Goal: Task Accomplishment & Management: Use online tool/utility

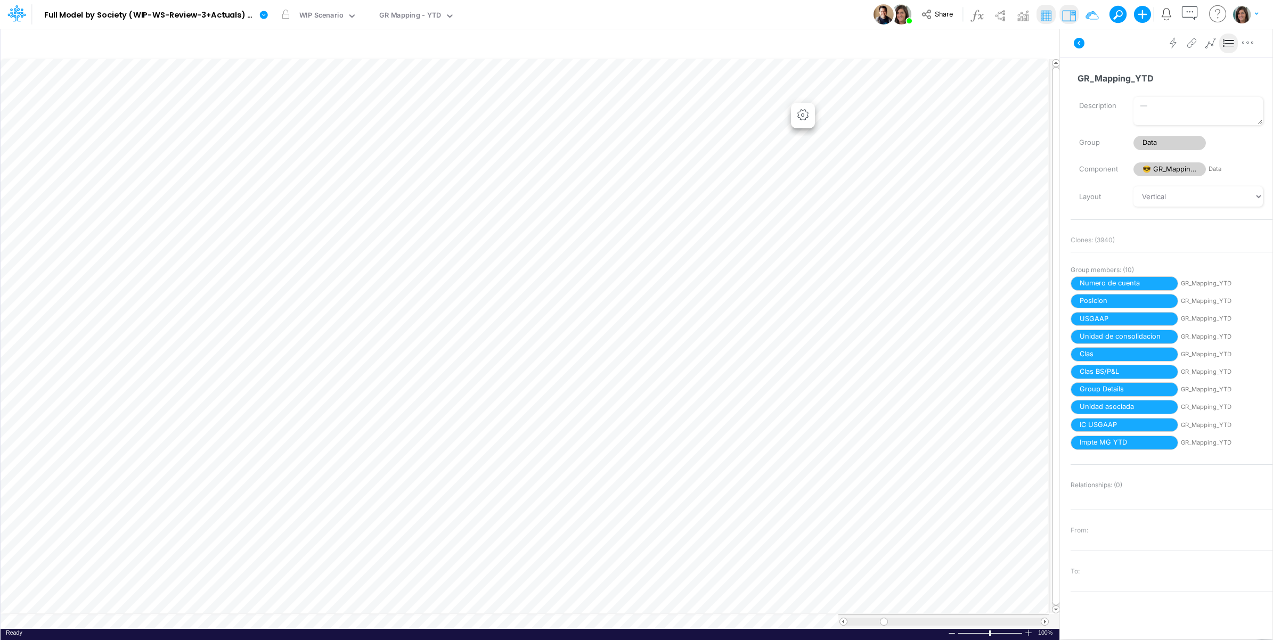
scroll to position [0, 1]
click at [1082, 38] on icon at bounding box center [1079, 43] width 13 height 13
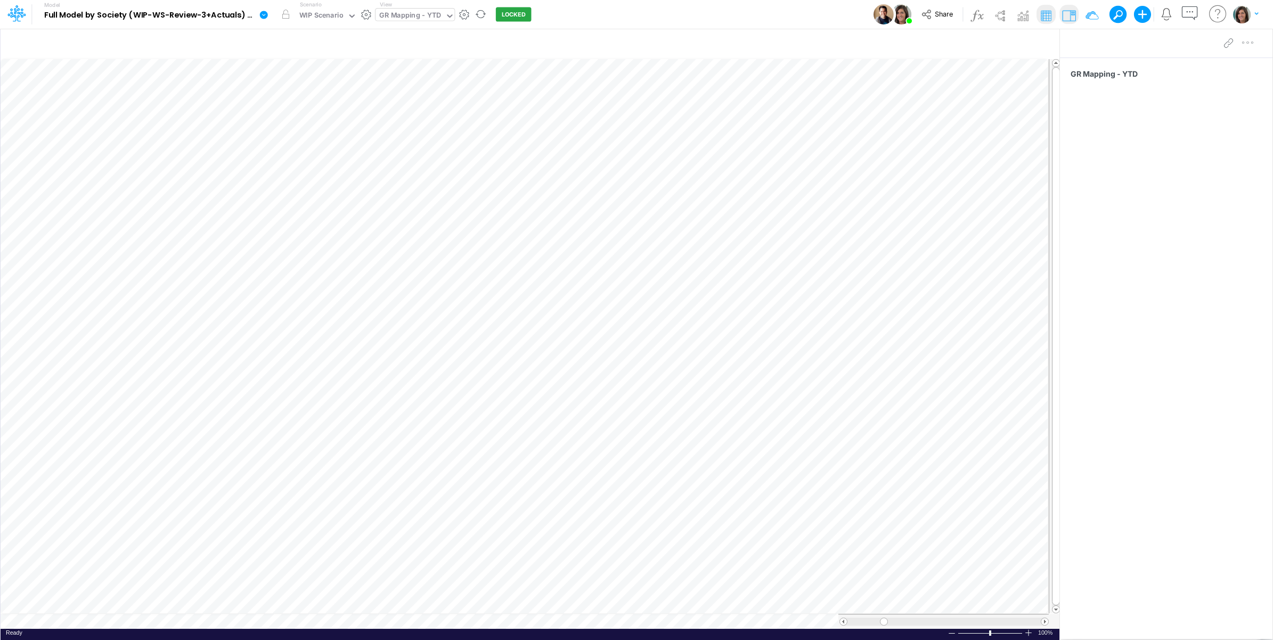
click at [412, 14] on div "GR Mapping - YTD" at bounding box center [410, 16] width 62 height 12
type input "b"
type input "01br"
click at [424, 126] on div "BS (01BR - IP)" at bounding box center [448, 124] width 144 height 18
type input "BS (01BR - IP)"
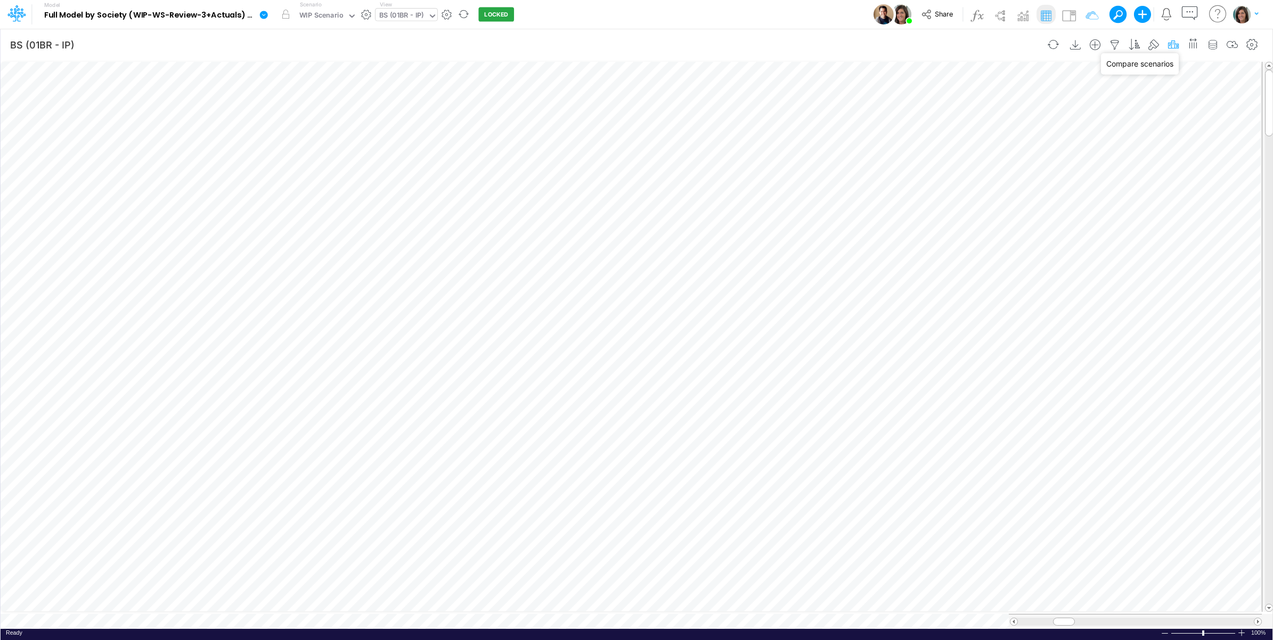
click at [1170, 44] on icon "button" at bounding box center [1174, 44] width 16 height 11
click at [1014, 246] on button "button" at bounding box center [1011, 240] width 21 height 18
click at [933, 246] on div "Type to search..." at bounding box center [914, 244] width 109 height 18
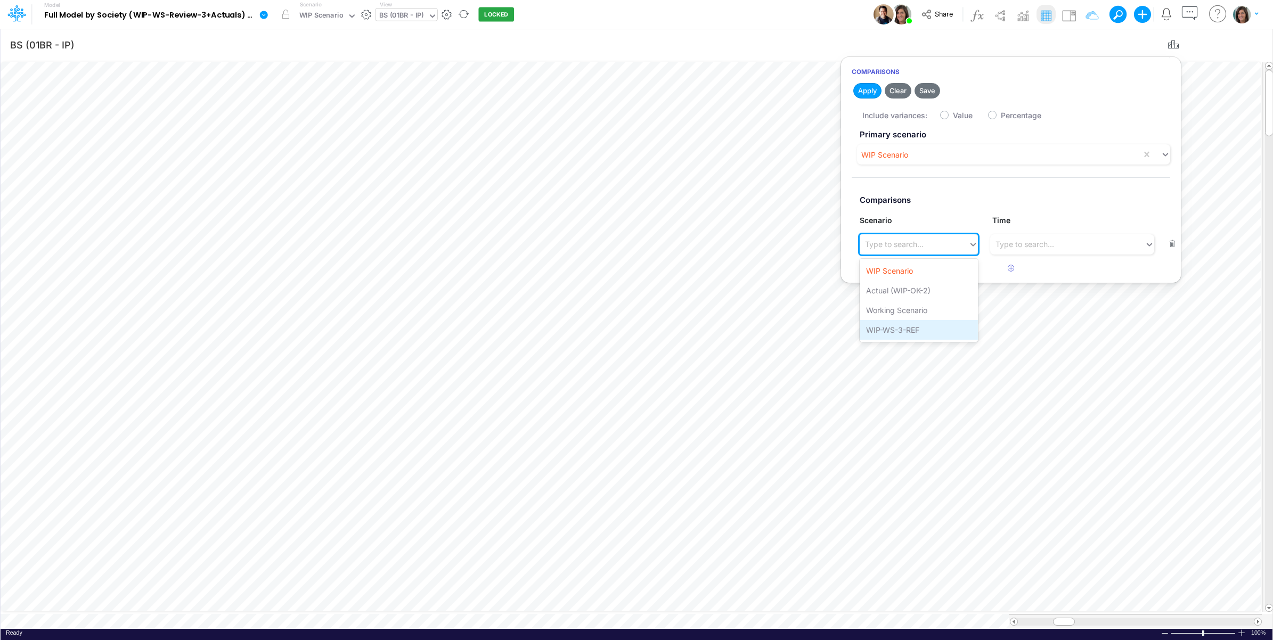
click at [914, 335] on div "WIP-WS-3-REF" at bounding box center [919, 330] width 118 height 20
click at [953, 118] on label "Value" at bounding box center [963, 115] width 20 height 11
click at [953, 116] on input "Value" at bounding box center [956, 112] width 7 height 7
checkbox input "true"
click at [864, 94] on button "Apply" at bounding box center [867, 90] width 28 height 15
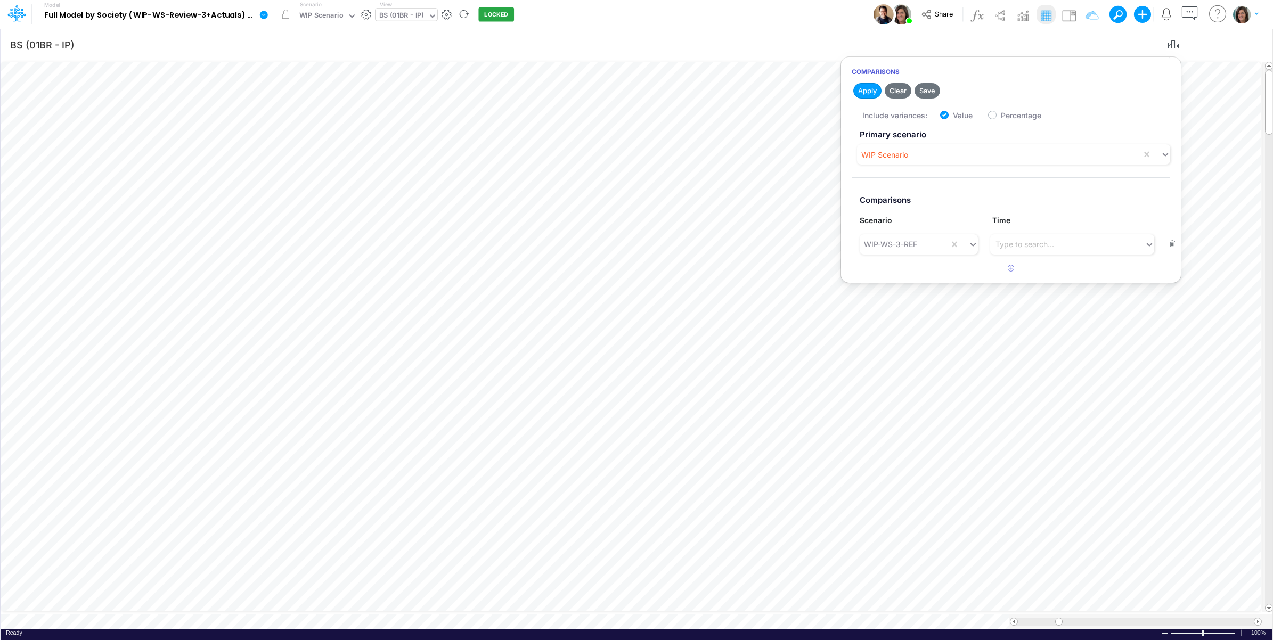
click at [706, 11] on div "Model Full Model by Society (WIP-WS-Review-3+Actuals) (IRXLPEQr3HYSFDHjRTbZY_1k…" at bounding box center [637, 14] width 1146 height 29
click at [1013, 618] on span at bounding box center [1014, 621] width 7 height 7
click at [1014, 618] on span at bounding box center [1014, 621] width 7 height 7
click at [1069, 19] on img at bounding box center [1069, 15] width 17 height 17
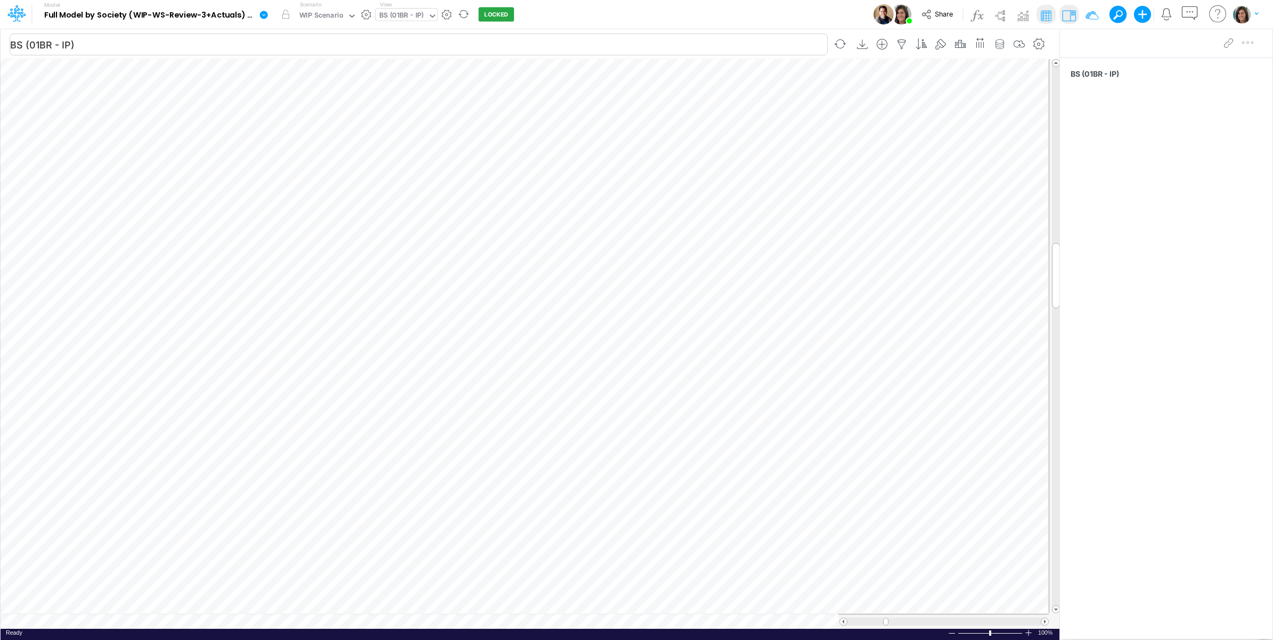
scroll to position [0, 1]
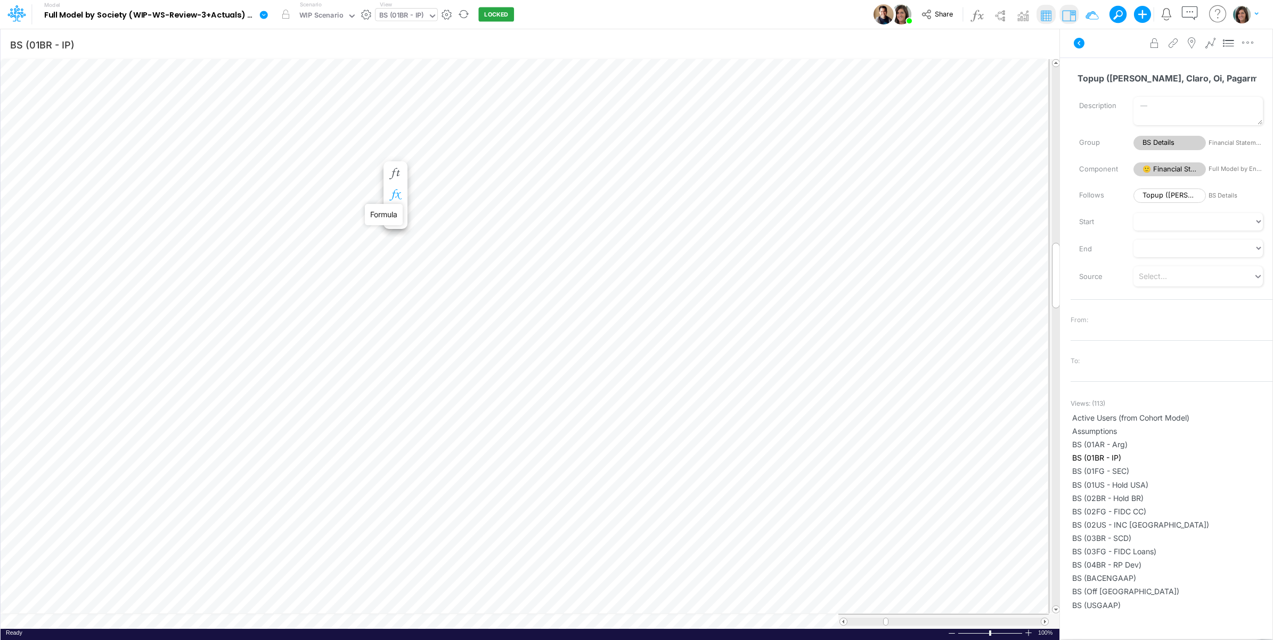
click at [396, 195] on icon "button" at bounding box center [395, 195] width 16 height 11
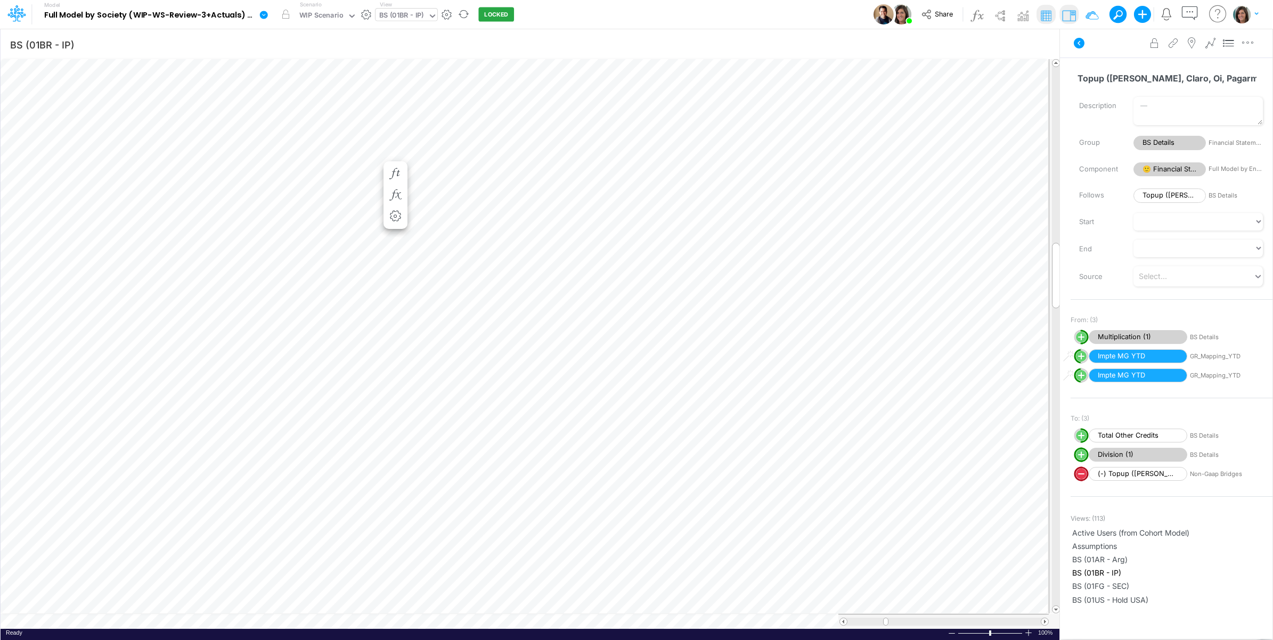
scroll to position [0, 1]
click at [251, 193] on icon "button" at bounding box center [250, 195] width 16 height 11
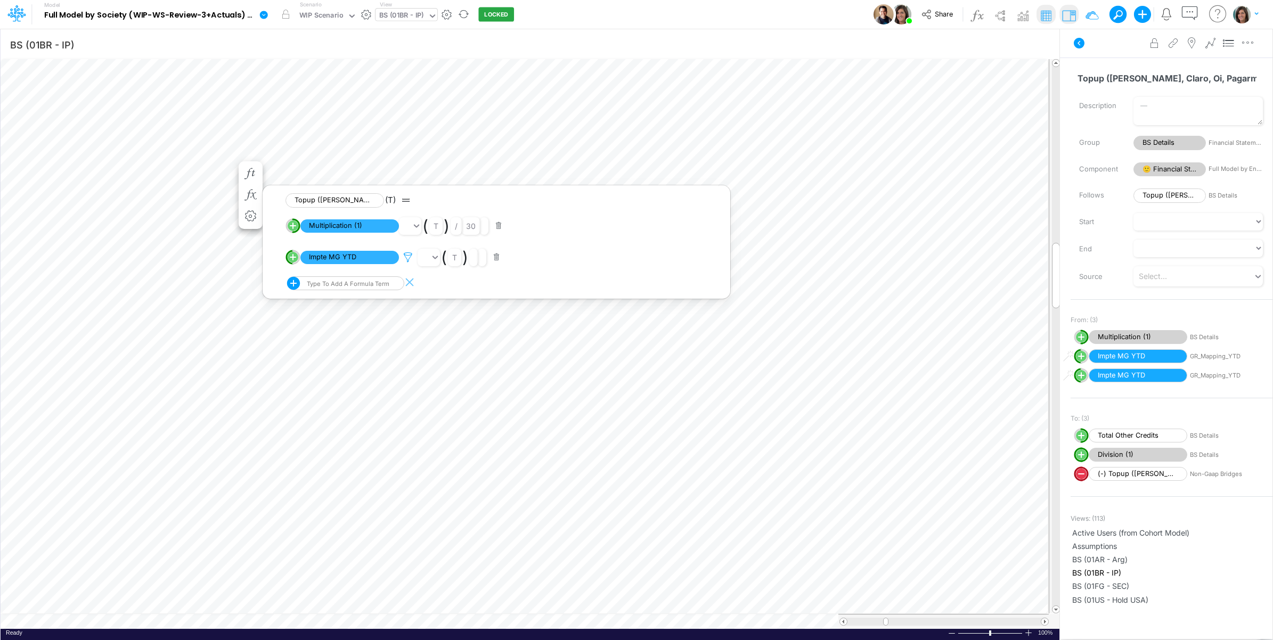
click at [409, 254] on icon at bounding box center [408, 257] width 16 height 11
click at [1098, 51] on div at bounding box center [636, 322] width 1273 height 635
click at [1079, 47] on icon at bounding box center [1079, 43] width 11 height 11
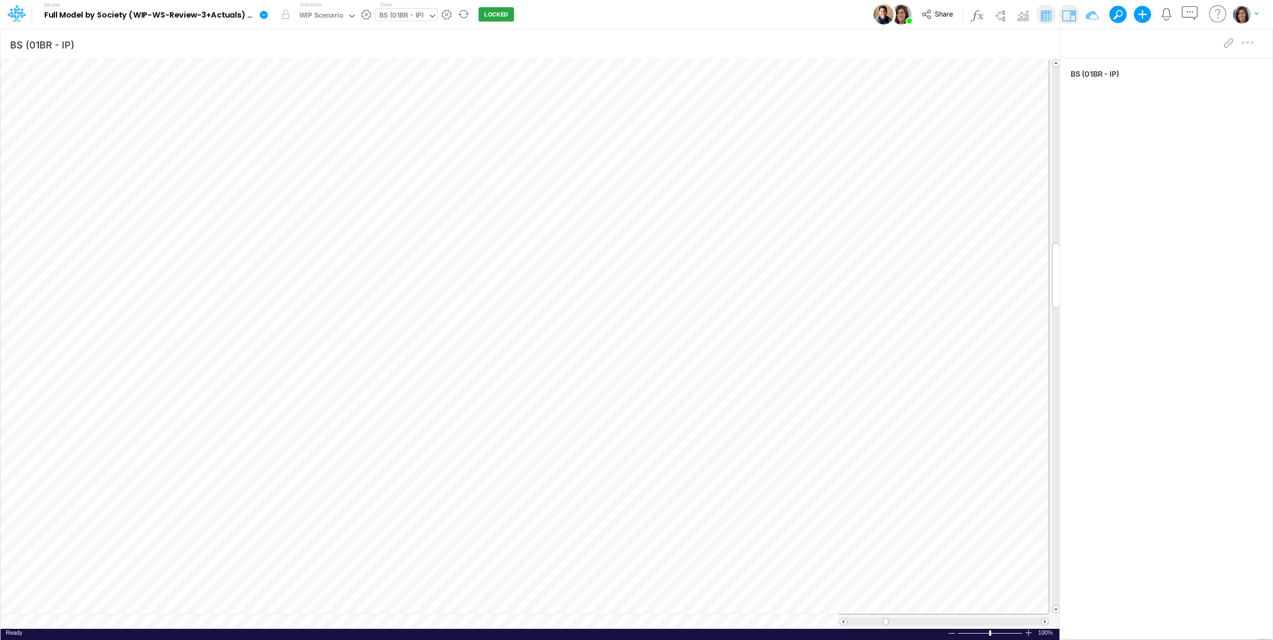
scroll to position [0, 1]
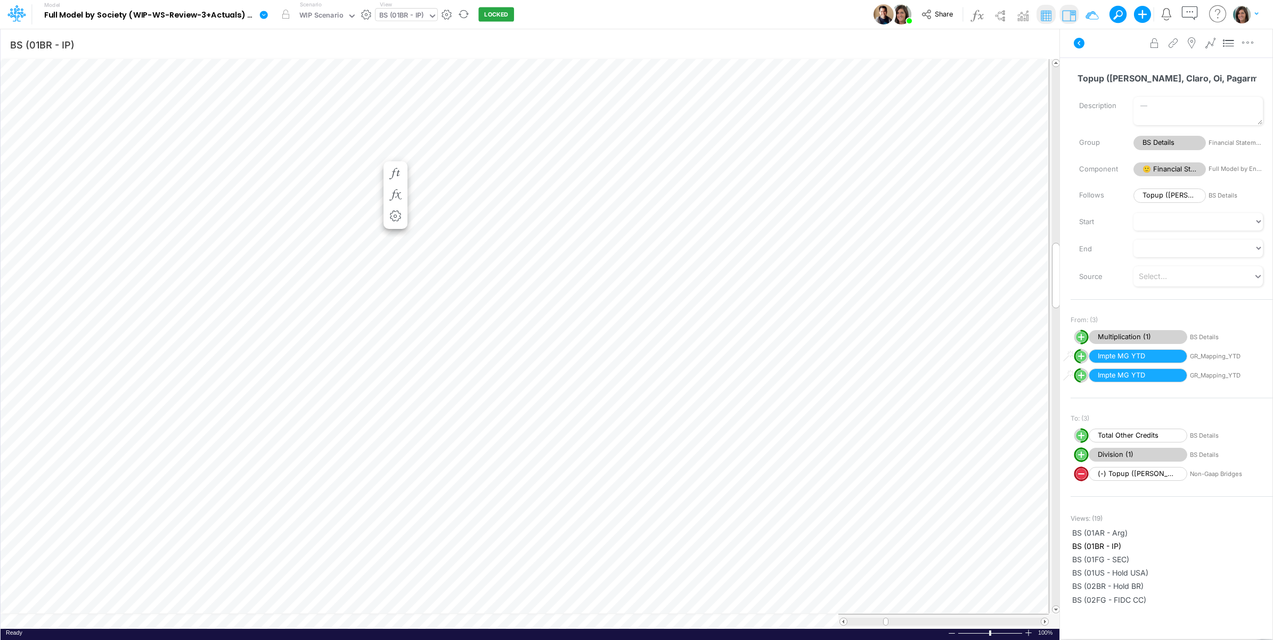
scroll to position [0, 1]
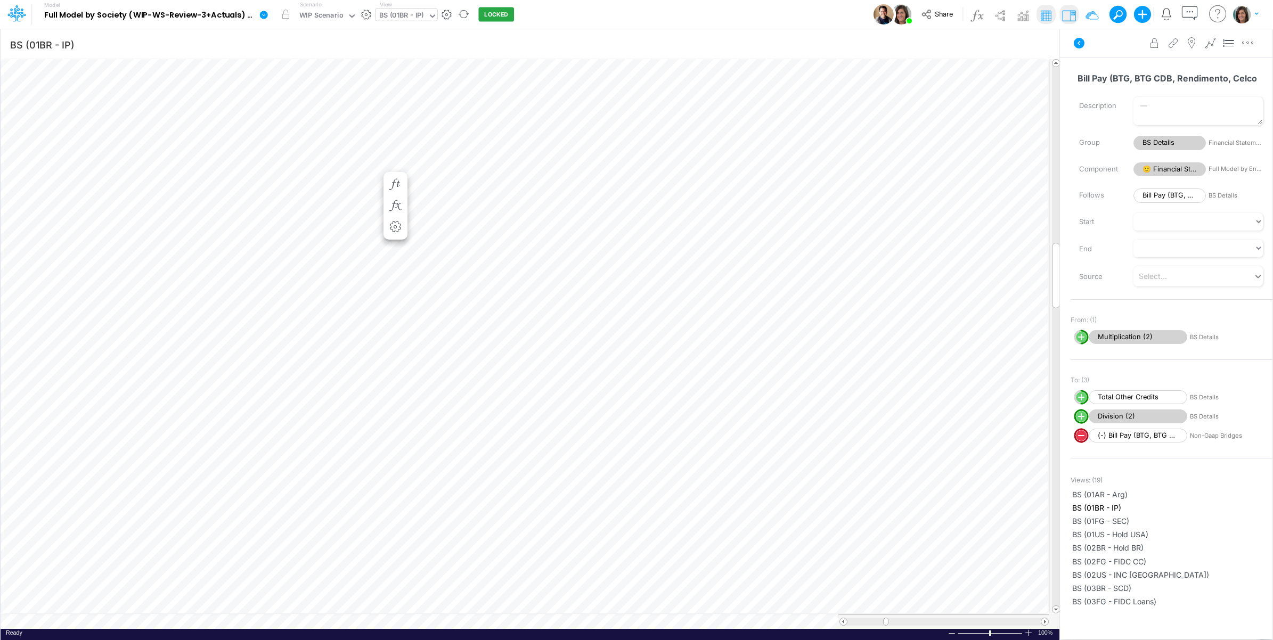
scroll to position [0, 1]
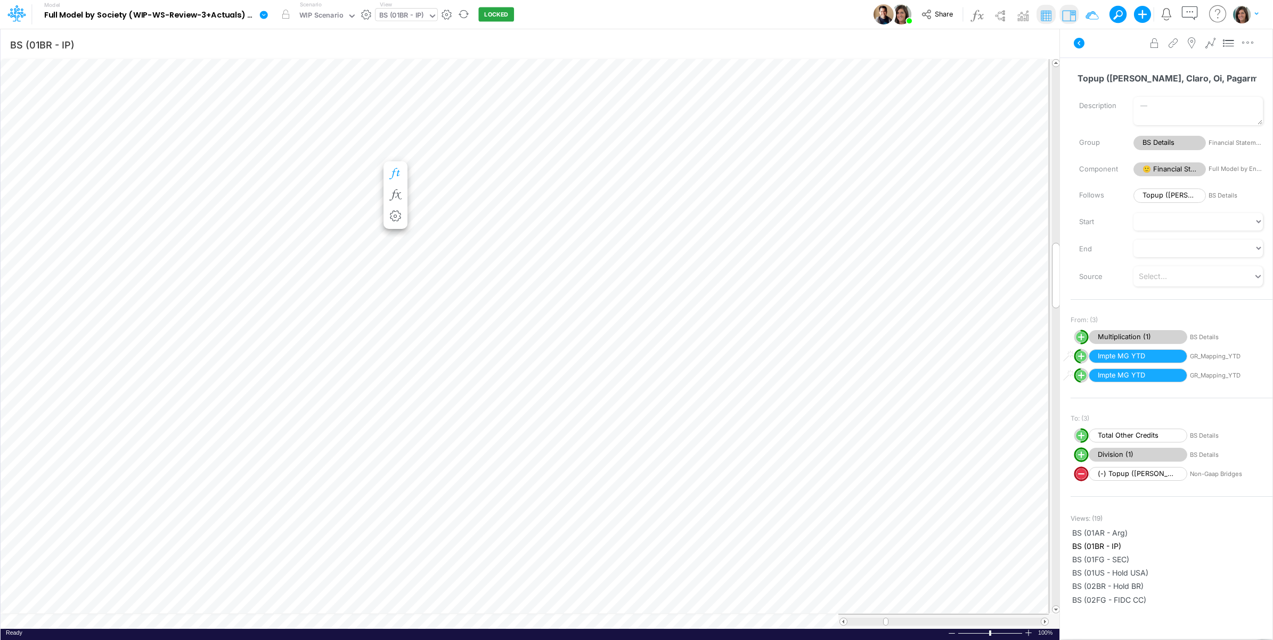
click at [398, 173] on icon "button" at bounding box center [395, 173] width 16 height 11
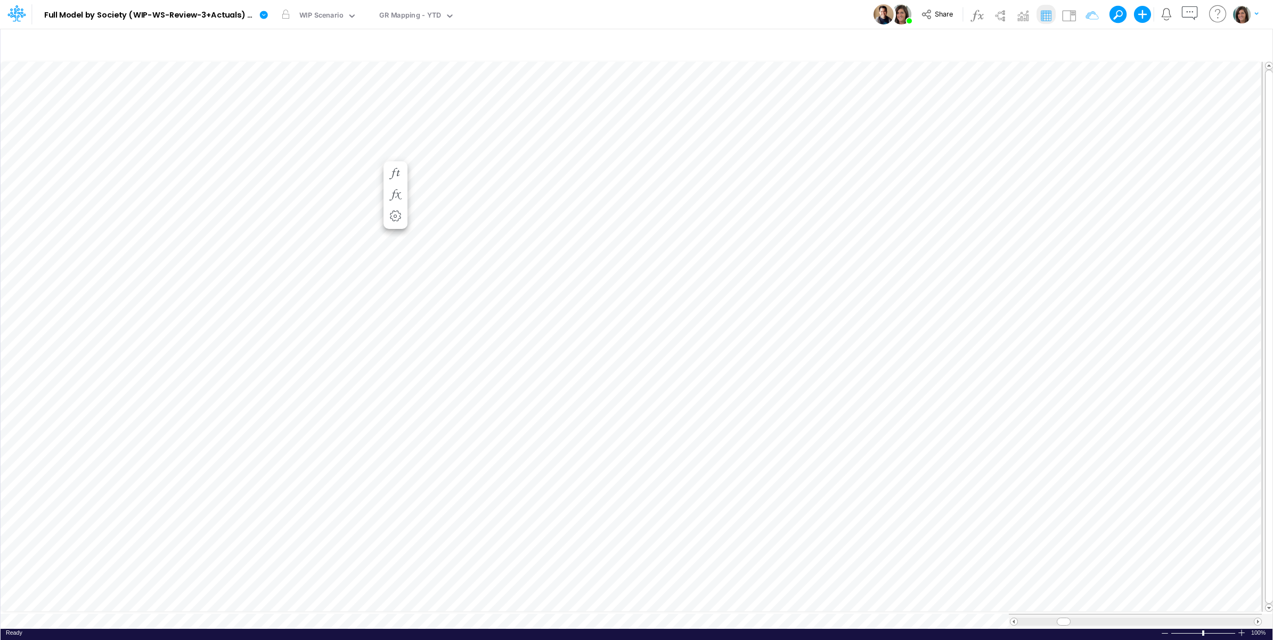
scroll to position [0, 1]
click at [1063, 12] on img at bounding box center [1069, 15] width 17 height 17
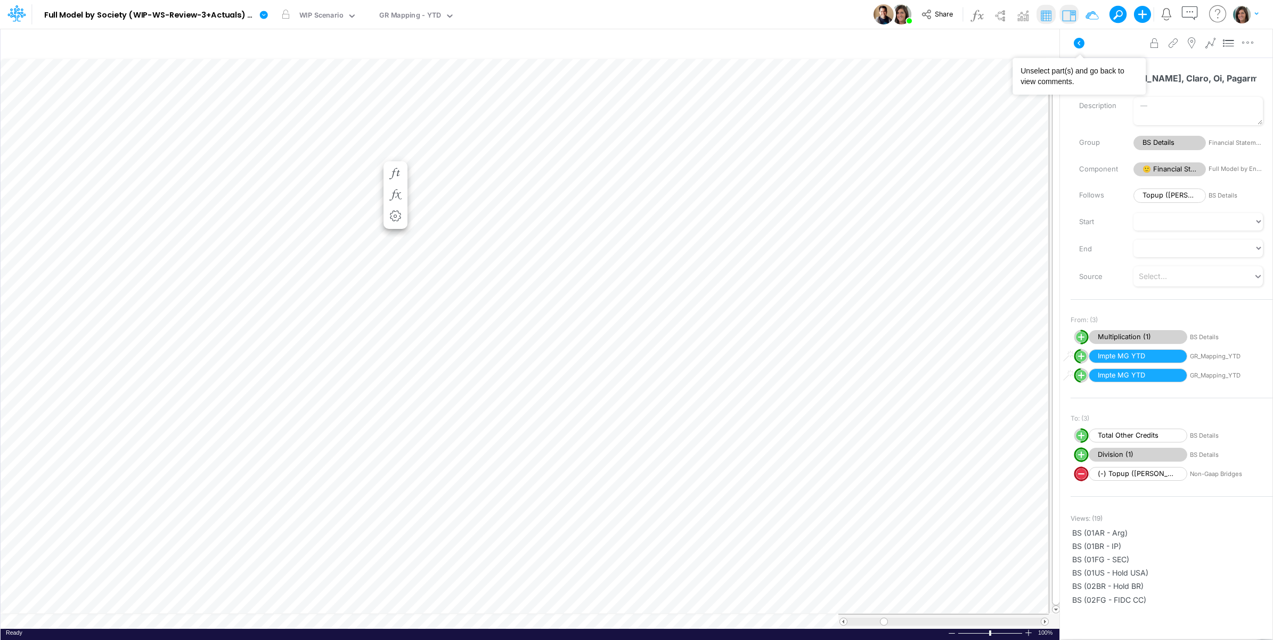
click at [1080, 40] on icon at bounding box center [1079, 43] width 13 height 13
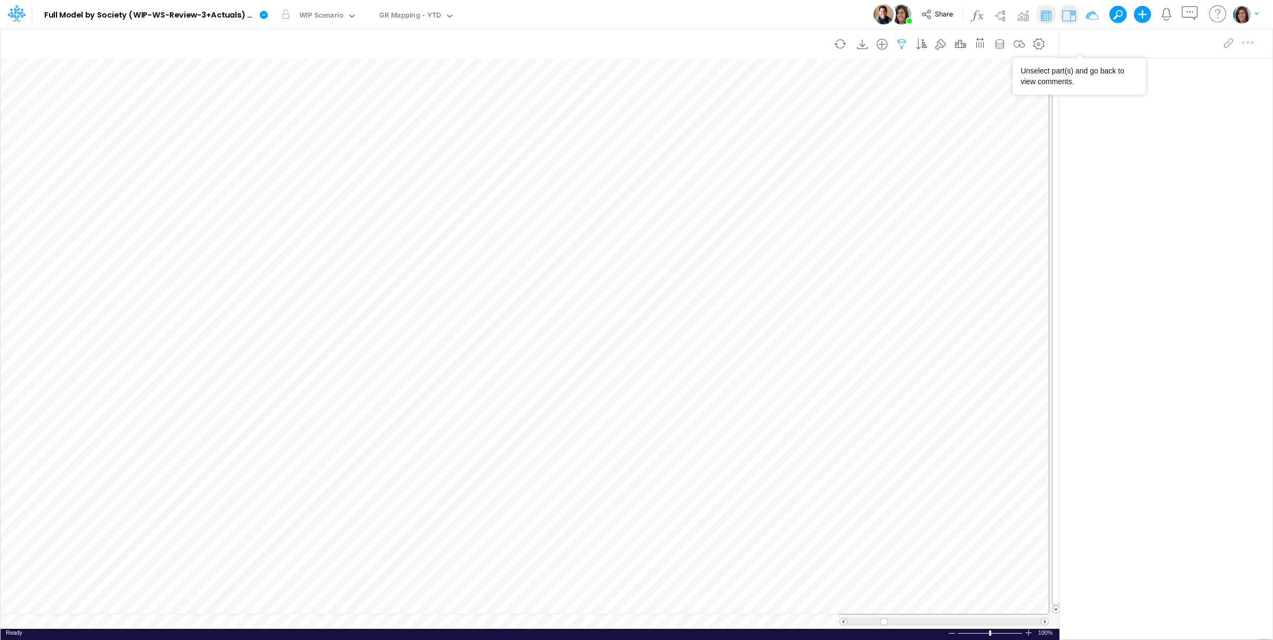
click at [895, 36] on button "button" at bounding box center [902, 44] width 20 height 21
select select "tableSearchOR"
click at [831, 150] on input "641418.34" at bounding box center [838, 148] width 72 height 18
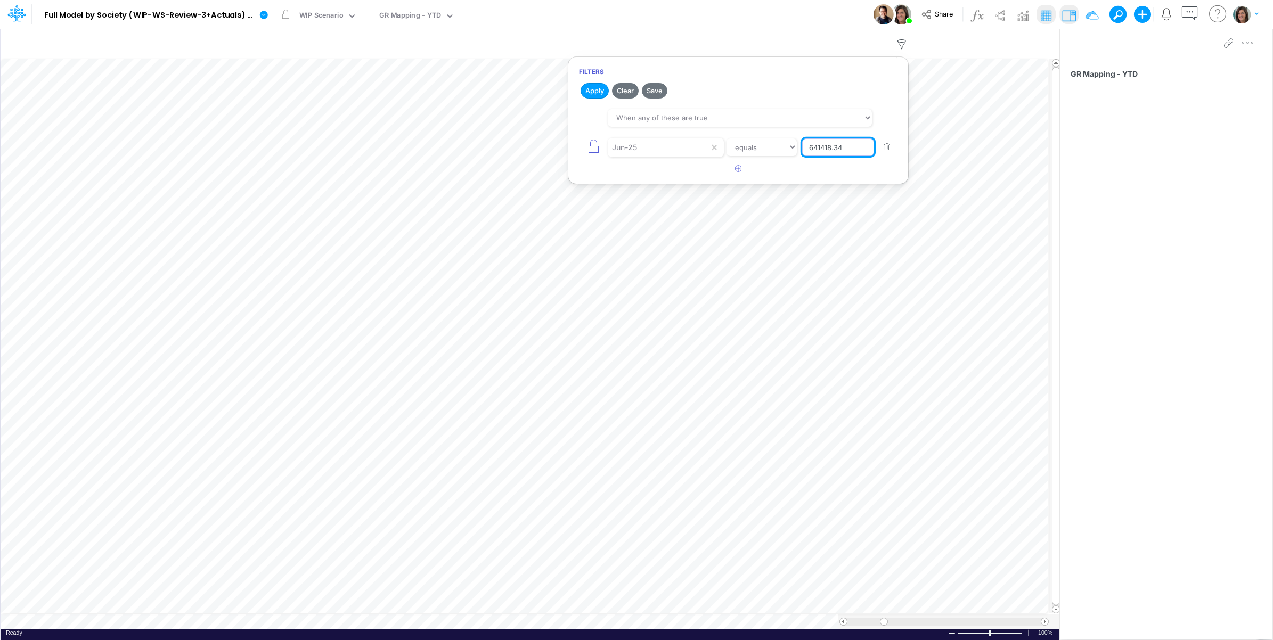
paste input "Topup"
type input "Topup"
click at [658, 153] on div "Jun-25" at bounding box center [658, 148] width 101 height 18
type input "group"
click at [665, 196] on div "Group Details" at bounding box center [666, 194] width 116 height 20
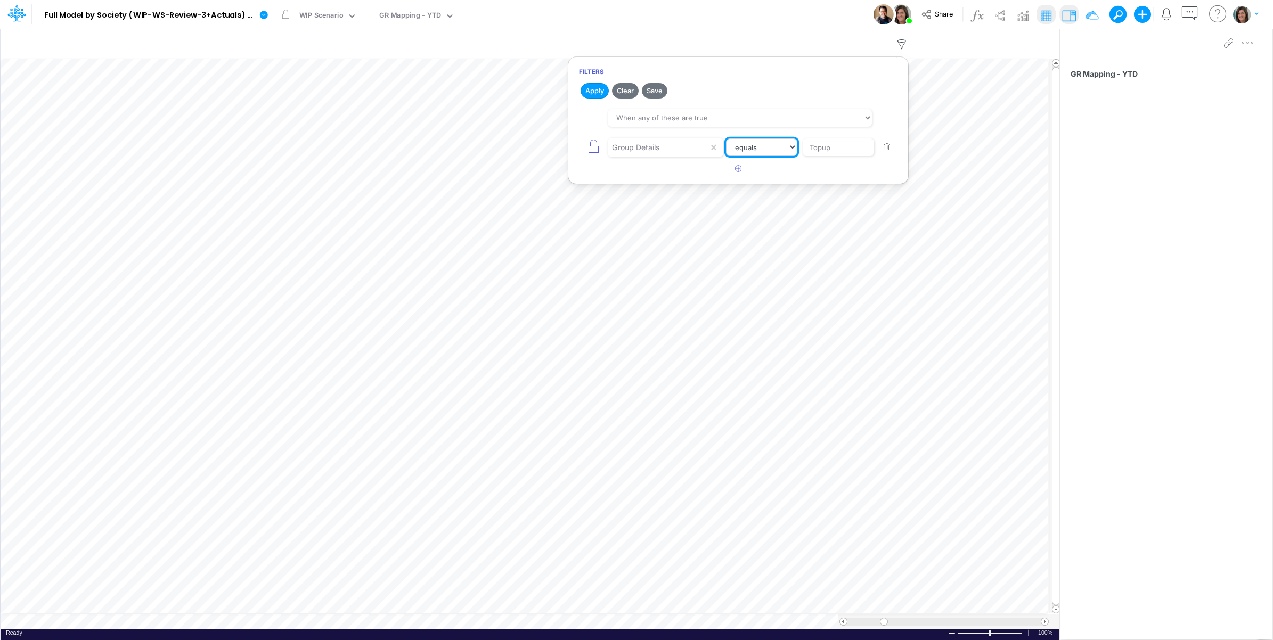
click at [776, 142] on select "equals not equal starts with ends with contains" at bounding box center [761, 148] width 71 height 18
select select "startsWith"
click at [727, 139] on select "equals not equal starts with ends with contains" at bounding box center [762, 148] width 71 height 18
click at [591, 91] on button "Apply" at bounding box center [595, 90] width 28 height 15
click at [772, 11] on div "Model Full Model by Society (WIP-WS-Review-3+Actuals) (IRXLPEQr3HYSFDHjRTbZY_1k…" at bounding box center [637, 14] width 1146 height 29
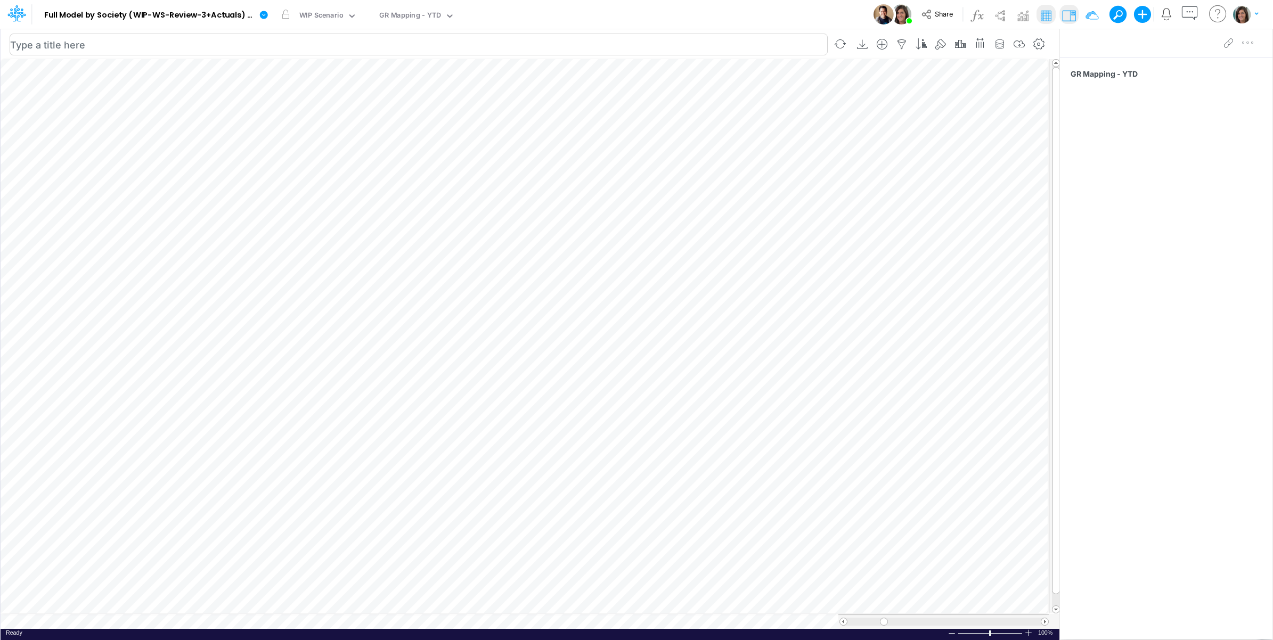
scroll to position [0, 1]
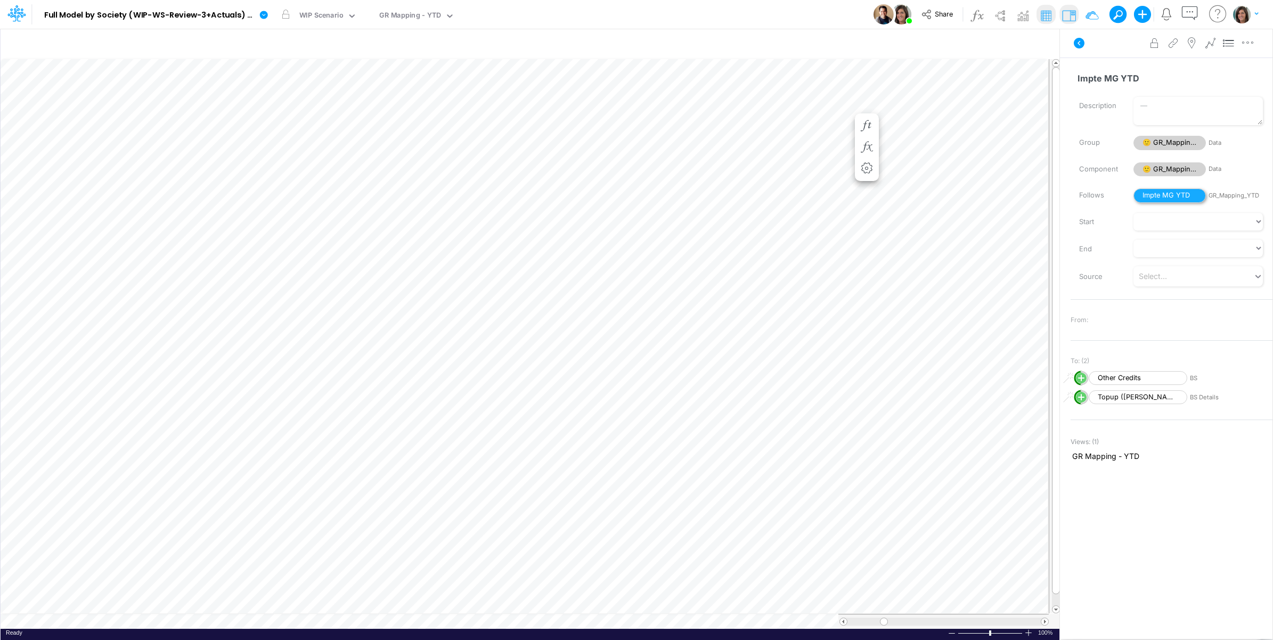
click at [1167, 196] on span "Impte MG YTD" at bounding box center [1170, 196] width 72 height 14
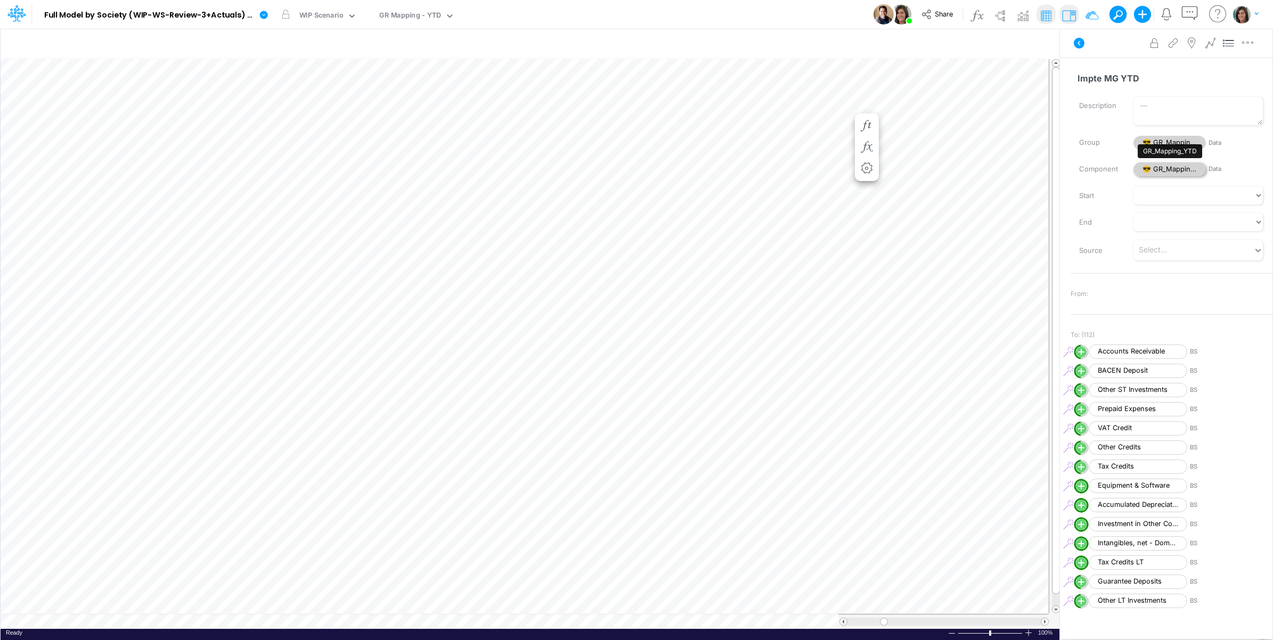
click at [1162, 165] on span "😎 GR_Mapping_YTD" at bounding box center [1170, 169] width 72 height 14
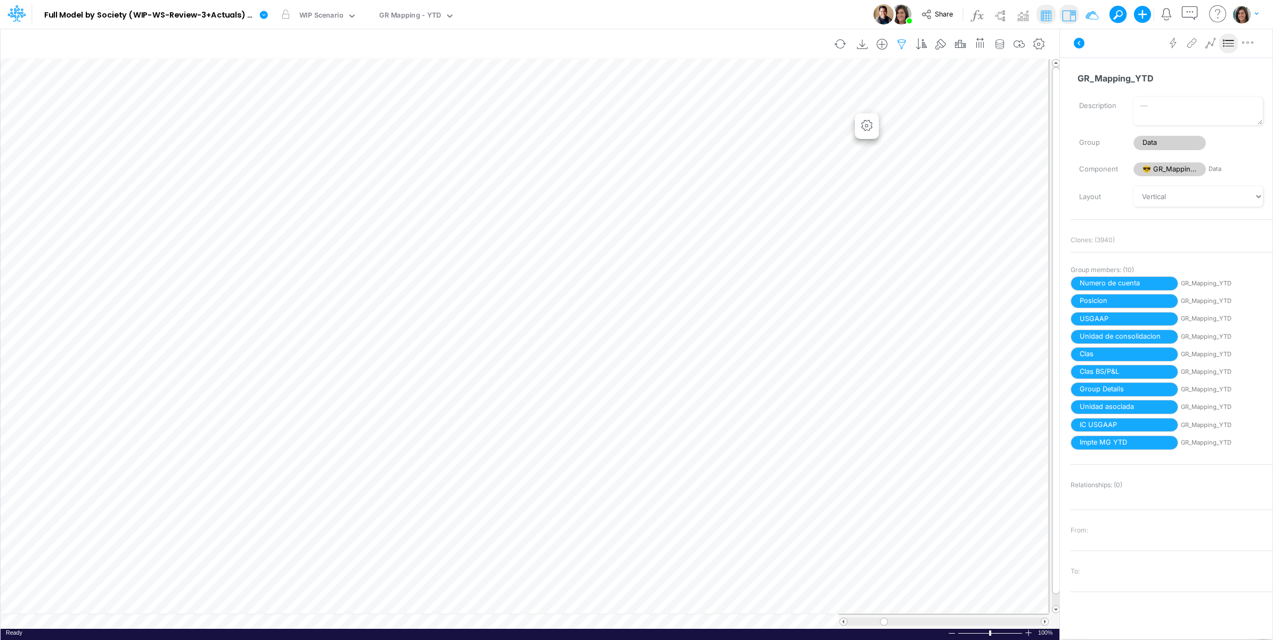
click at [901, 40] on icon "button" at bounding box center [902, 44] width 16 height 11
select select "tableSearchOR"
select select "startsWith"
click at [658, 153] on div "Group Details" at bounding box center [635, 147] width 47 height 11
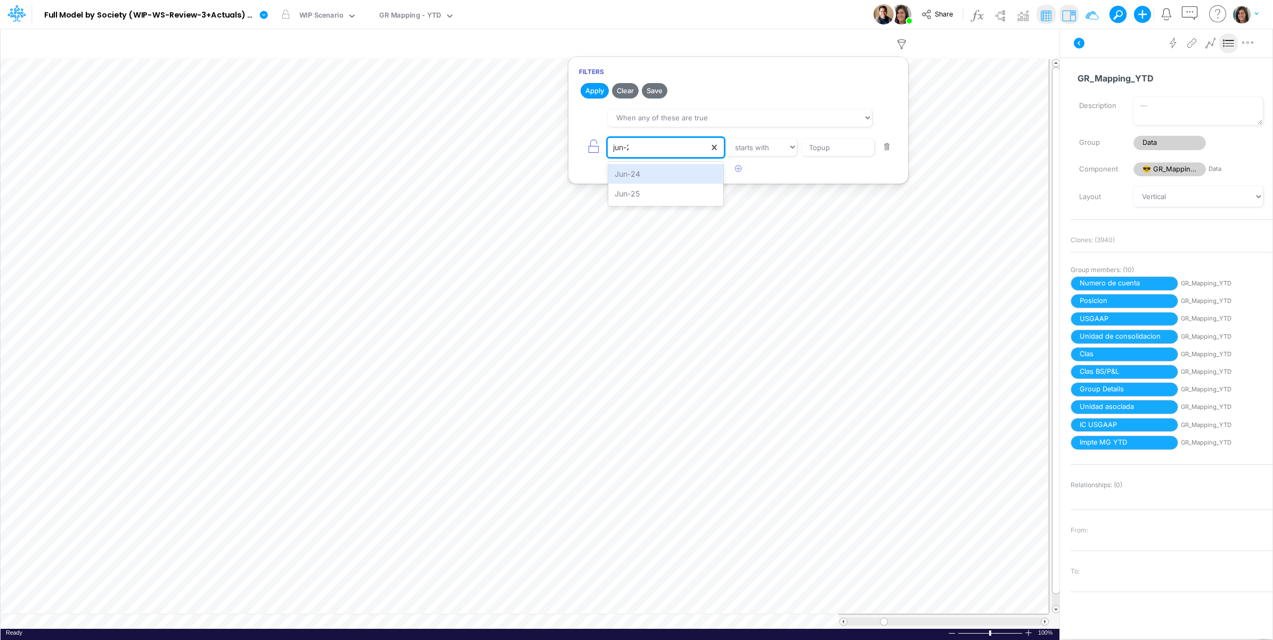
type input "jun-25"
click at [680, 177] on div "Jun-25" at bounding box center [666, 174] width 116 height 20
click at [750, 150] on select "equals not equal starts with ends with contains" at bounding box center [761, 148] width 71 height 18
select select "equals"
click at [727, 139] on select "equals not equal starts with ends with contains" at bounding box center [762, 148] width 71 height 18
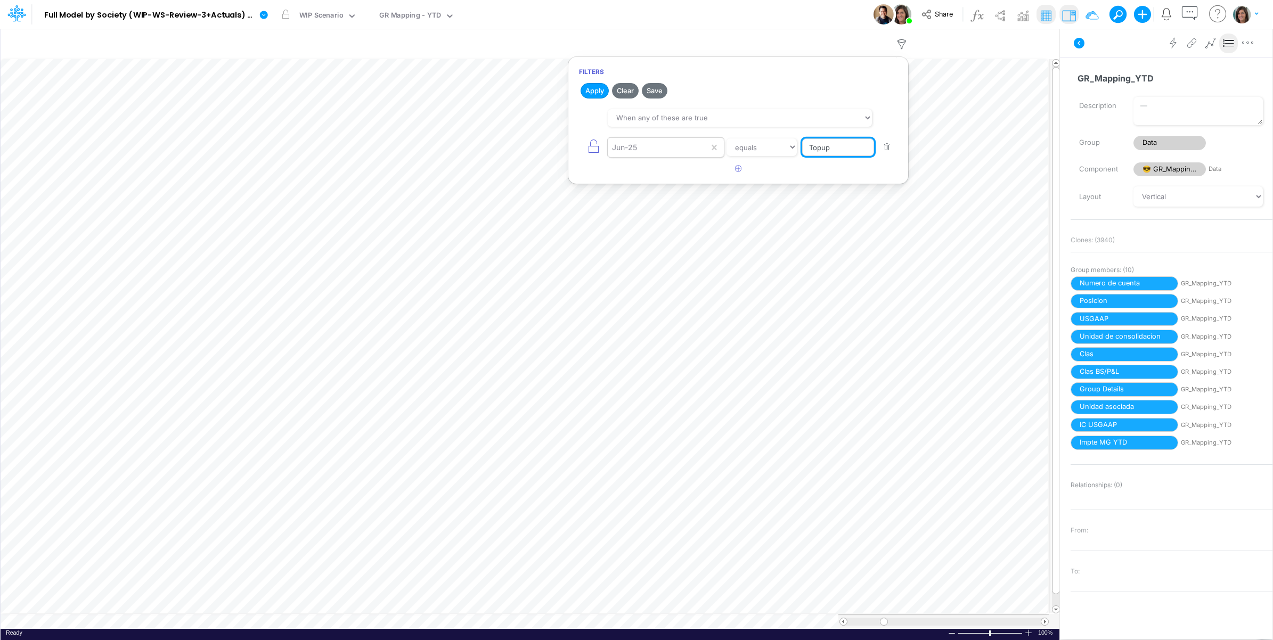
click at [832, 151] on input "Topup" at bounding box center [838, 148] width 72 height 18
paste input "641,418.34"
type input "641418.34"
click at [588, 88] on button "Apply" at bounding box center [595, 90] width 28 height 15
click at [777, 18] on div "Model Full Model by Society (WIP-WS-Review-3+Actuals) (IRXLPEQr3HYSFDHjRTbZY_1k…" at bounding box center [637, 14] width 1146 height 29
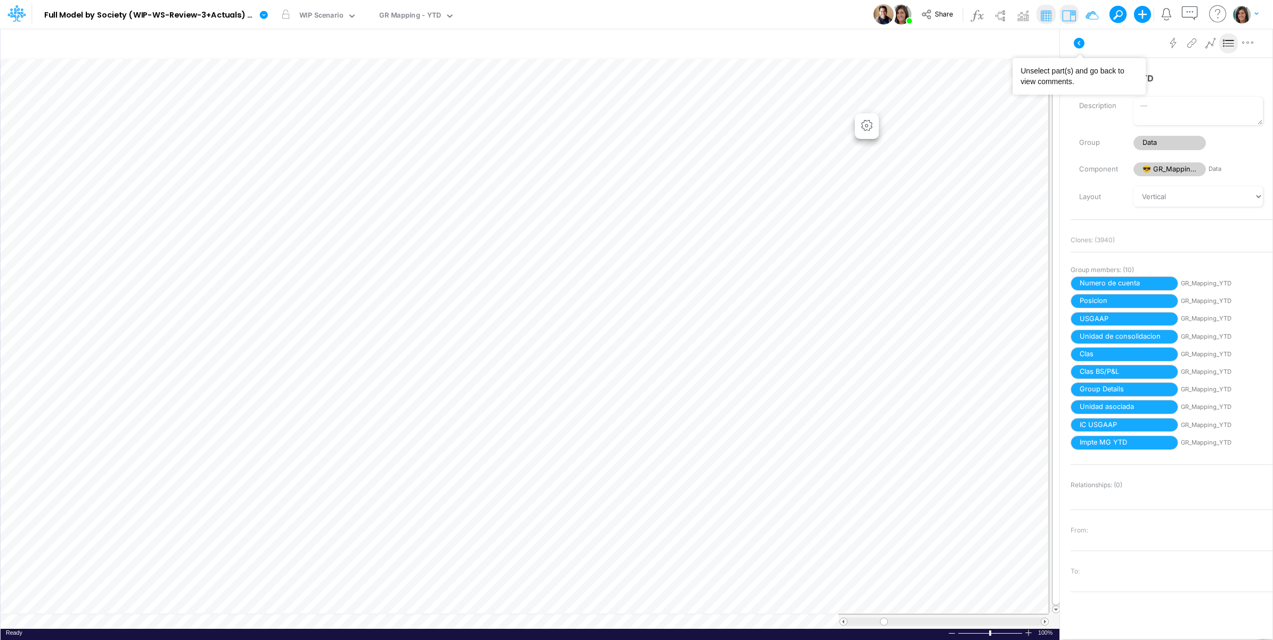
click at [1078, 43] on icon at bounding box center [1079, 43] width 13 height 13
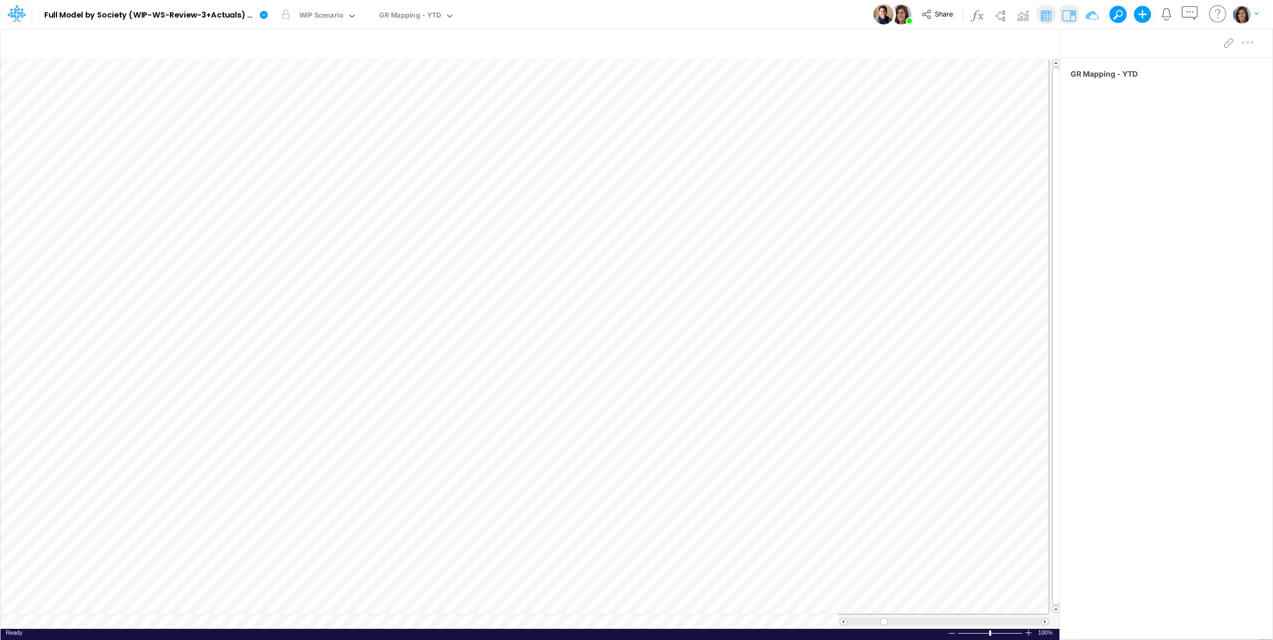
type input "BS (01BR - IP)"
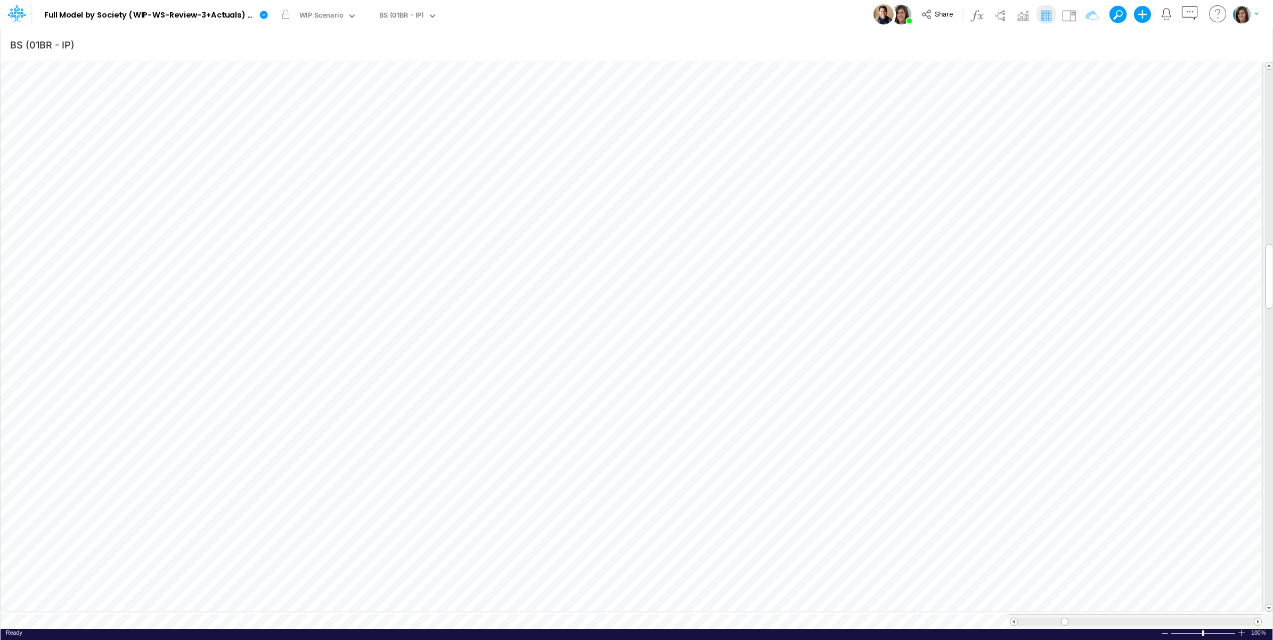
scroll to position [0, 1]
click at [1111, 43] on icon "button" at bounding box center [1115, 44] width 16 height 11
select select "tableSearchOR"
click at [888, 145] on div "Jun-25" at bounding box center [871, 148] width 101 height 18
type input "gr"
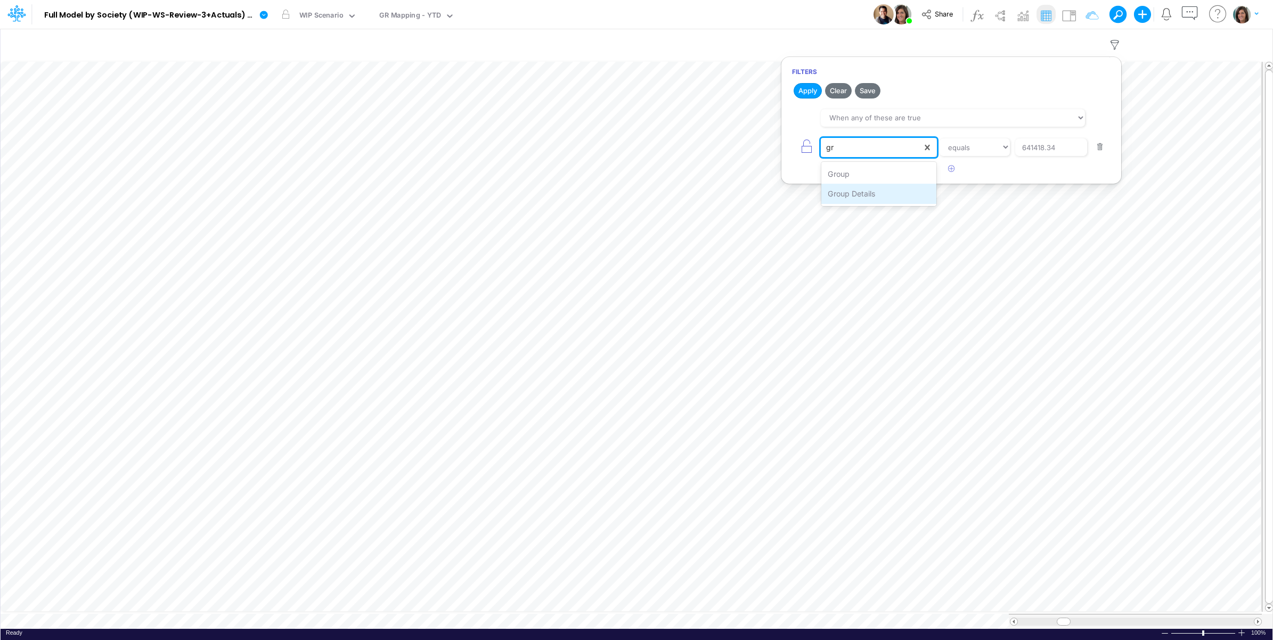
click at [878, 196] on div "Group Details" at bounding box center [879, 194] width 116 height 20
click at [989, 148] on select "equals not equal starts with ends with contains" at bounding box center [974, 148] width 71 height 18
select select "startsWith"
click at [940, 139] on select "equals not equal starts with ends with contains" at bounding box center [975, 148] width 71 height 18
click at [1039, 145] on input "641418.34" at bounding box center [1051, 148] width 72 height 18
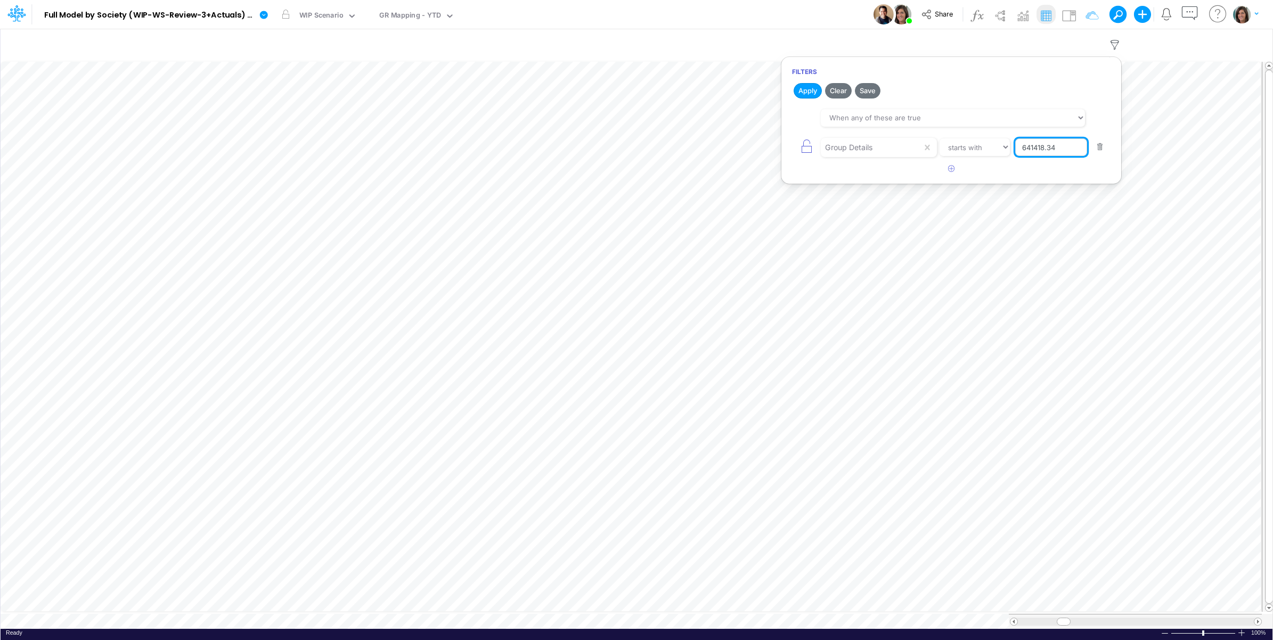
click at [1039, 145] on input "641418.34" at bounding box center [1051, 148] width 72 height 18
paste input "Topup"
type input "Topup"
click at [816, 89] on button "Apply" at bounding box center [808, 90] width 28 height 15
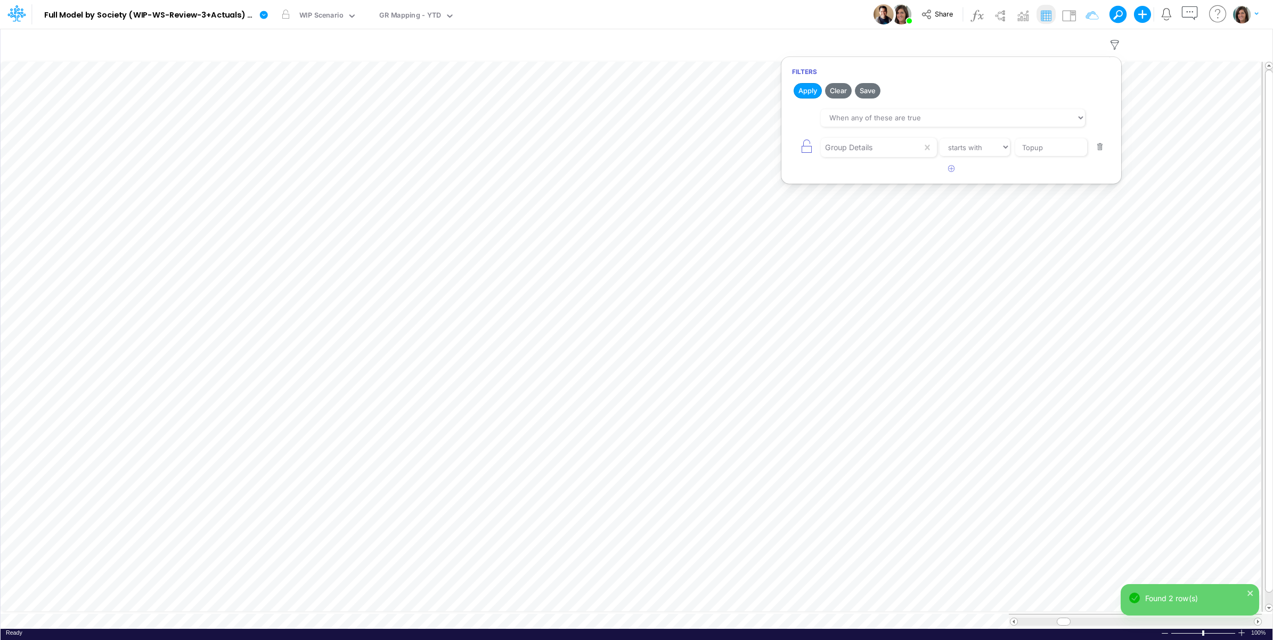
click at [693, 18] on div "Model Full Model by Society (WIP-WS-Review-3+Actuals) (IRXLPEQr3HYSFDHjRTbZY_1k…" at bounding box center [637, 14] width 1146 height 29
click at [1117, 40] on icon "button" at bounding box center [1115, 44] width 16 height 11
select select "tableSearchOR"
select select "startsWith"
click at [952, 172] on icon "button" at bounding box center [951, 168] width 7 height 7
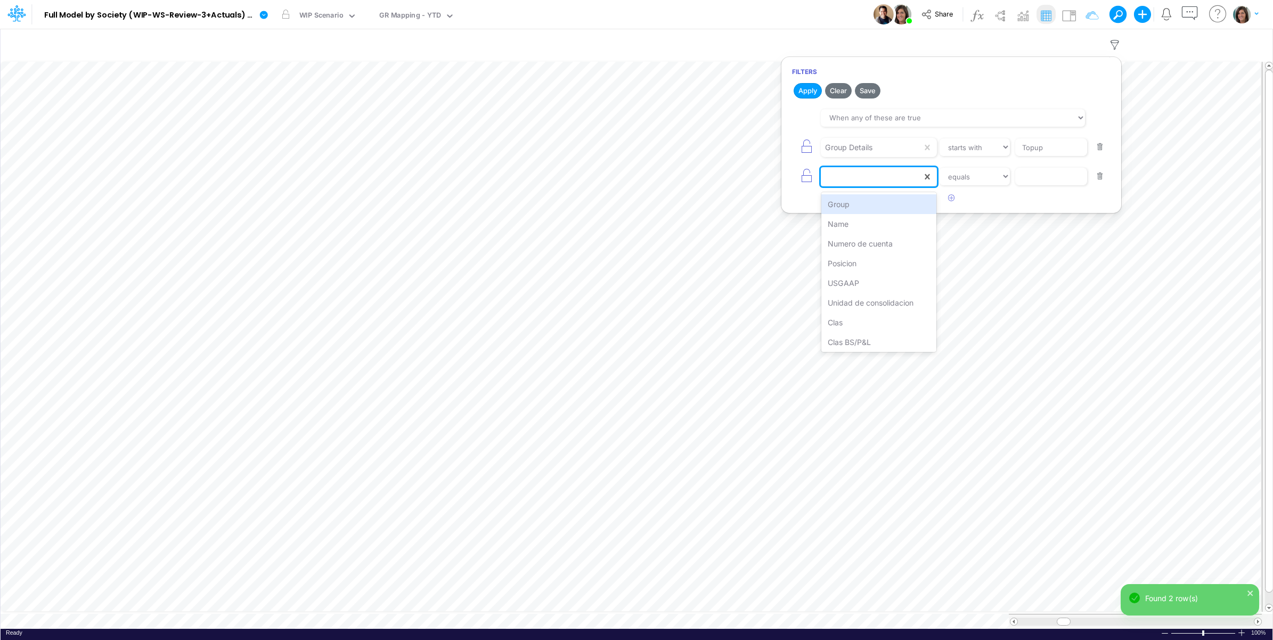
click at [877, 174] on div at bounding box center [871, 177] width 101 height 18
type input "gr"
click at [875, 222] on div "Group Details" at bounding box center [879, 224] width 116 height 20
click at [989, 184] on select "equals not equal starts with ends with contains" at bounding box center [974, 177] width 71 height 18
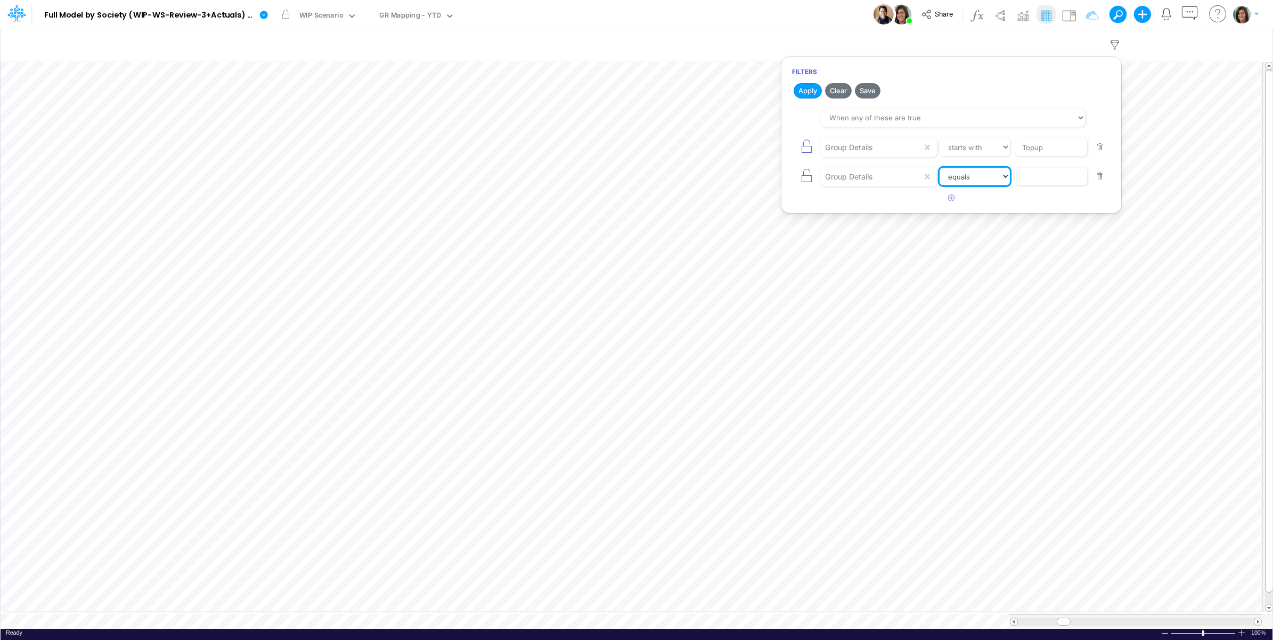
select select "startsWith"
click at [940, 169] on select "equals not equal starts with ends with contains" at bounding box center [975, 177] width 71 height 18
click at [1044, 183] on input "text" at bounding box center [1051, 177] width 72 height 18
type input "Other Credits"
click at [807, 88] on button "Apply" at bounding box center [808, 90] width 28 height 15
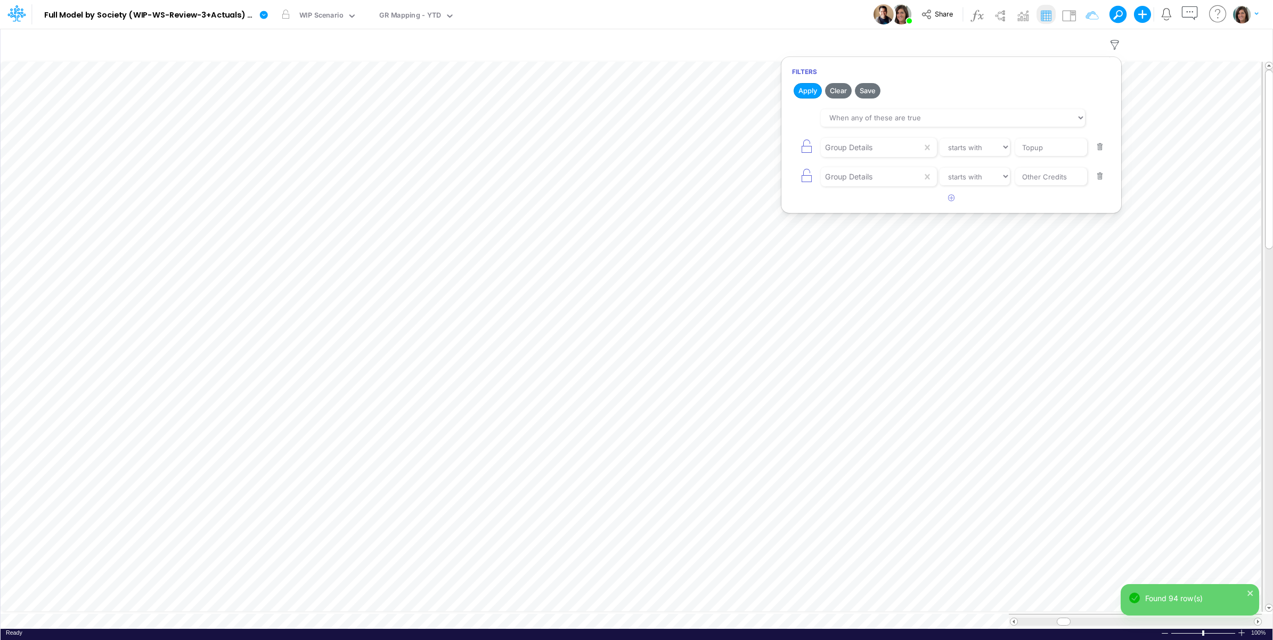
click at [1098, 181] on button "button" at bounding box center [1100, 176] width 21 height 14
click at [811, 89] on button "Apply" at bounding box center [808, 90] width 28 height 15
click at [947, 169] on button "button" at bounding box center [951, 169] width 21 height 18
click at [881, 178] on div at bounding box center [871, 177] width 101 height 18
type input "co"
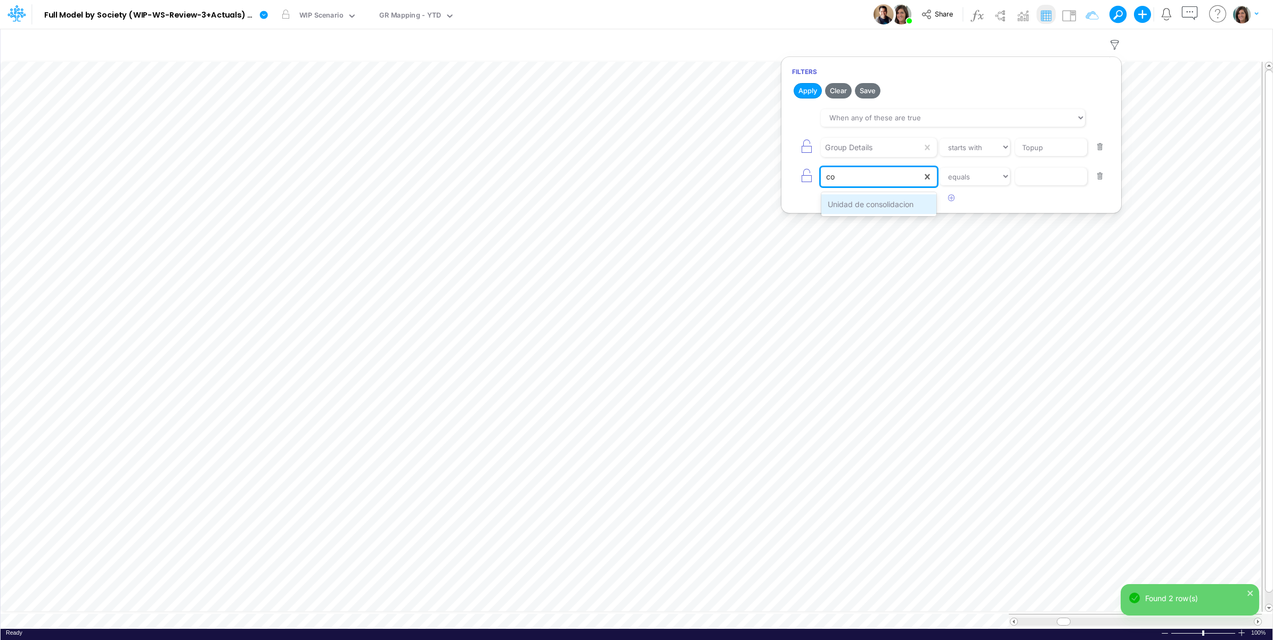
click at [882, 203] on div "Unidad de consolidacion" at bounding box center [879, 204] width 116 height 20
click at [963, 178] on select "equals not equal starts with ends with contains" at bounding box center [974, 177] width 71 height 18
select select "contains"
click at [940, 169] on select "equals not equal starts with ends with contains" at bounding box center [975, 177] width 71 height 18
click at [1036, 185] on input "text" at bounding box center [1051, 177] width 72 height 18
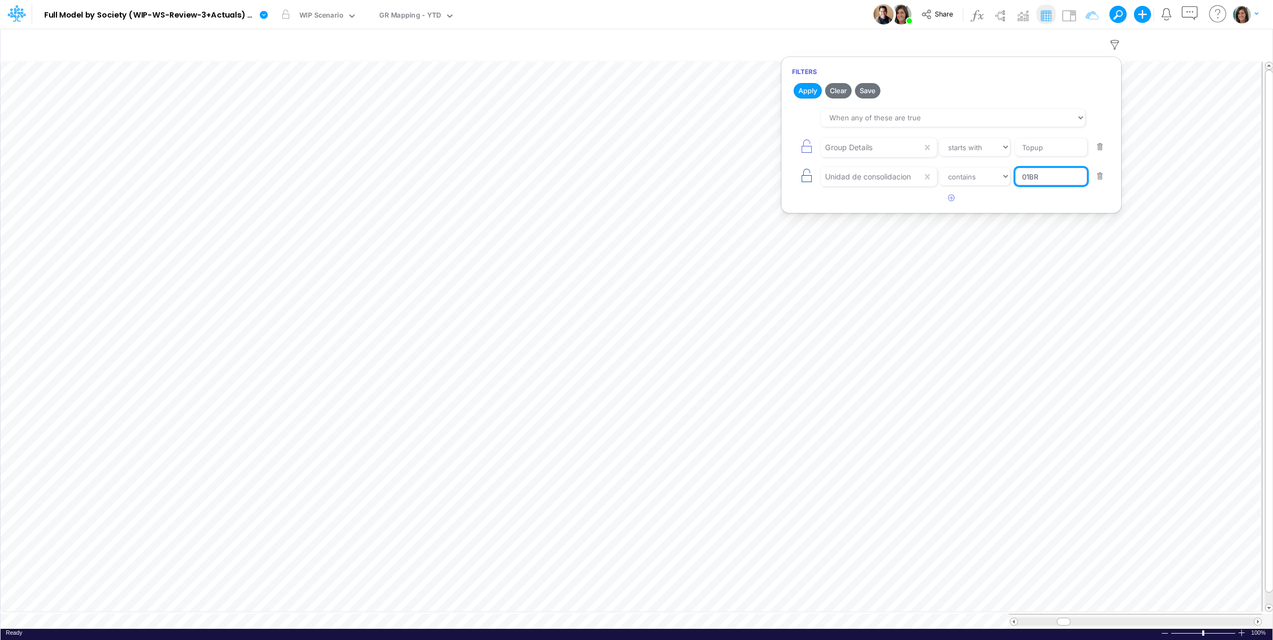
type input "01BR"
click at [801, 185] on button "button" at bounding box center [806, 177] width 29 height 24
select select "contains"
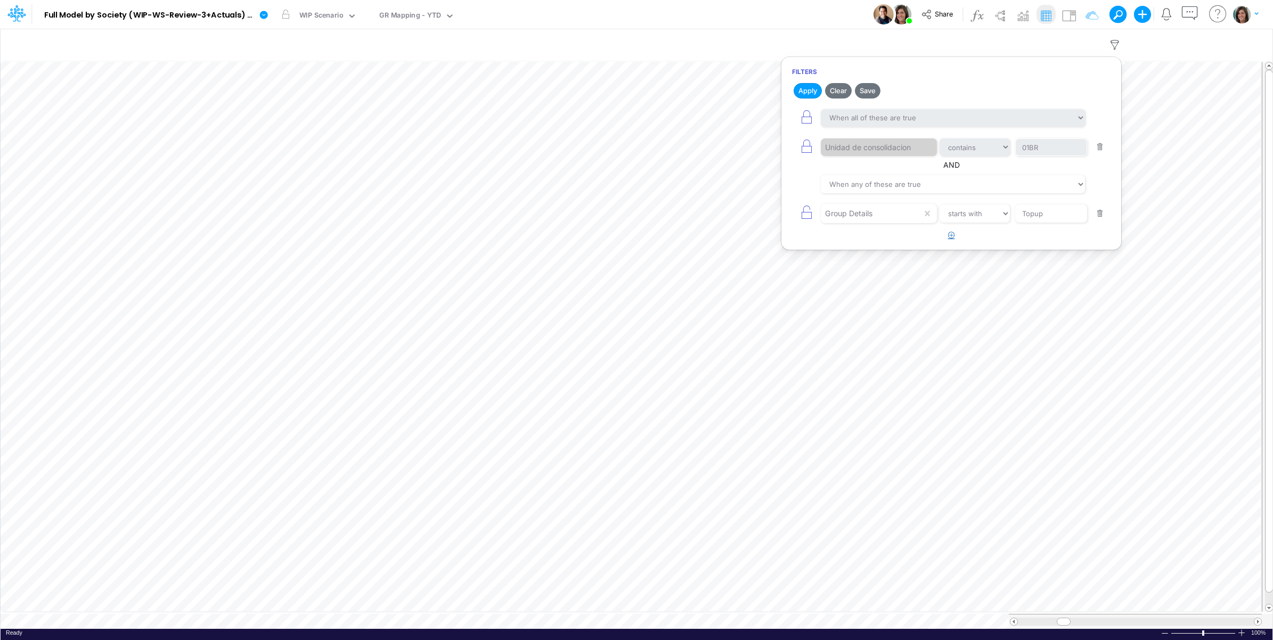
click at [955, 243] on button "button" at bounding box center [951, 236] width 21 height 18
click at [866, 253] on div at bounding box center [879, 242] width 116 height 19
type input "gr"
click at [874, 289] on div "Group Details" at bounding box center [879, 291] width 116 height 20
click at [976, 246] on select "equals not equal starts with ends with contains" at bounding box center [974, 243] width 71 height 18
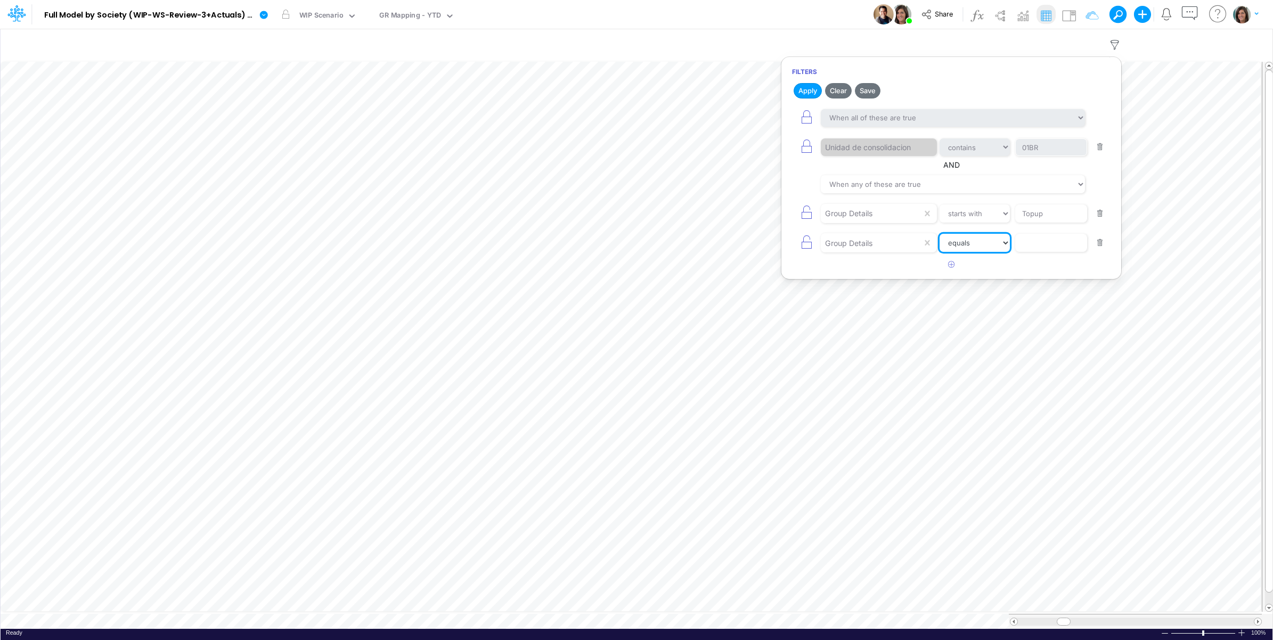
select select "startsWith"
click at [940, 237] on select "equals not equal starts with ends with contains" at bounding box center [975, 243] width 71 height 18
click at [1040, 248] on input "text" at bounding box center [1051, 243] width 72 height 18
type input "Other Credits"
click at [803, 87] on button "Apply" at bounding box center [808, 90] width 28 height 15
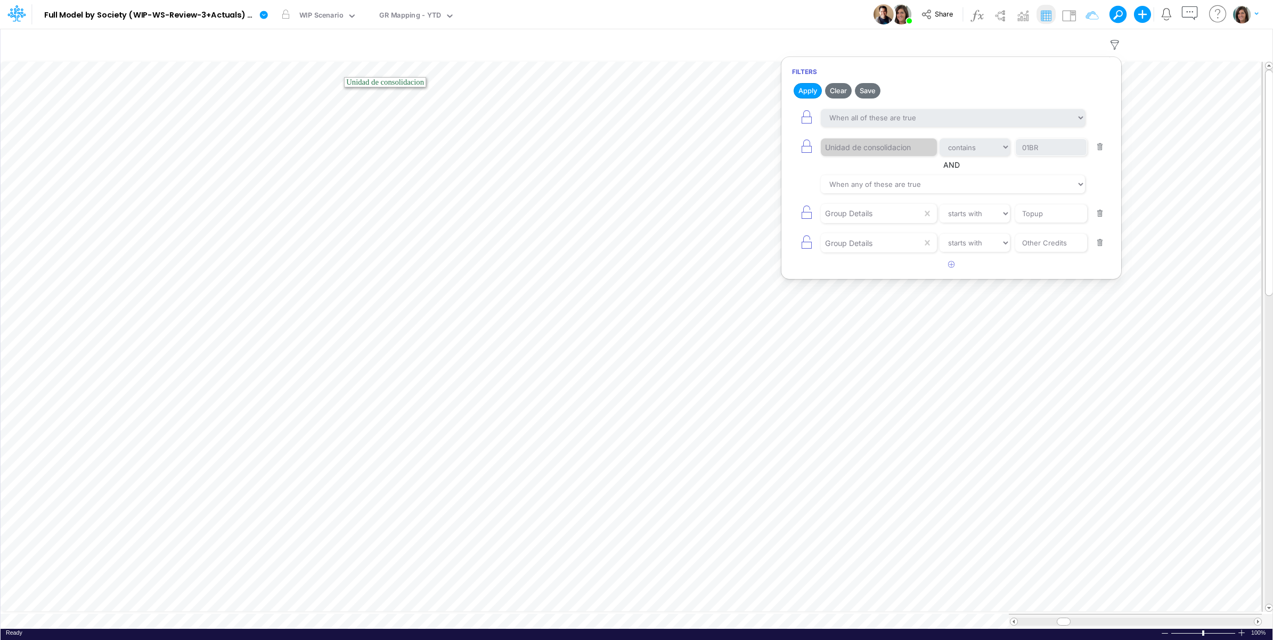
click at [680, 8] on div "Model Full Model by Society (WIP-WS-Review-3+Actuals) (IRXLPEQr3HYSFDHjRTbZY_1k…" at bounding box center [637, 14] width 1146 height 29
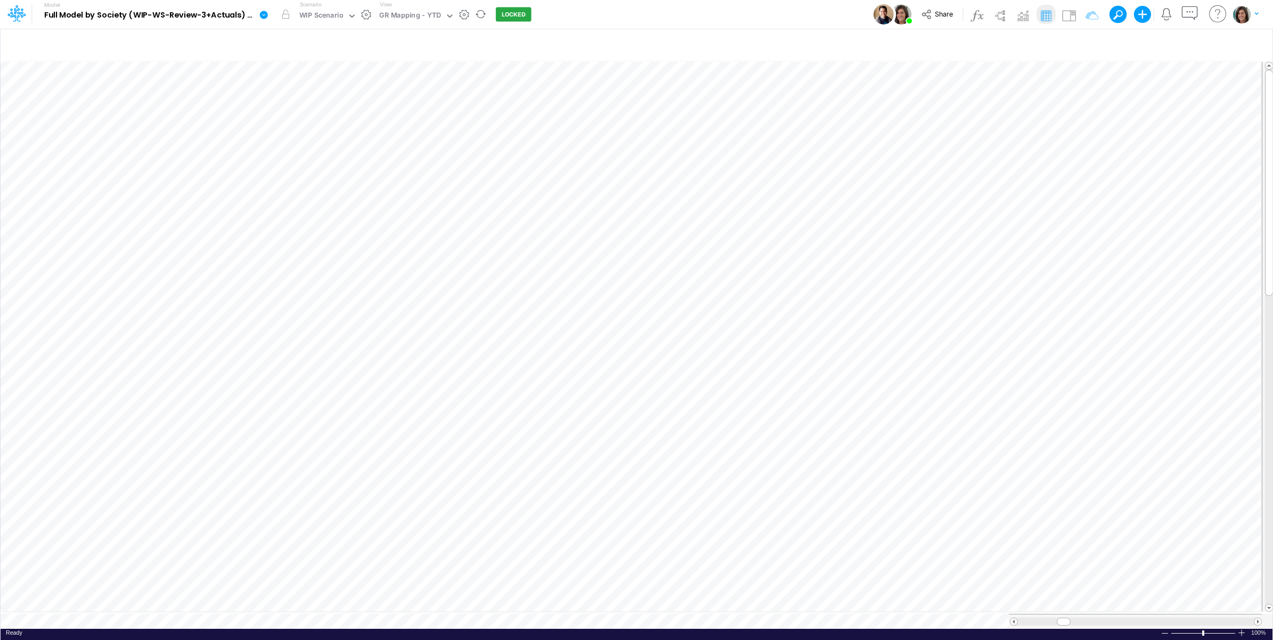
click at [266, 17] on icon at bounding box center [264, 15] width 8 height 8
click at [291, 115] on button "View model info" at bounding box center [318, 110] width 114 height 17
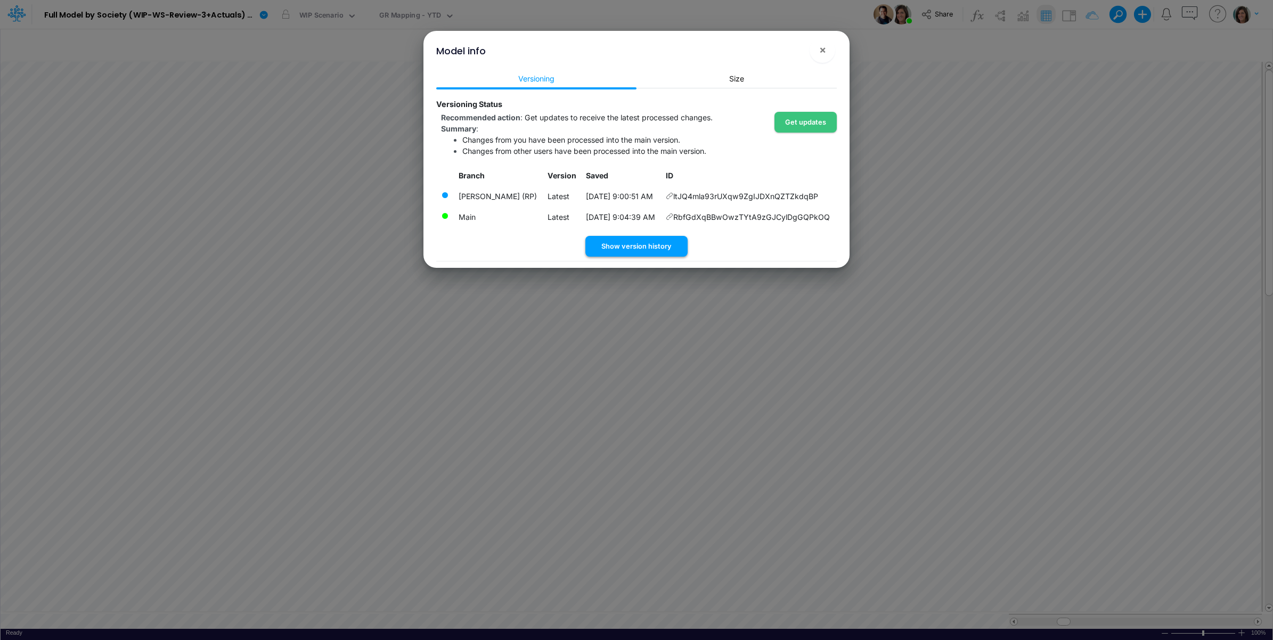
click at [652, 246] on button "Show version history" at bounding box center [636, 246] width 102 height 21
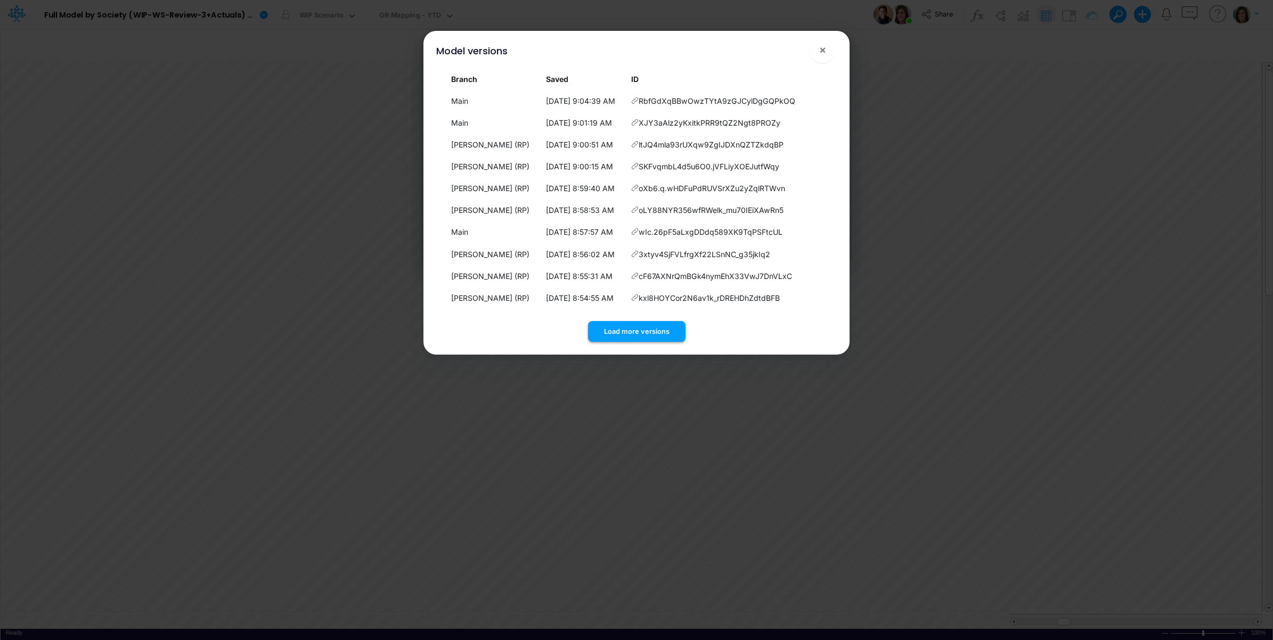
click at [646, 333] on button "Load more versions" at bounding box center [636, 331] width 97 height 21
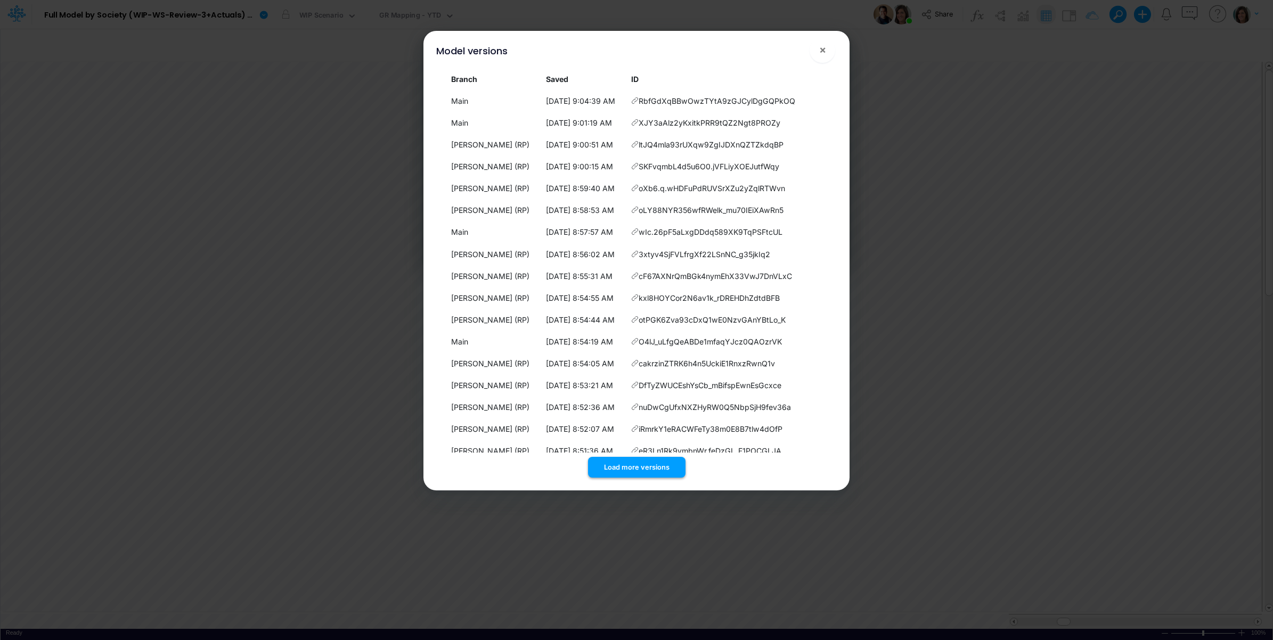
click at [632, 458] on button "Load more versions" at bounding box center [636, 467] width 97 height 21
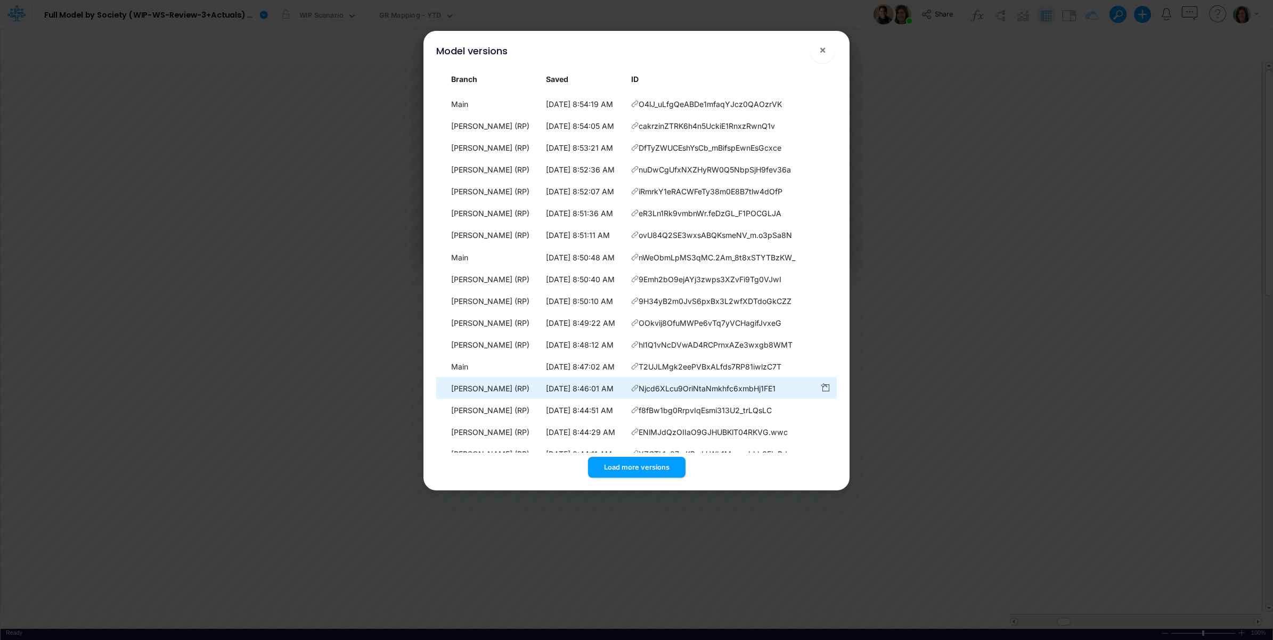
scroll to position [302, 0]
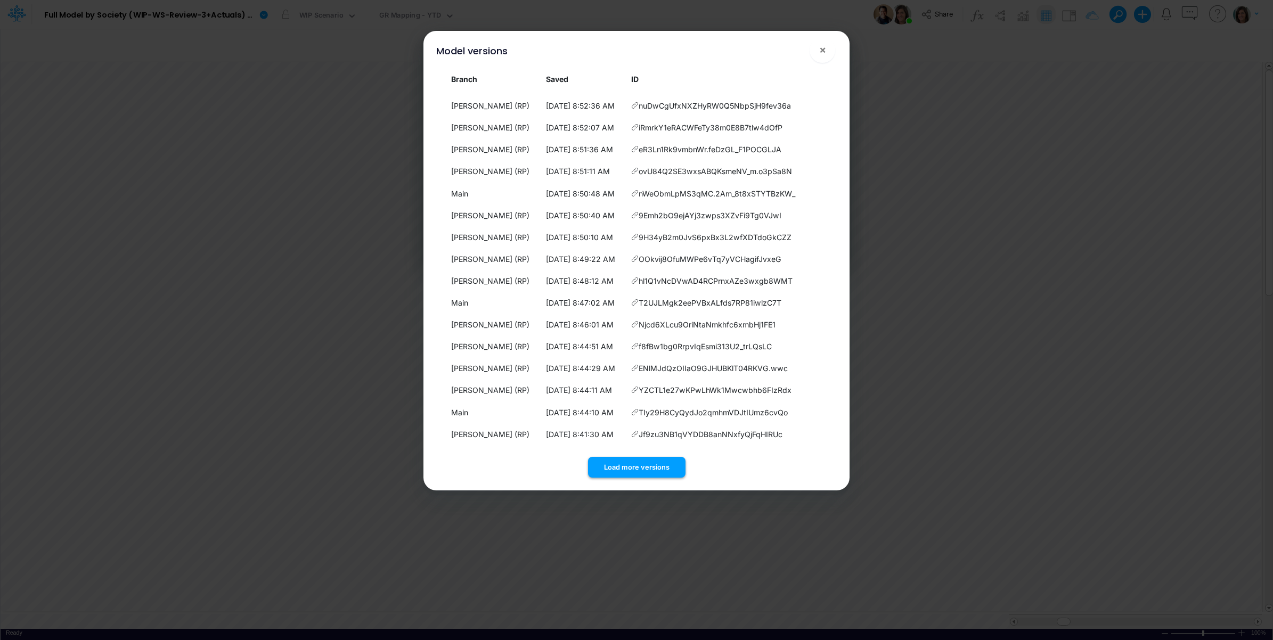
click at [626, 465] on button "Load more versions" at bounding box center [636, 467] width 97 height 21
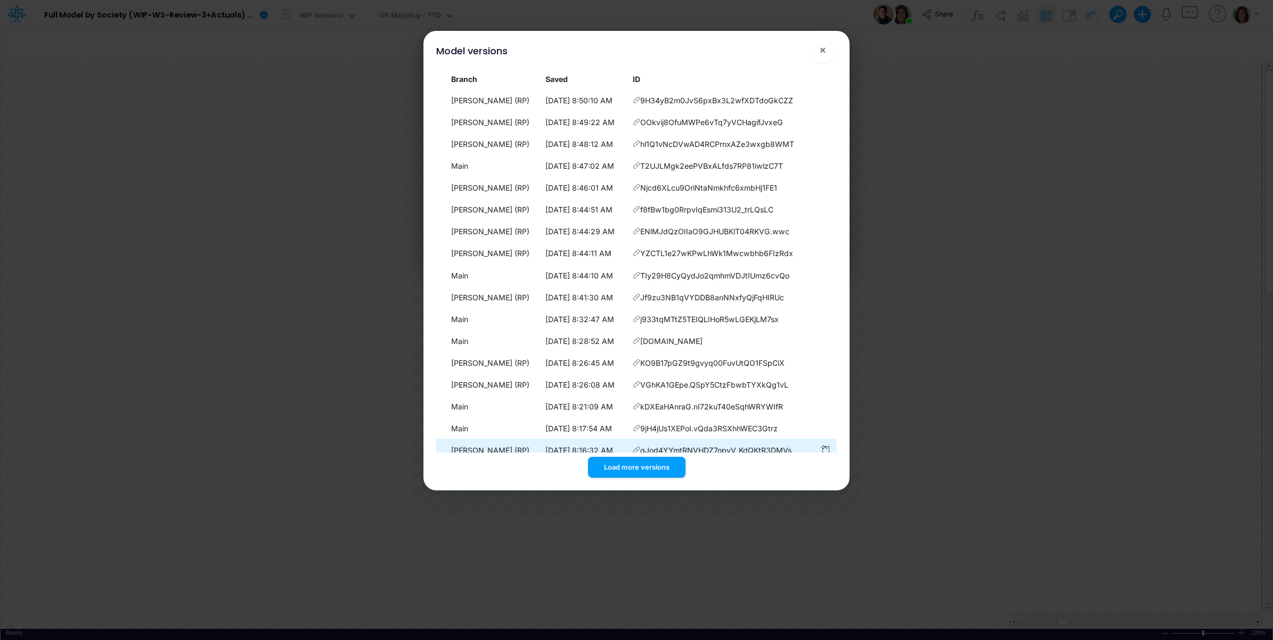
scroll to position [520, 0]
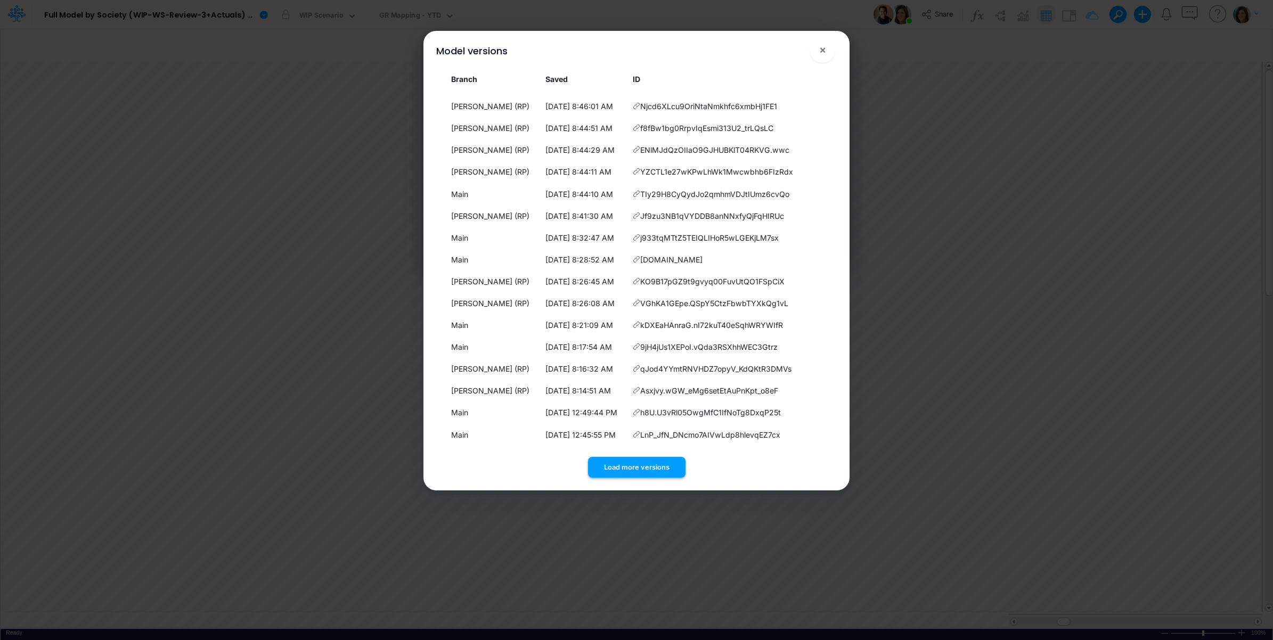
click at [634, 460] on button "Load more versions" at bounding box center [636, 467] width 97 height 21
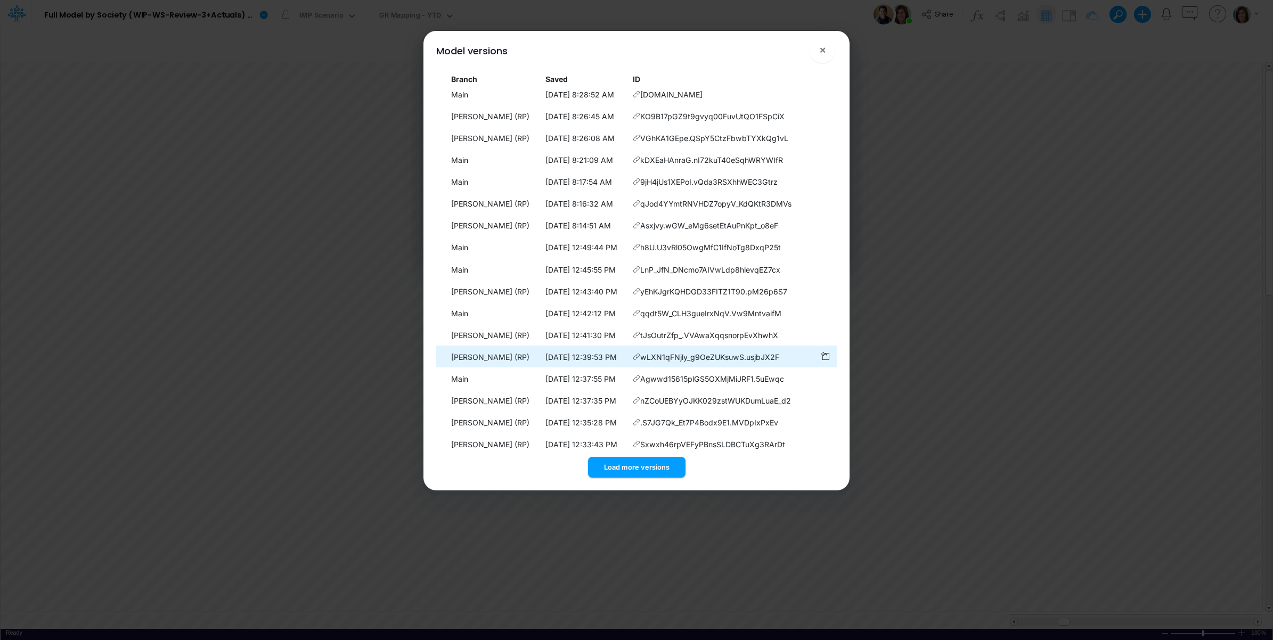
scroll to position [739, 0]
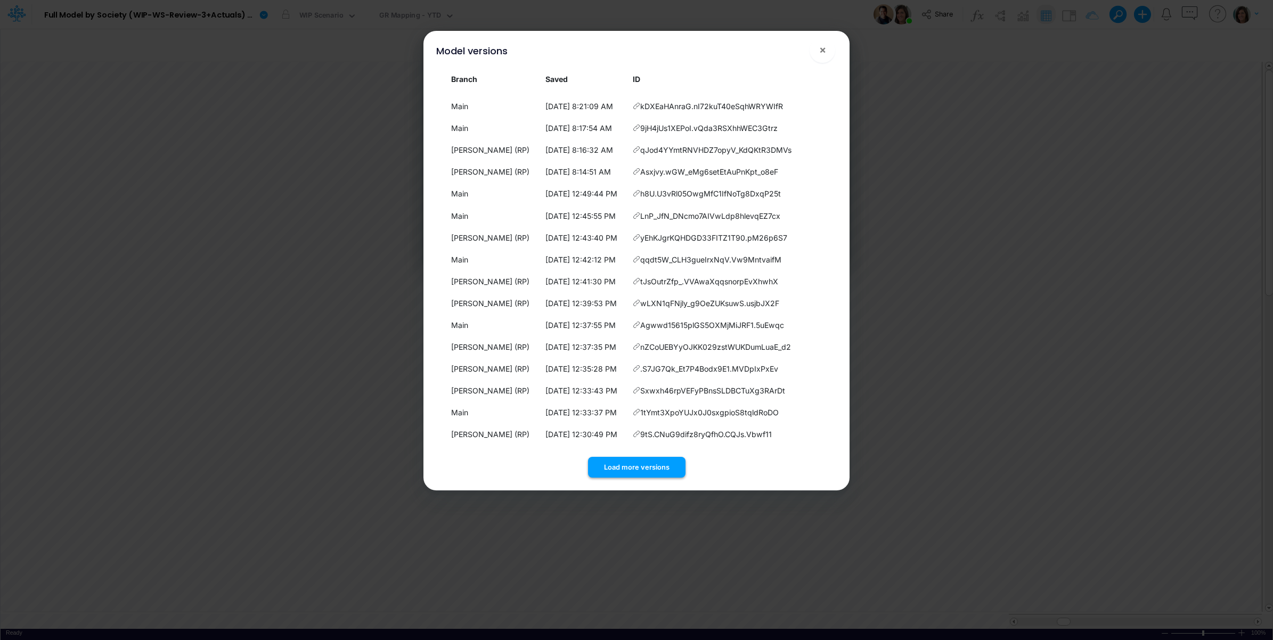
click at [639, 471] on button "Load more versions" at bounding box center [636, 467] width 97 height 21
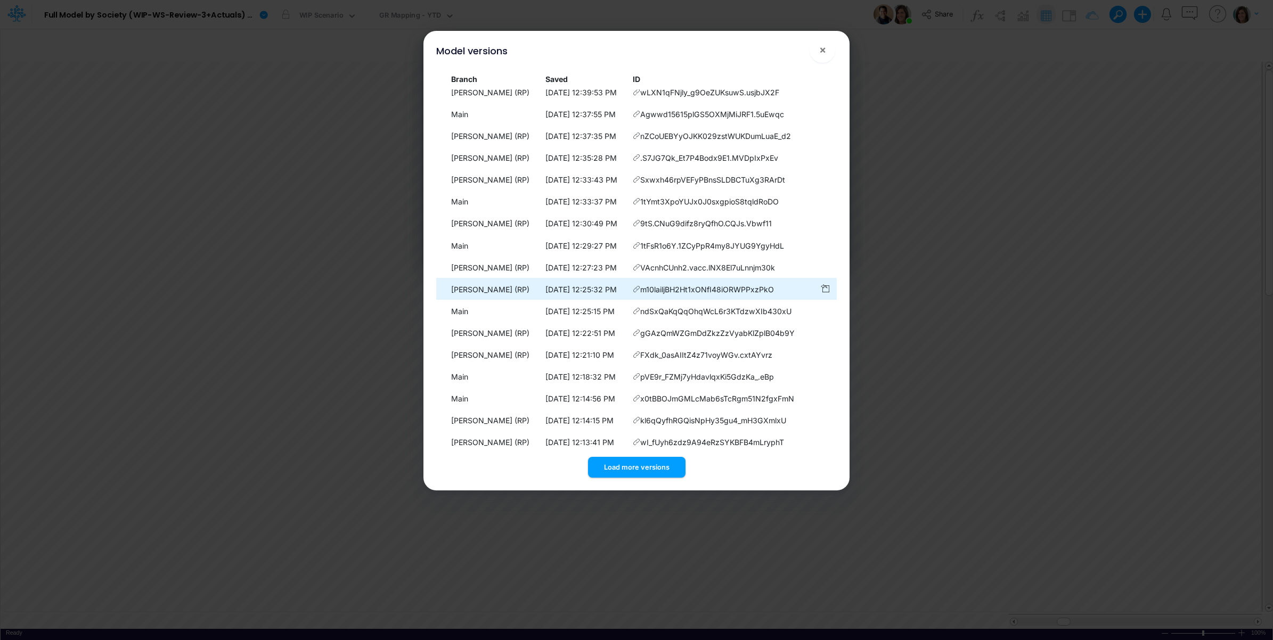
scroll to position [957, 0]
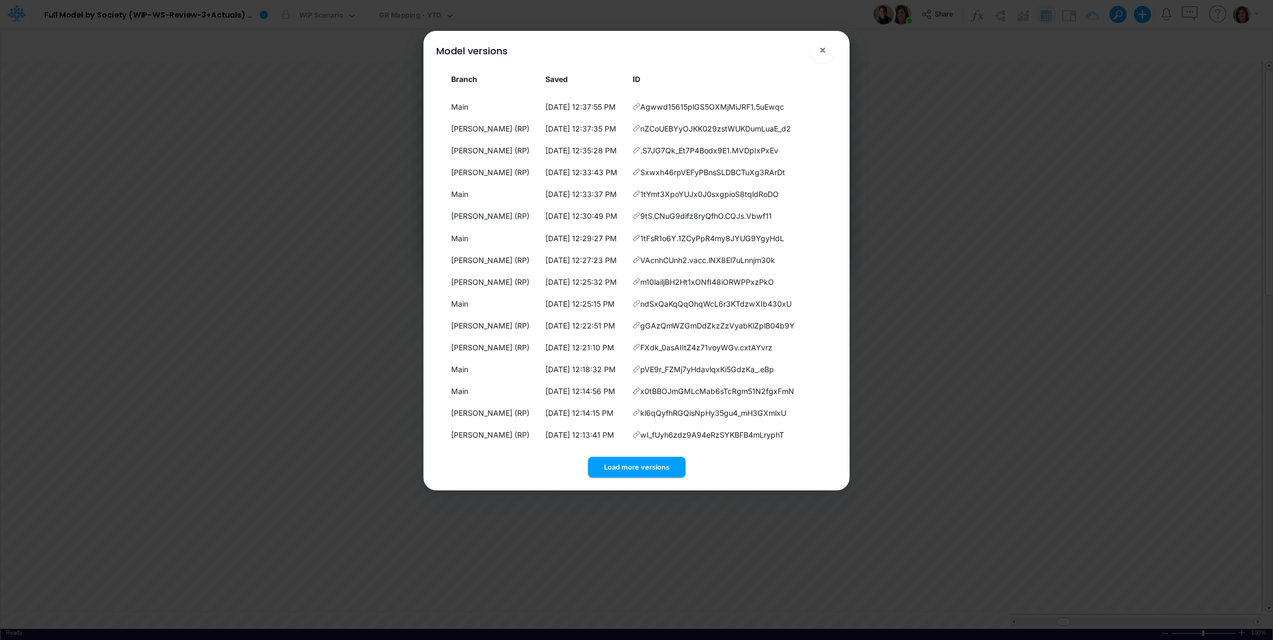
click at [634, 466] on button "Load more versions" at bounding box center [636, 467] width 97 height 21
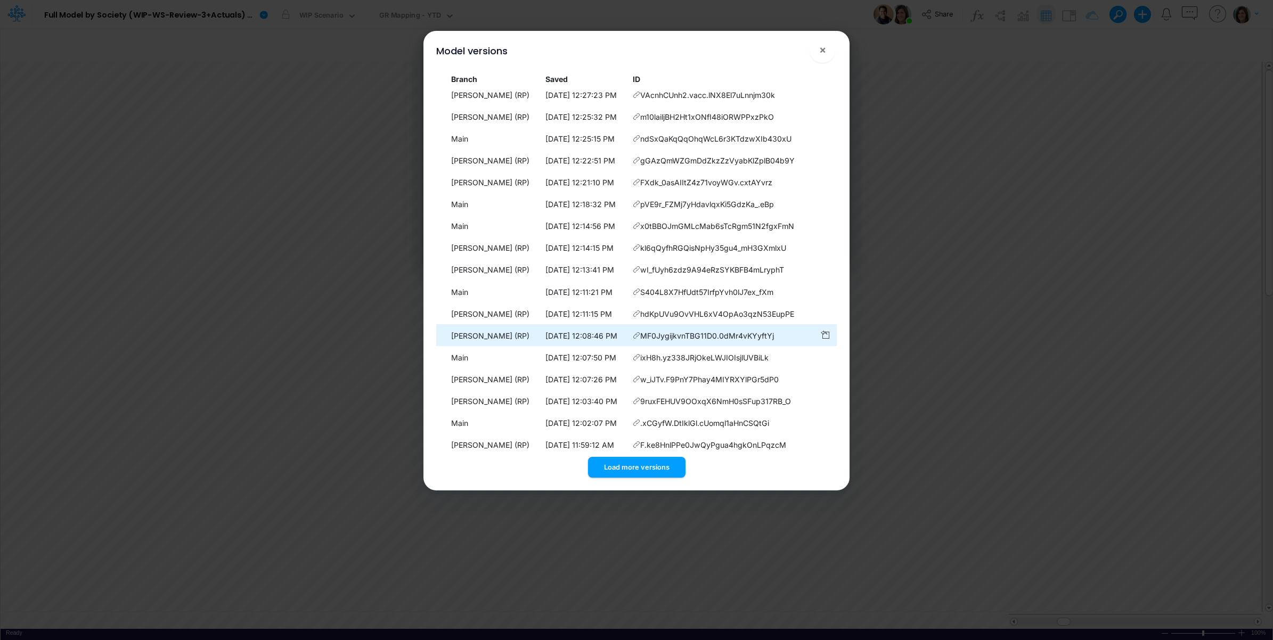
scroll to position [1176, 0]
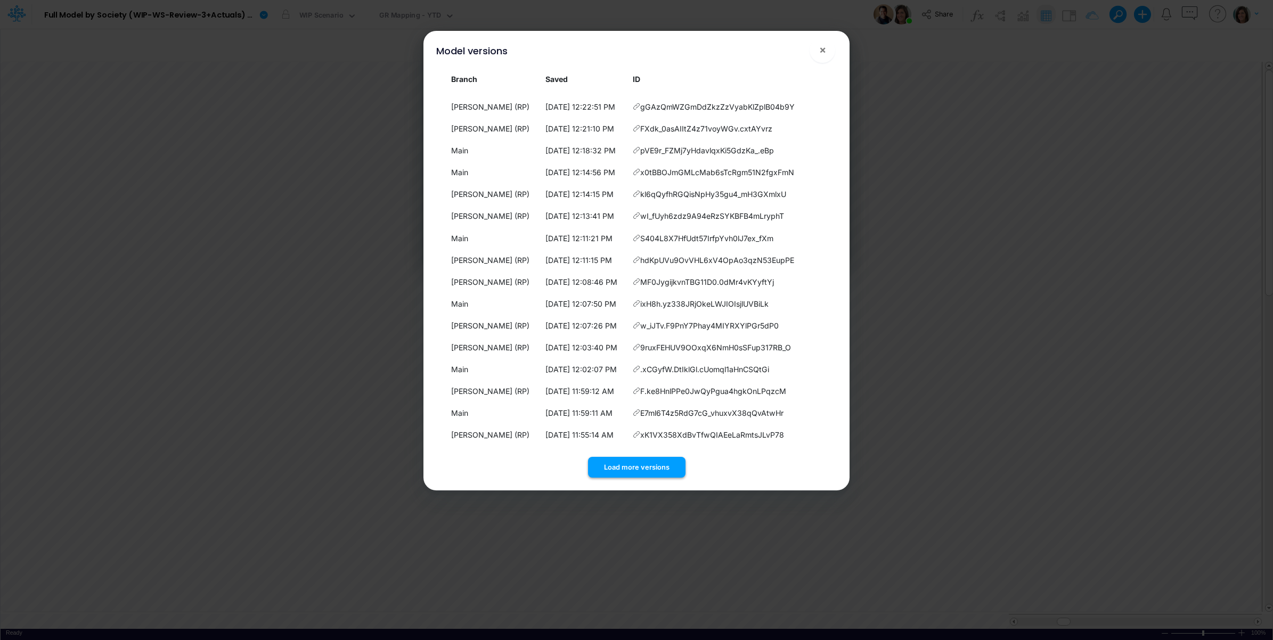
click at [653, 470] on button "Load more versions" at bounding box center [636, 467] width 97 height 21
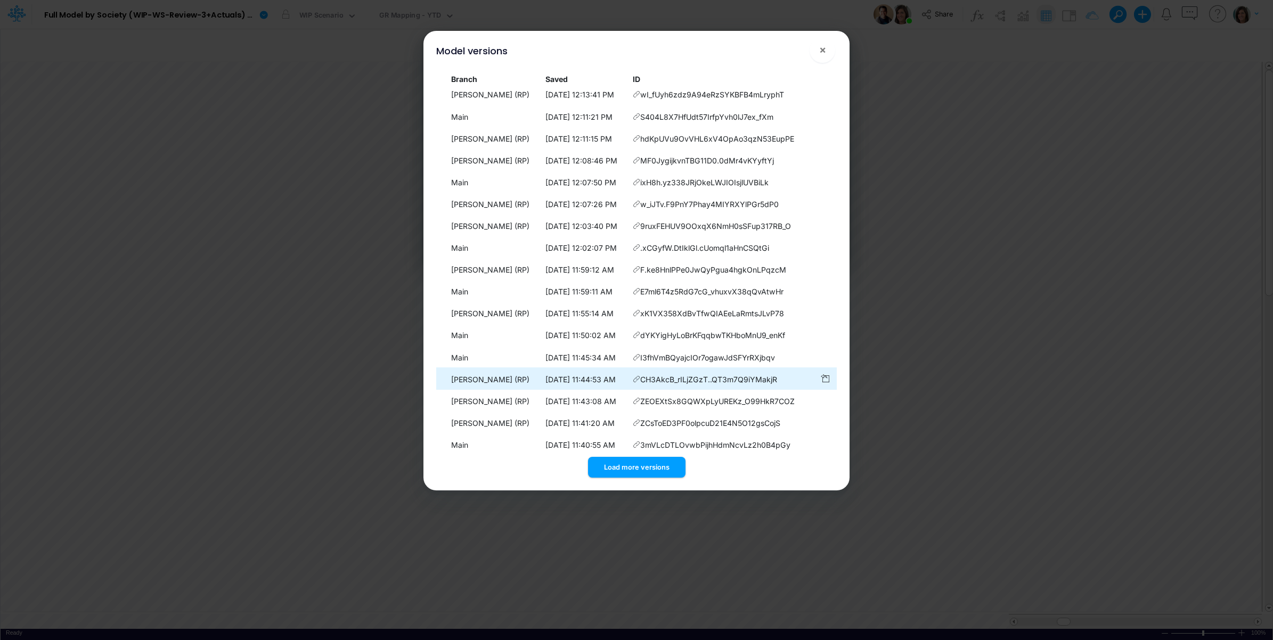
scroll to position [1396, 0]
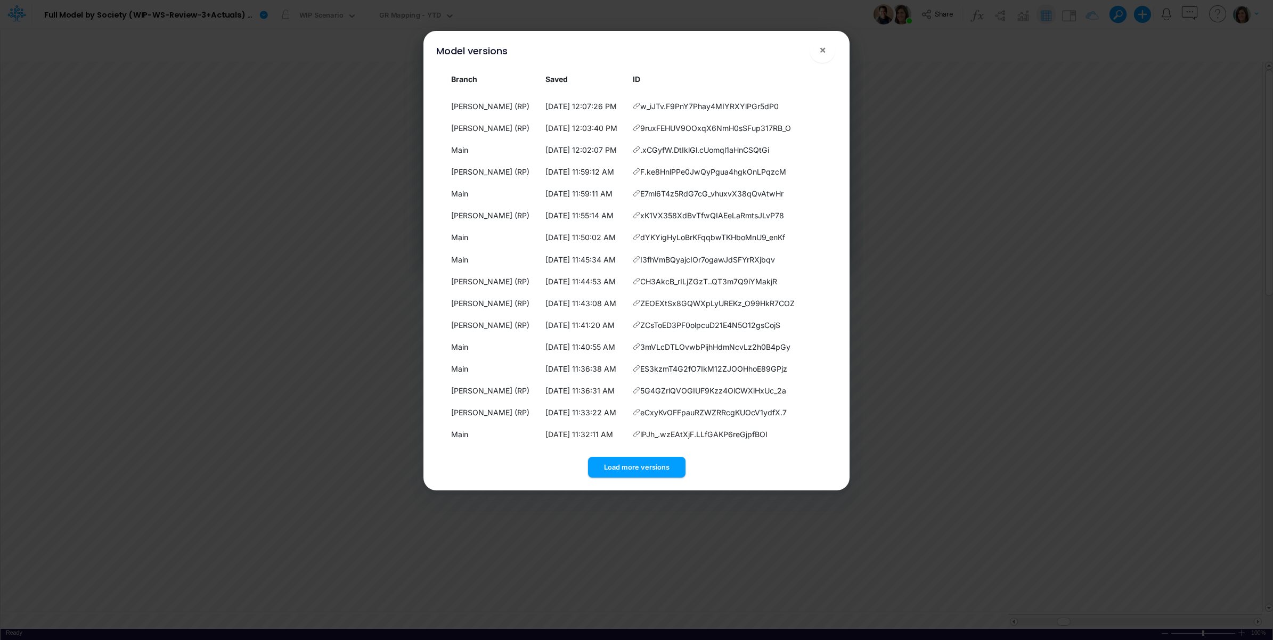
click at [645, 472] on button "Load more versions" at bounding box center [636, 467] width 97 height 21
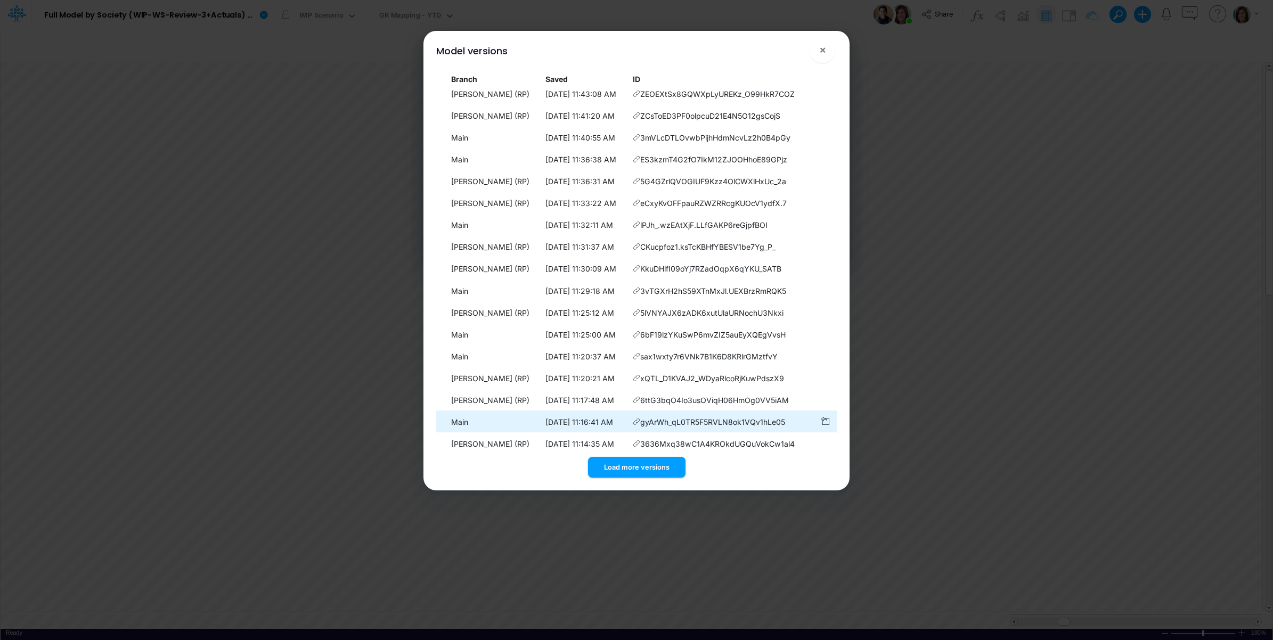
scroll to position [1614, 0]
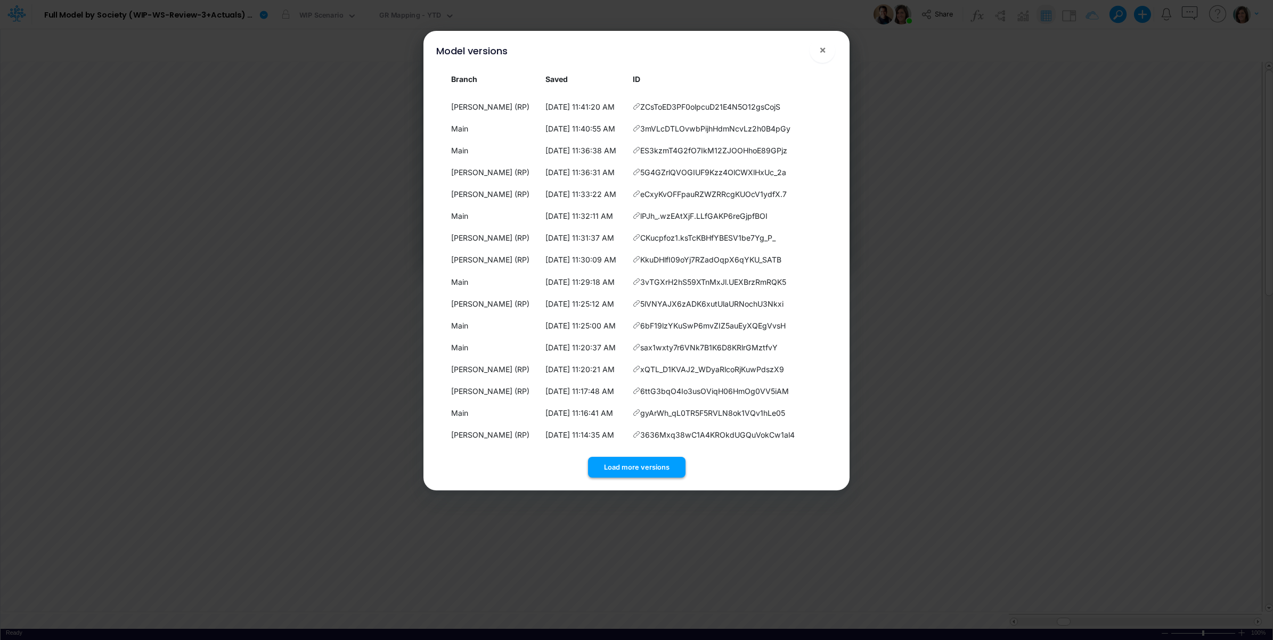
click at [621, 464] on button "Load more versions" at bounding box center [636, 467] width 97 height 21
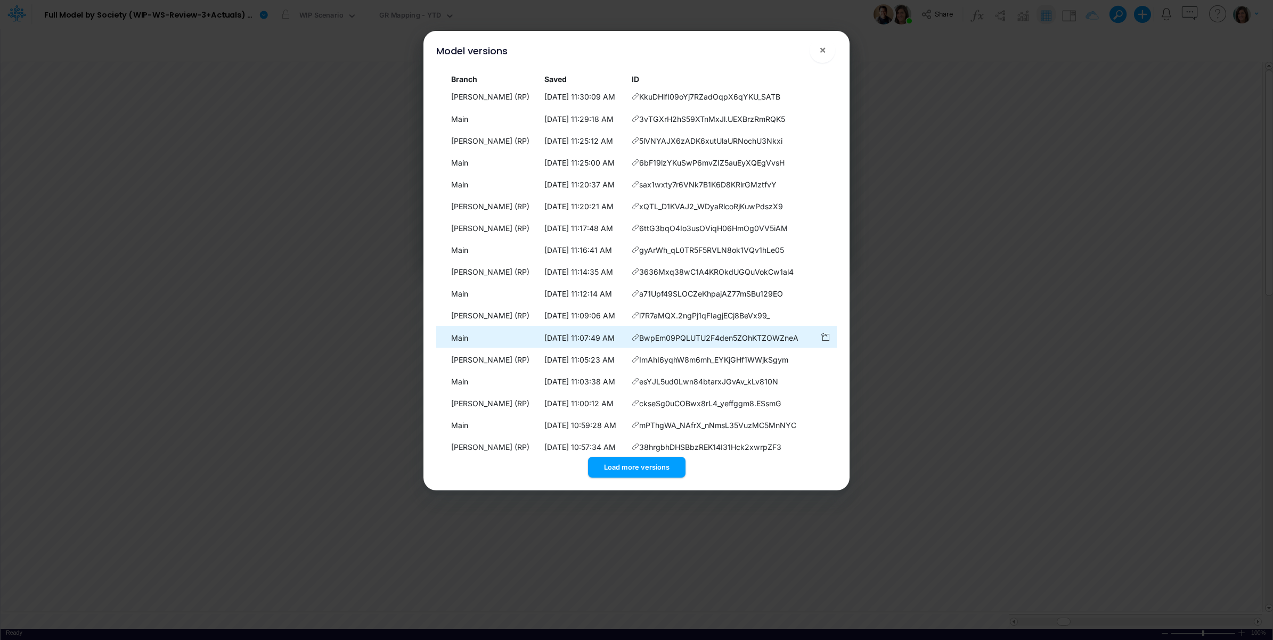
scroll to position [1833, 0]
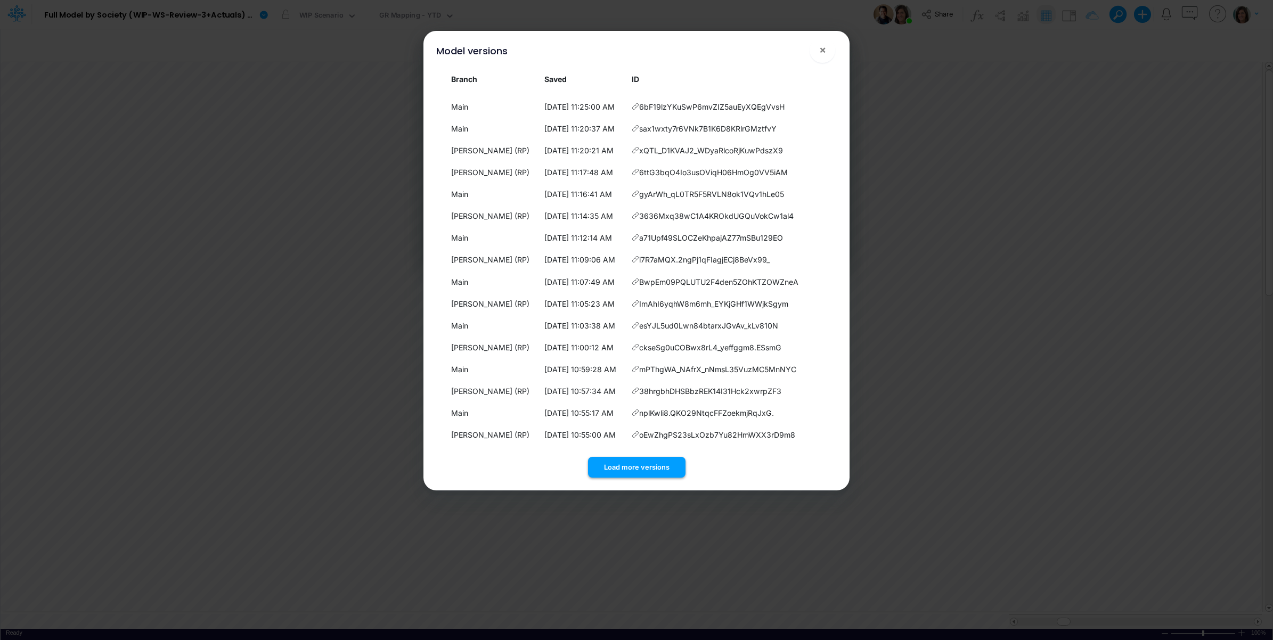
click at [646, 462] on button "Load more versions" at bounding box center [636, 467] width 97 height 21
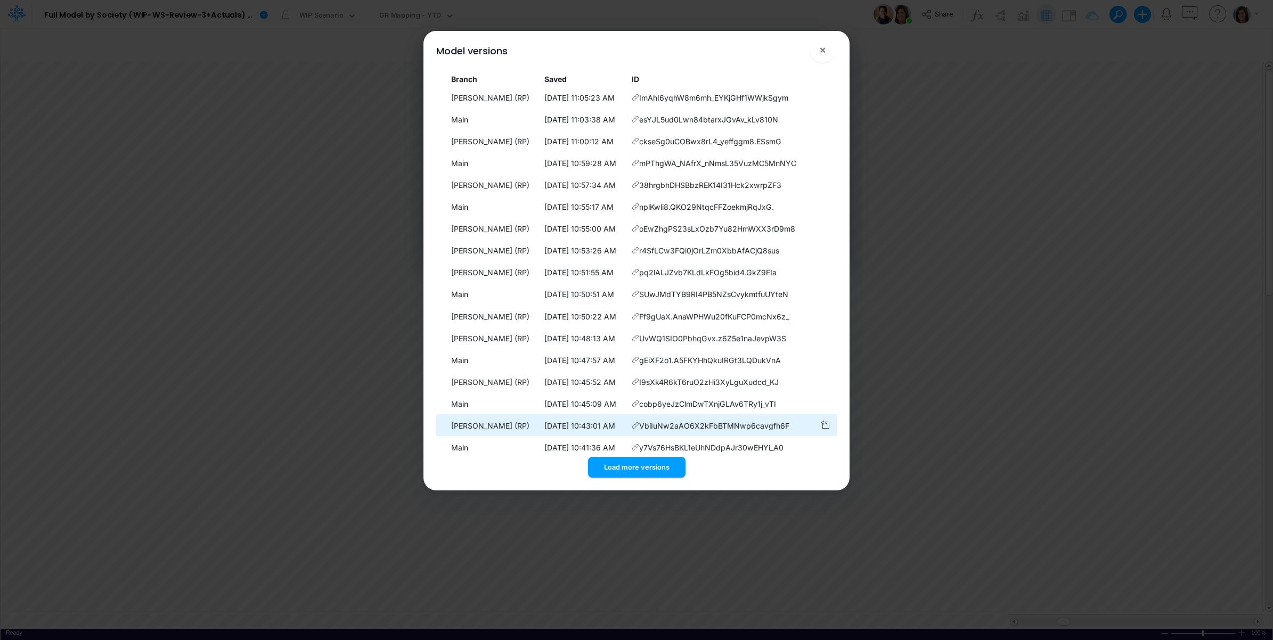
scroll to position [2052, 0]
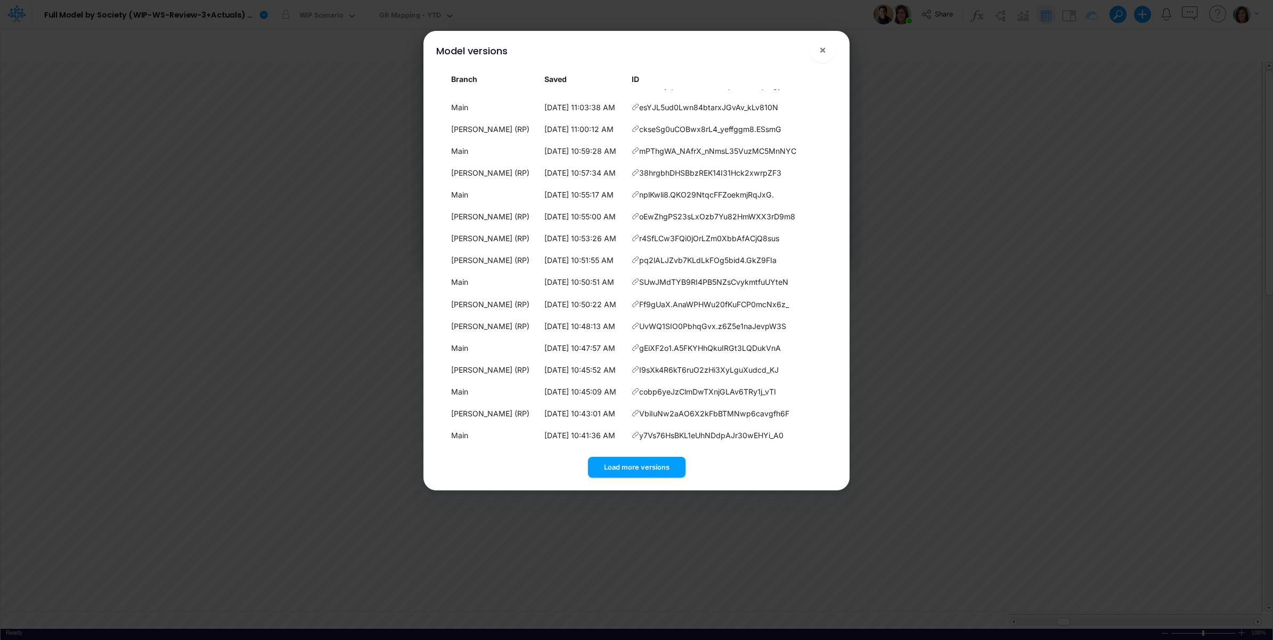
click at [624, 459] on button "Load more versions" at bounding box center [636, 467] width 97 height 21
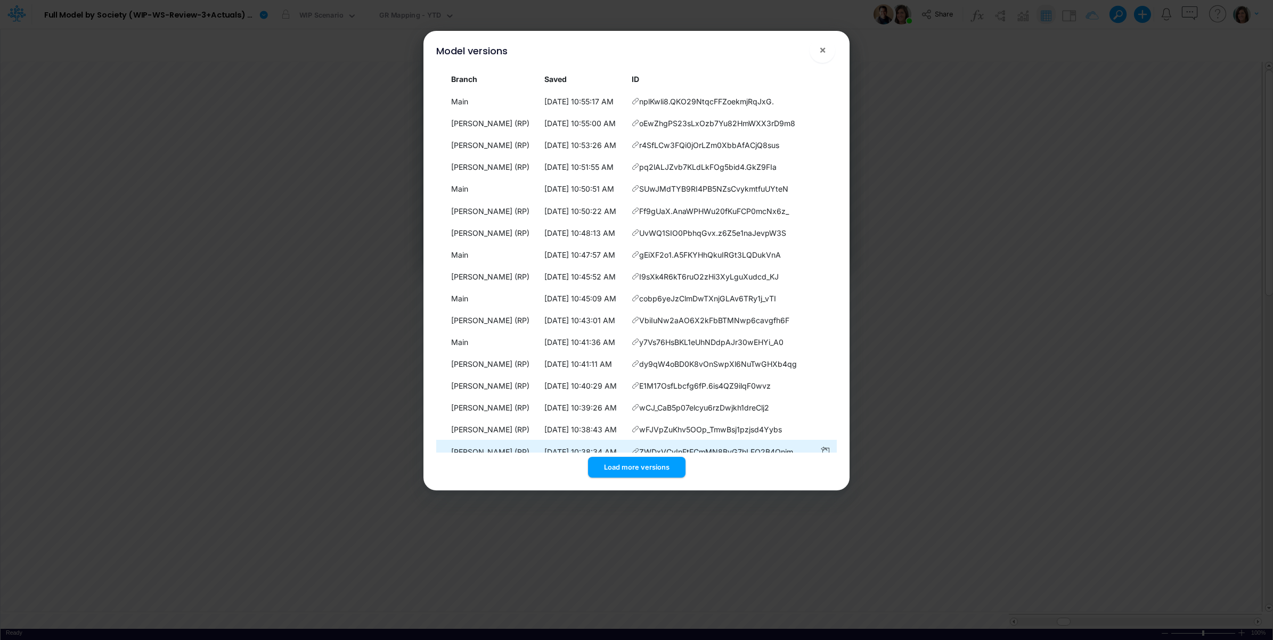
scroll to position [2270, 0]
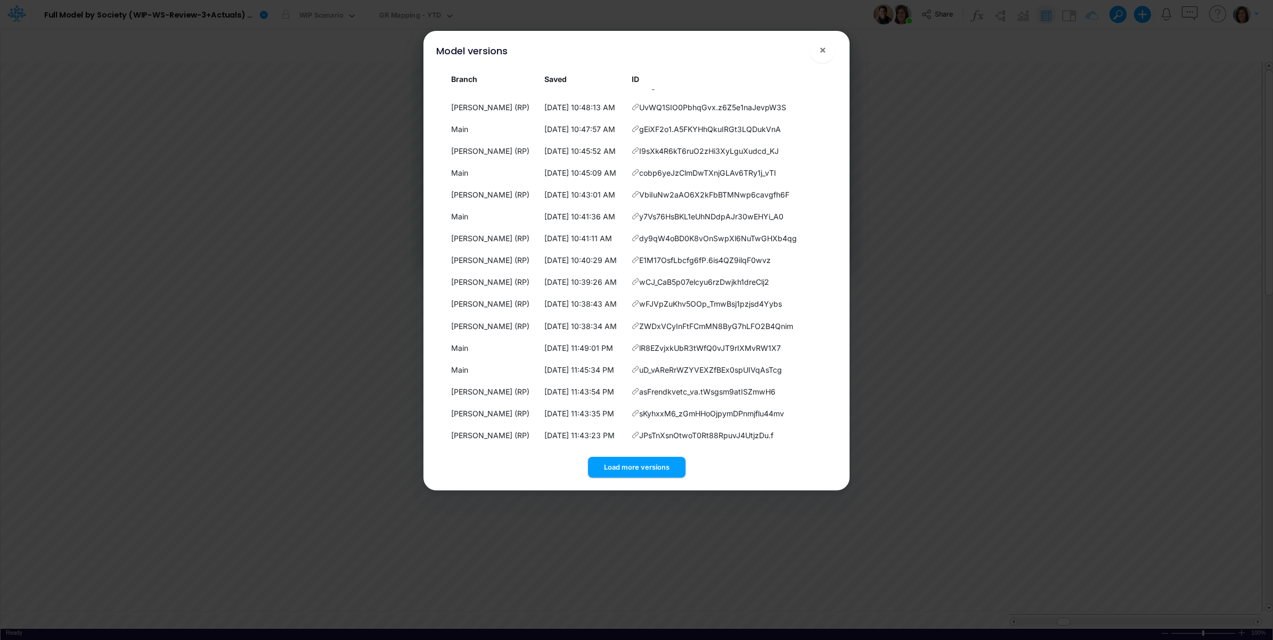
click at [643, 465] on button "Load more versions" at bounding box center [636, 467] width 97 height 21
click at [626, 469] on button "Load more versions" at bounding box center [636, 467] width 97 height 21
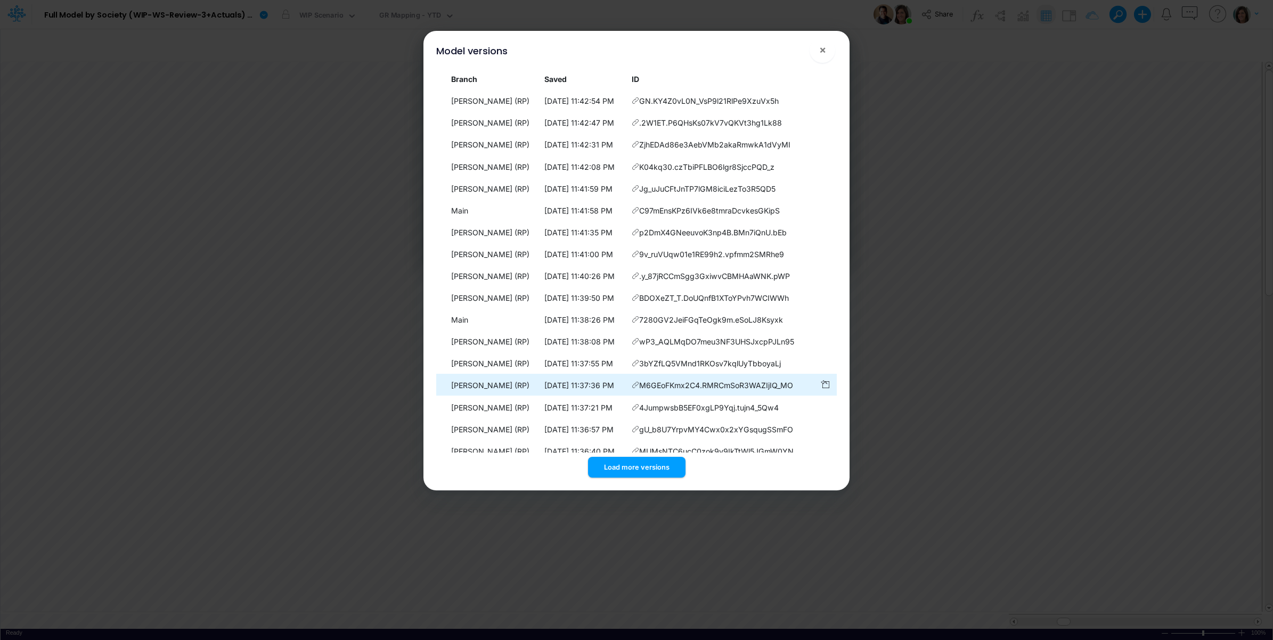
scroll to position [2708, 0]
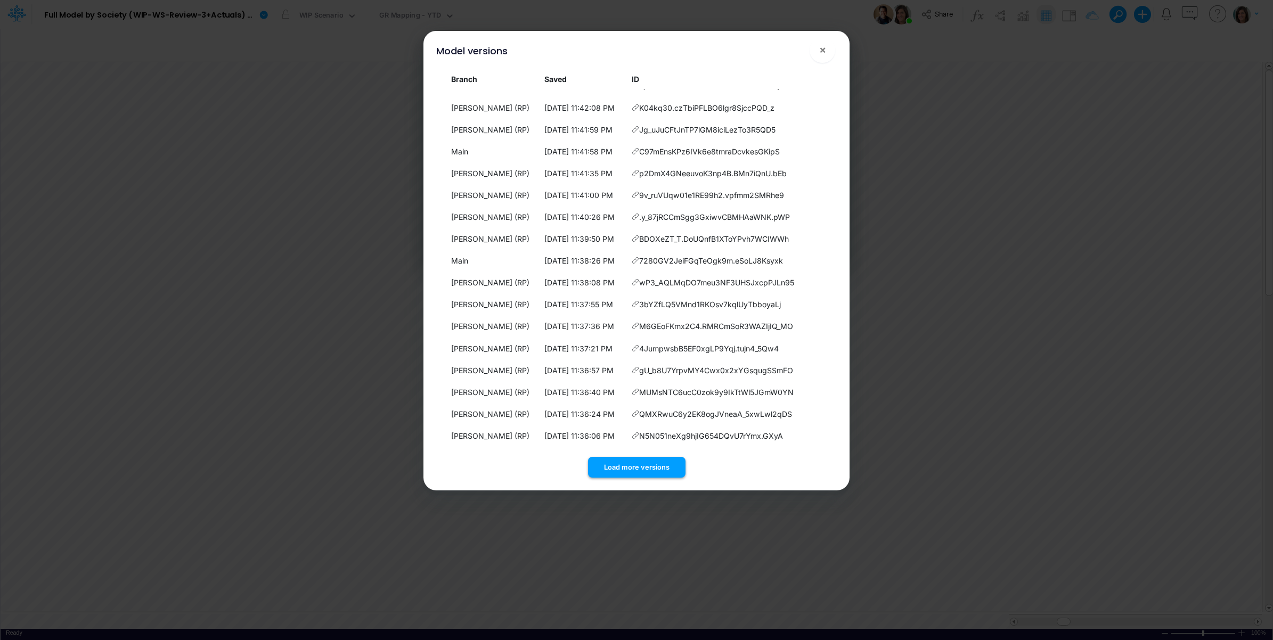
click at [626, 465] on button "Load more versions" at bounding box center [636, 467] width 97 height 21
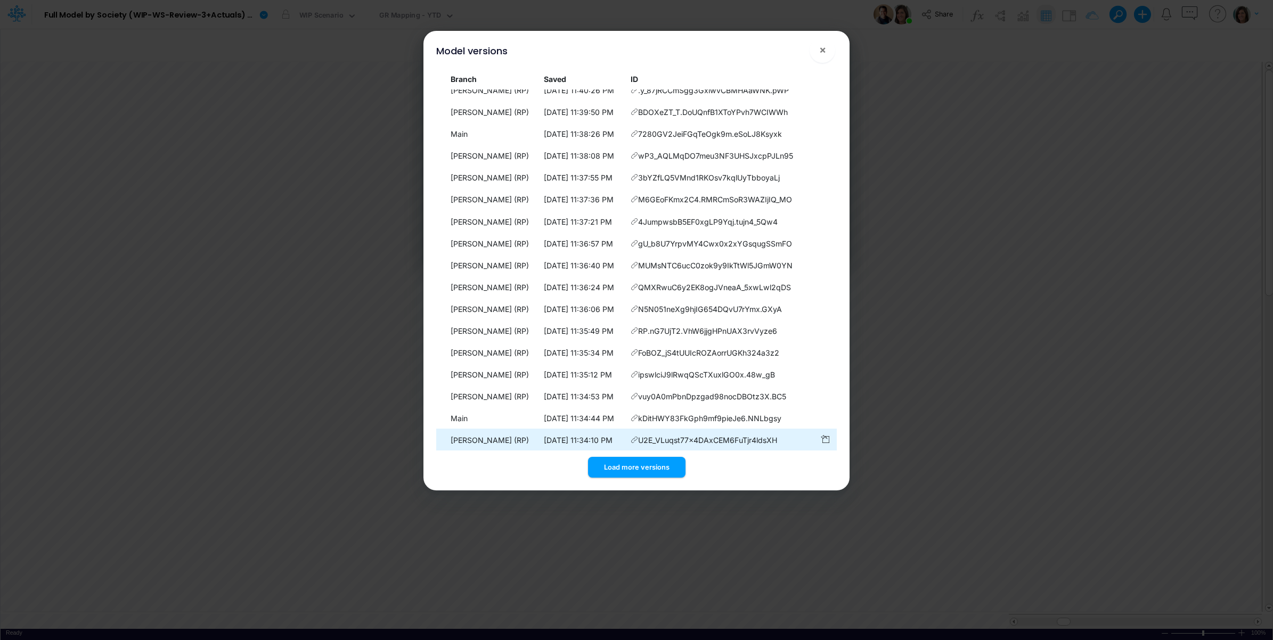
scroll to position [2927, 0]
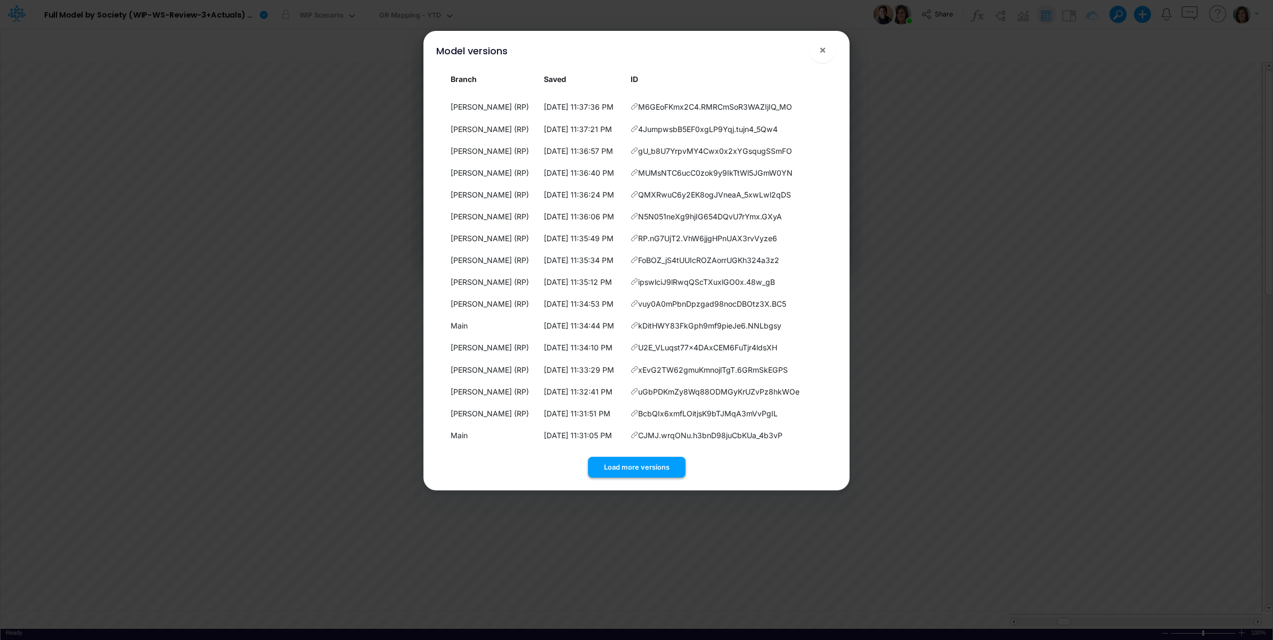
drag, startPoint x: 621, startPoint y: 465, endPoint x: 622, endPoint y: 360, distance: 104.4
click at [621, 464] on button "Load more versions" at bounding box center [636, 467] width 97 height 21
click at [631, 469] on button "Load more versions" at bounding box center [636, 467] width 97 height 21
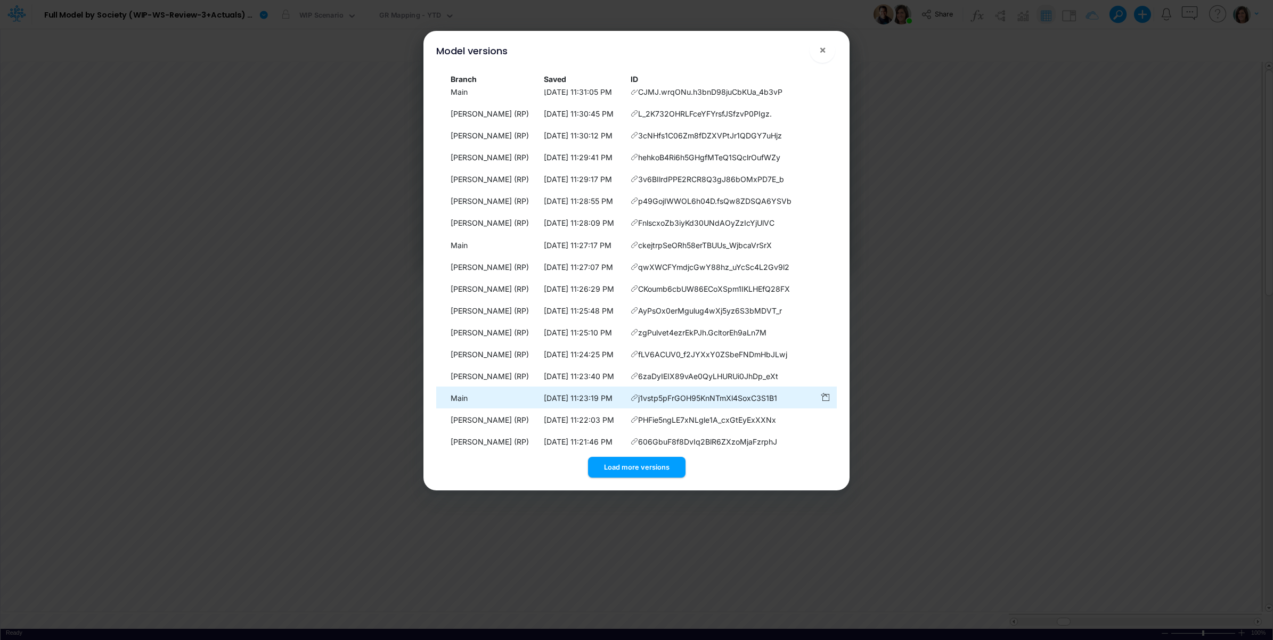
scroll to position [3365, 0]
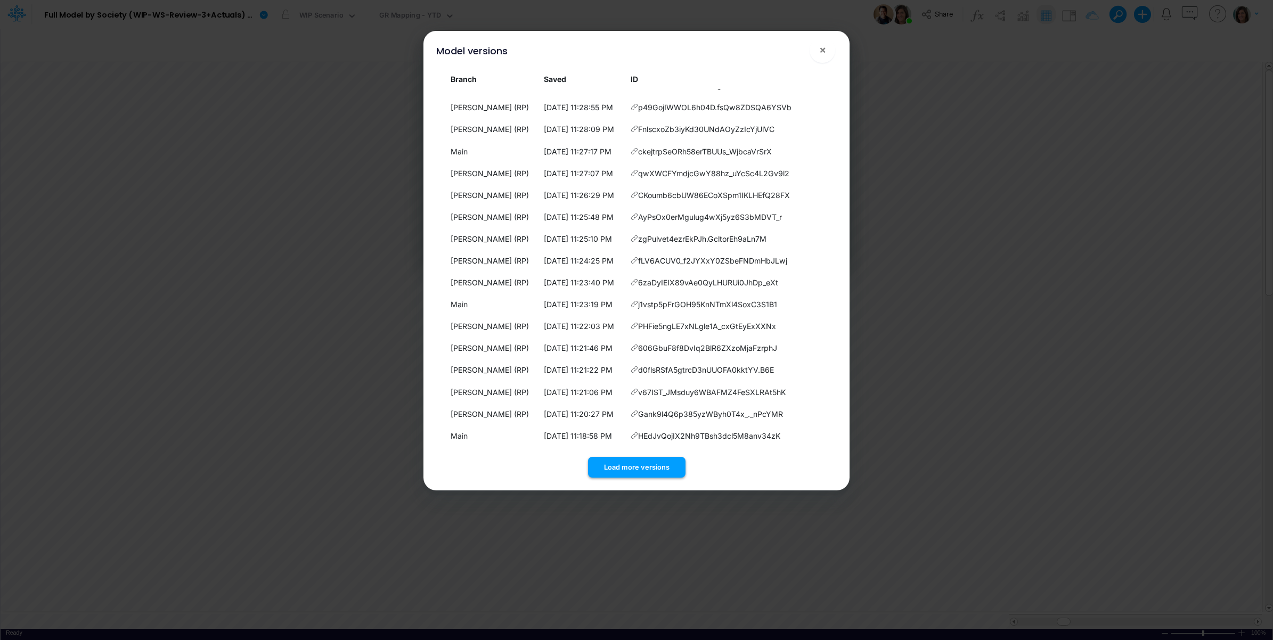
click at [648, 465] on button "Load more versions" at bounding box center [636, 467] width 97 height 21
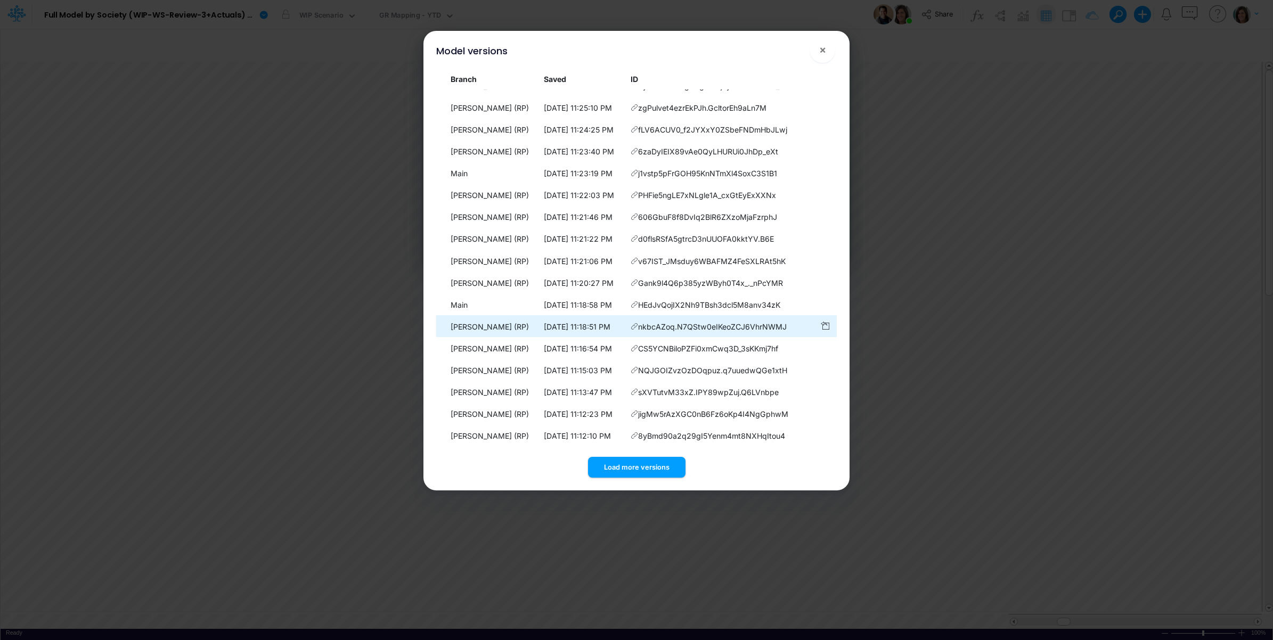
scroll to position [3583, 0]
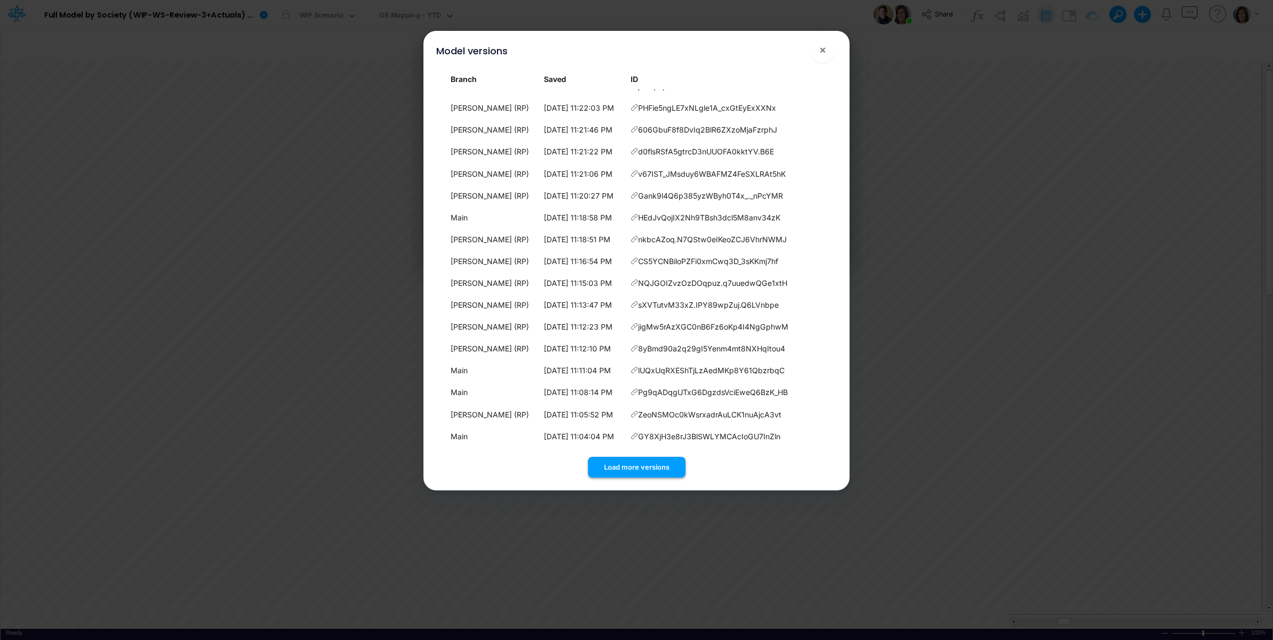
click at [650, 459] on button "Load more versions" at bounding box center [636, 467] width 97 height 21
click at [643, 467] on button "Load more versions" at bounding box center [636, 467] width 97 height 21
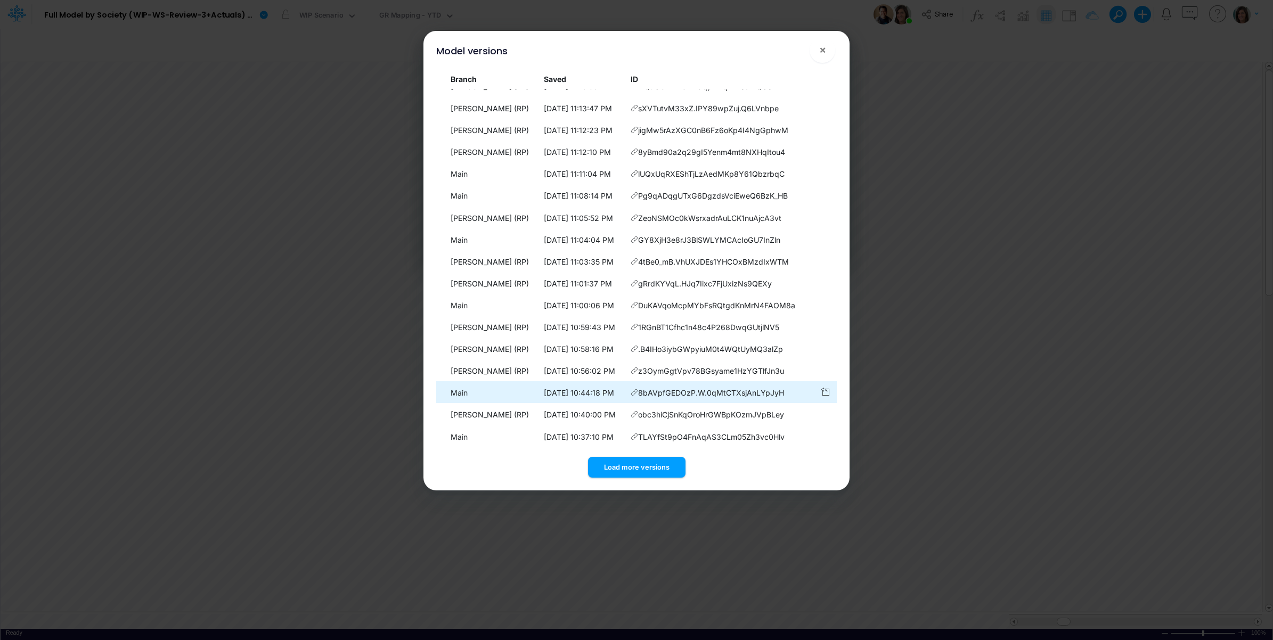
scroll to position [4021, 0]
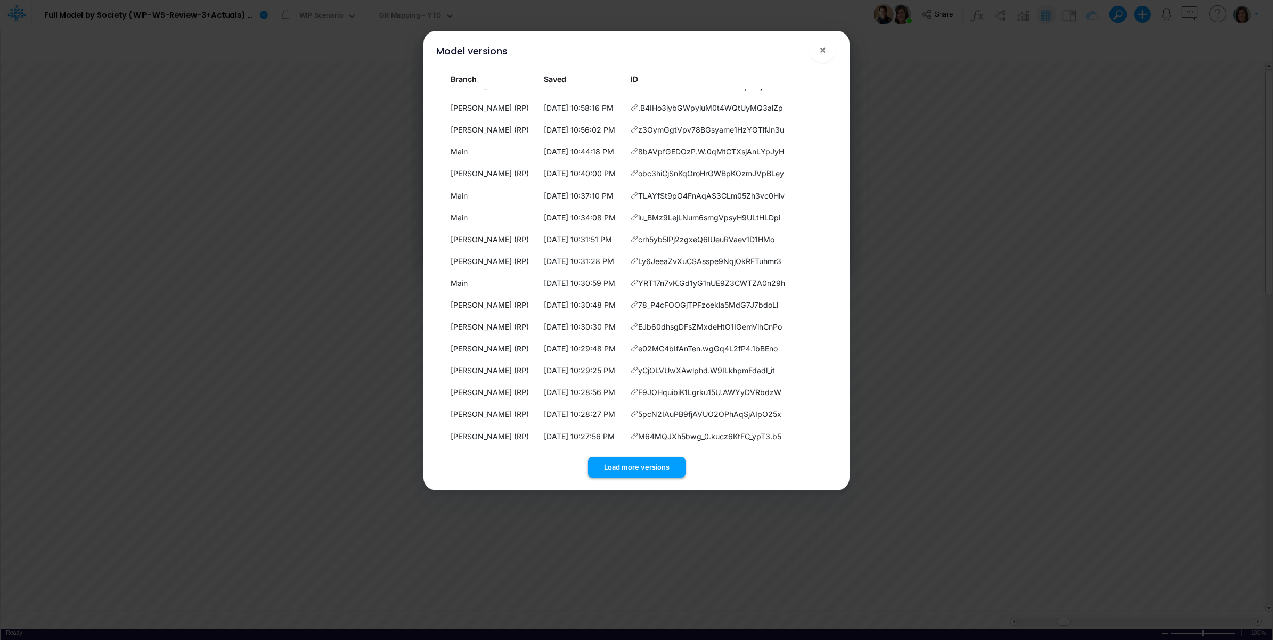
click at [641, 462] on button "Load more versions" at bounding box center [636, 467] width 97 height 21
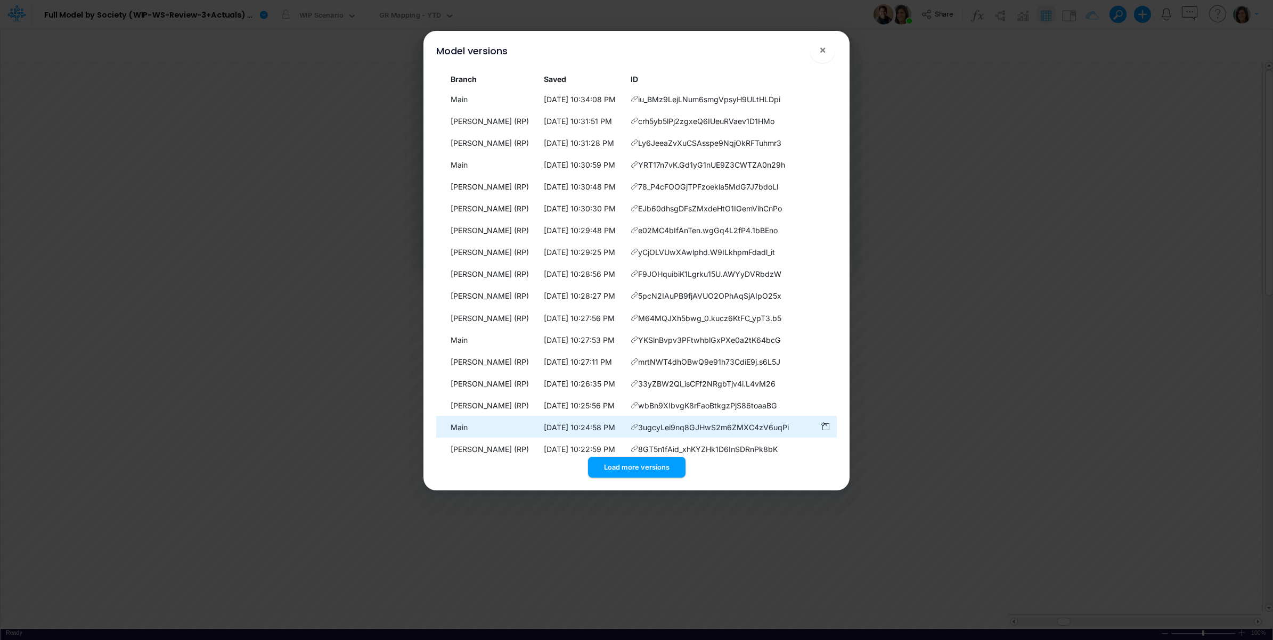
scroll to position [4239, 0]
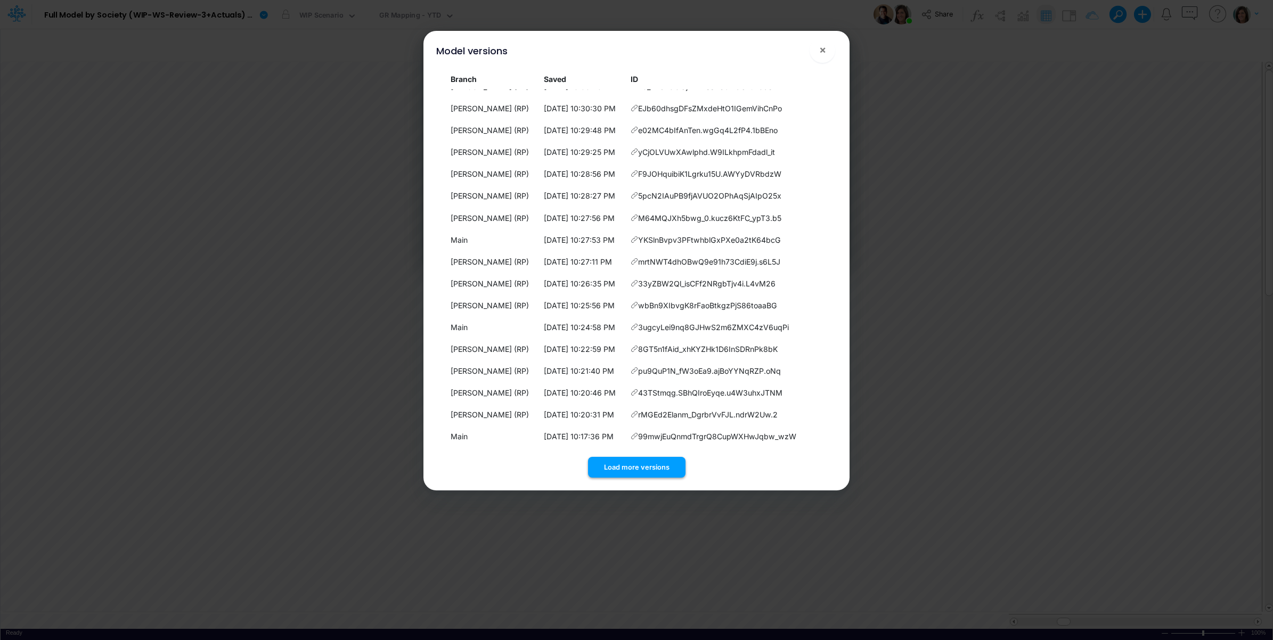
click at [625, 467] on button "Load more versions" at bounding box center [636, 467] width 97 height 21
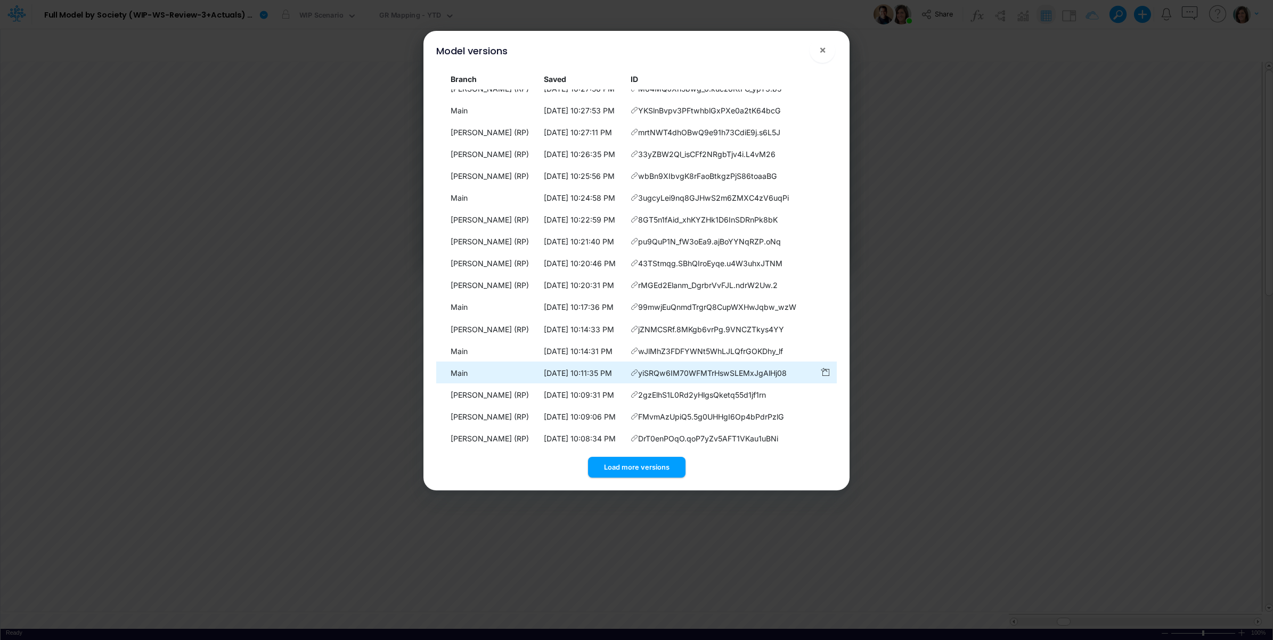
scroll to position [4459, 0]
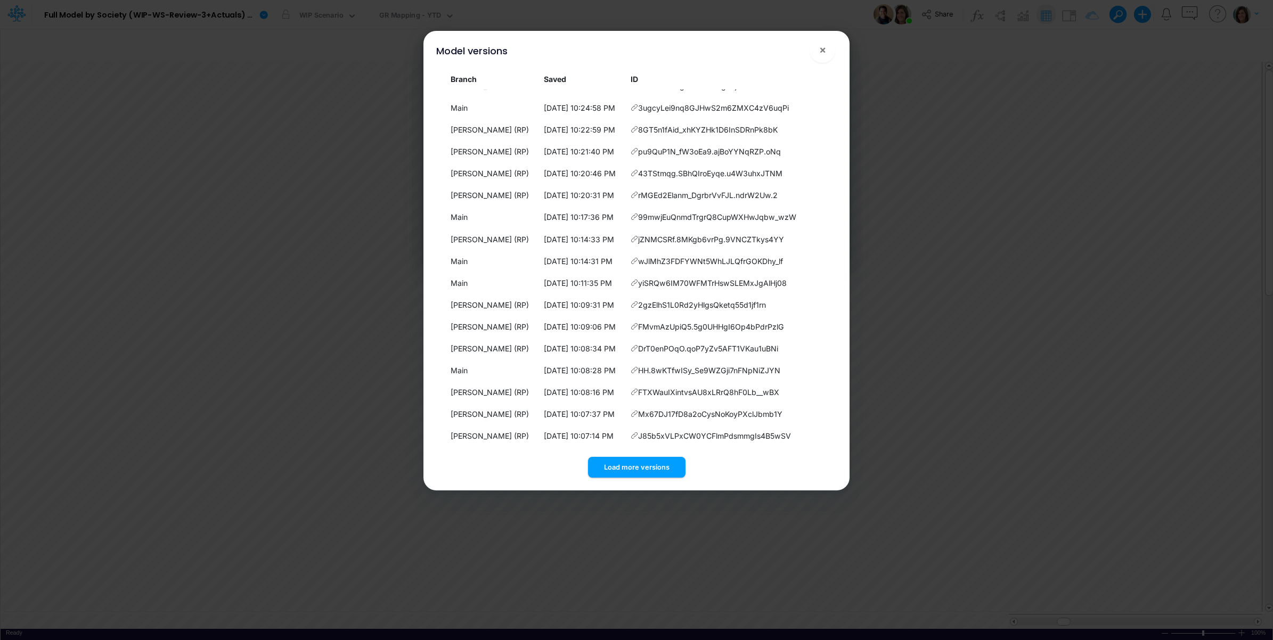
drag, startPoint x: 636, startPoint y: 466, endPoint x: 638, endPoint y: 454, distance: 12.4
click at [637, 466] on button "Load more versions" at bounding box center [636, 467] width 97 height 21
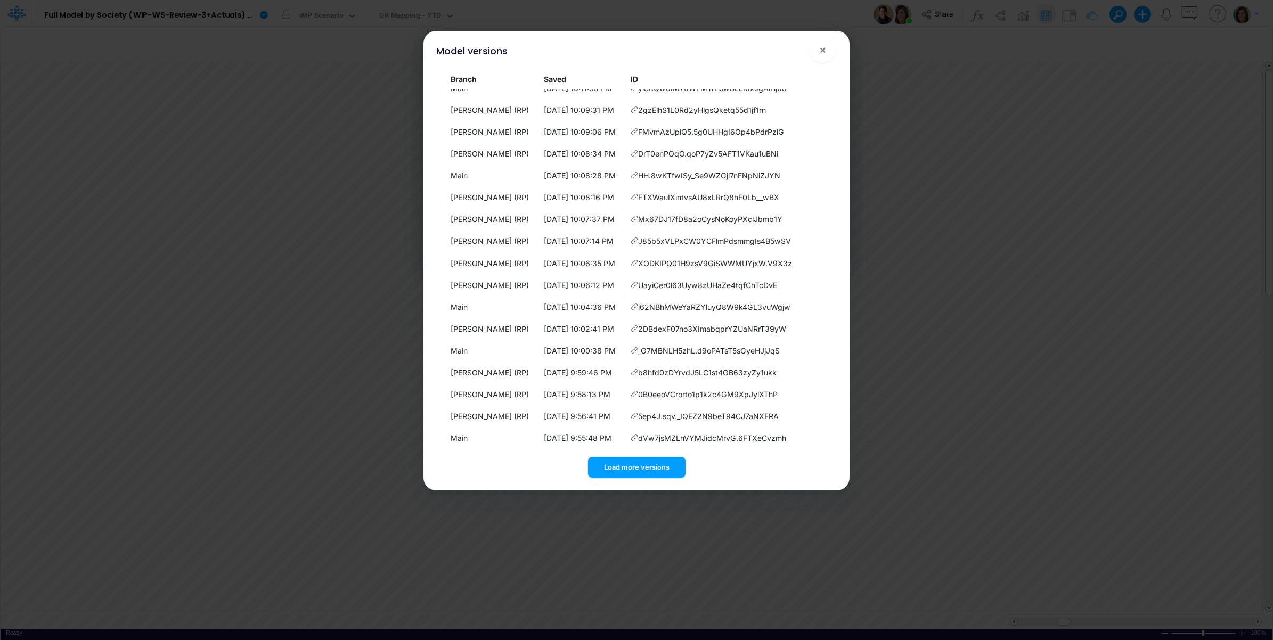
scroll to position [4677, 0]
click at [626, 462] on button "Load more versions" at bounding box center [636, 467] width 97 height 21
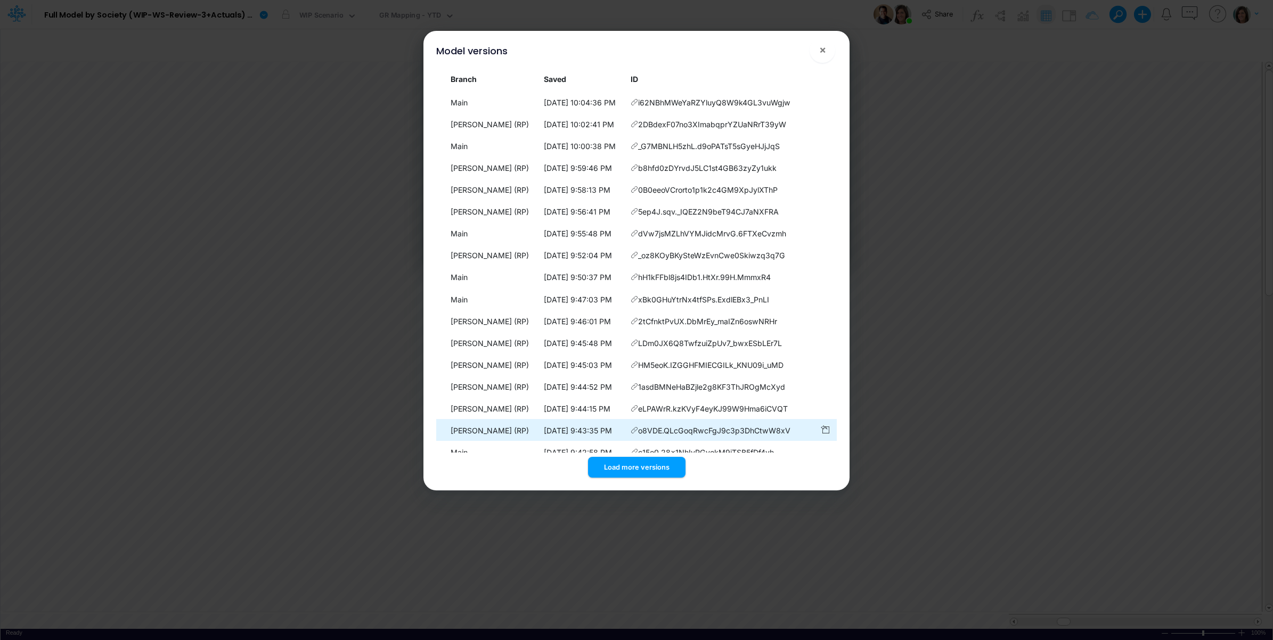
scroll to position [4896, 0]
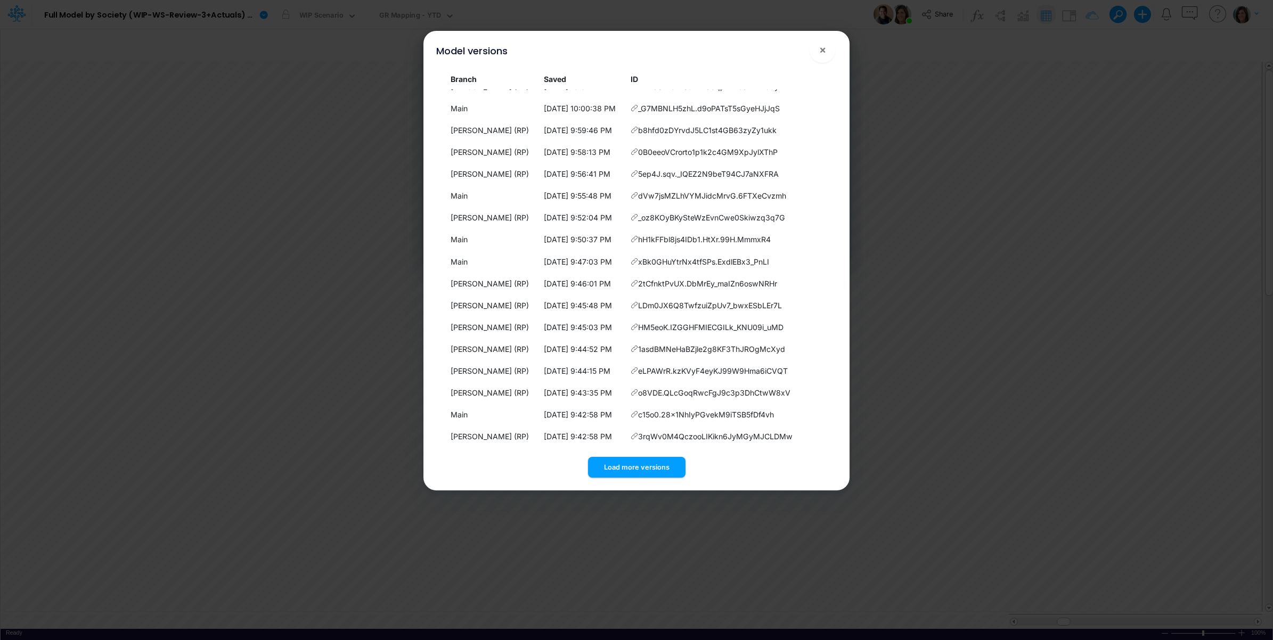
click at [630, 467] on button "Load more versions" at bounding box center [636, 467] width 97 height 21
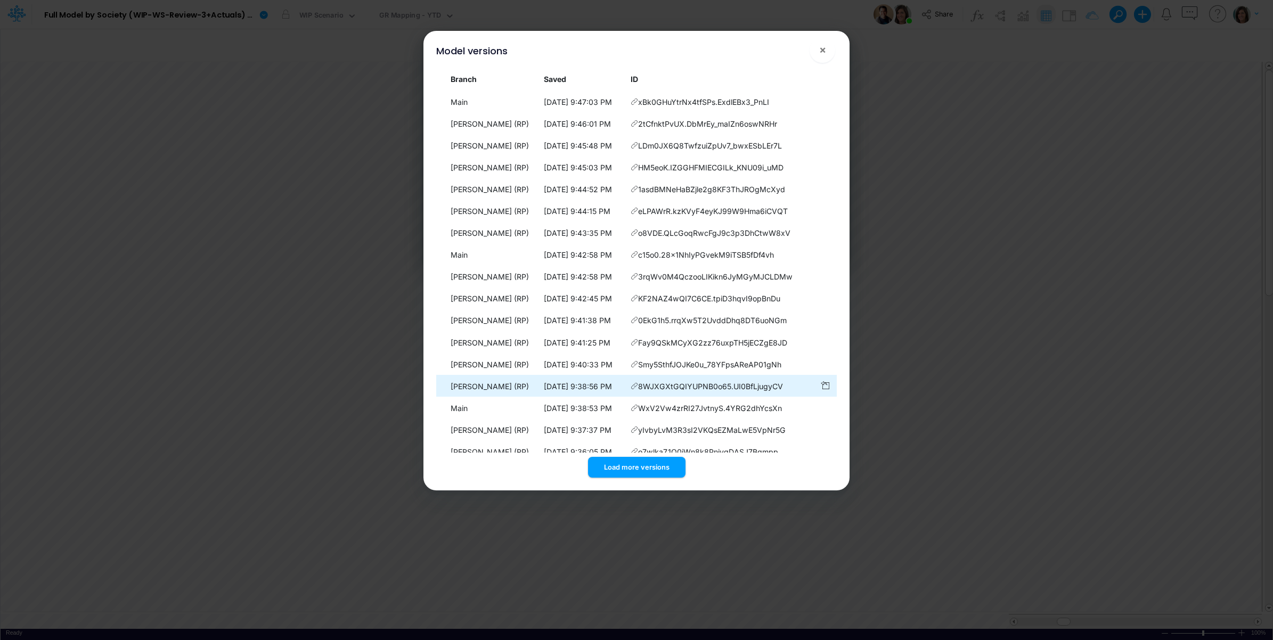
scroll to position [5115, 0]
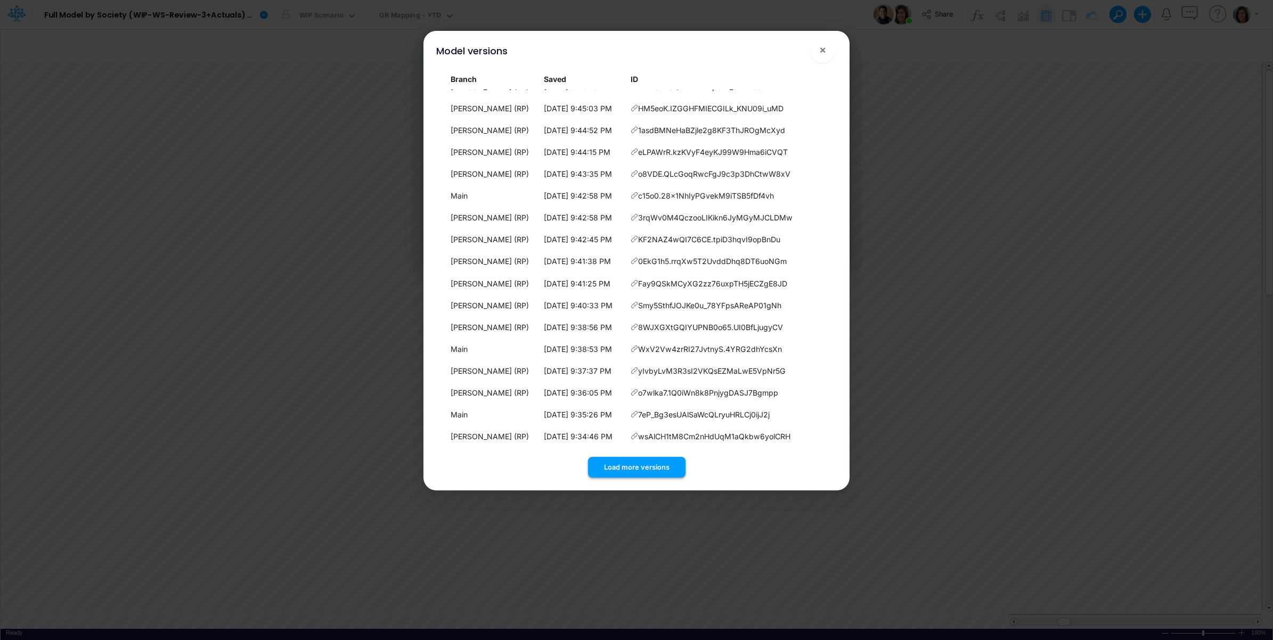
click at [625, 471] on button "Load more versions" at bounding box center [636, 467] width 97 height 21
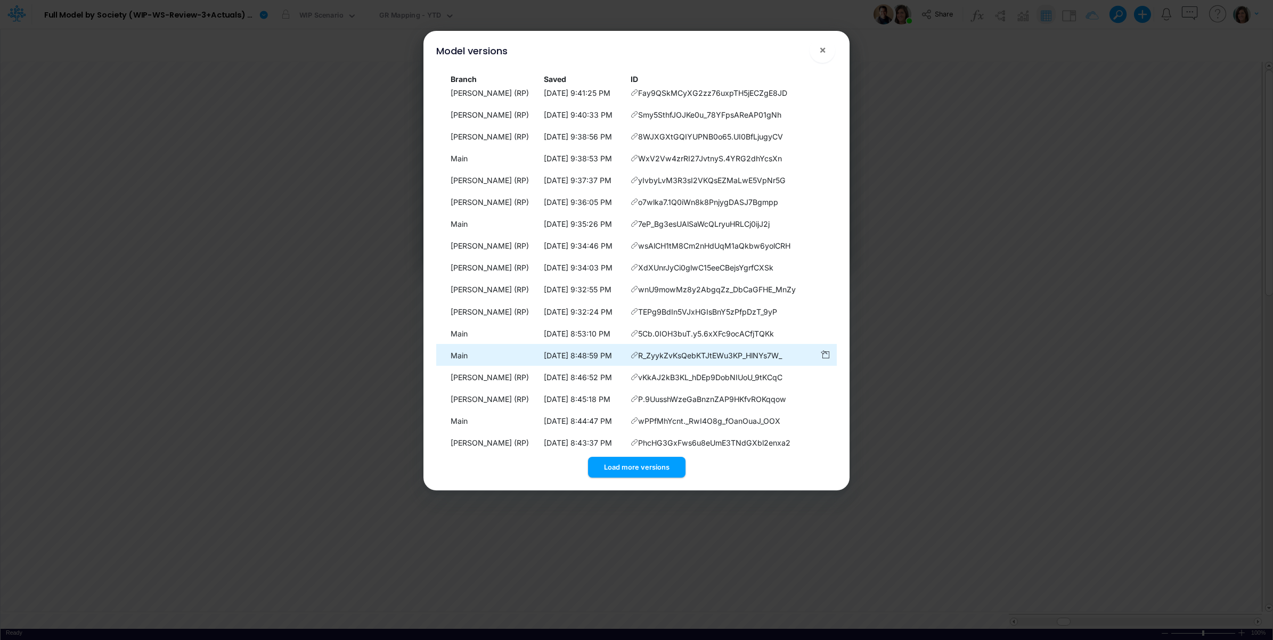
scroll to position [5334, 0]
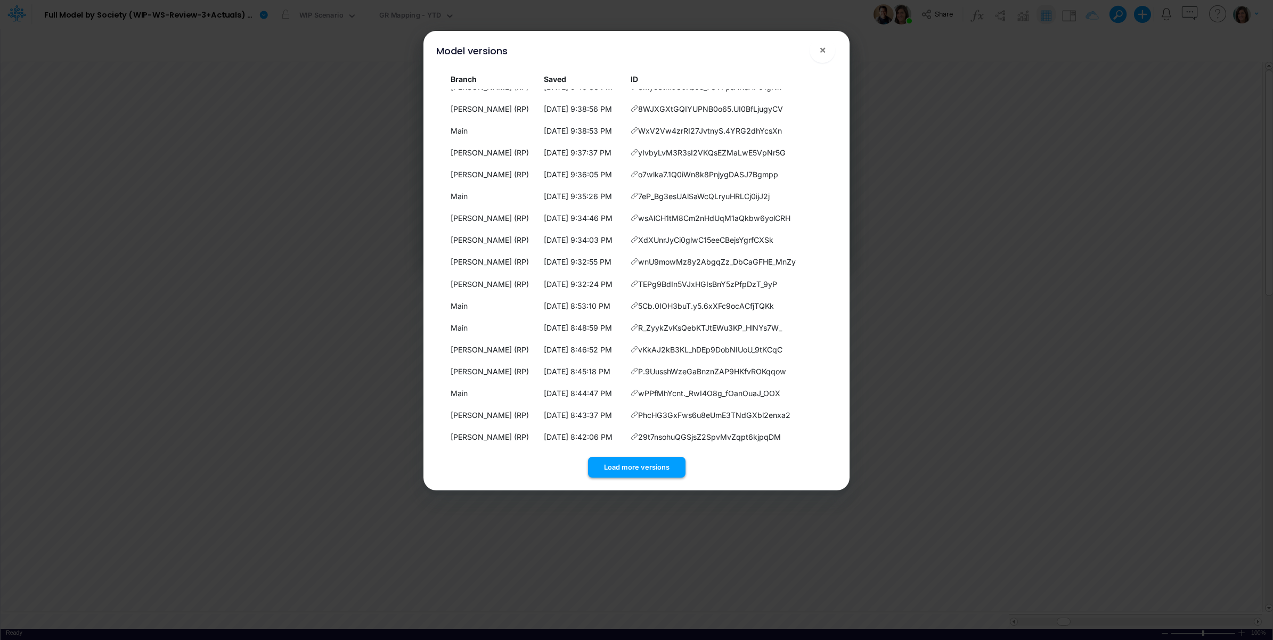
click at [615, 467] on button "Load more versions" at bounding box center [636, 467] width 97 height 21
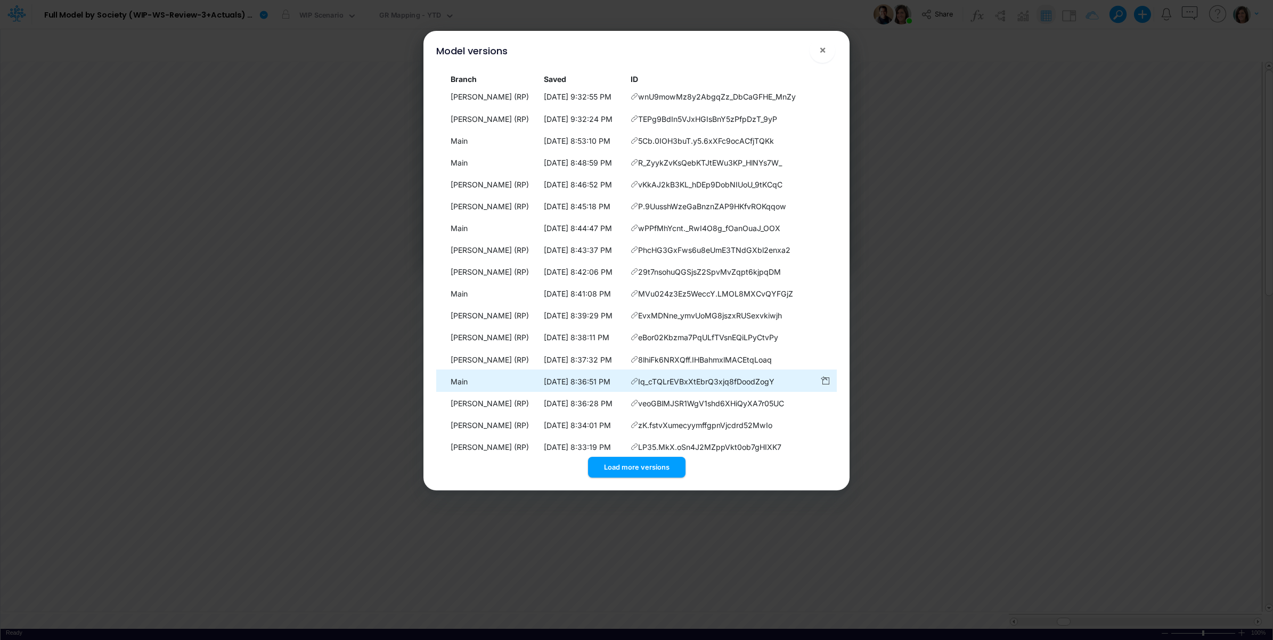
scroll to position [5553, 0]
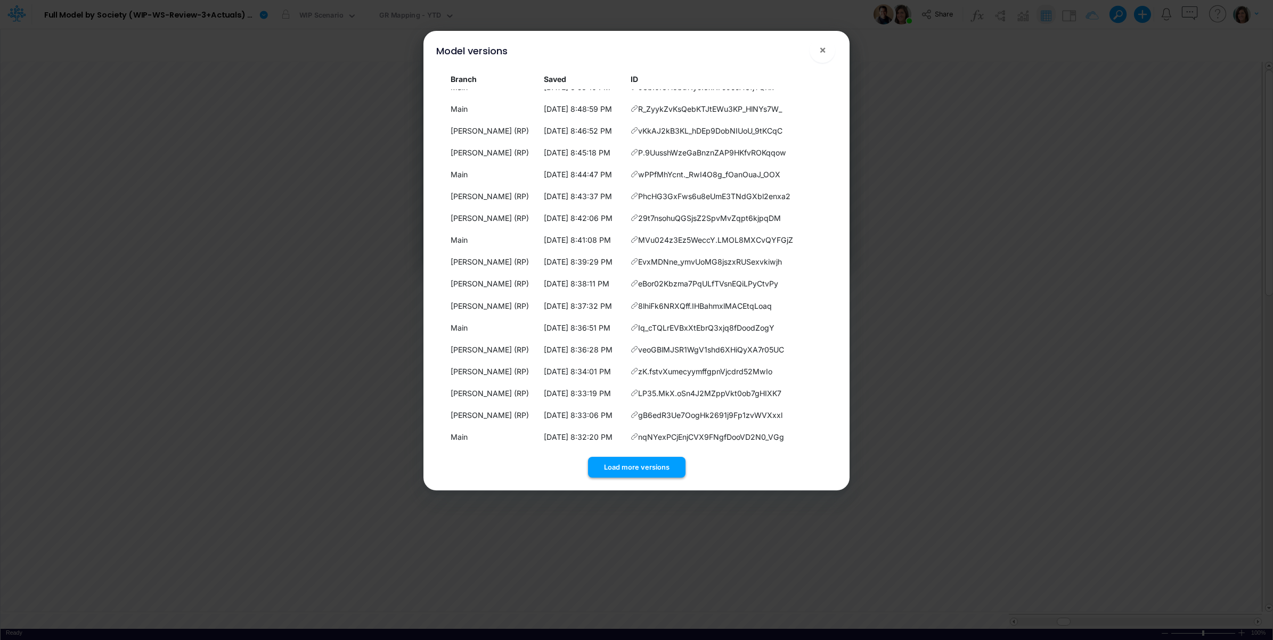
click at [629, 465] on button "Load more versions" at bounding box center [636, 467] width 97 height 21
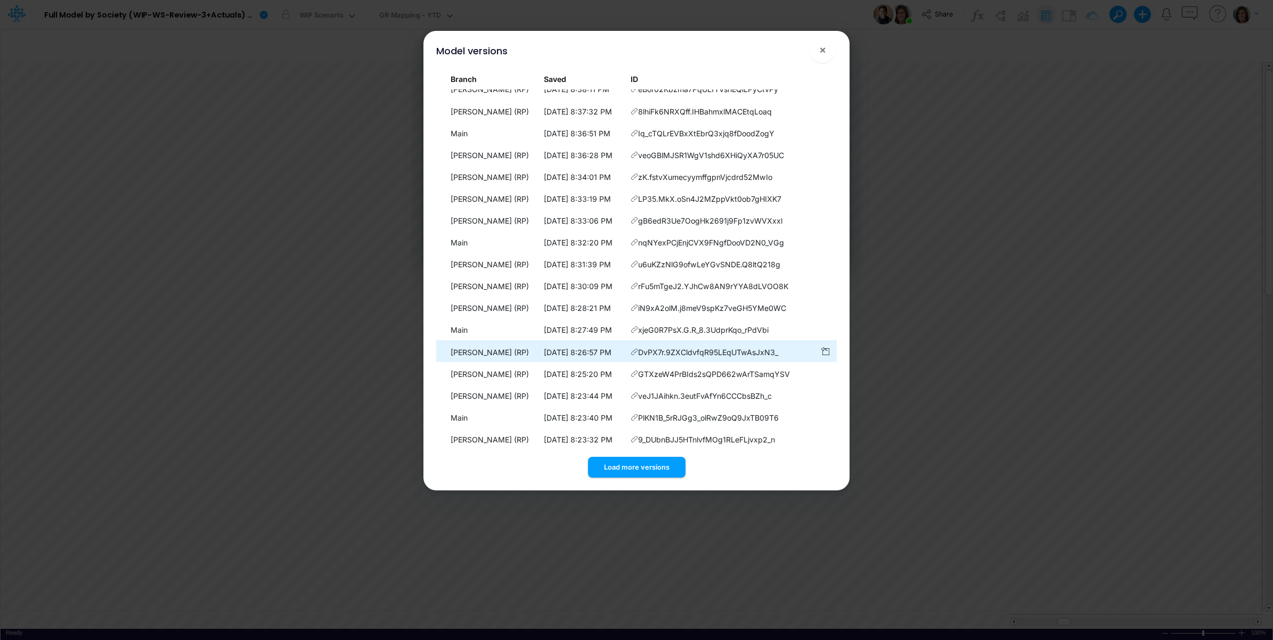
scroll to position [5771, 0]
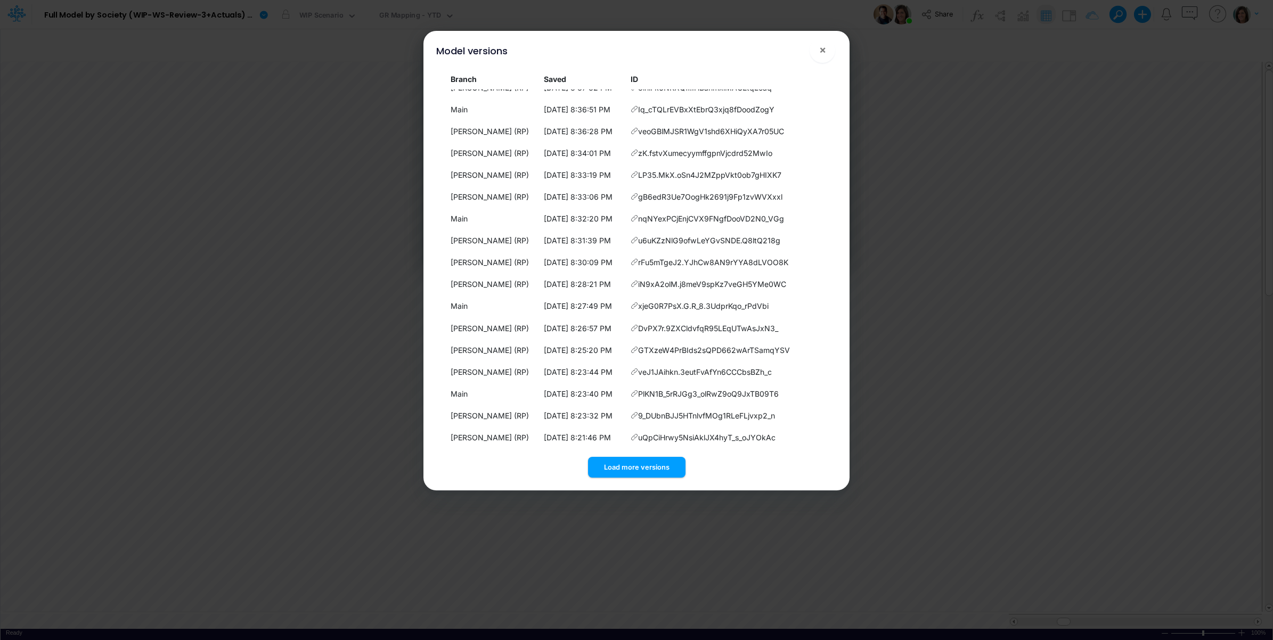
click at [638, 473] on button "Load more versions" at bounding box center [636, 467] width 97 height 21
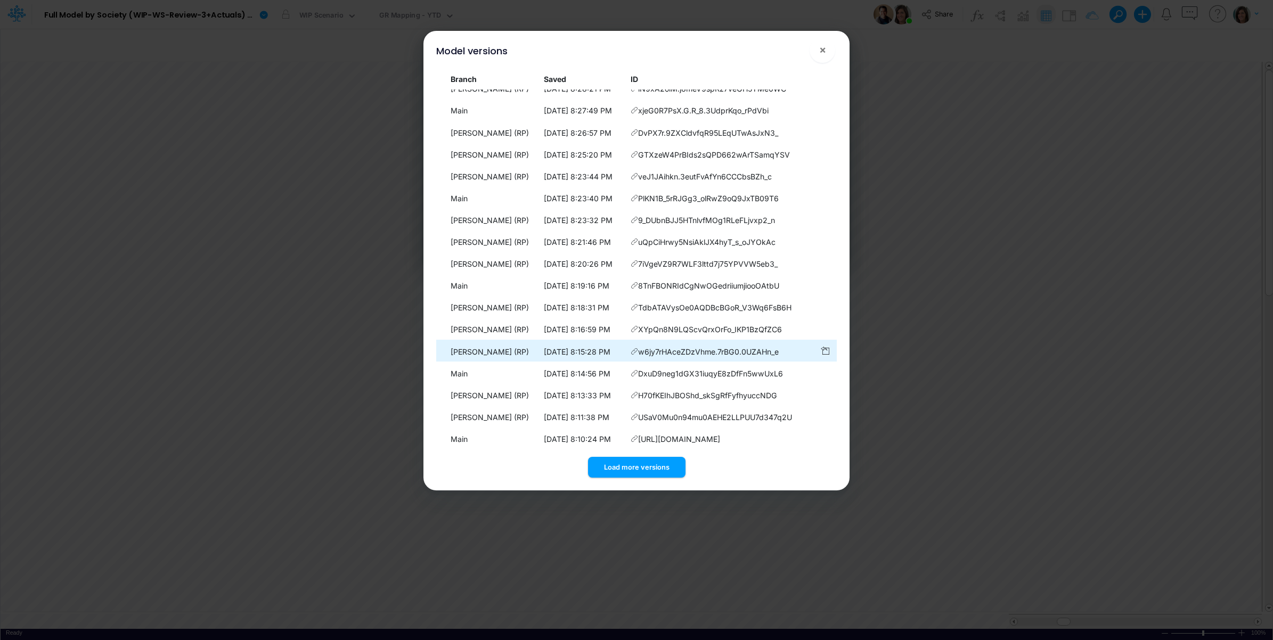
scroll to position [5990, 0]
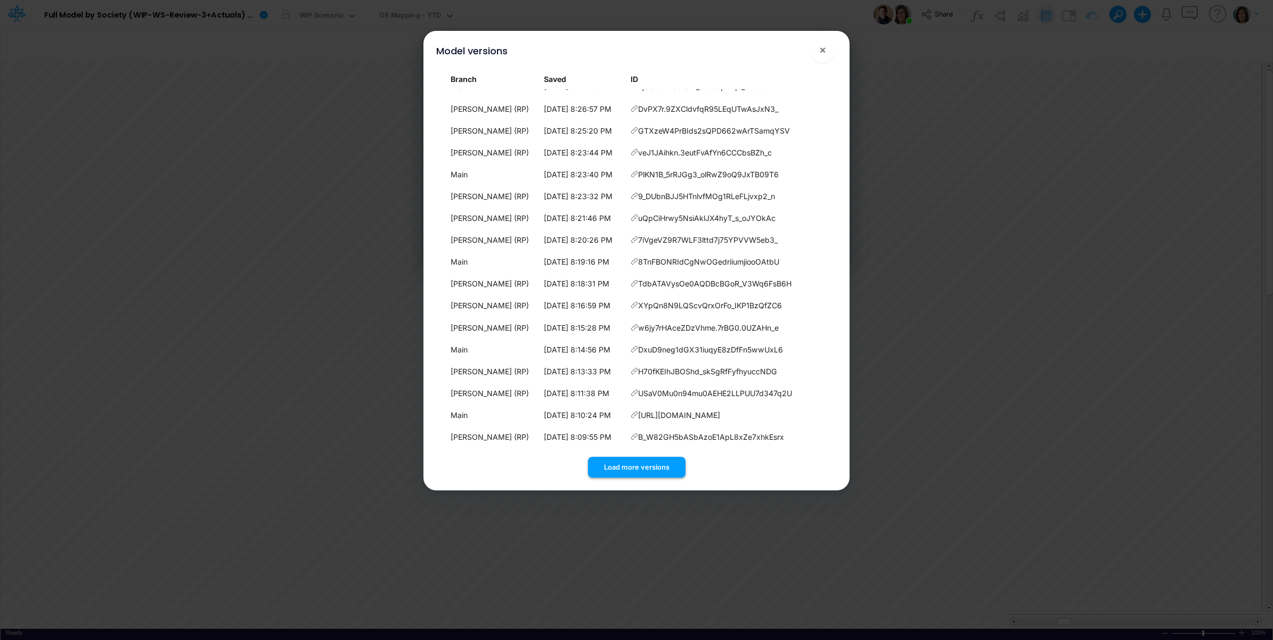
click at [626, 466] on button "Load more versions" at bounding box center [636, 467] width 97 height 21
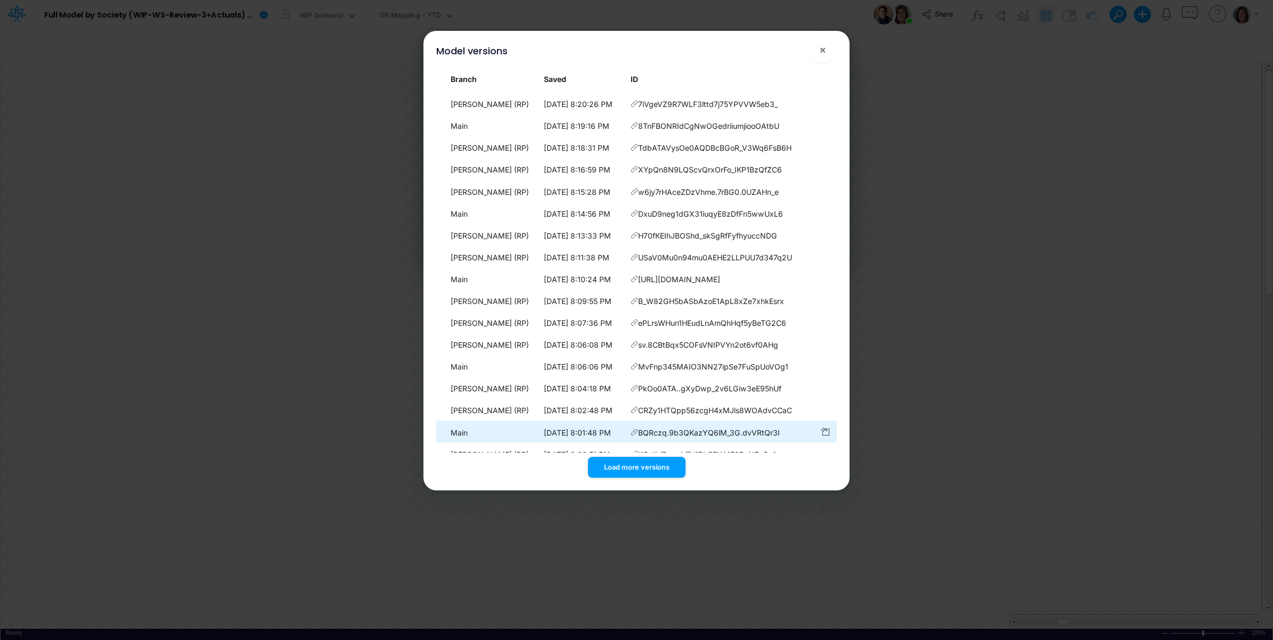
scroll to position [6209, 0]
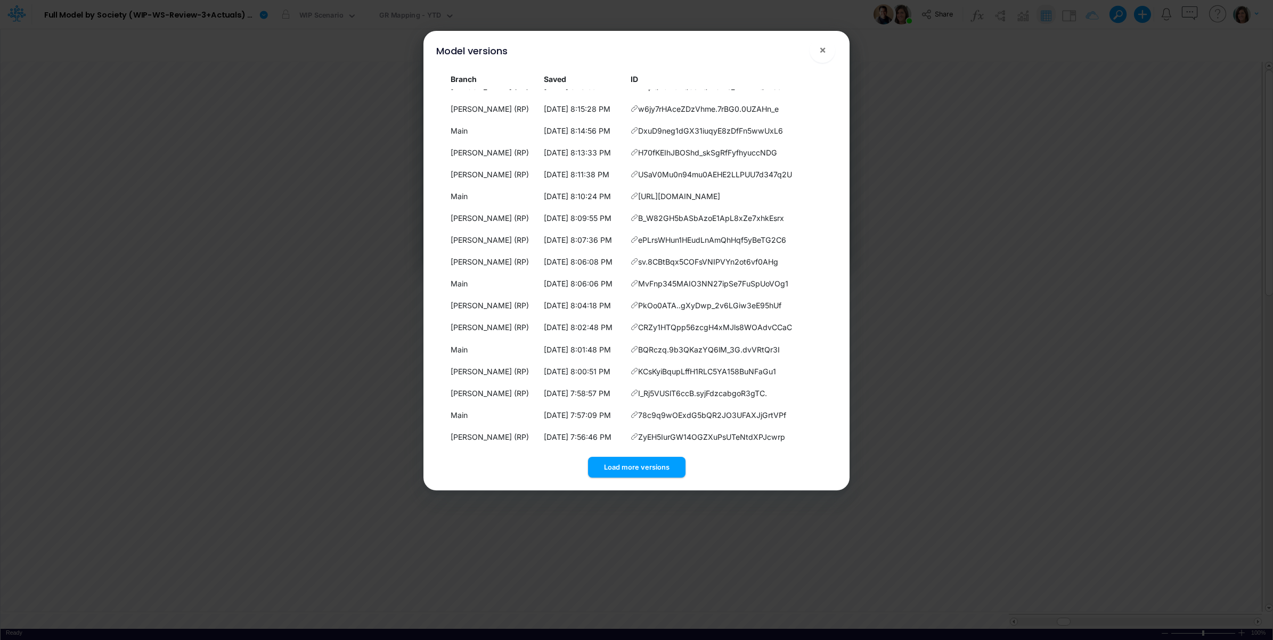
drag, startPoint x: 628, startPoint y: 466, endPoint x: 626, endPoint y: 458, distance: 8.1
click at [629, 465] on button "Load more versions" at bounding box center [636, 467] width 97 height 21
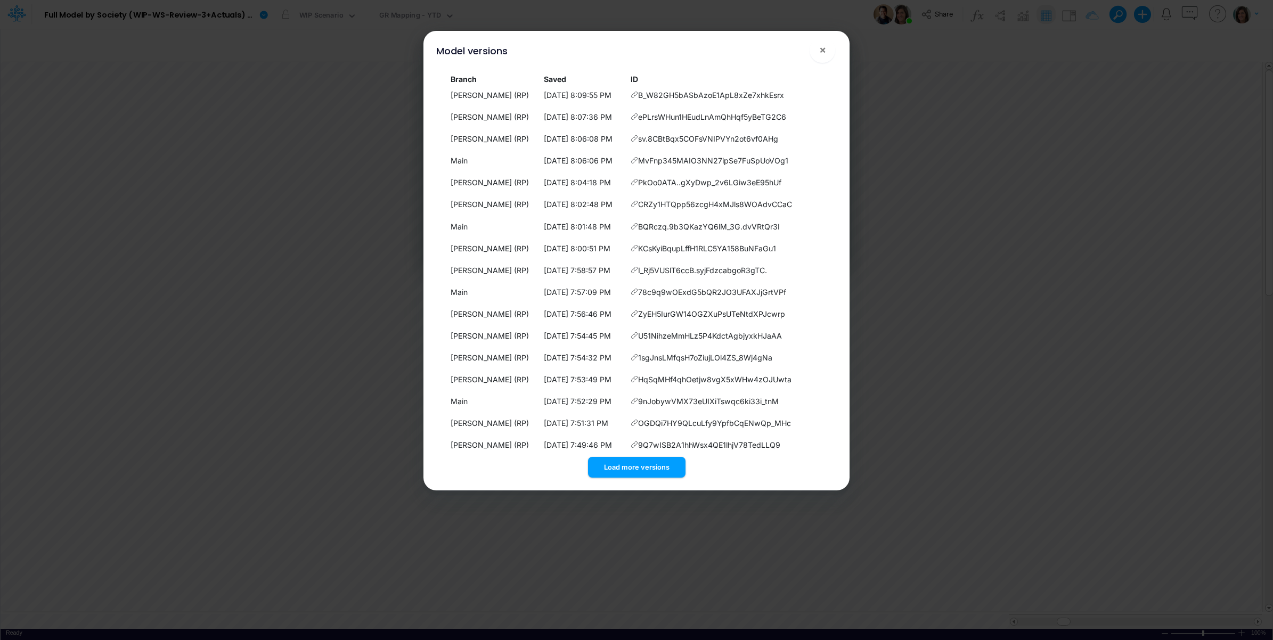
scroll to position [6428, 0]
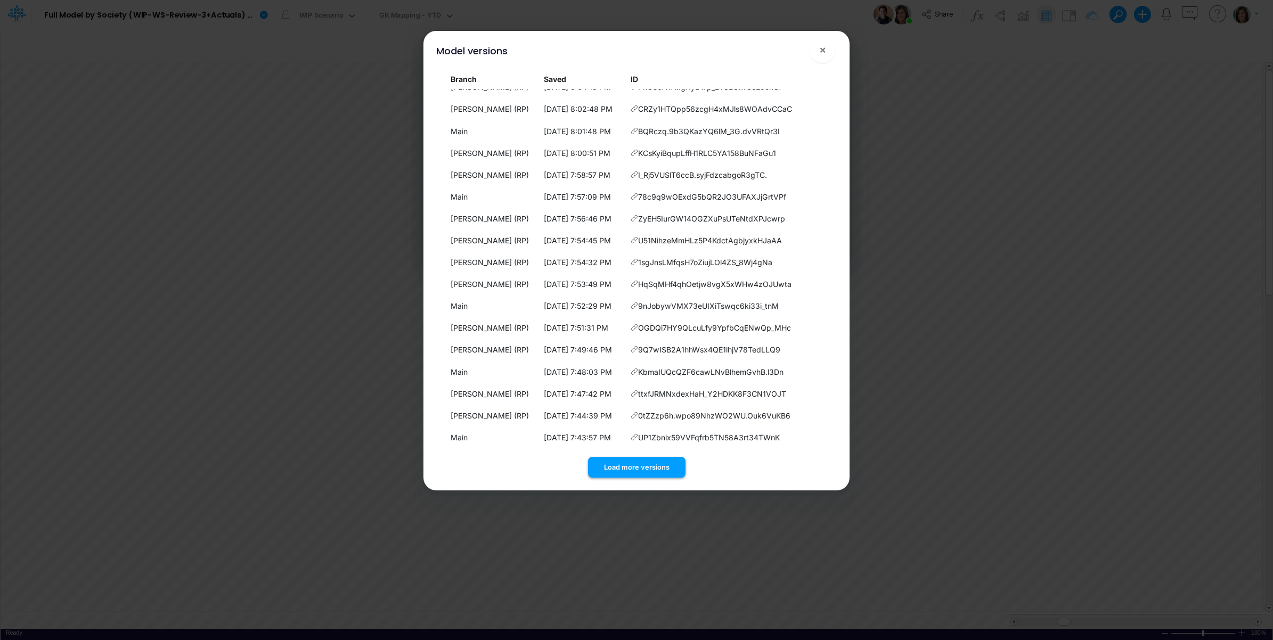
click at [624, 465] on button "Load more versions" at bounding box center [636, 467] width 97 height 21
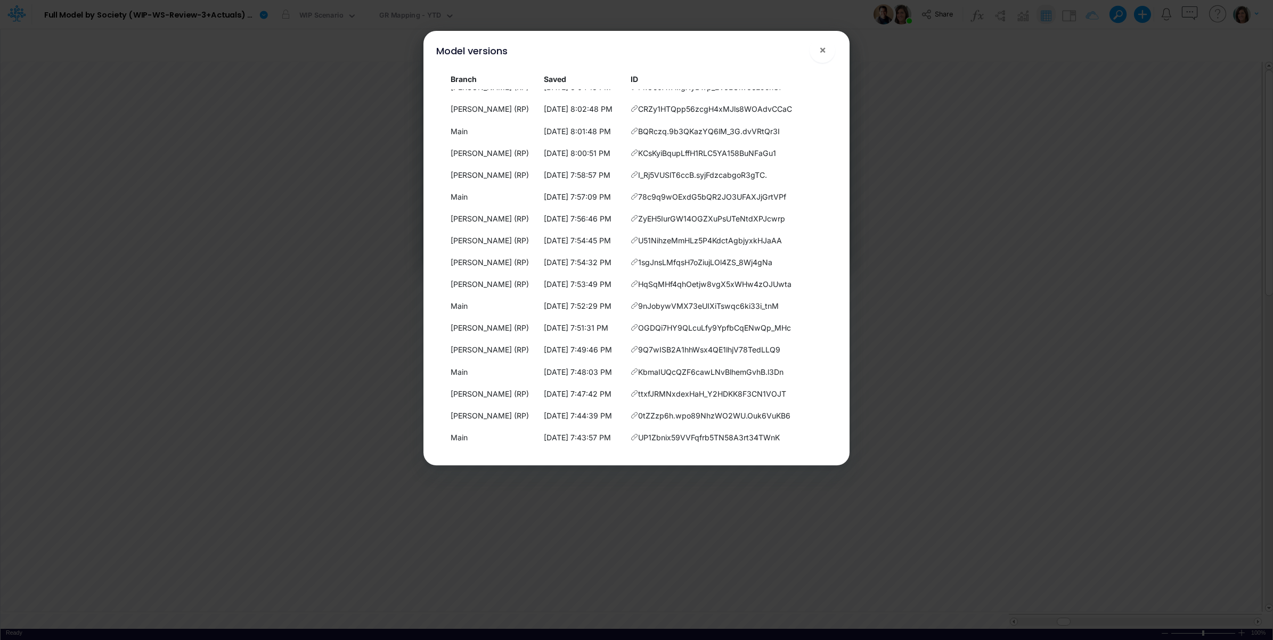
scroll to position [6581, 0]
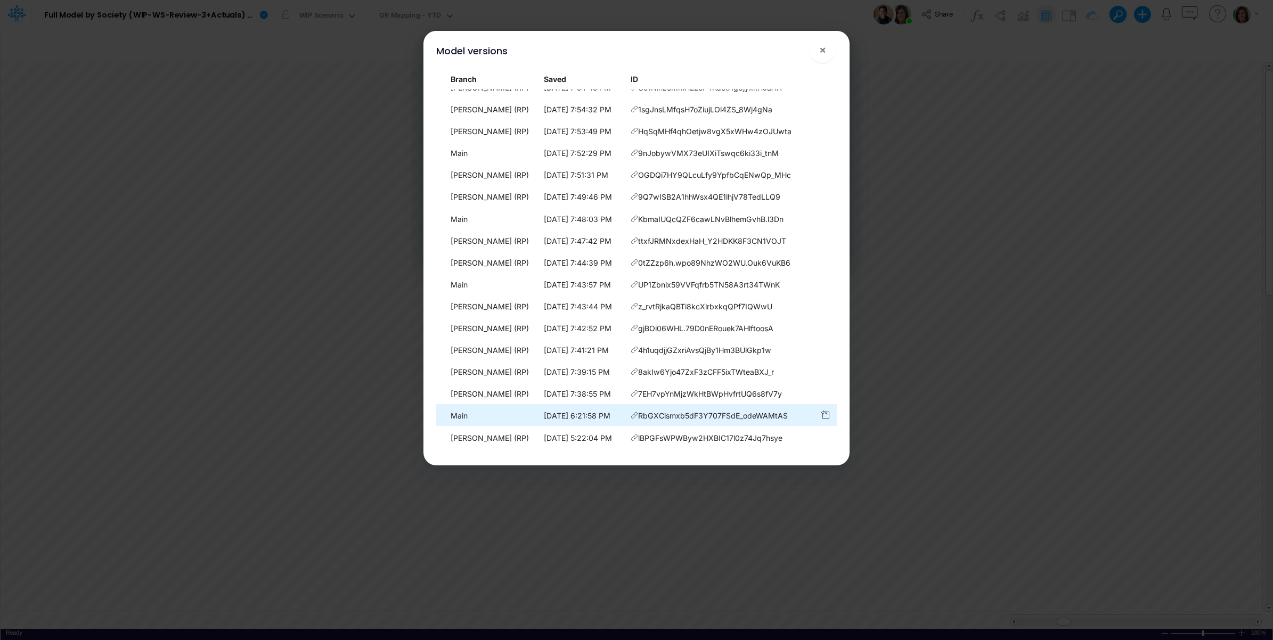
click at [638, 412] on icon at bounding box center [634, 415] width 7 height 7
click at [825, 51] on span "×" at bounding box center [822, 49] width 7 height 13
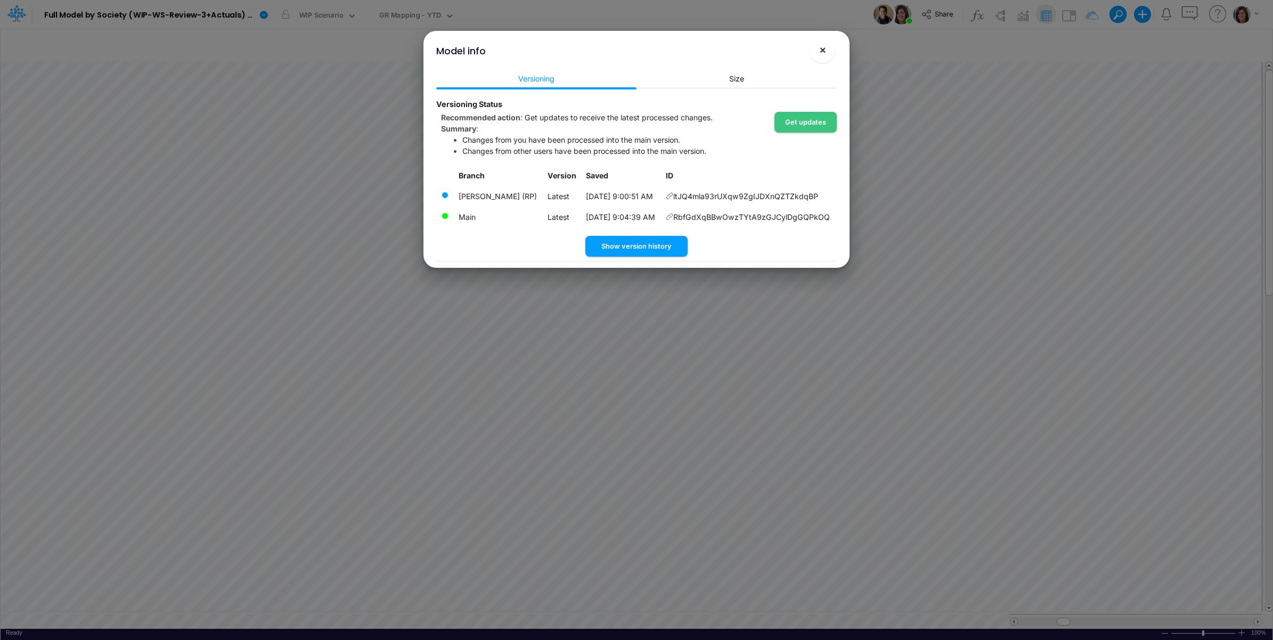
click at [819, 51] on span "×" at bounding box center [822, 49] width 7 height 13
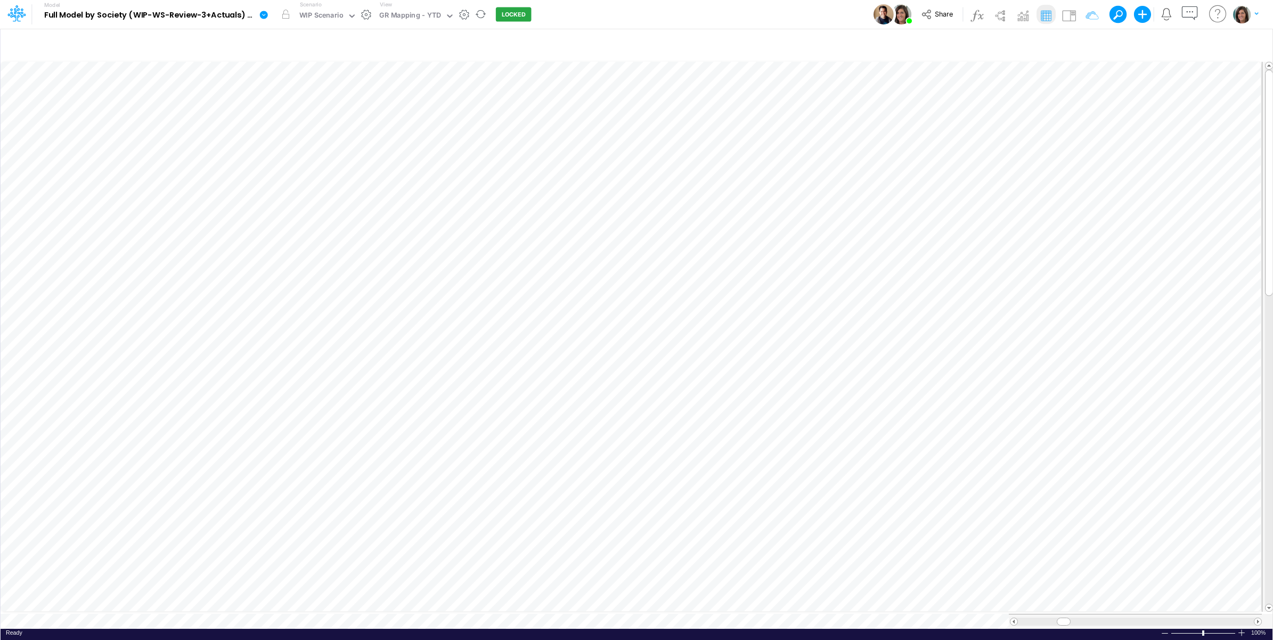
click at [264, 16] on icon at bounding box center [264, 15] width 8 height 8
click at [302, 112] on button "View model info" at bounding box center [318, 110] width 114 height 17
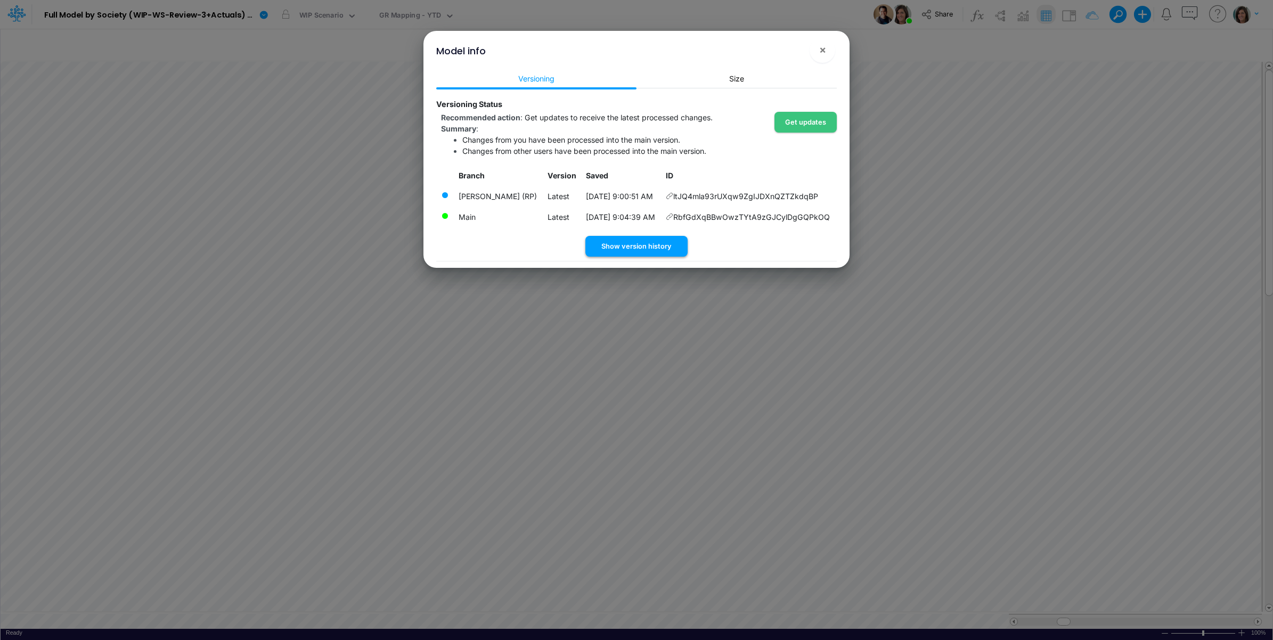
click at [659, 244] on button "Show version history" at bounding box center [636, 246] width 102 height 21
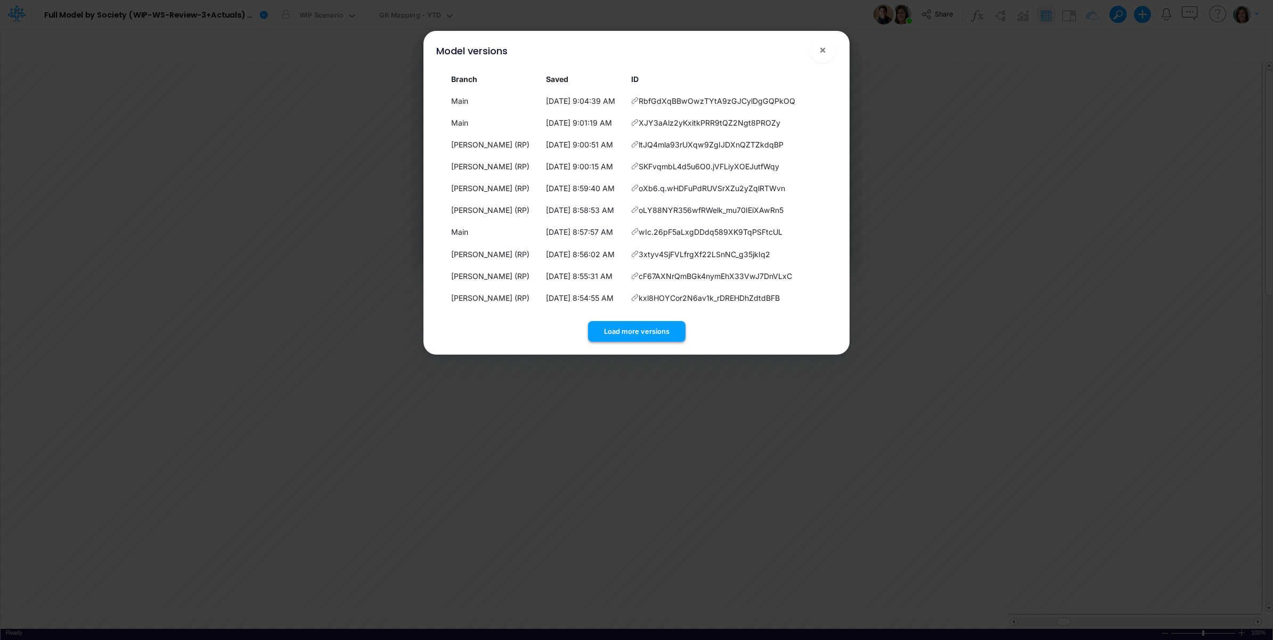
click at [638, 336] on button "Load more versions" at bounding box center [636, 331] width 97 height 21
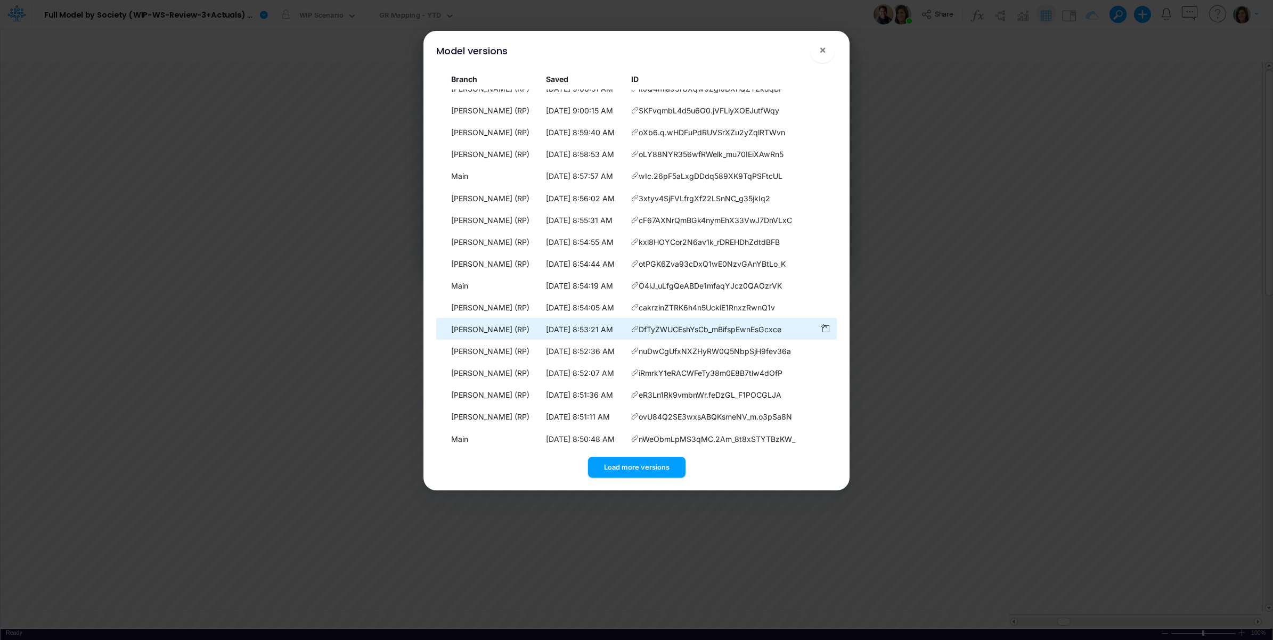
scroll to position [83, 0]
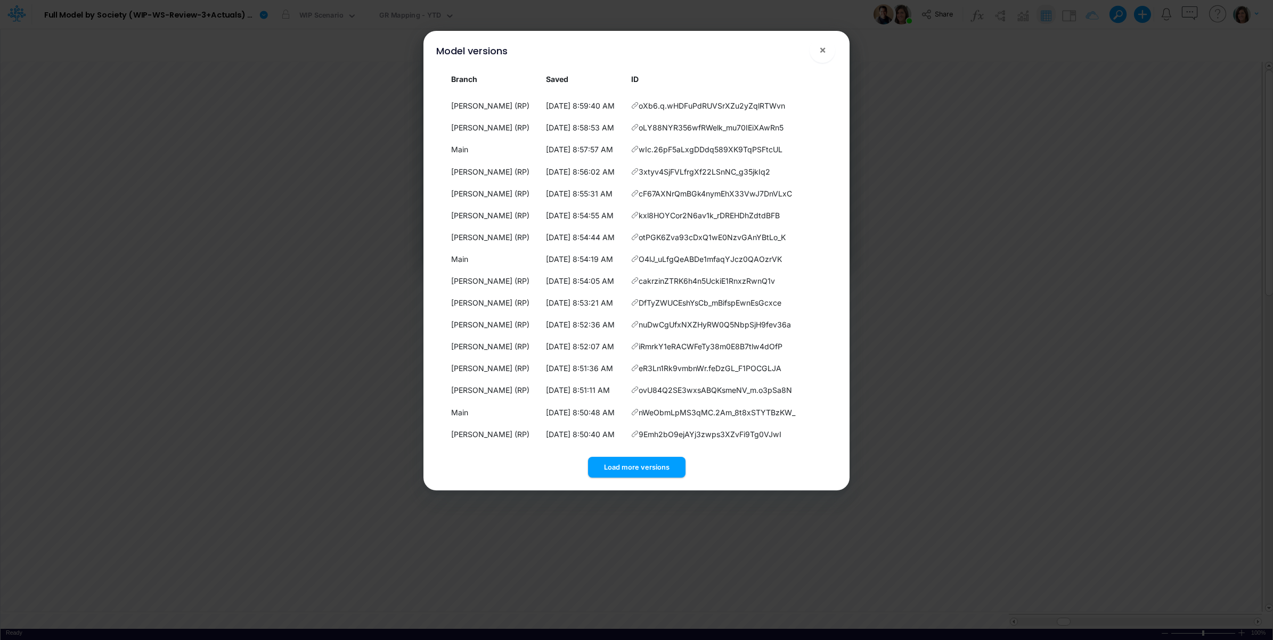
click at [630, 465] on button "Load more versions" at bounding box center [636, 467] width 97 height 21
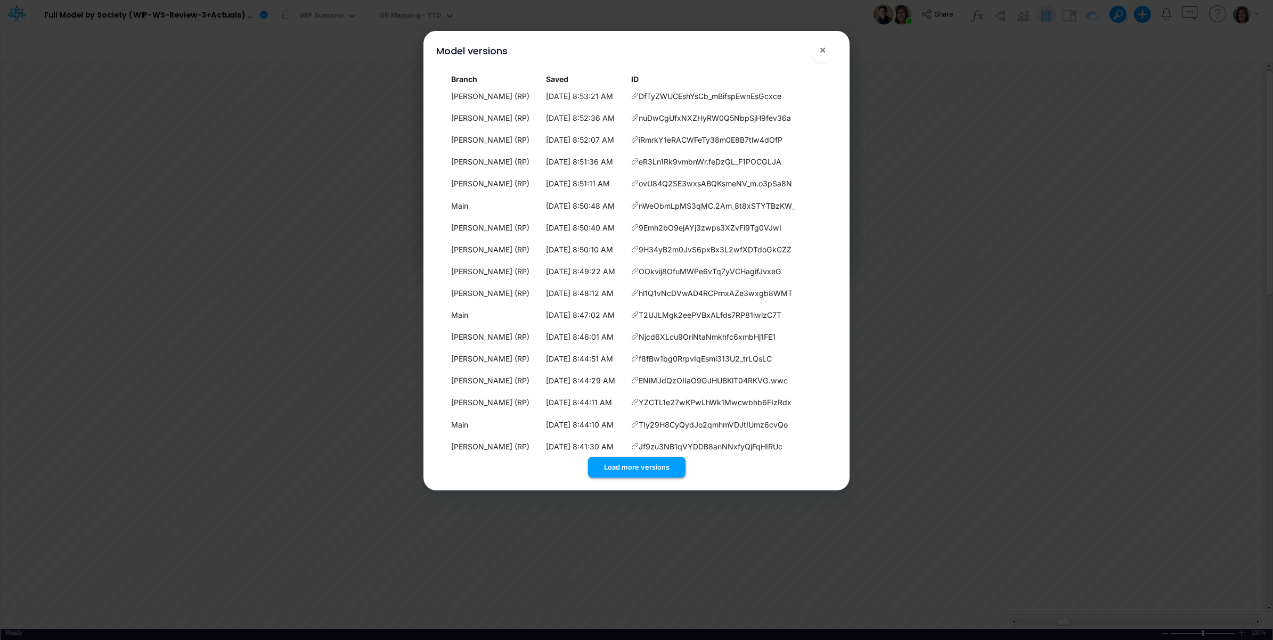
scroll to position [302, 0]
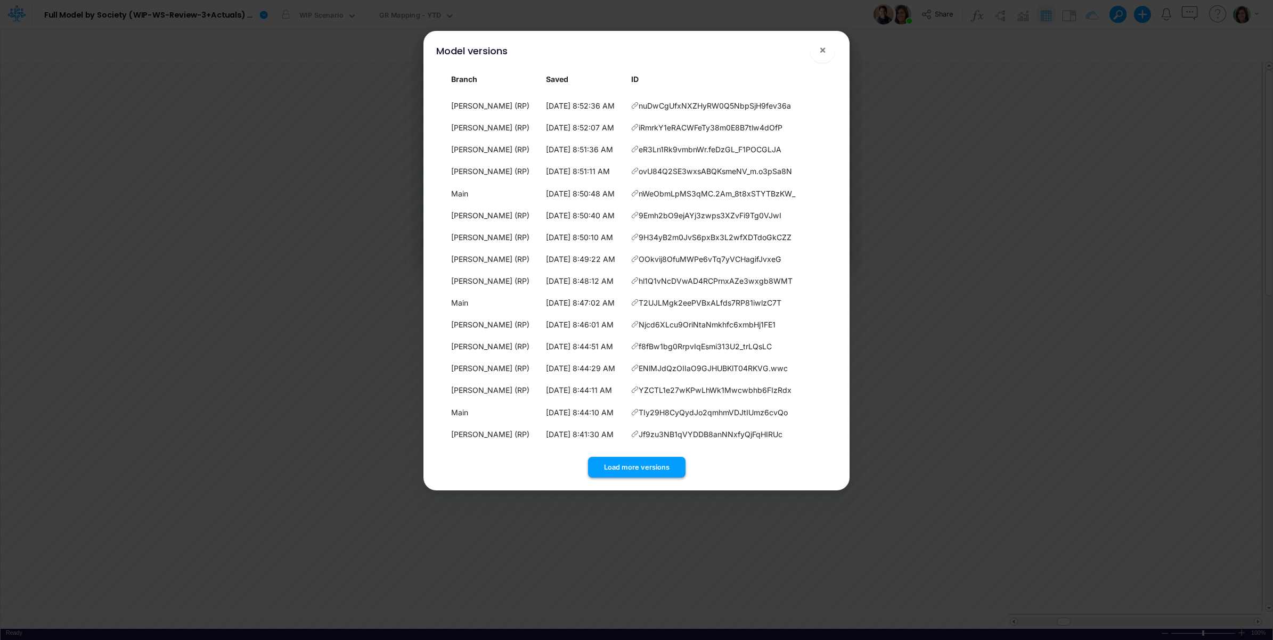
click at [621, 462] on button "Load more versions" at bounding box center [636, 467] width 97 height 21
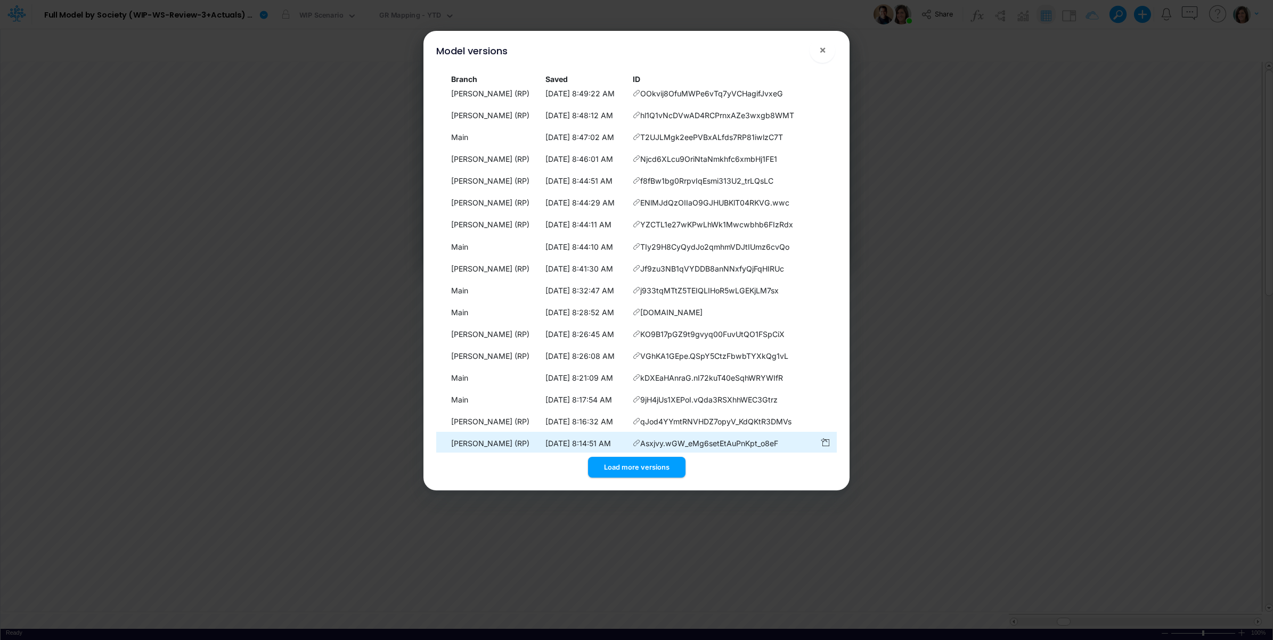
scroll to position [520, 0]
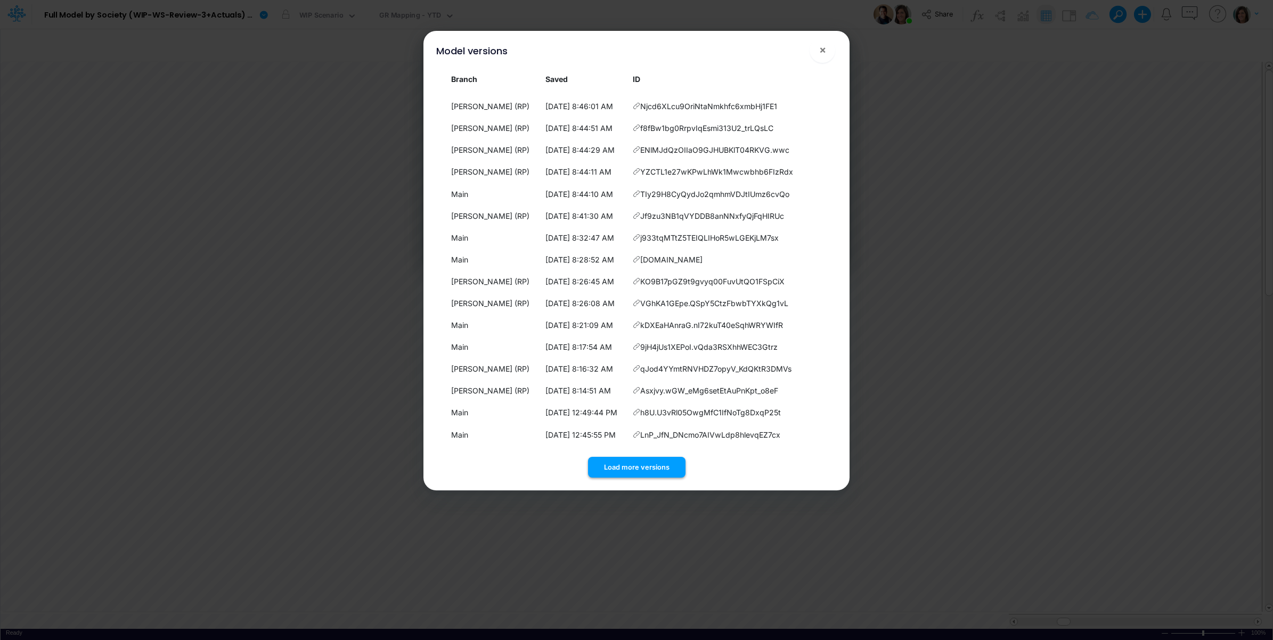
click at [621, 475] on button "Load more versions" at bounding box center [636, 467] width 97 height 21
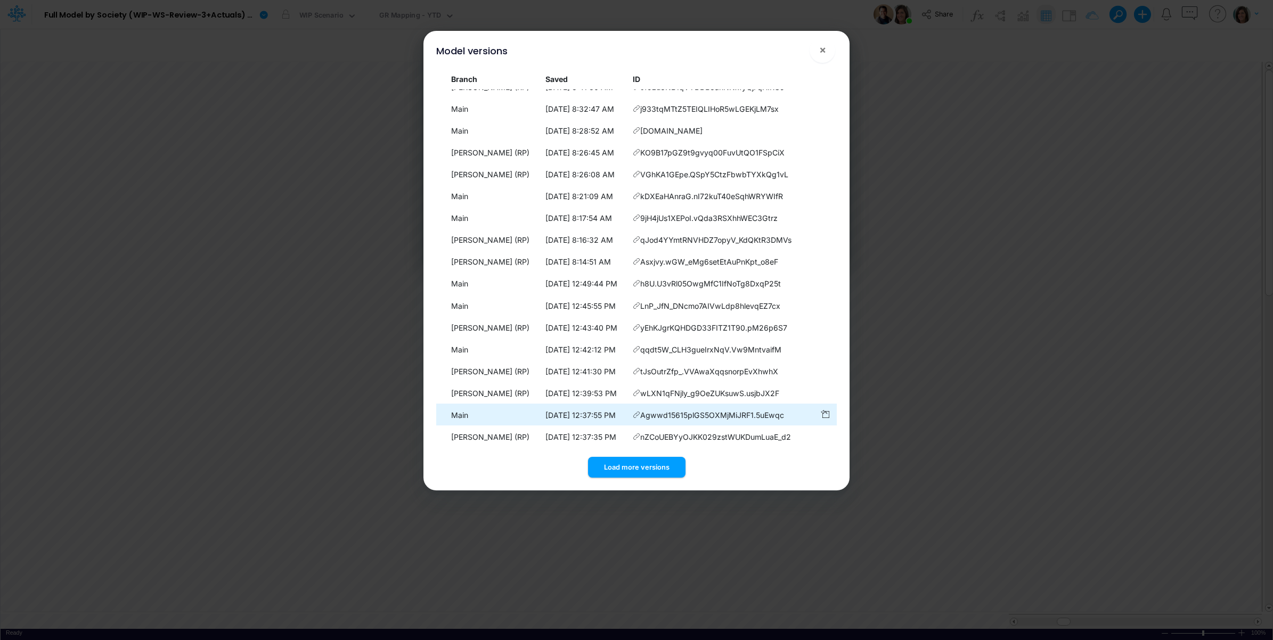
scroll to position [739, 0]
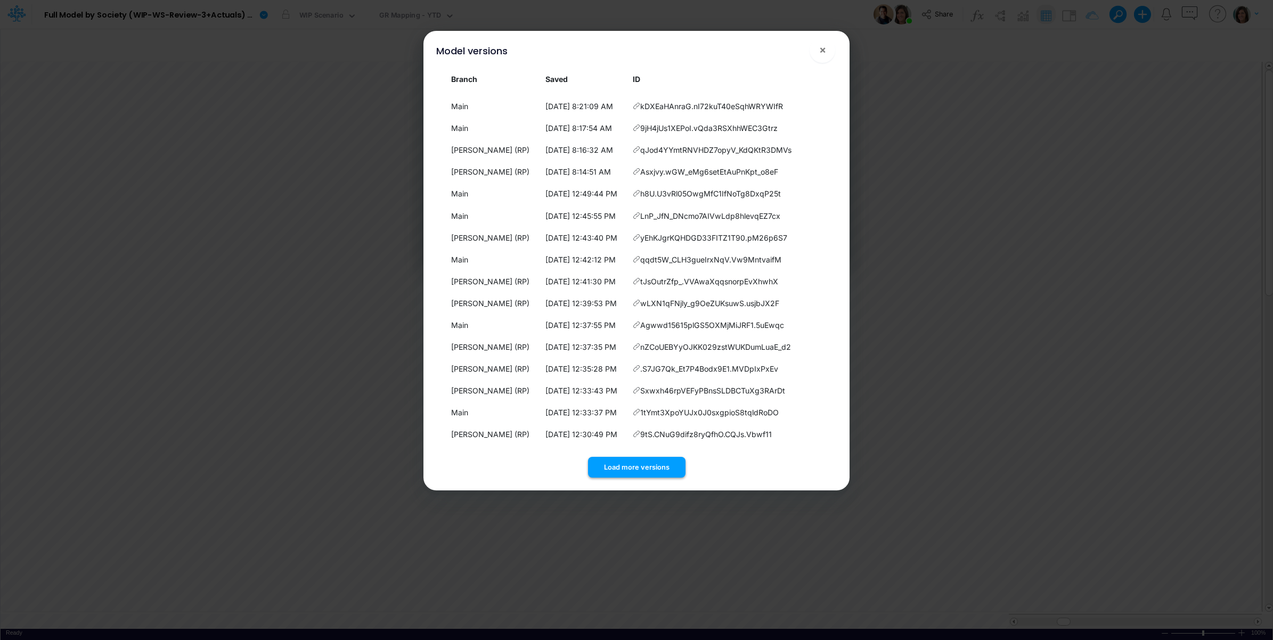
click at [626, 468] on button "Load more versions" at bounding box center [636, 467] width 97 height 21
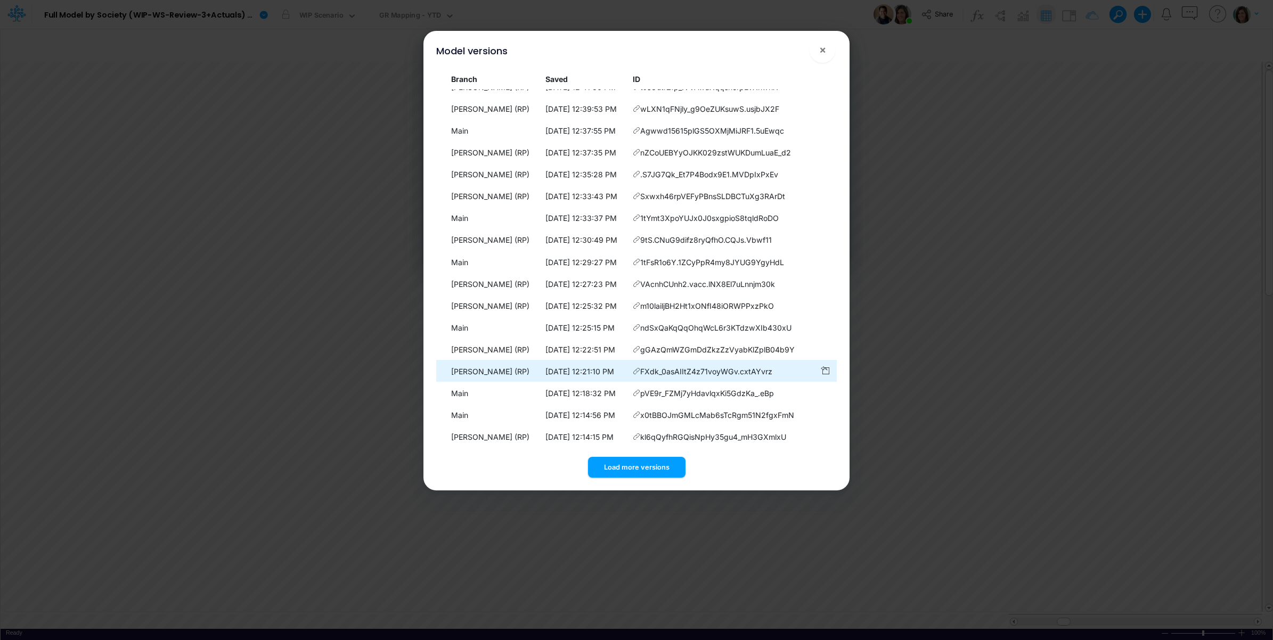
scroll to position [957, 0]
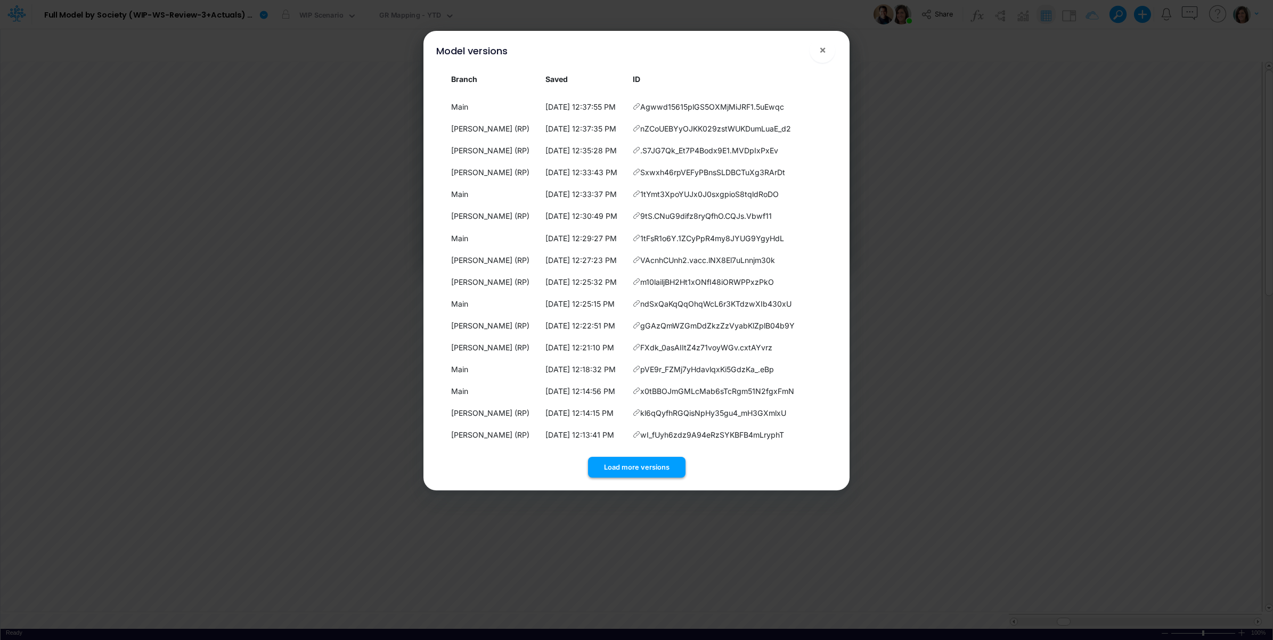
click at [630, 469] on button "Load more versions" at bounding box center [636, 467] width 97 height 21
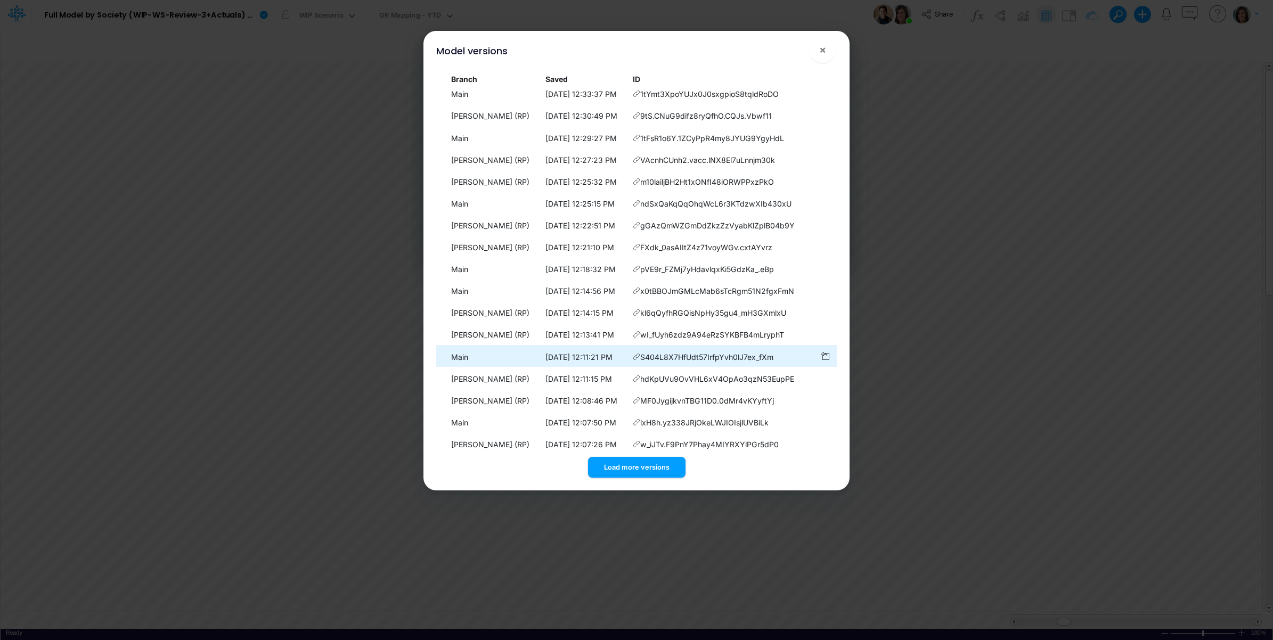
scroll to position [1176, 0]
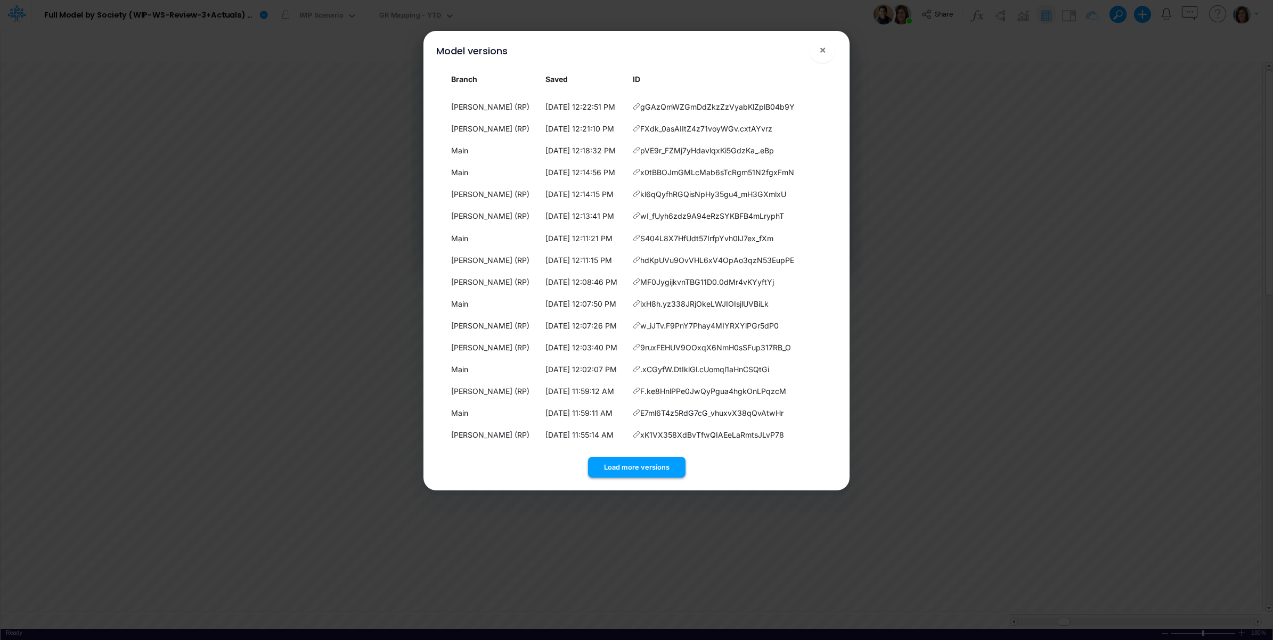
click at [650, 461] on button "Load more versions" at bounding box center [636, 467] width 97 height 21
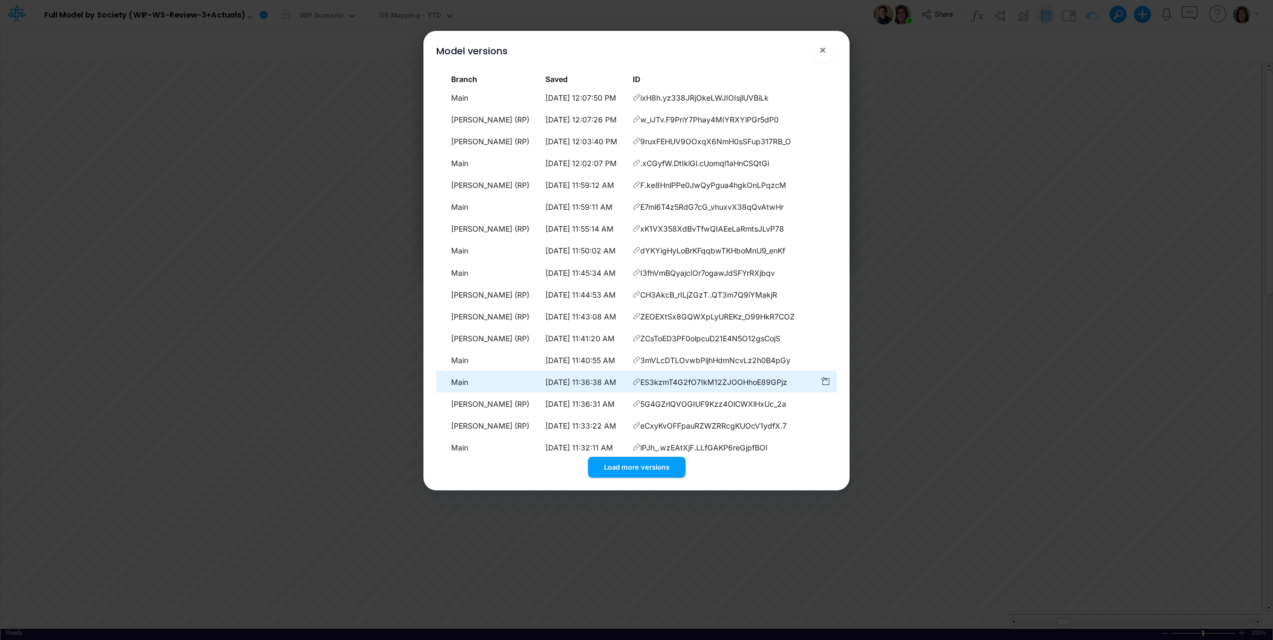
scroll to position [1396, 0]
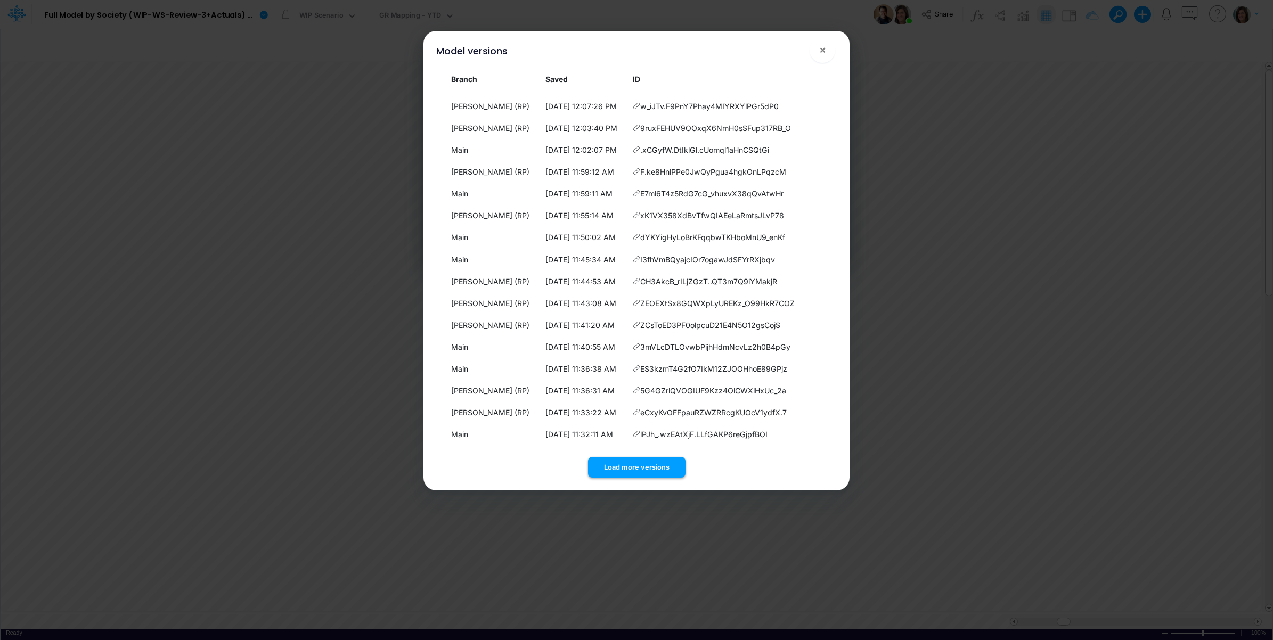
click at [627, 469] on button "Load more versions" at bounding box center [636, 467] width 97 height 21
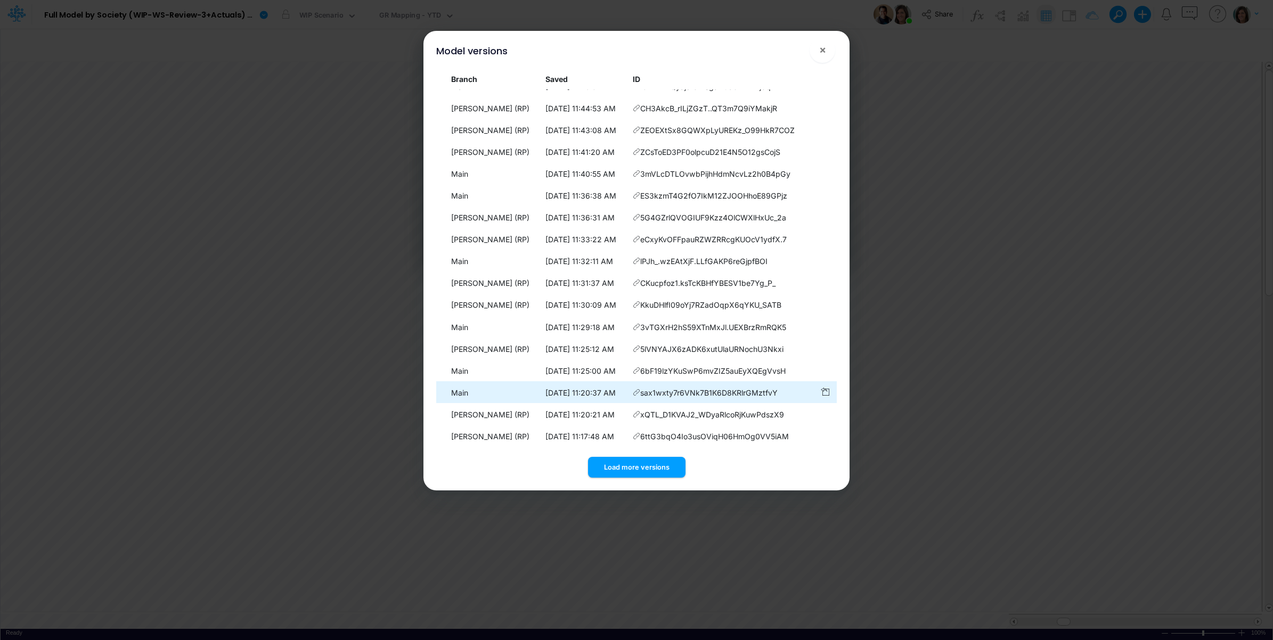
scroll to position [1614, 0]
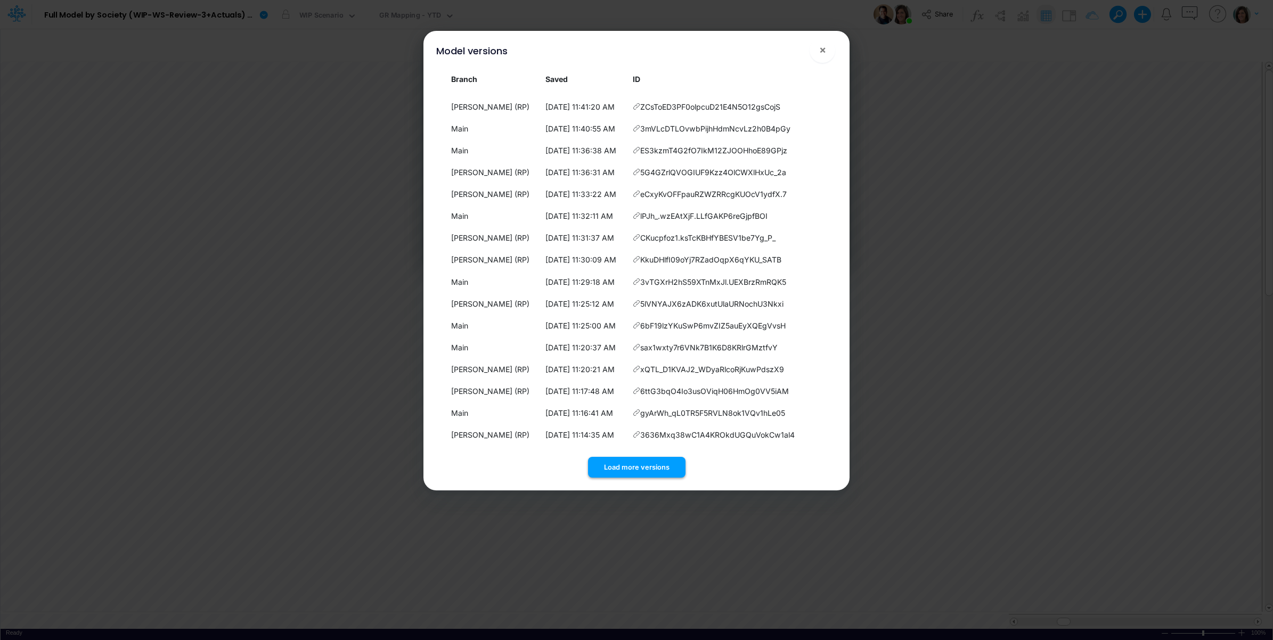
click at [637, 468] on button "Load more versions" at bounding box center [636, 467] width 97 height 21
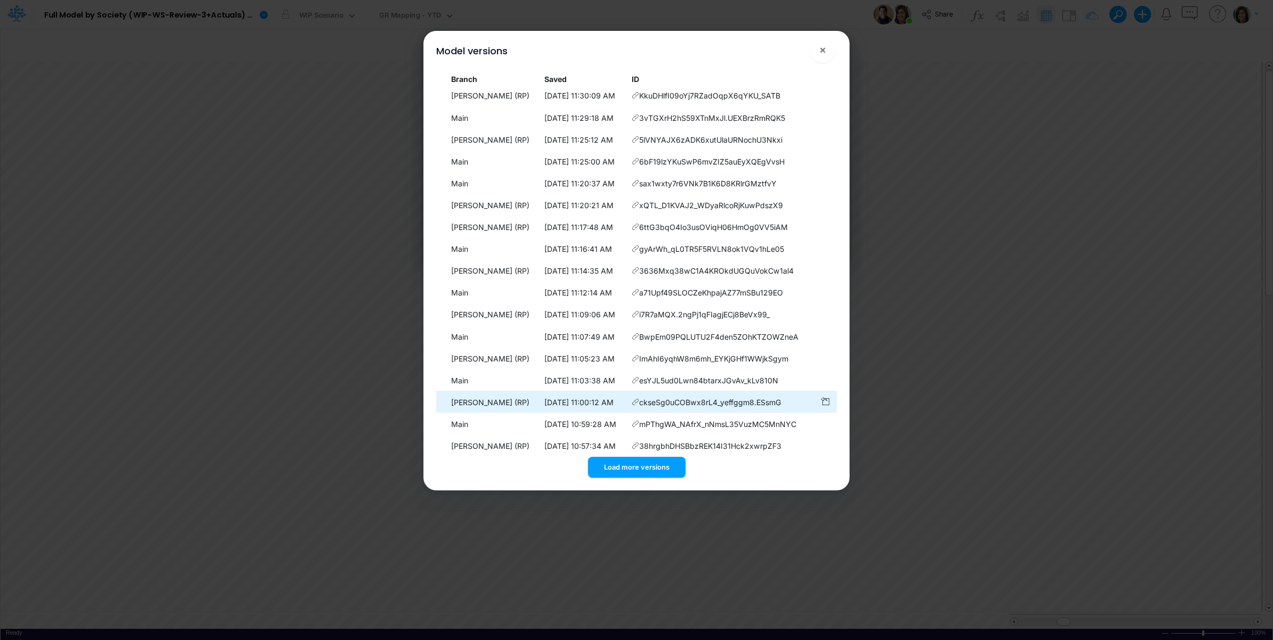
scroll to position [1833, 0]
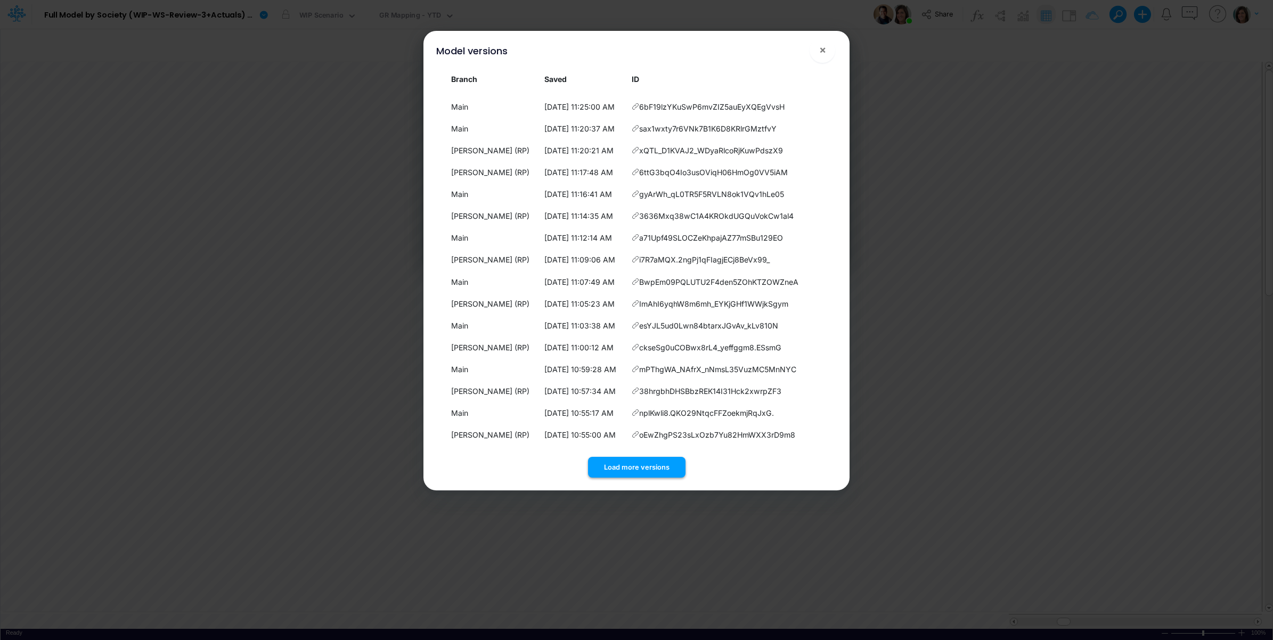
click at [638, 468] on button "Load more versions" at bounding box center [636, 467] width 97 height 21
click at [638, 470] on button "Load more versions" at bounding box center [636, 467] width 97 height 21
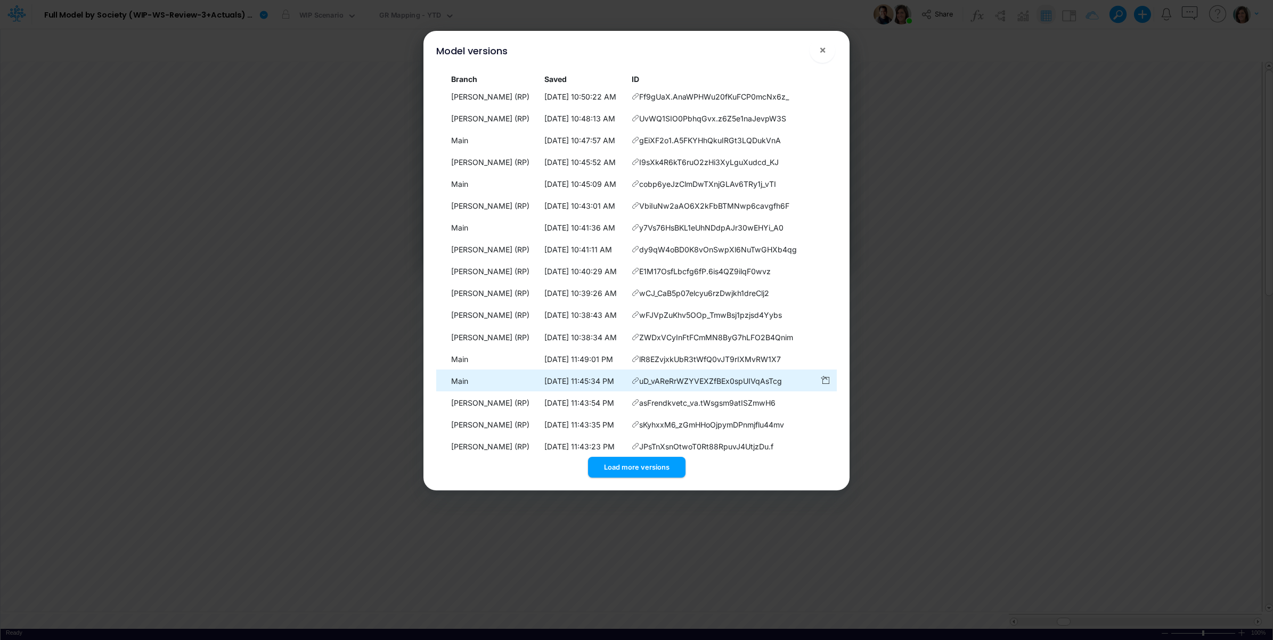
scroll to position [2270, 0]
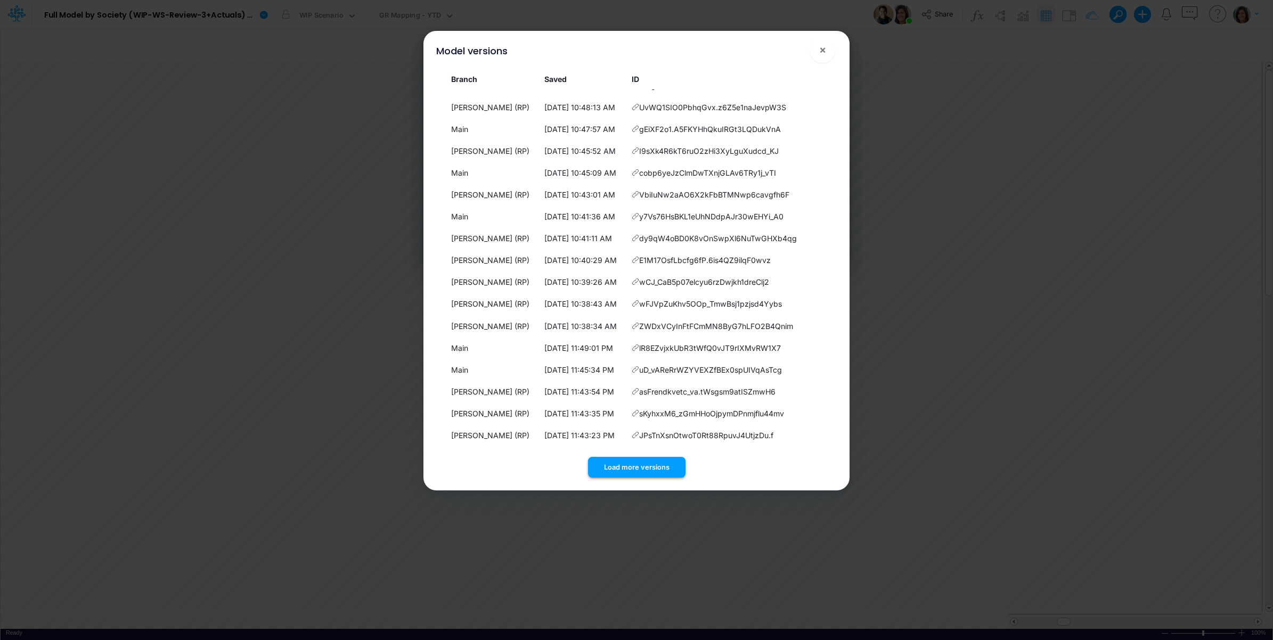
click at [647, 466] on button "Load more versions" at bounding box center [636, 467] width 97 height 21
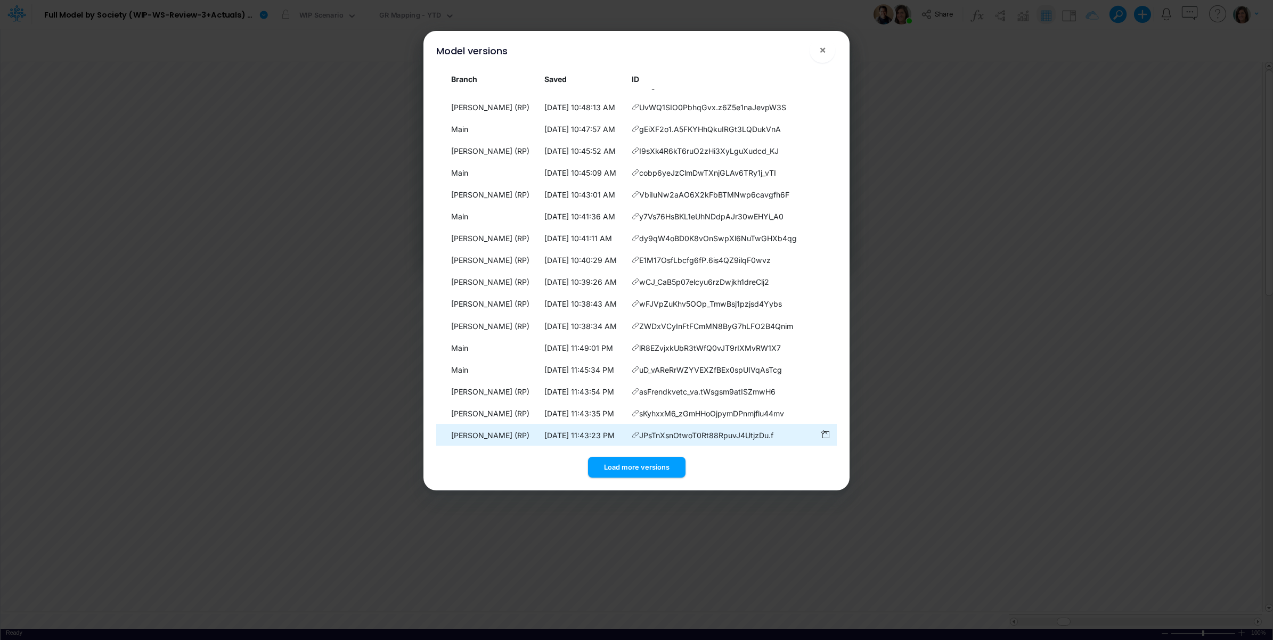
scroll to position [2489, 0]
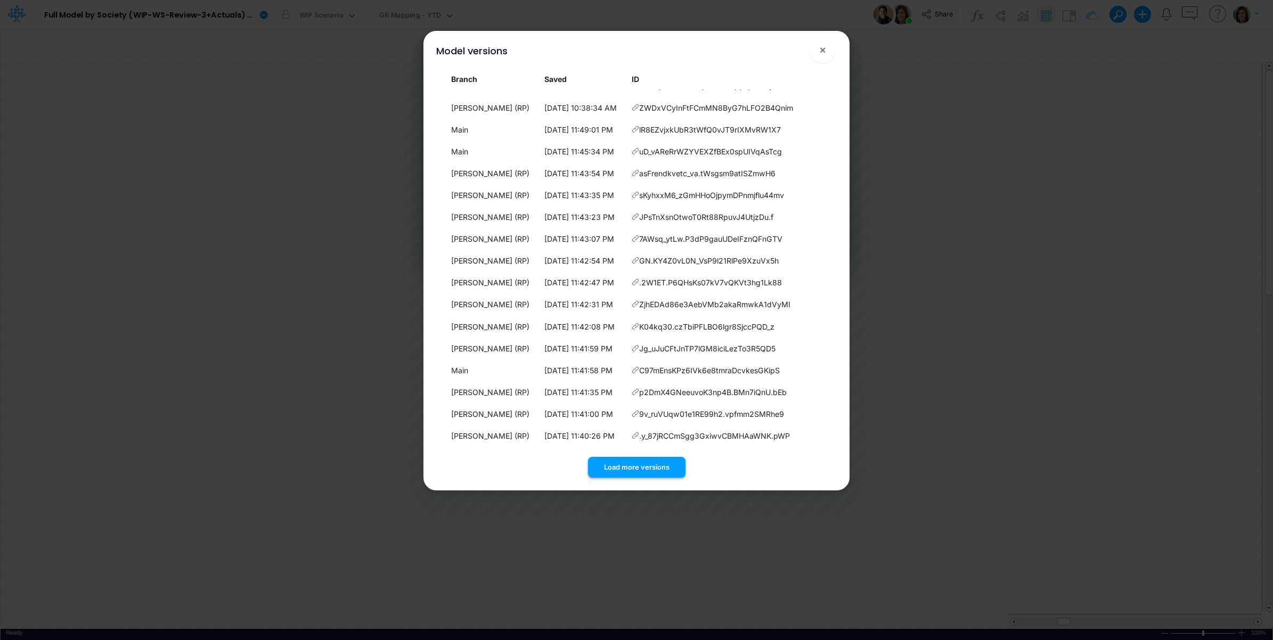
click at [640, 468] on button "Load more versions" at bounding box center [636, 467] width 97 height 21
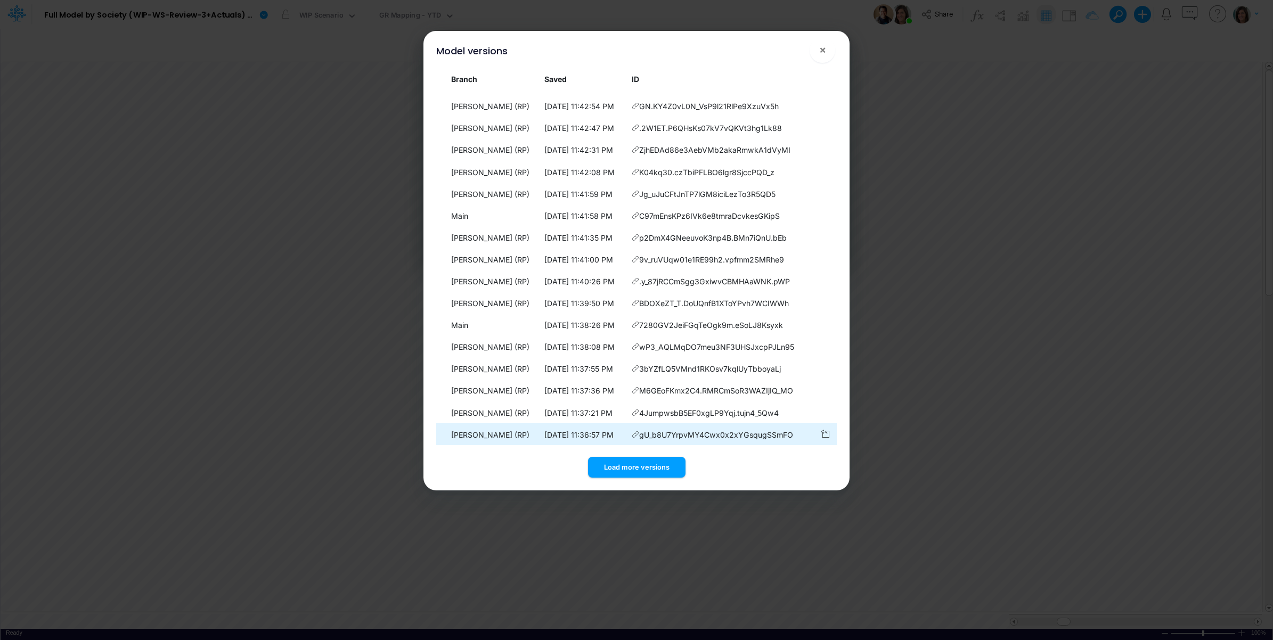
scroll to position [2708, 0]
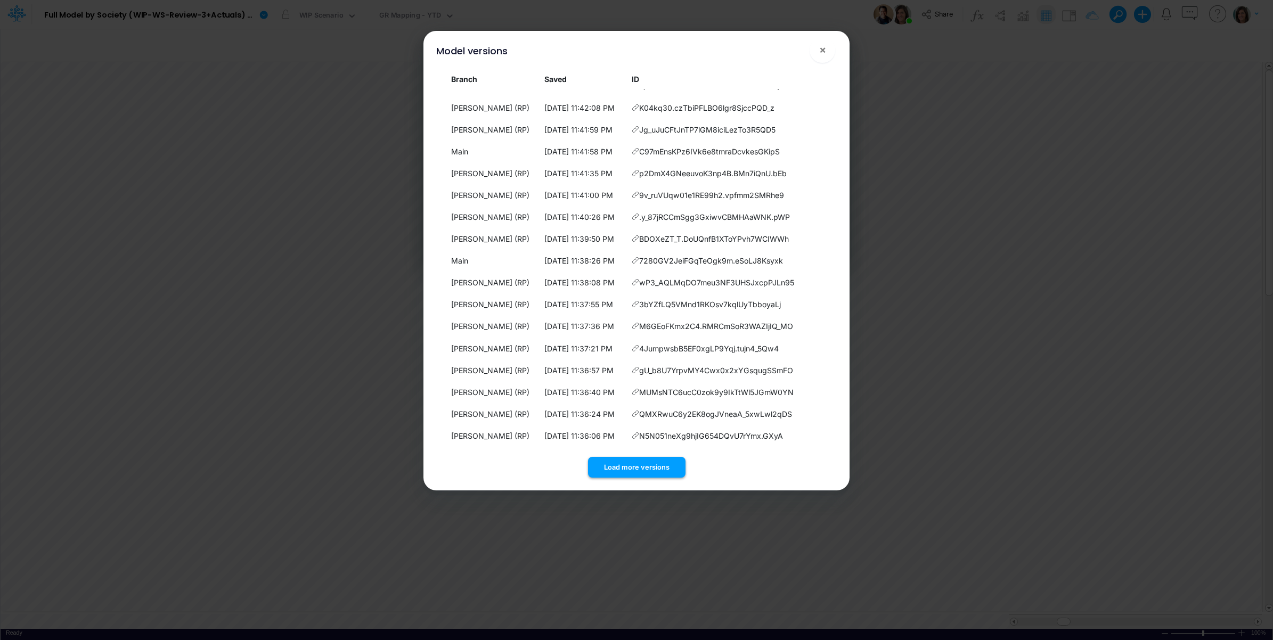
click at [640, 463] on button "Load more versions" at bounding box center [636, 467] width 97 height 21
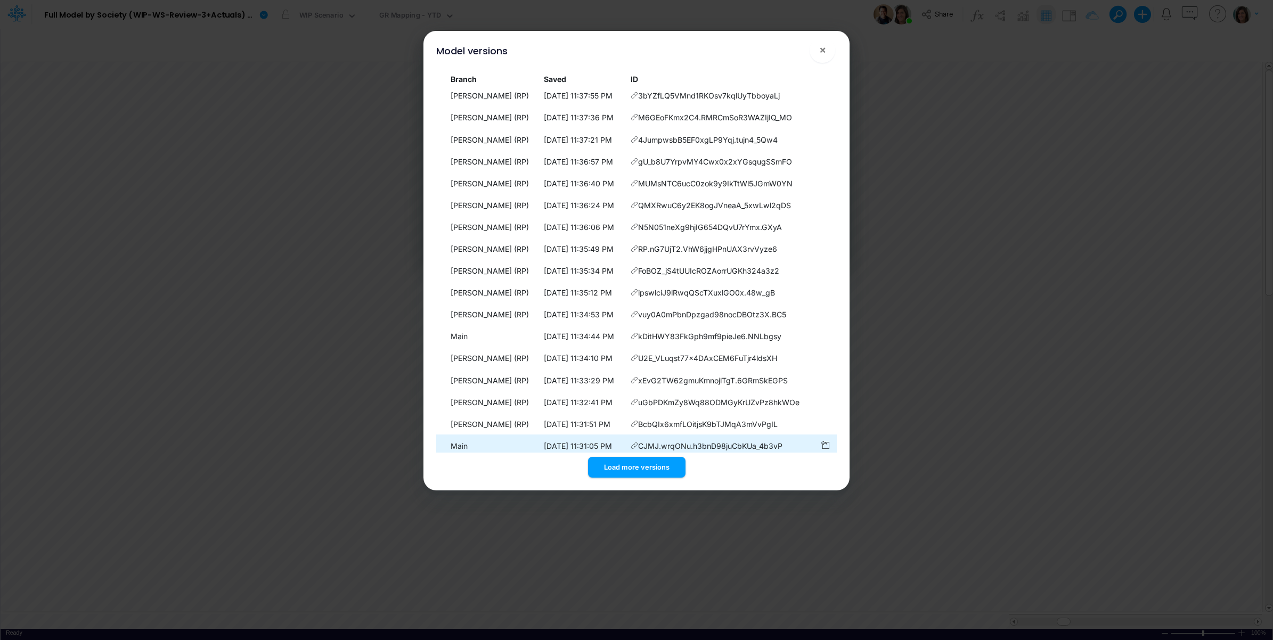
scroll to position [2927, 0]
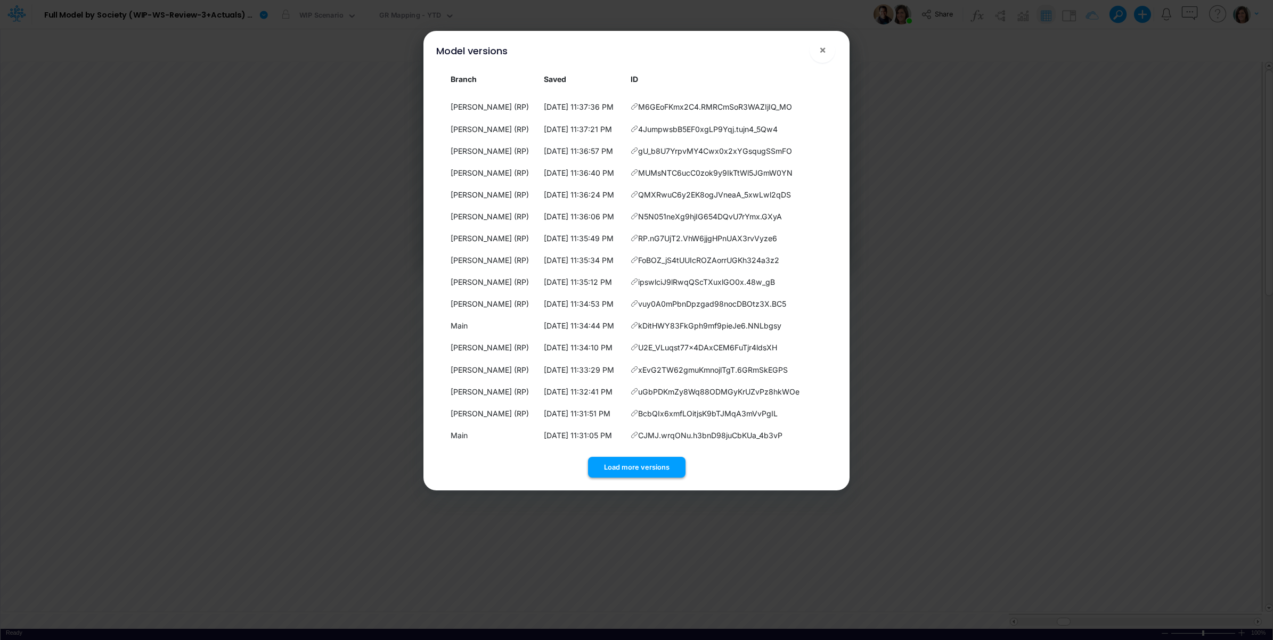
click at [637, 469] on button "Load more versions" at bounding box center [636, 467] width 97 height 21
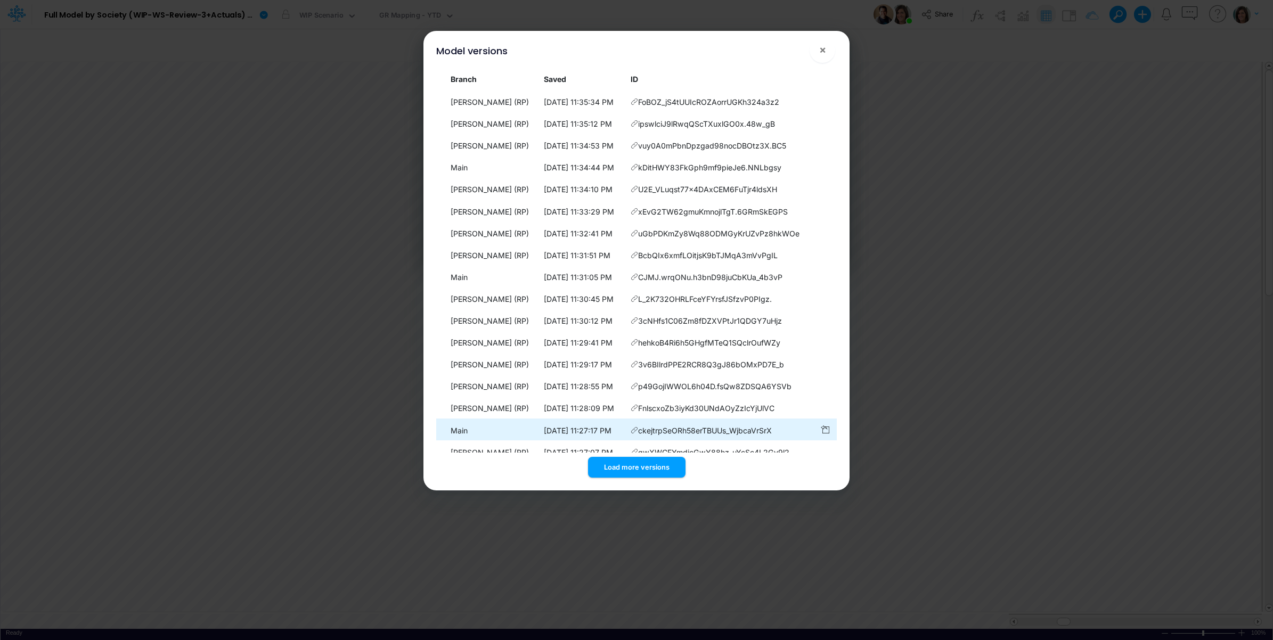
scroll to position [3146, 0]
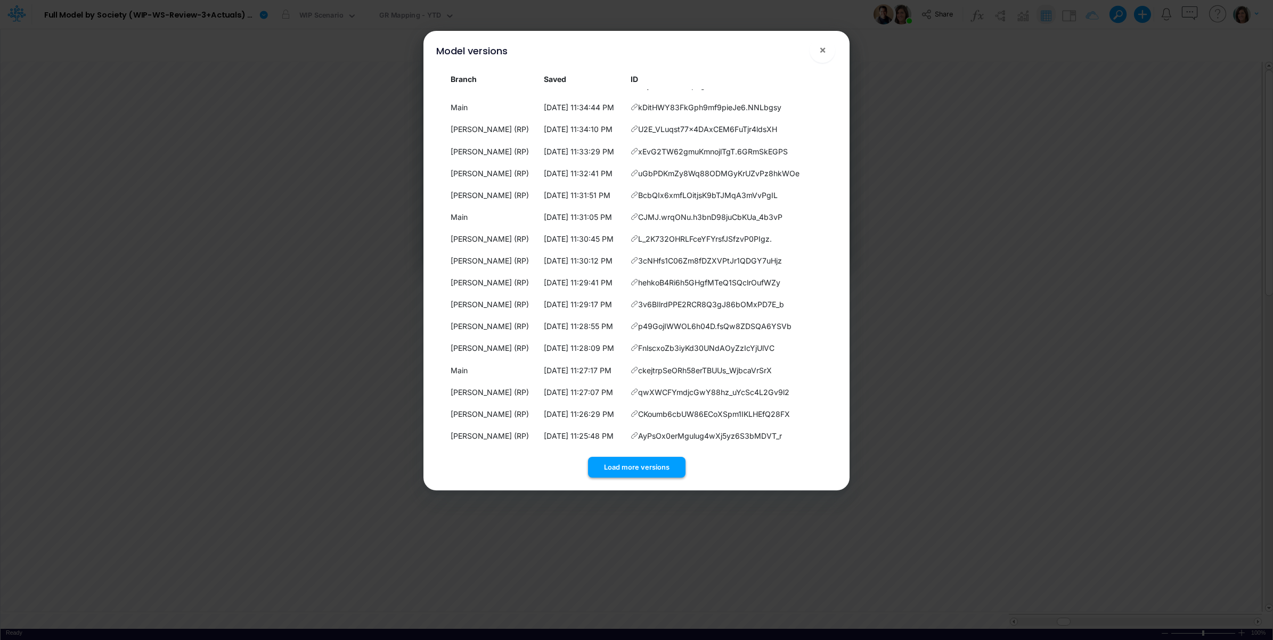
click at [634, 463] on button "Load more versions" at bounding box center [636, 467] width 97 height 21
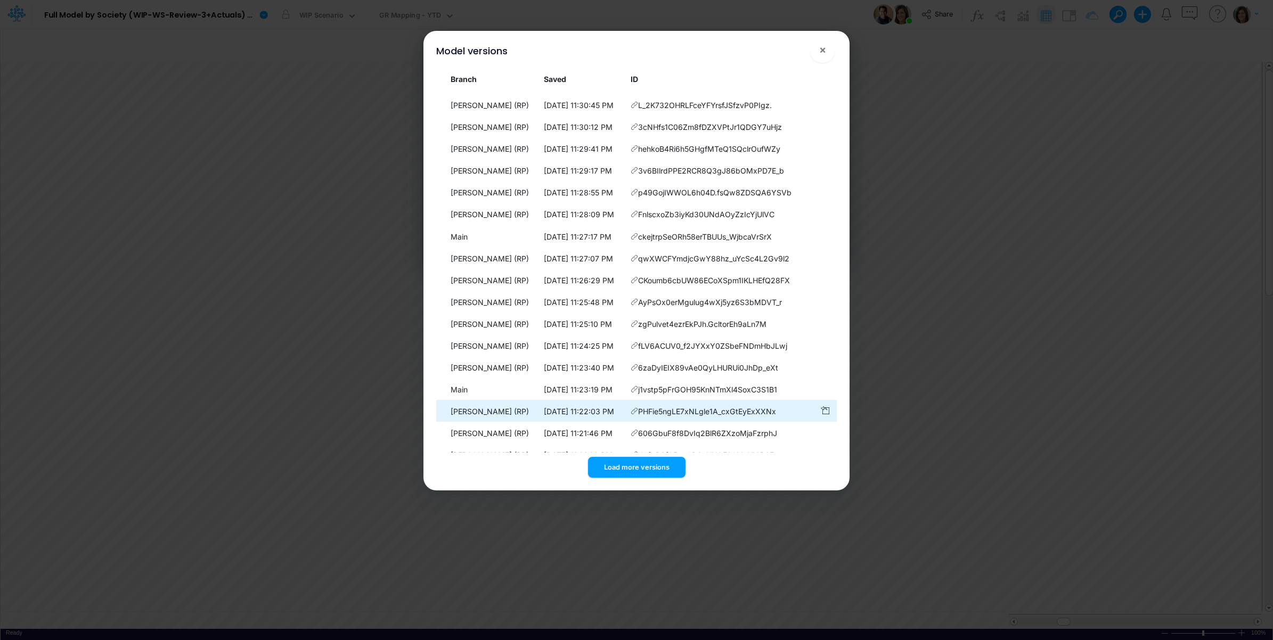
scroll to position [3365, 0]
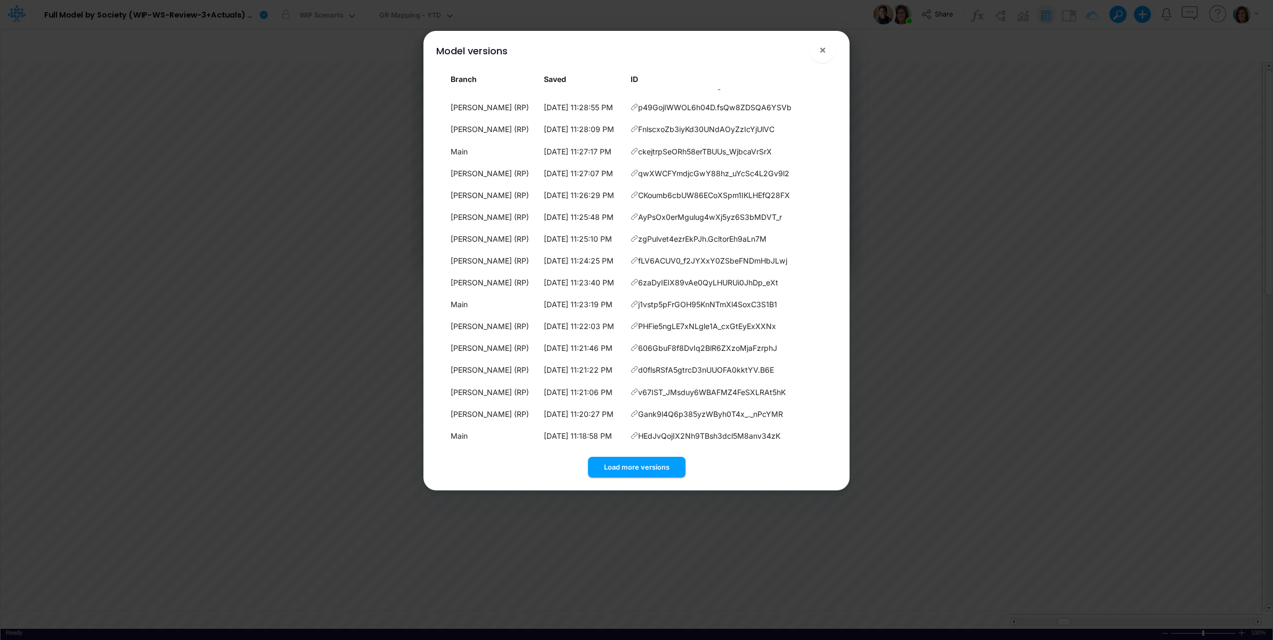
click at [645, 454] on div "Load more versions" at bounding box center [636, 465] width 401 height 25
click at [640, 464] on button "Load more versions" at bounding box center [636, 467] width 97 height 21
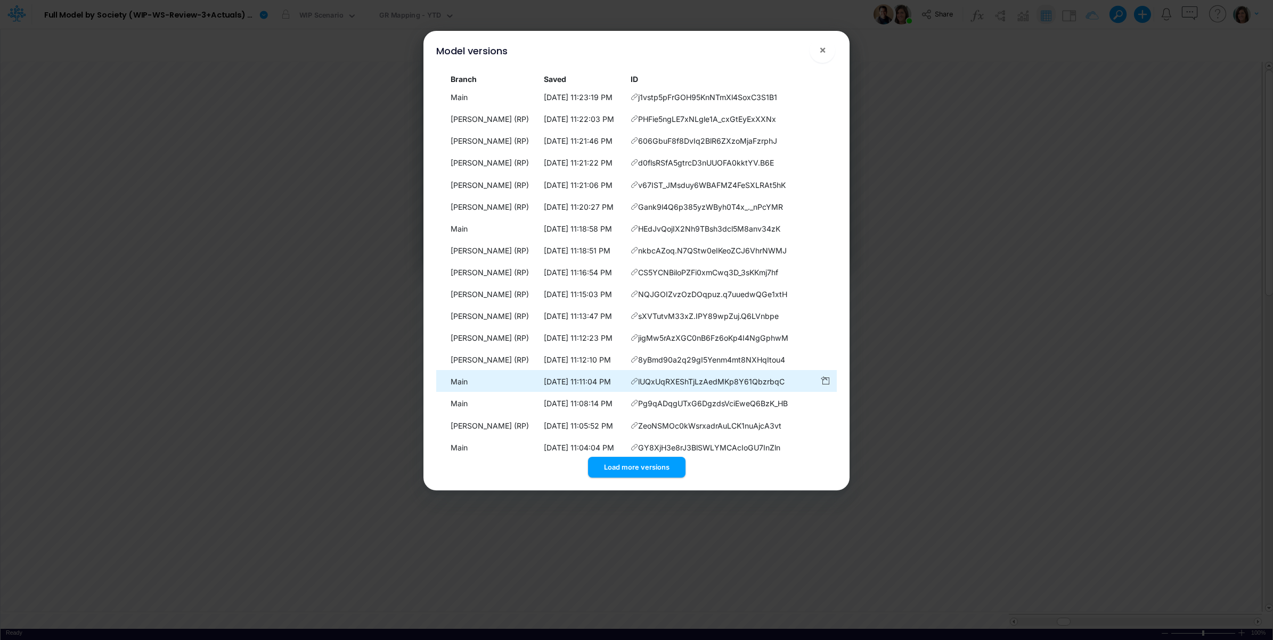
scroll to position [3583, 0]
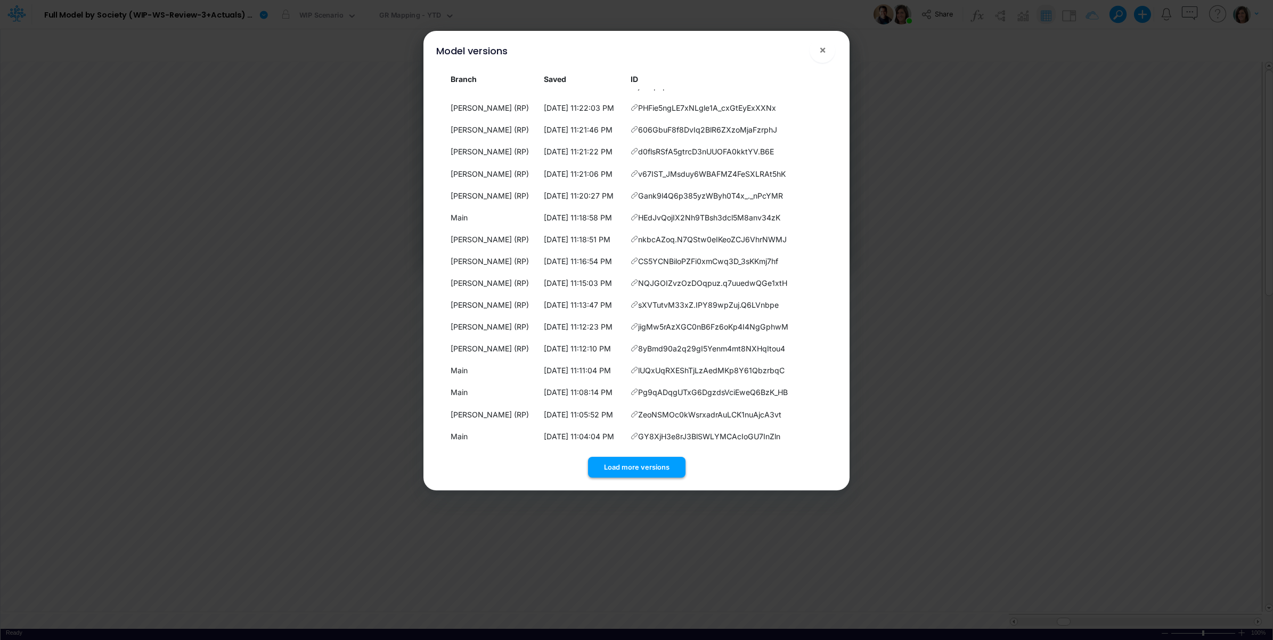
click at [651, 465] on button "Load more versions" at bounding box center [636, 467] width 97 height 21
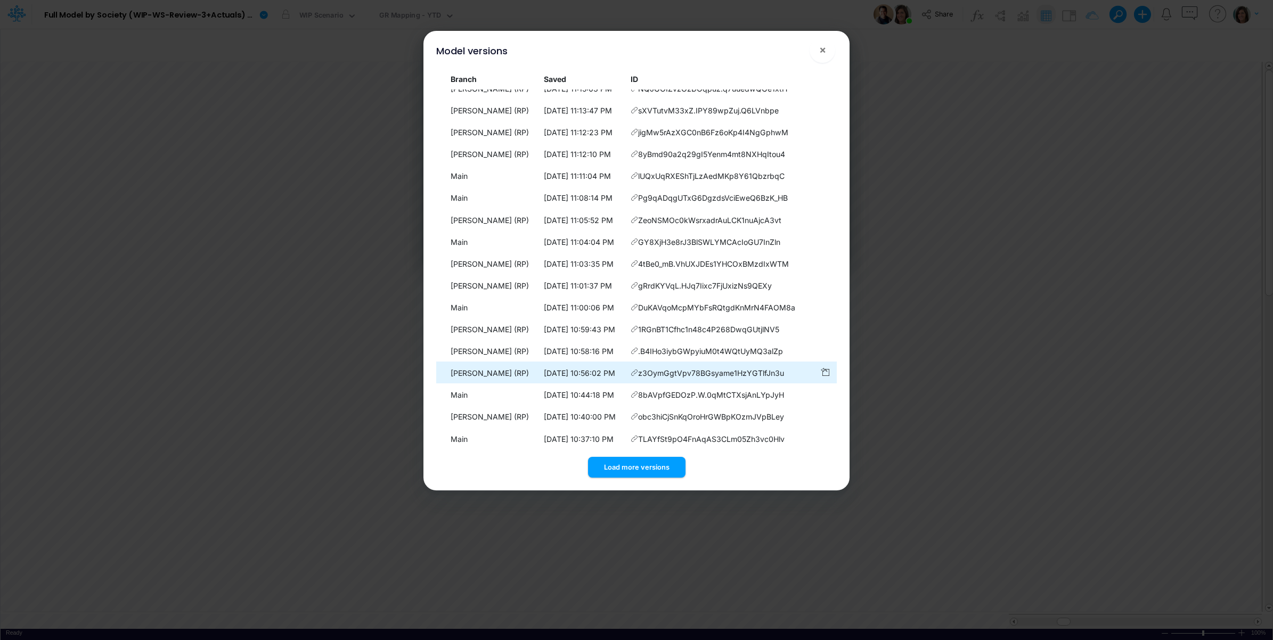
scroll to position [3802, 0]
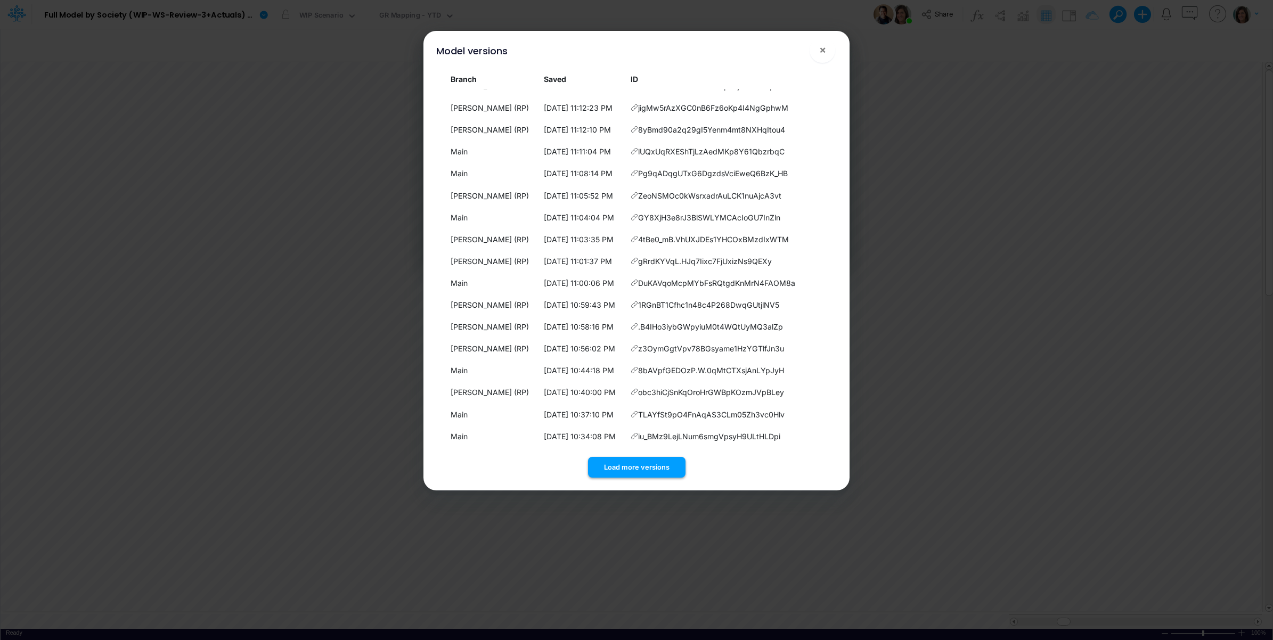
click at [634, 466] on button "Load more versions" at bounding box center [636, 467] width 97 height 21
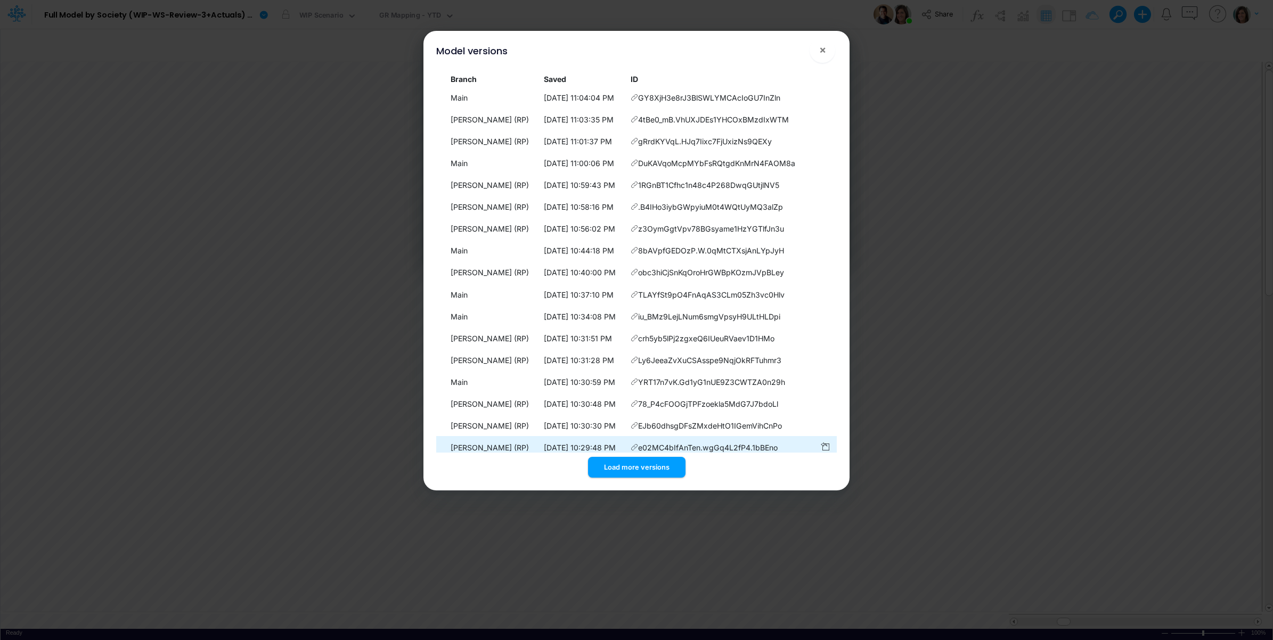
scroll to position [4021, 0]
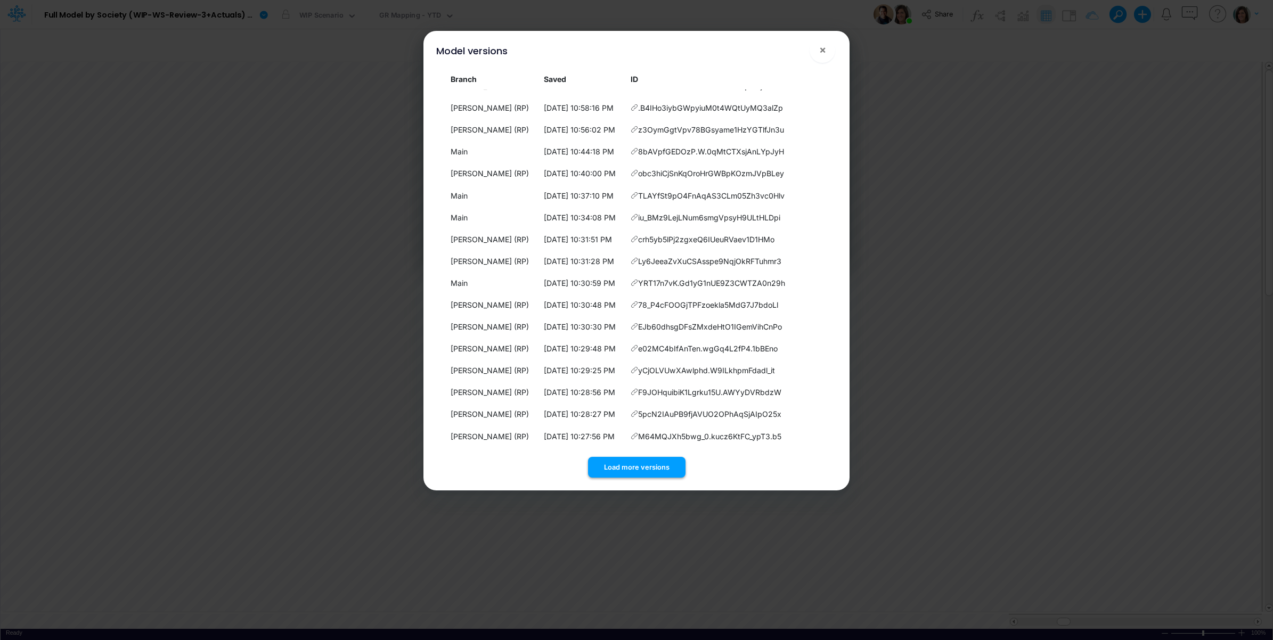
click at [675, 463] on button "Load more versions" at bounding box center [636, 467] width 97 height 21
drag, startPoint x: 642, startPoint y: 473, endPoint x: 646, endPoint y: 454, distance: 18.5
click at [642, 471] on button "Load more versions" at bounding box center [636, 467] width 97 height 21
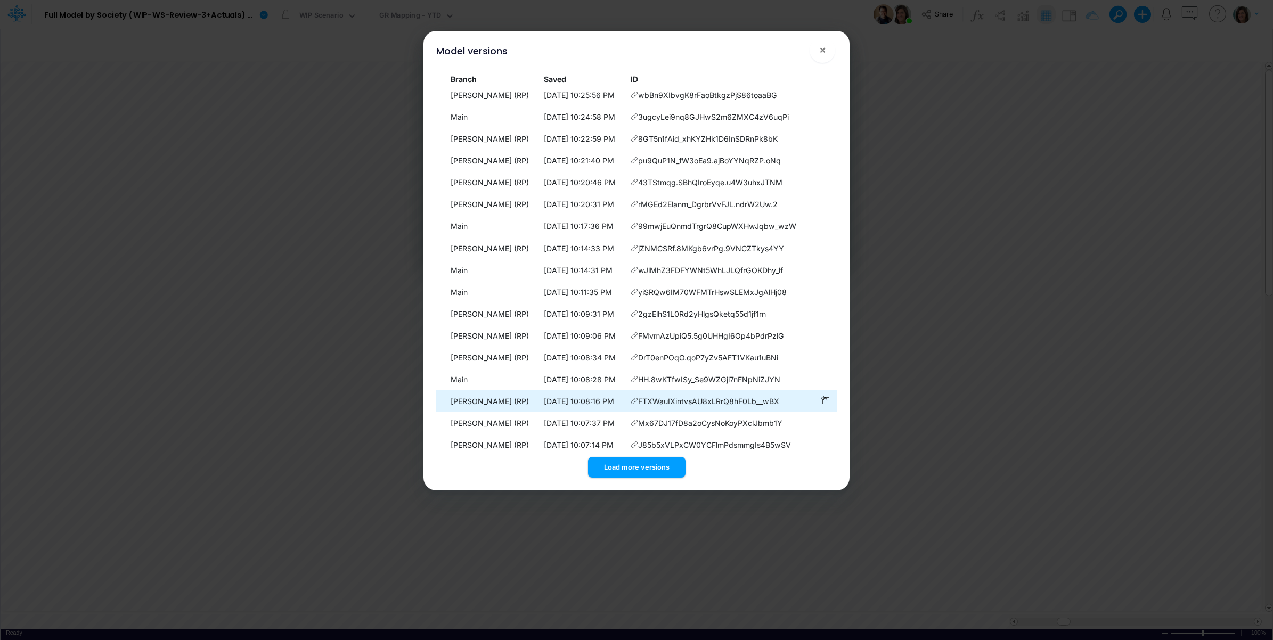
scroll to position [4459, 0]
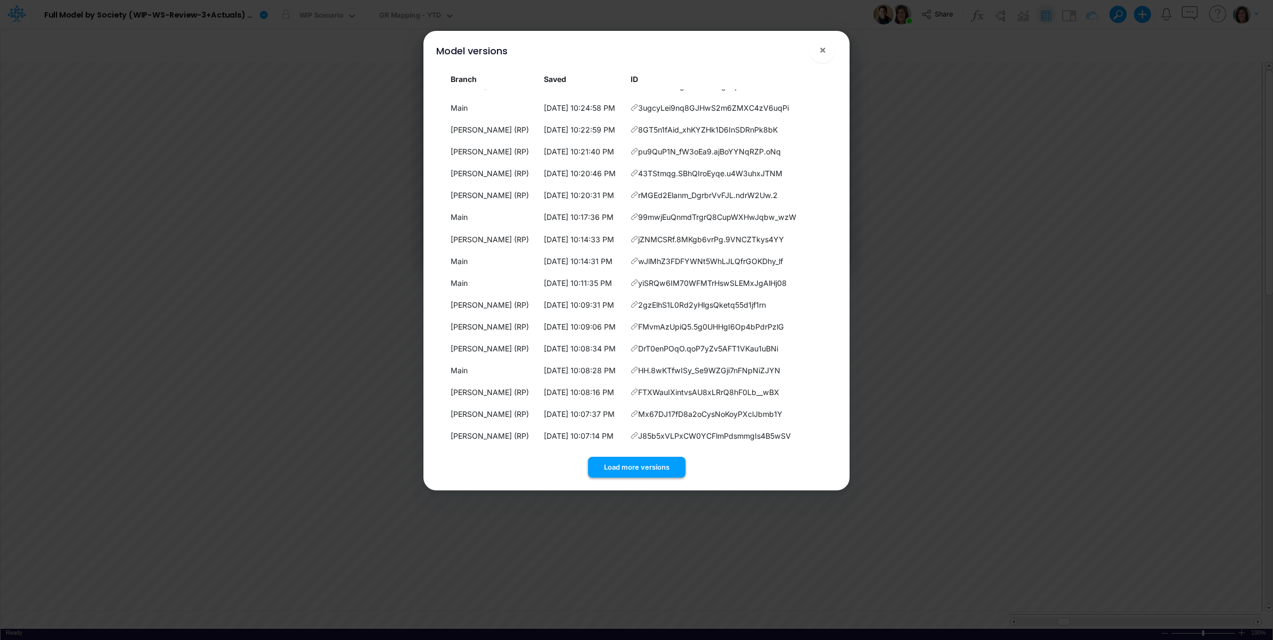
click at [645, 468] on button "Load more versions" at bounding box center [636, 467] width 97 height 21
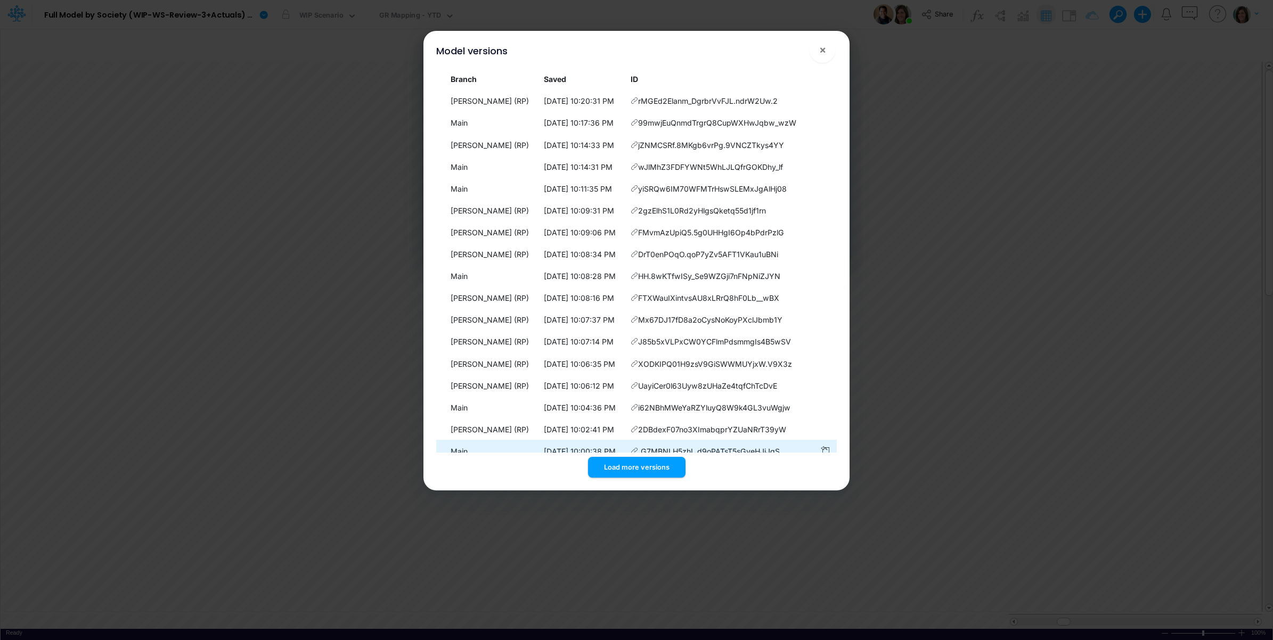
scroll to position [4677, 0]
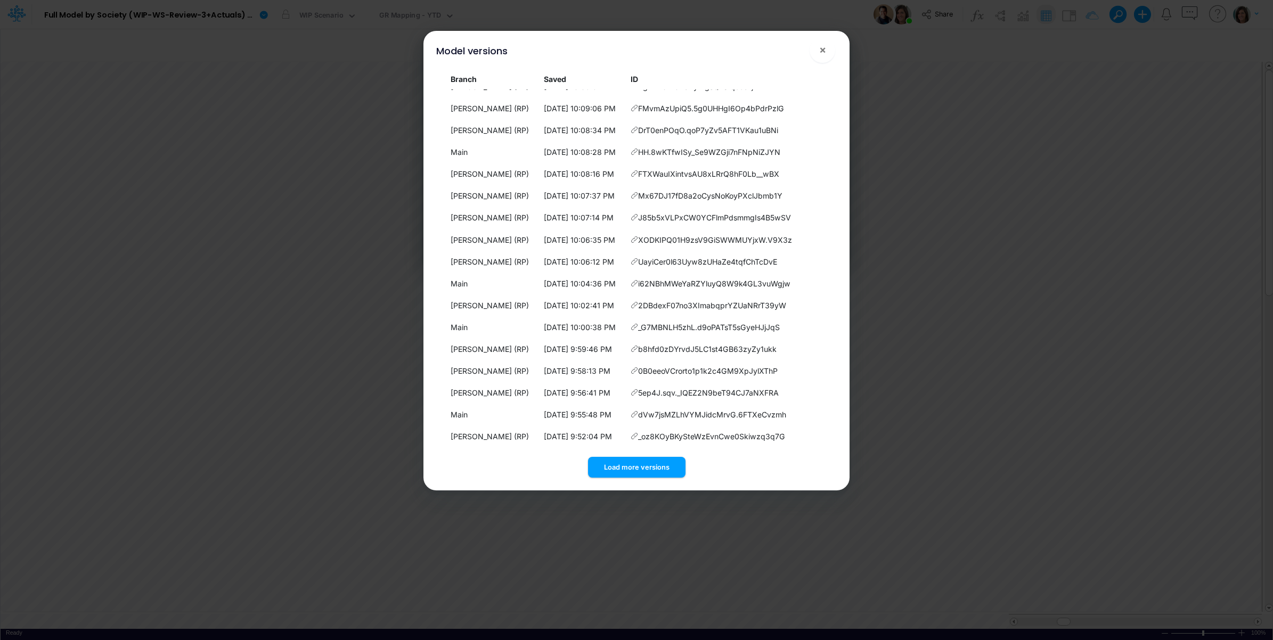
click at [662, 450] on div "Branch Saved ID Main 10/13/2025, 9:04:39 AM RbfGdXqBBwOwzTYtA9zGJCylDgGQPkOQ Ma…" at bounding box center [636, 261] width 401 height 384
drag, startPoint x: 657, startPoint y: 461, endPoint x: 658, endPoint y: 441, distance: 20.3
click at [657, 461] on button "Load more versions" at bounding box center [636, 467] width 97 height 21
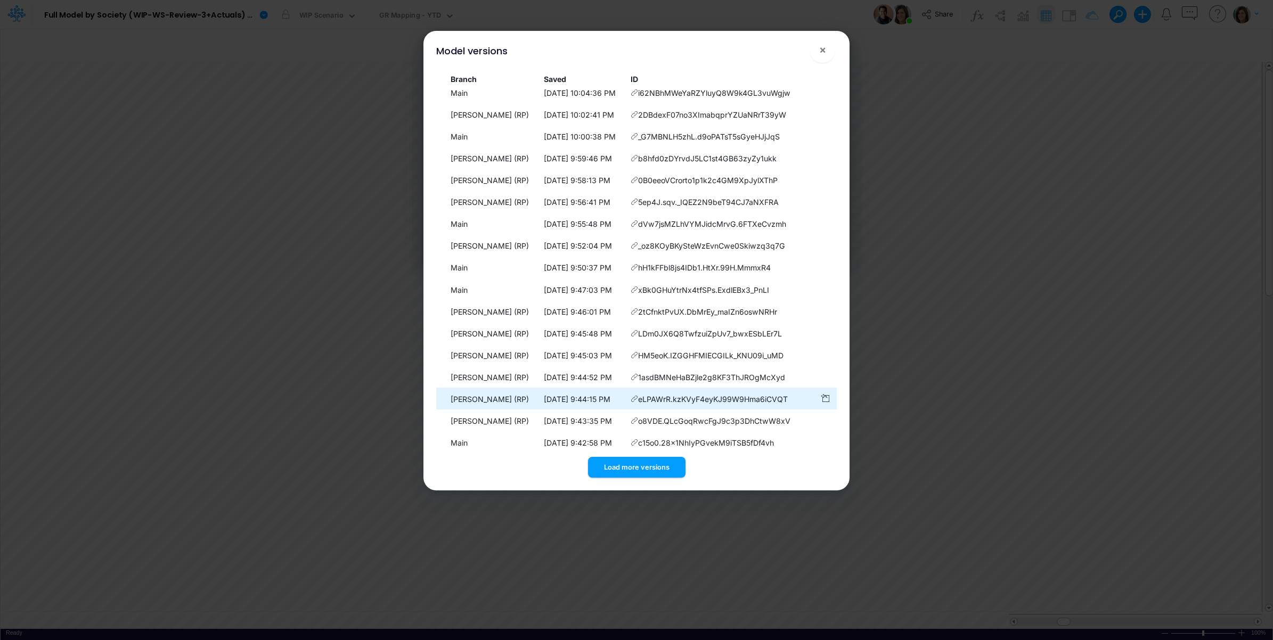
scroll to position [4896, 0]
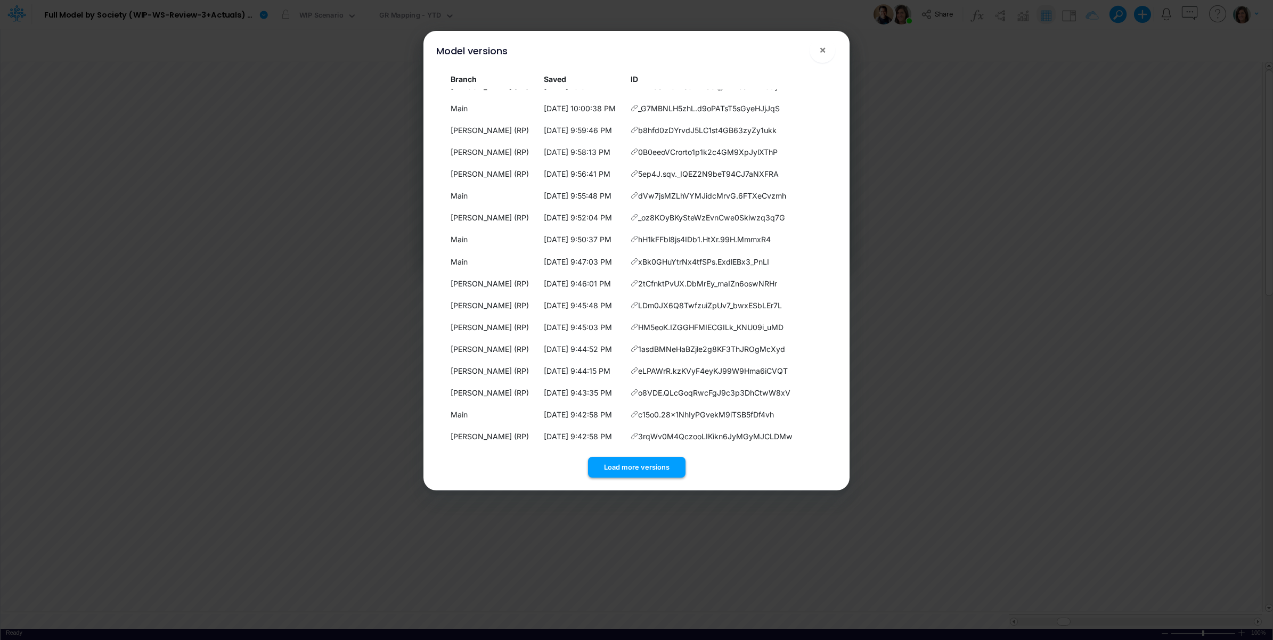
click at [650, 467] on button "Load more versions" at bounding box center [636, 467] width 97 height 21
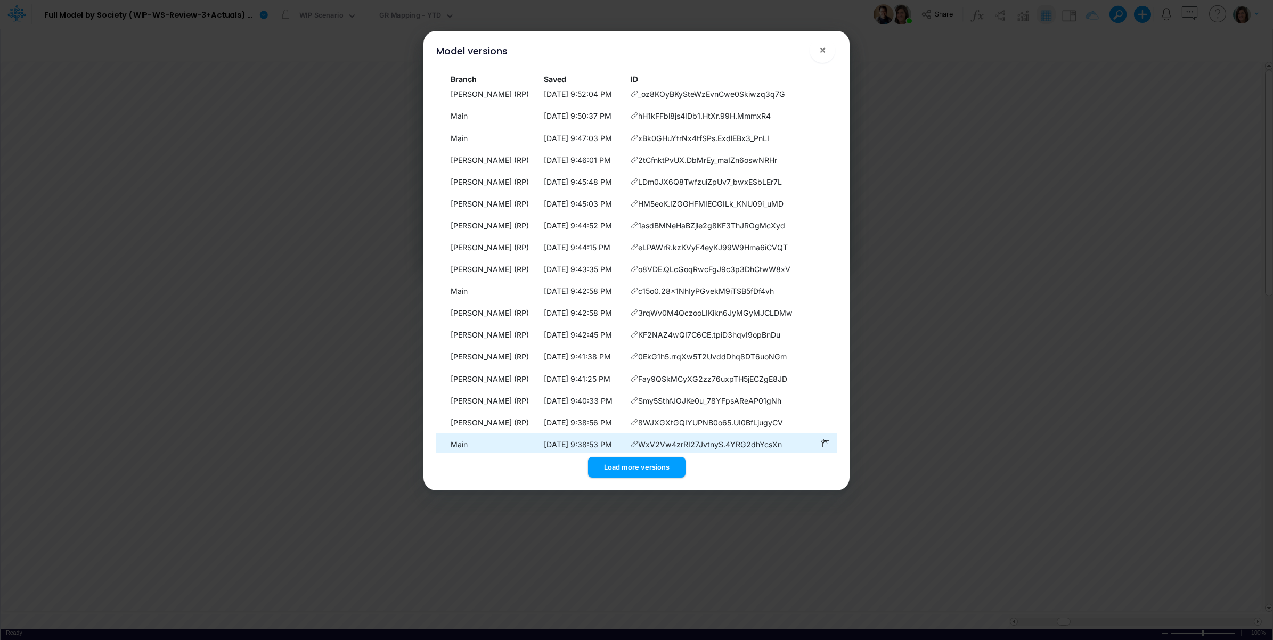
scroll to position [5115, 0]
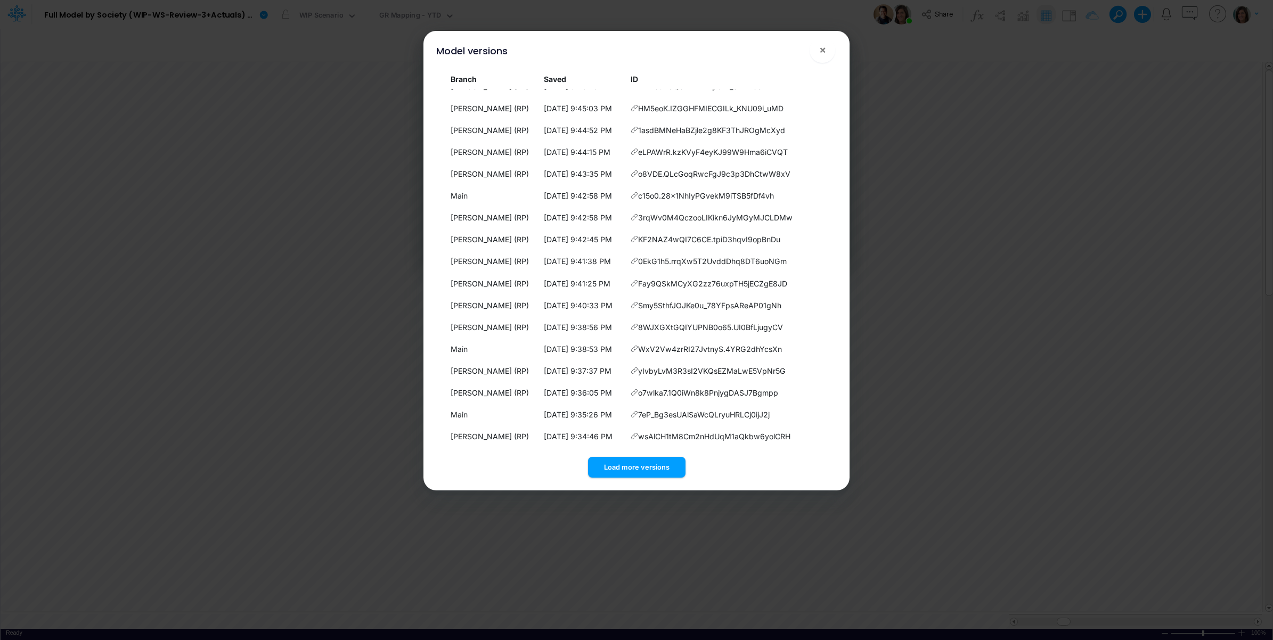
drag, startPoint x: 650, startPoint y: 467, endPoint x: 651, endPoint y: 454, distance: 12.8
click at [650, 465] on button "Load more versions" at bounding box center [636, 467] width 97 height 21
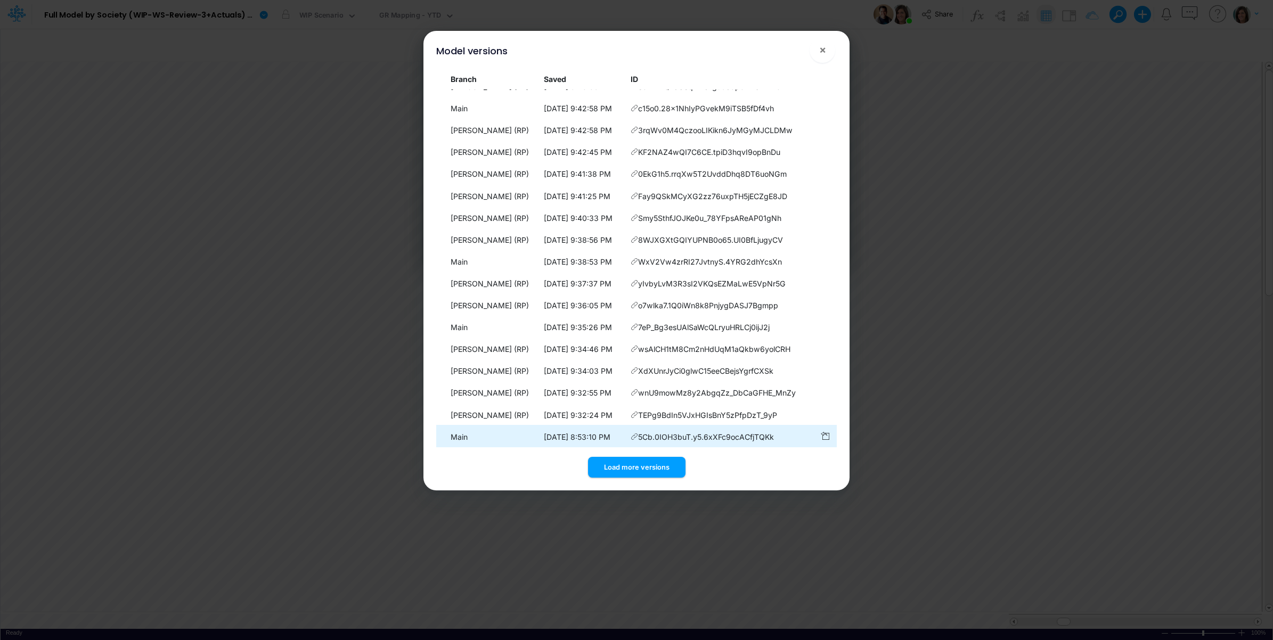
scroll to position [5334, 0]
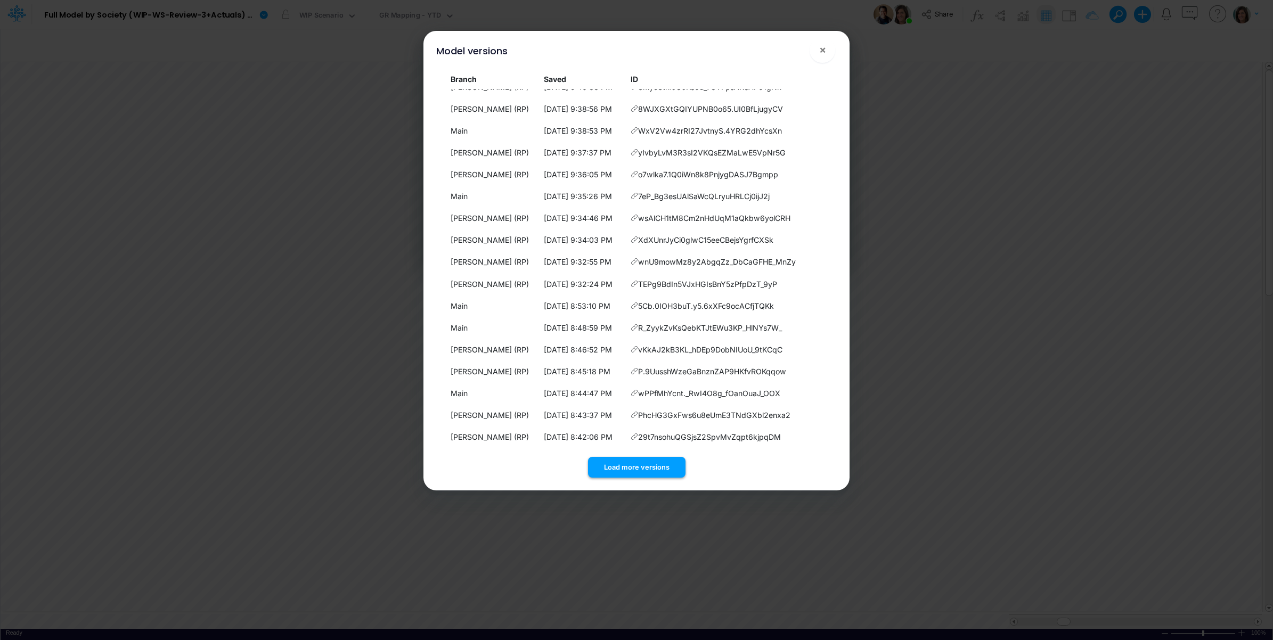
click at [639, 457] on button "Load more versions" at bounding box center [636, 467] width 97 height 21
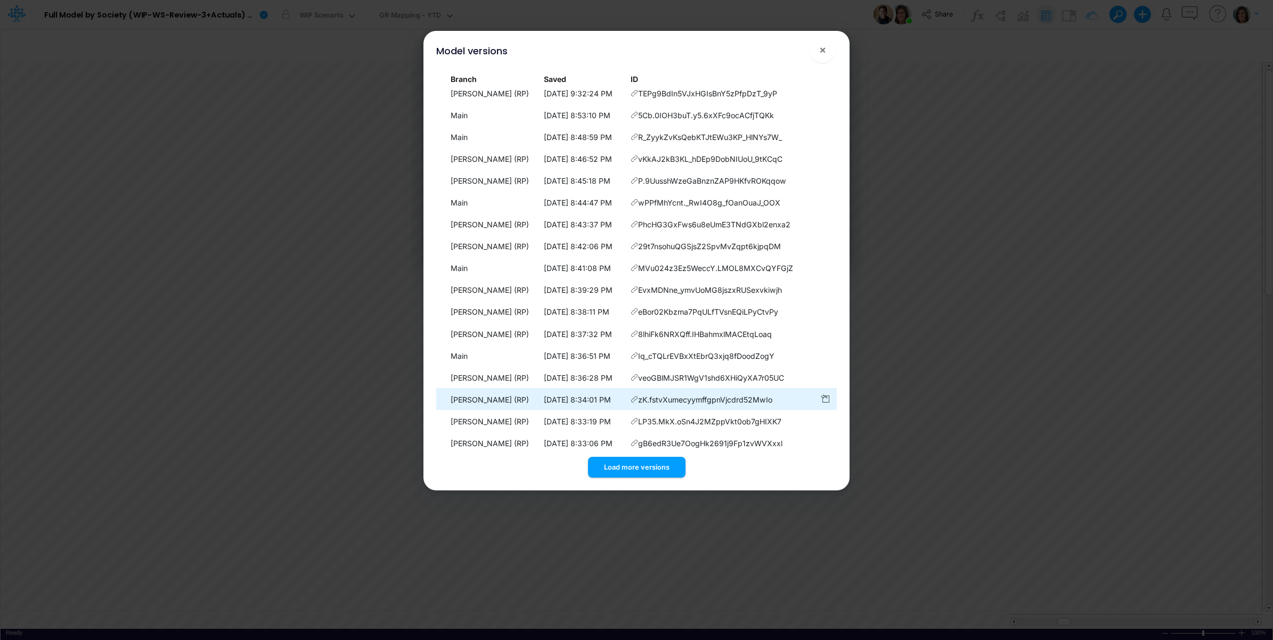
scroll to position [5553, 0]
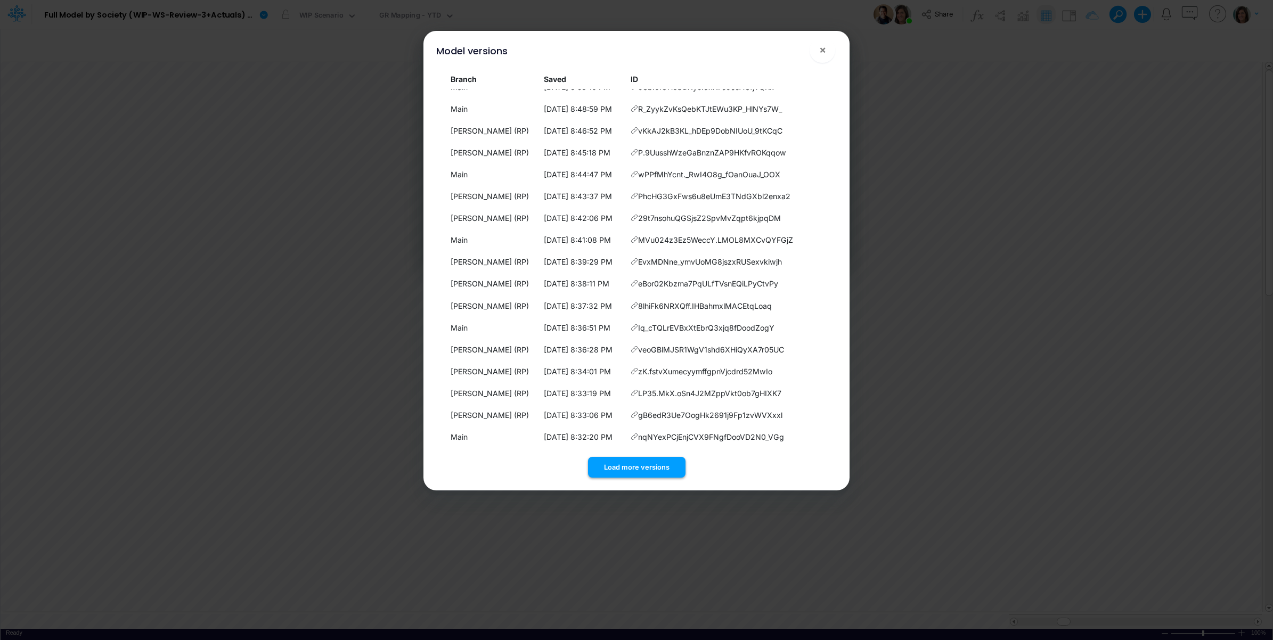
click at [646, 467] on button "Load more versions" at bounding box center [636, 467] width 97 height 21
drag, startPoint x: 630, startPoint y: 467, endPoint x: 637, endPoint y: 355, distance: 112.1
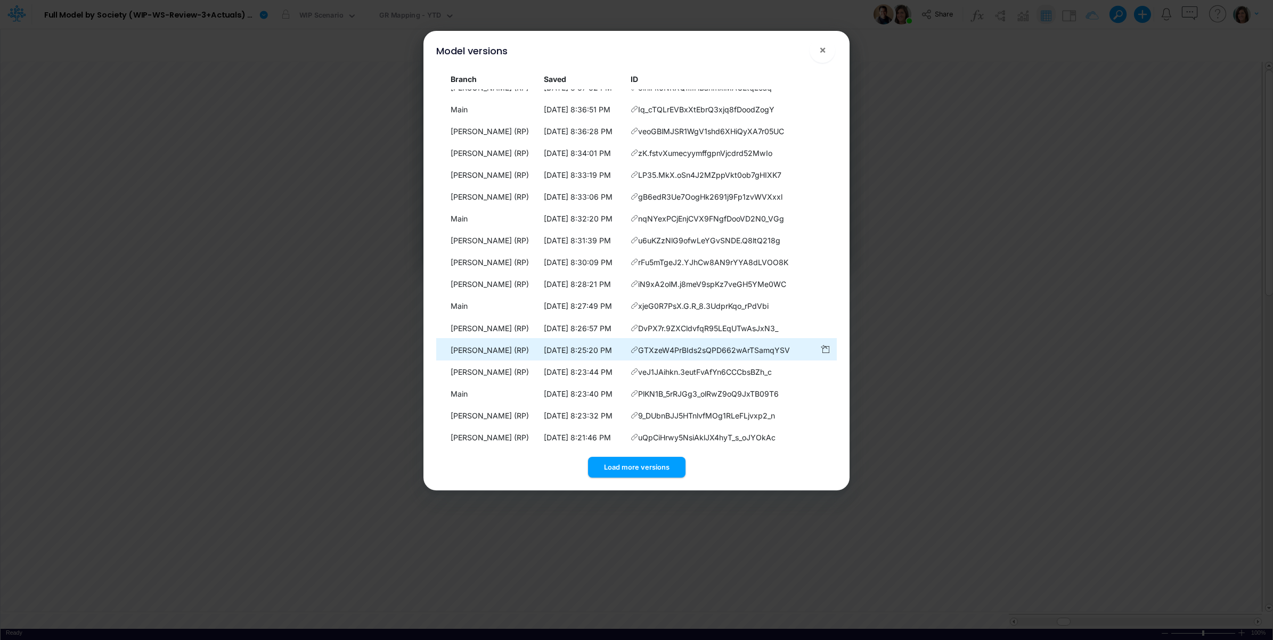
click at [630, 466] on button "Load more versions" at bounding box center [636, 467] width 97 height 21
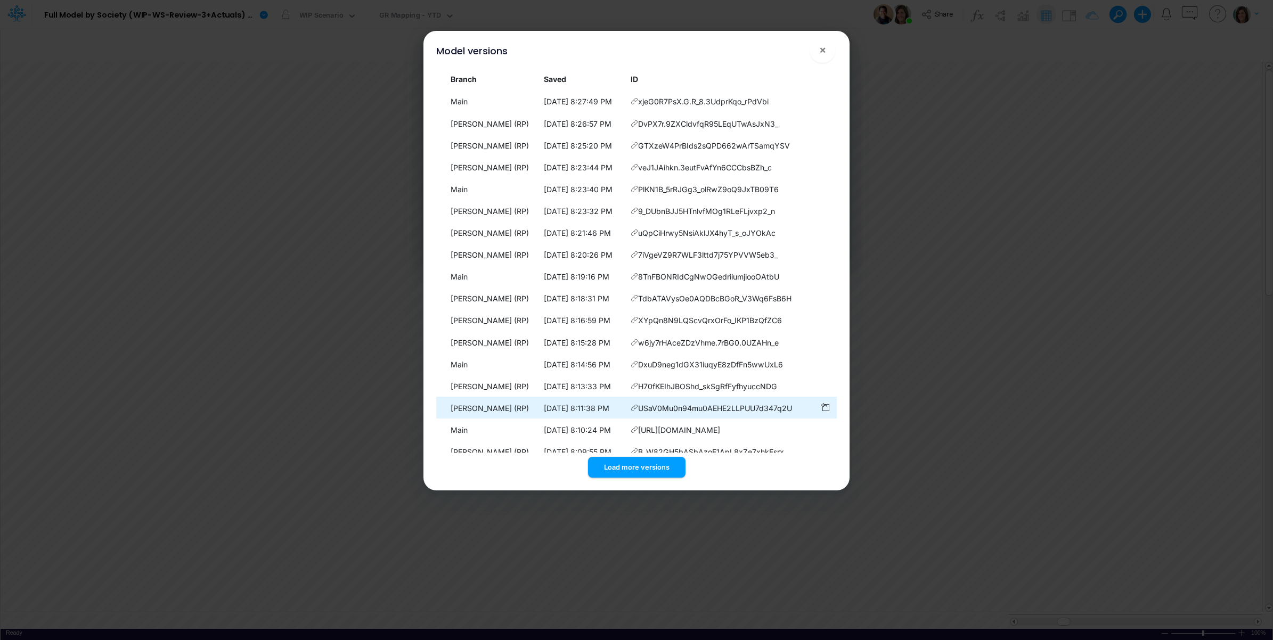
scroll to position [5990, 0]
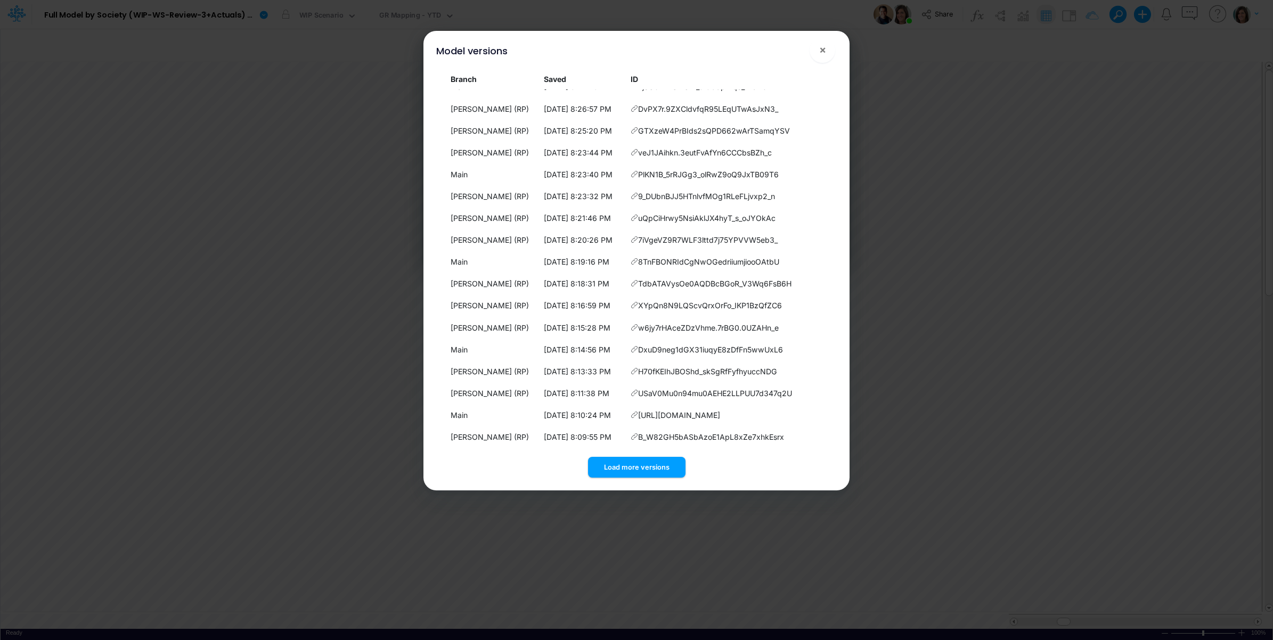
click at [637, 463] on button "Load more versions" at bounding box center [636, 467] width 97 height 21
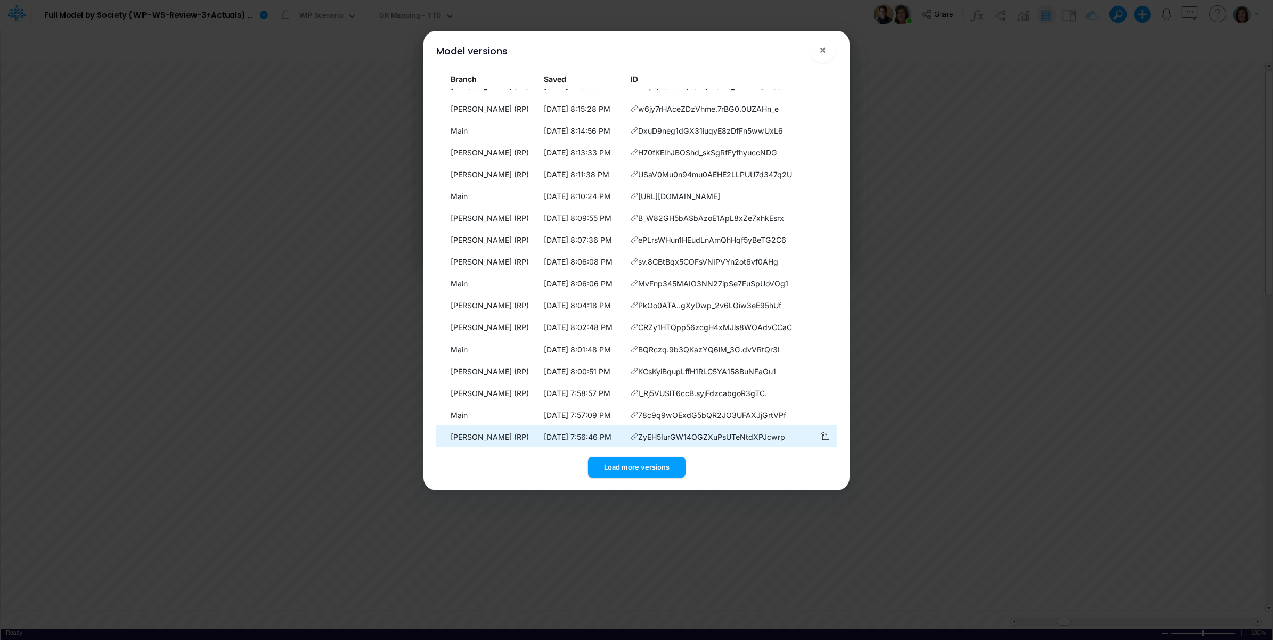
drag, startPoint x: 640, startPoint y: 477, endPoint x: 646, endPoint y: 434, distance: 43.6
click at [640, 477] on button "Load more versions" at bounding box center [636, 467] width 97 height 21
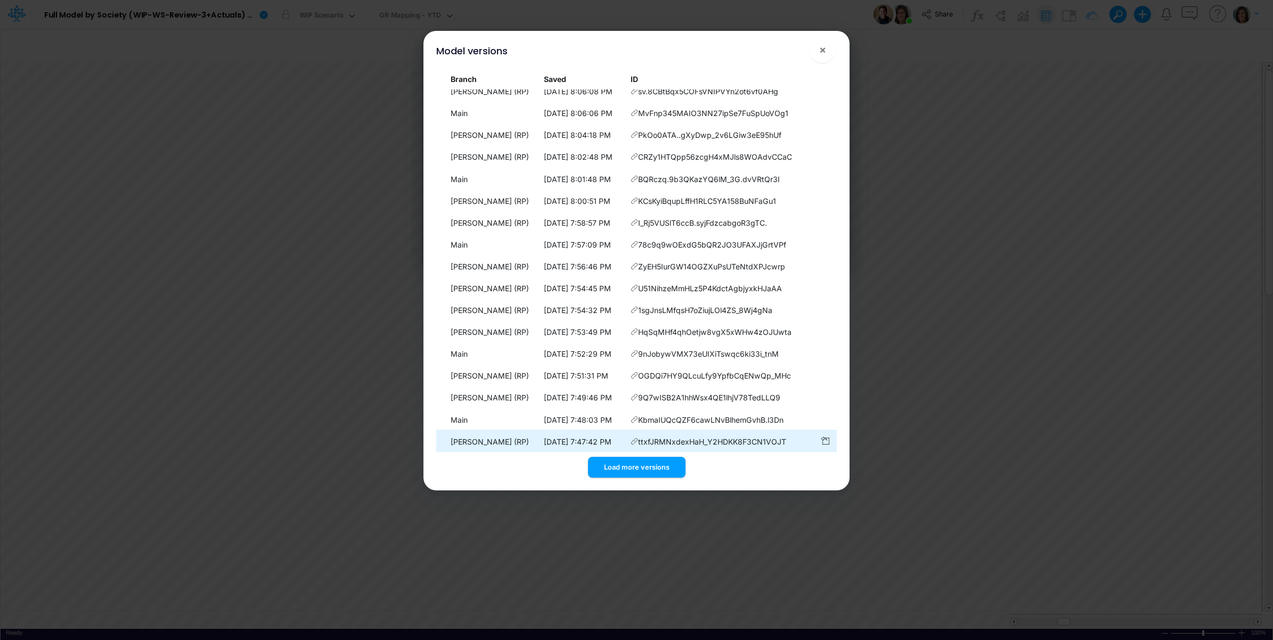
scroll to position [6428, 0]
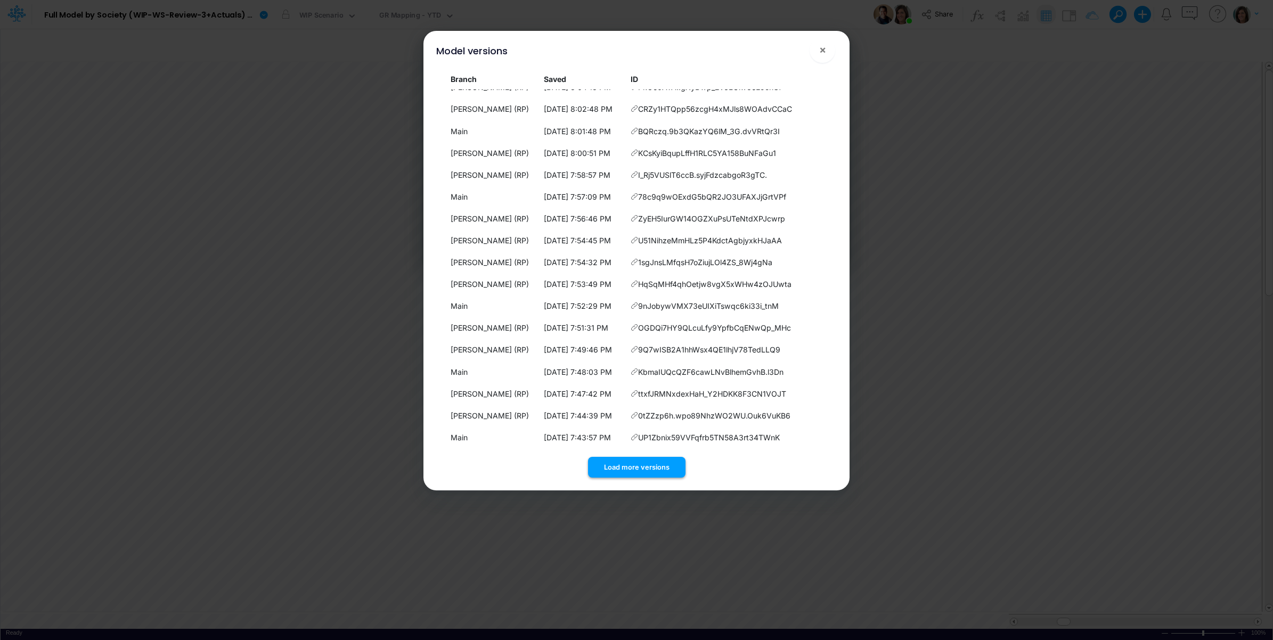
click at [643, 461] on button "Load more versions" at bounding box center [636, 467] width 97 height 21
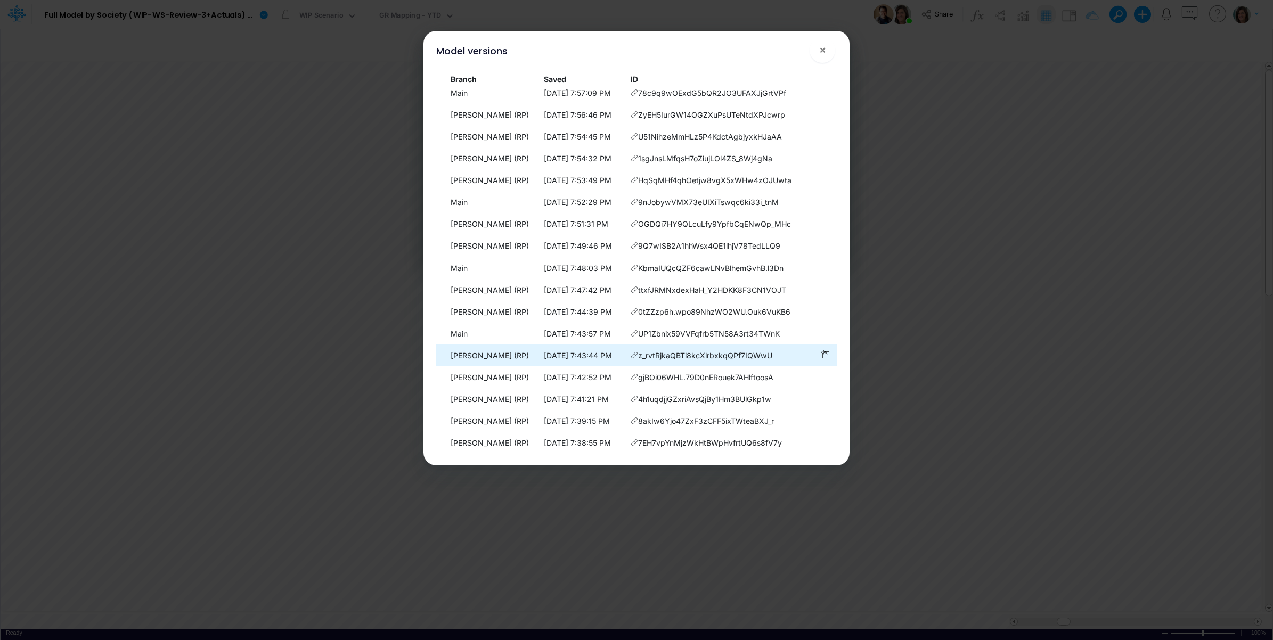
scroll to position [0, 0]
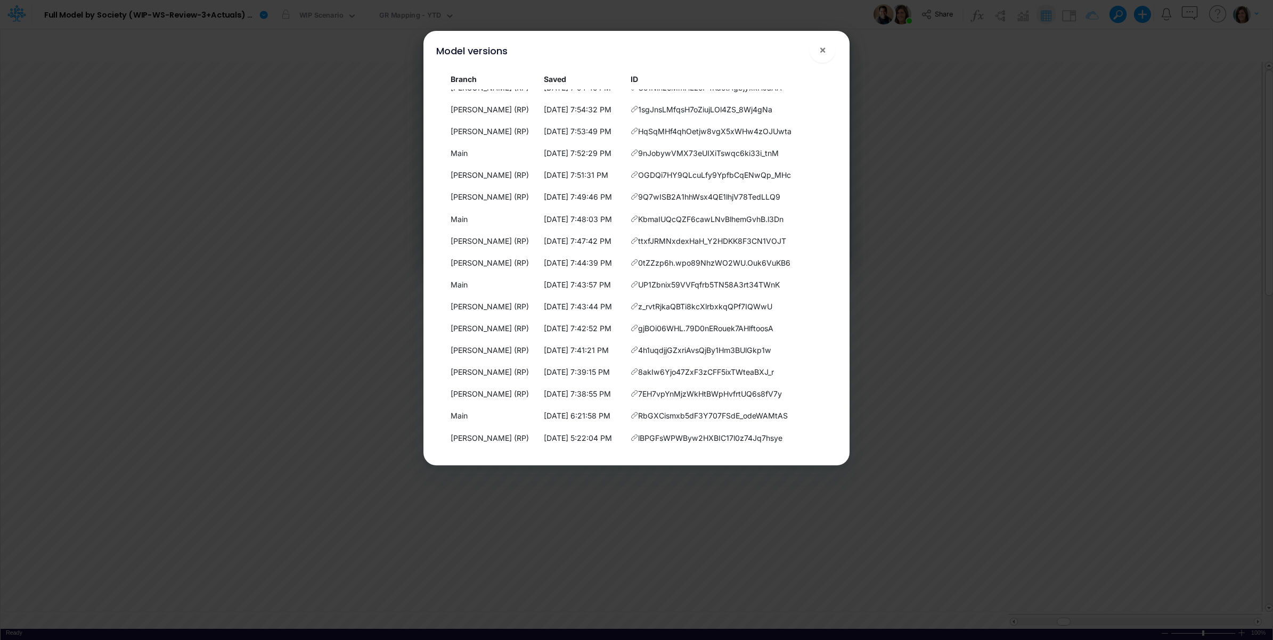
drag, startPoint x: 638, startPoint y: 434, endPoint x: 736, endPoint y: 460, distance: 101.3
click at [638, 435] on icon at bounding box center [634, 437] width 7 height 7
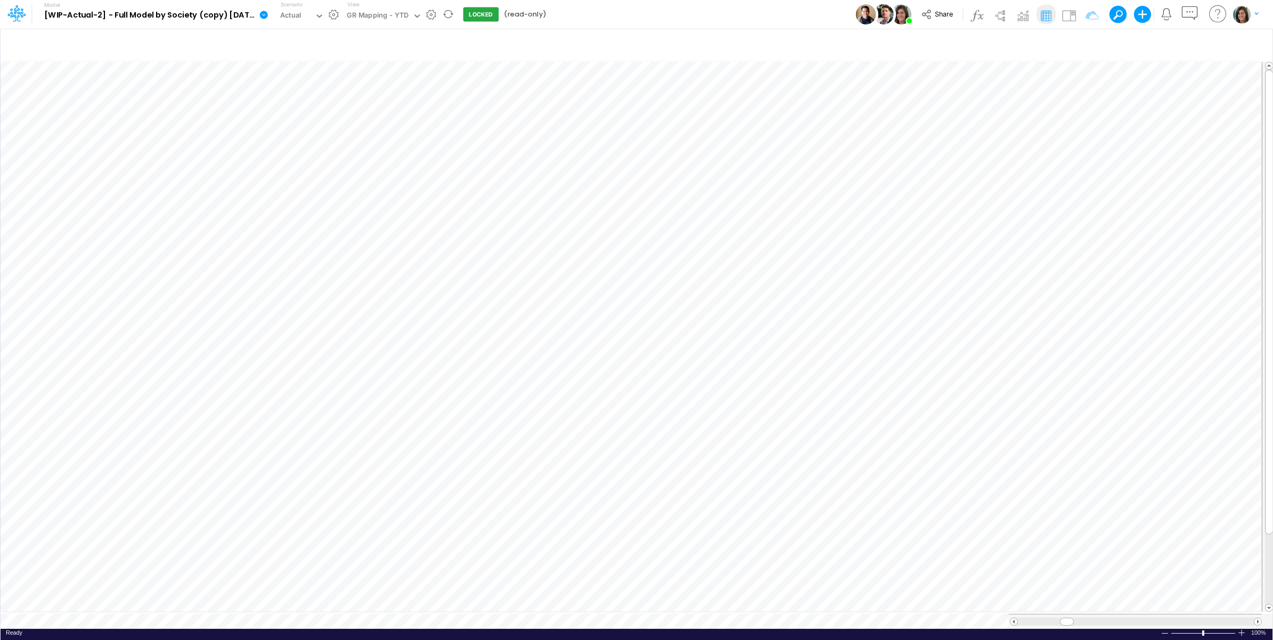
scroll to position [0, 1]
type input "BS (01BR - IP)"
click at [1071, 14] on img at bounding box center [1069, 15] width 17 height 17
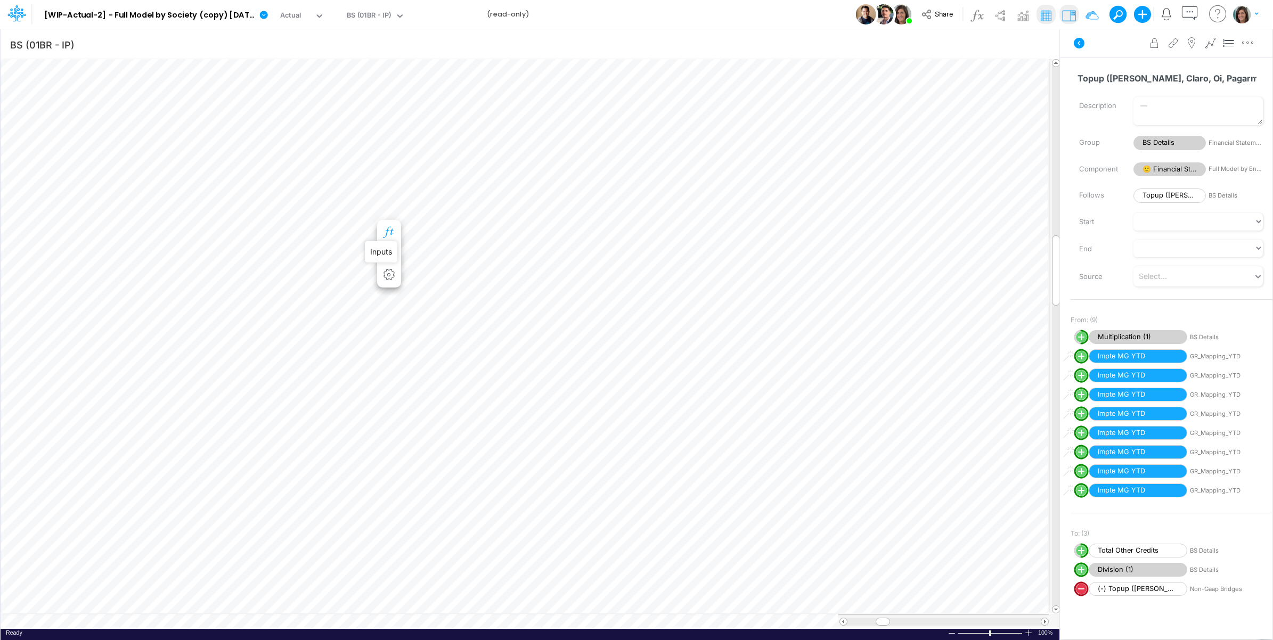
click at [390, 229] on icon "button" at bounding box center [389, 232] width 16 height 11
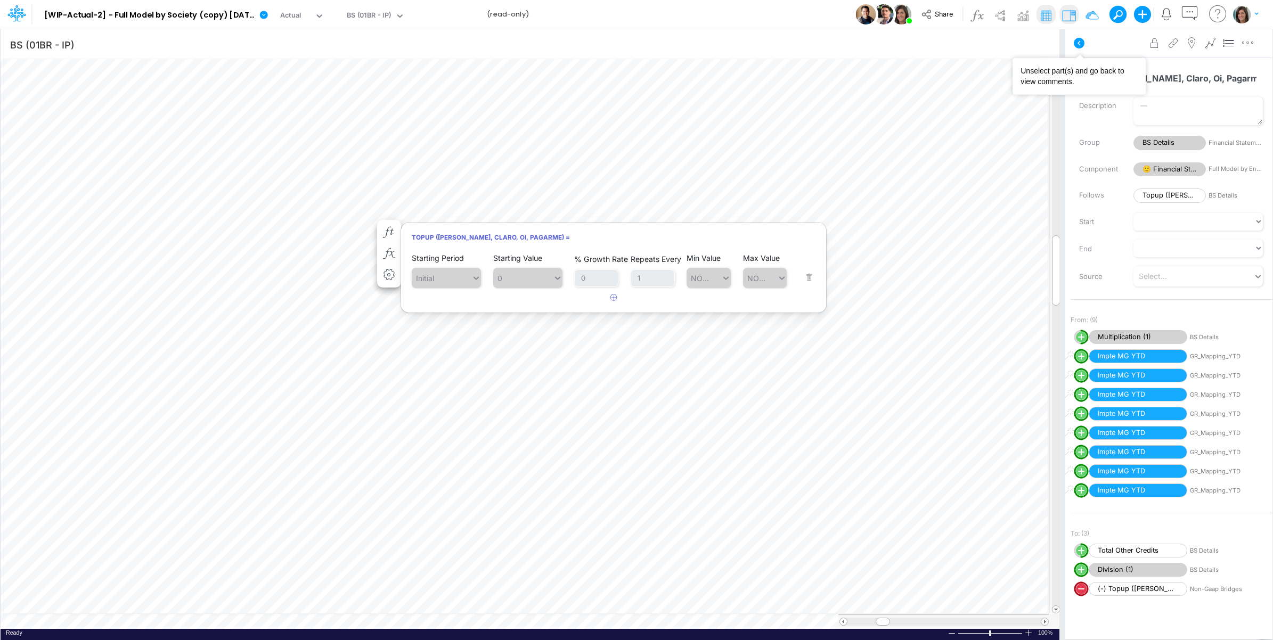
drag, startPoint x: 1069, startPoint y: 41, endPoint x: 1060, endPoint y: 47, distance: 10.3
click at [1069, 42] on button at bounding box center [1080, 43] width 26 height 19
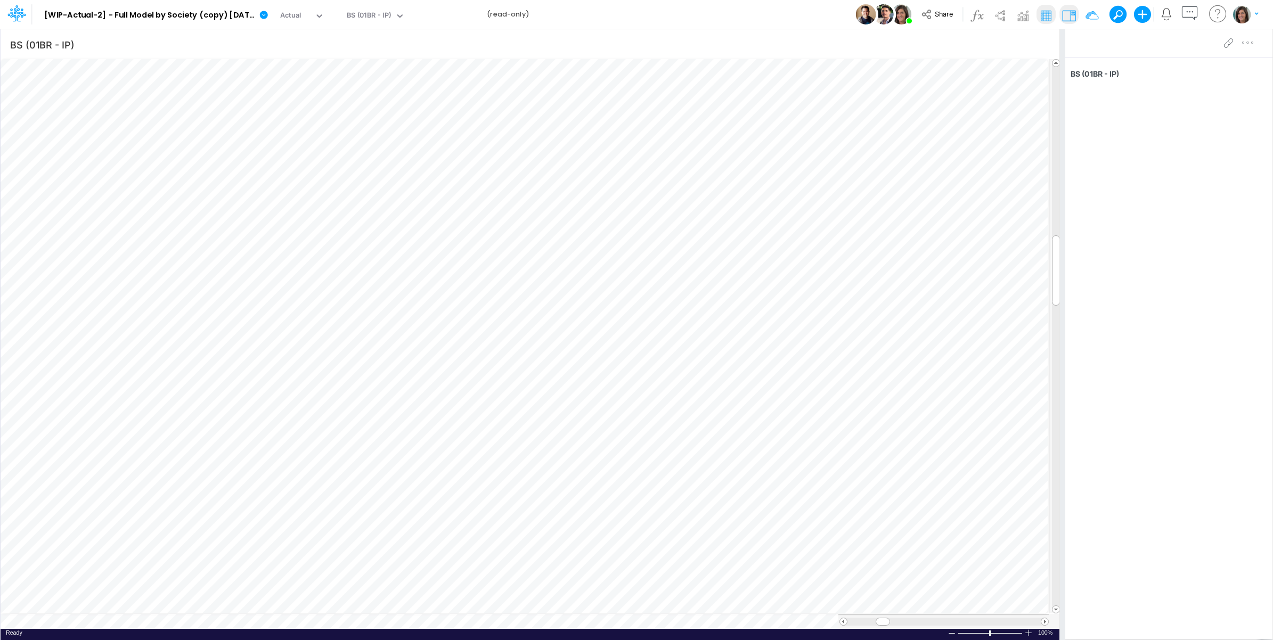
scroll to position [0, 1]
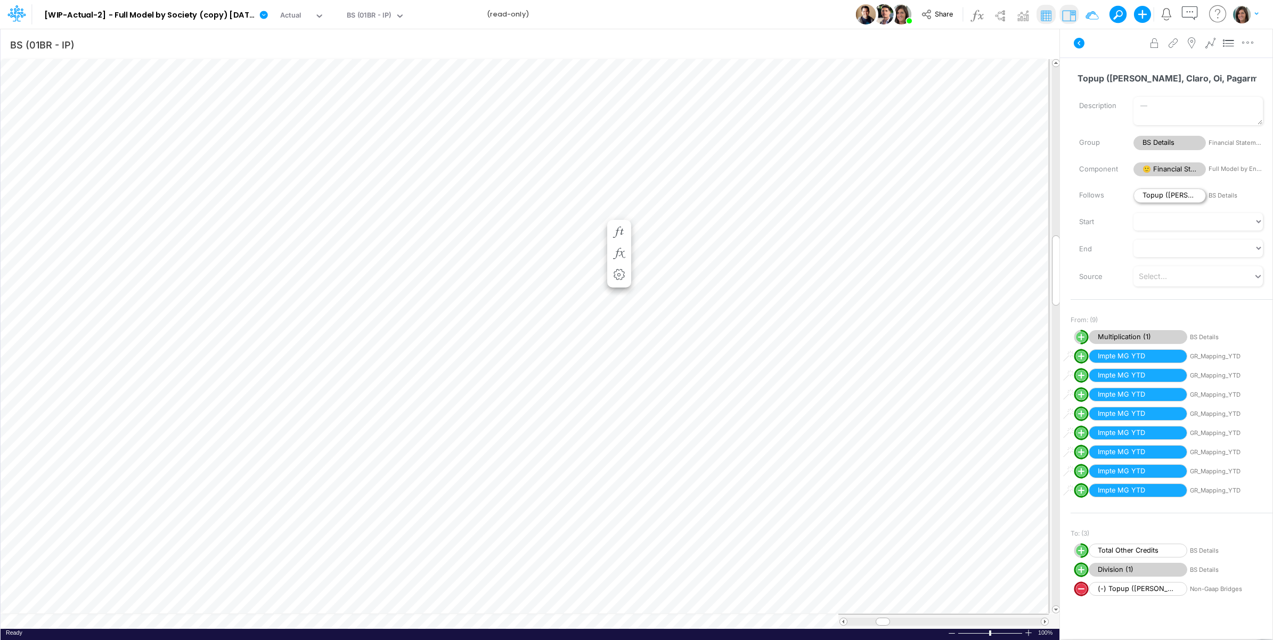
click at [1168, 196] on span "Topup ([PERSON_NAME], Claro, Oi, Pagarme)" at bounding box center [1170, 196] width 72 height 14
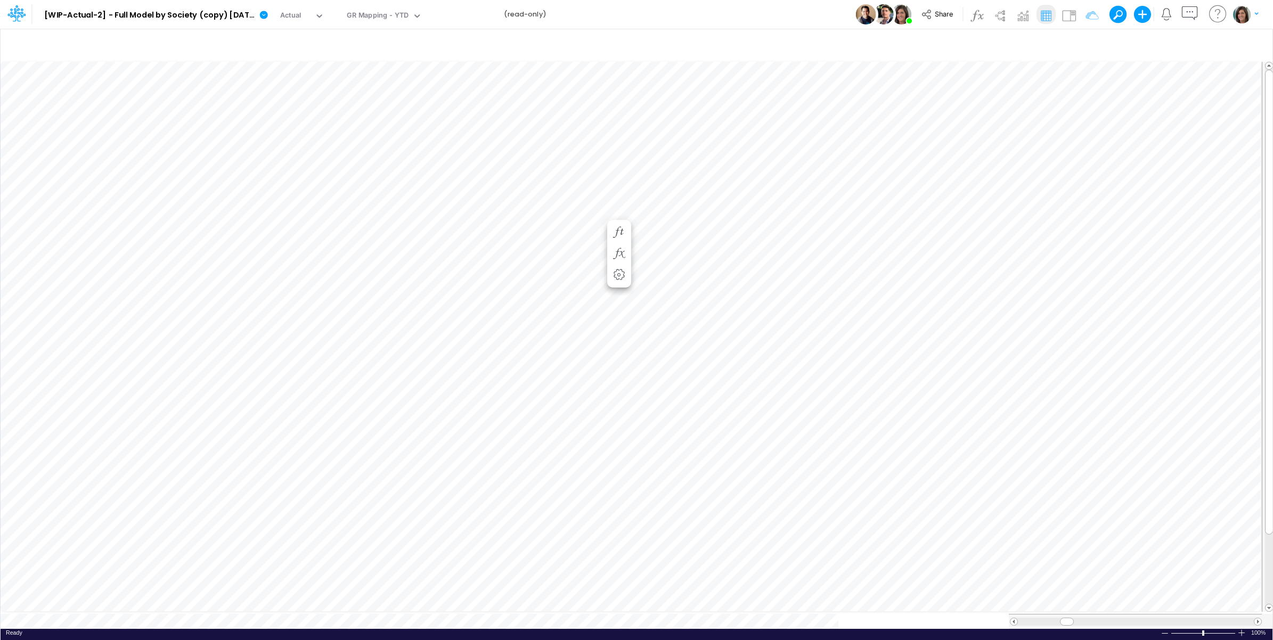
scroll to position [0, 1]
click at [1069, 12] on img at bounding box center [1069, 15] width 17 height 17
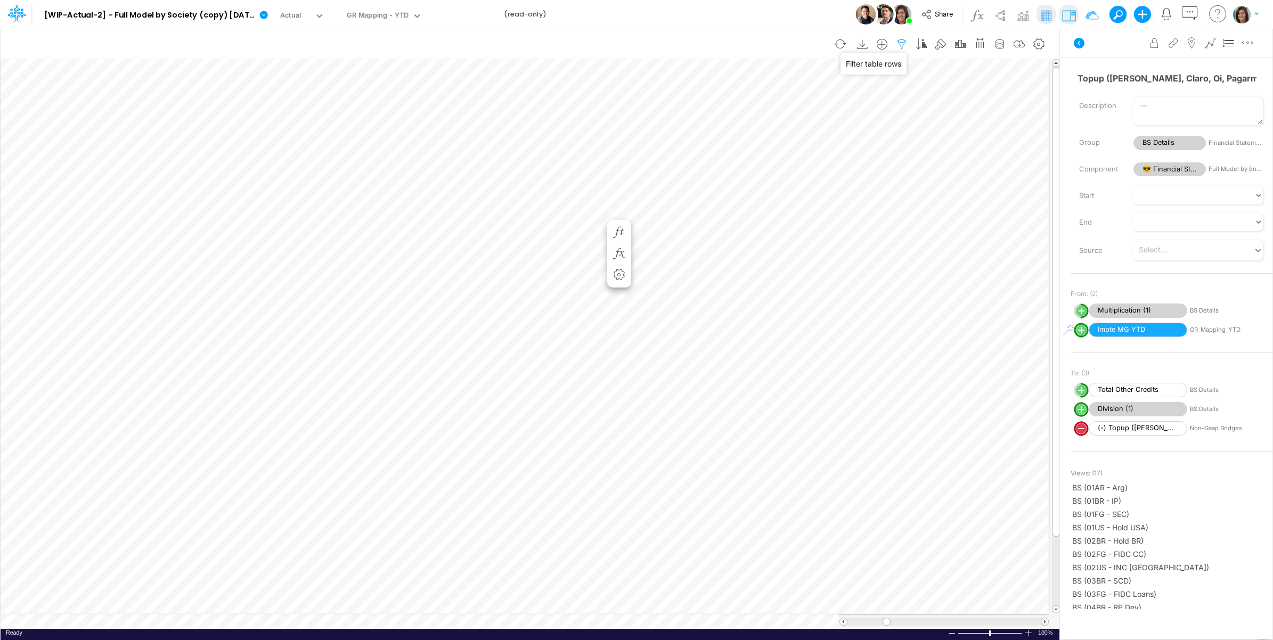
click at [903, 39] on icon "button" at bounding box center [902, 44] width 16 height 11
select select "startsWith"
click at [834, 152] on input "Topup" at bounding box center [838, 148] width 72 height 18
click at [742, 19] on div "Model [WIP-Actual-2] - Full Model by Society (copy) 2025-09-30T16:44:44UTC Edit…" at bounding box center [637, 14] width 1146 height 29
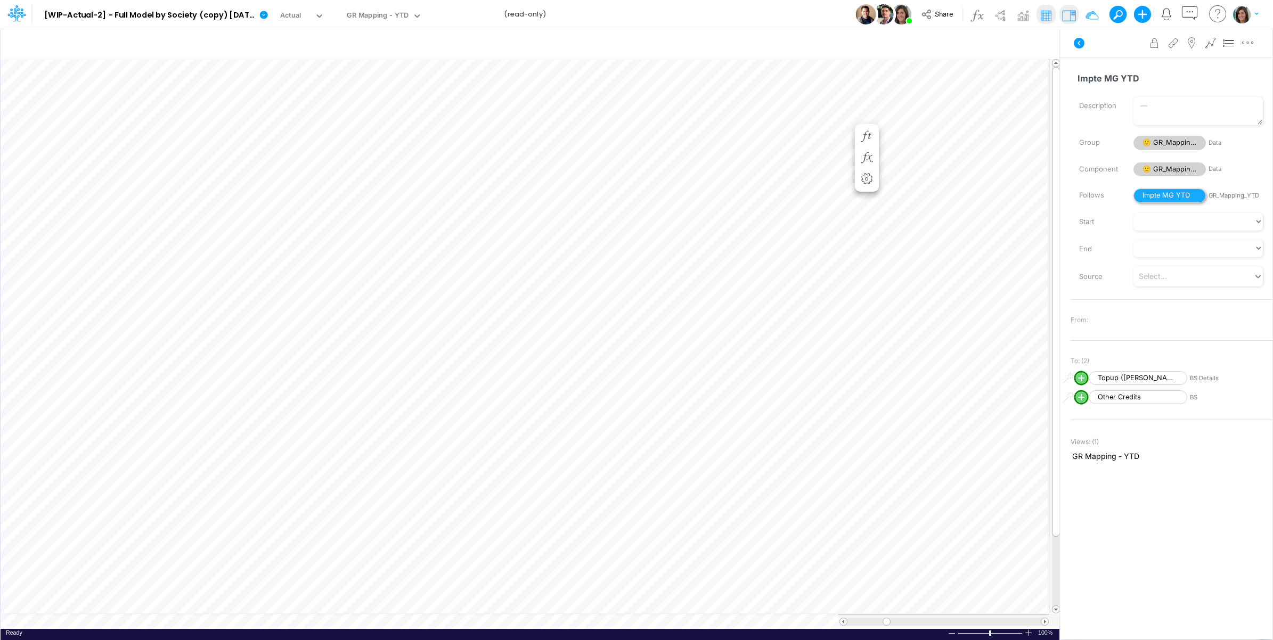
click at [1162, 196] on span "Impte MG YTD" at bounding box center [1170, 196] width 72 height 14
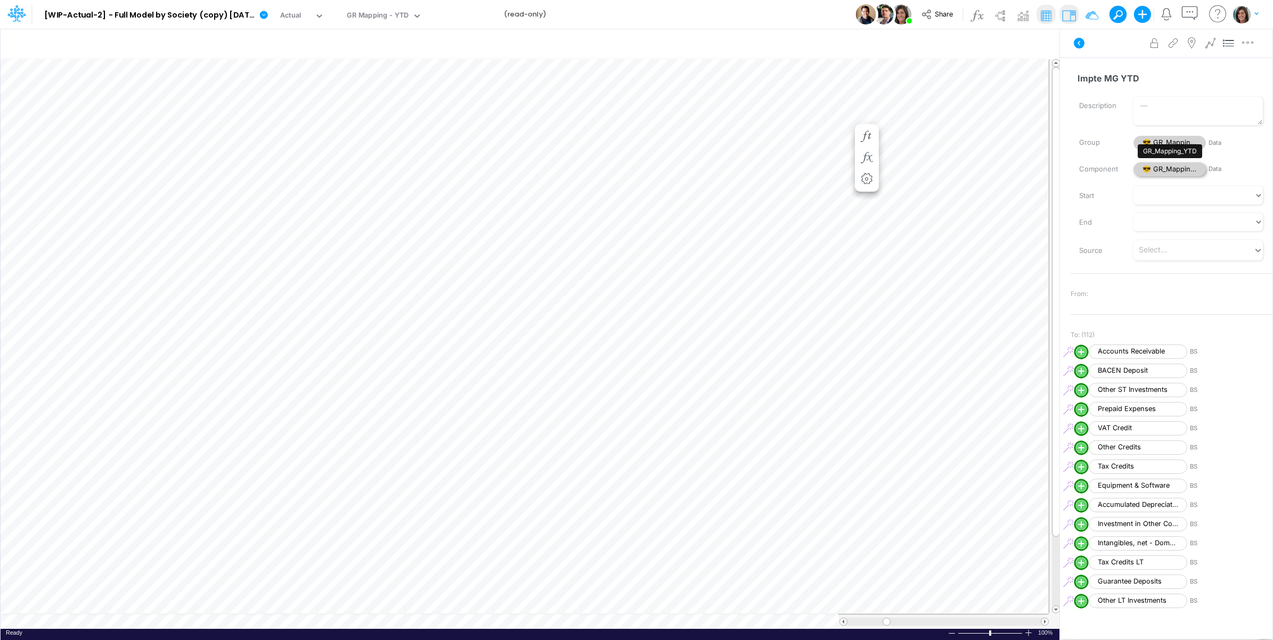
click at [1157, 166] on span "😎 GR_Mapping_YTD" at bounding box center [1170, 169] width 72 height 14
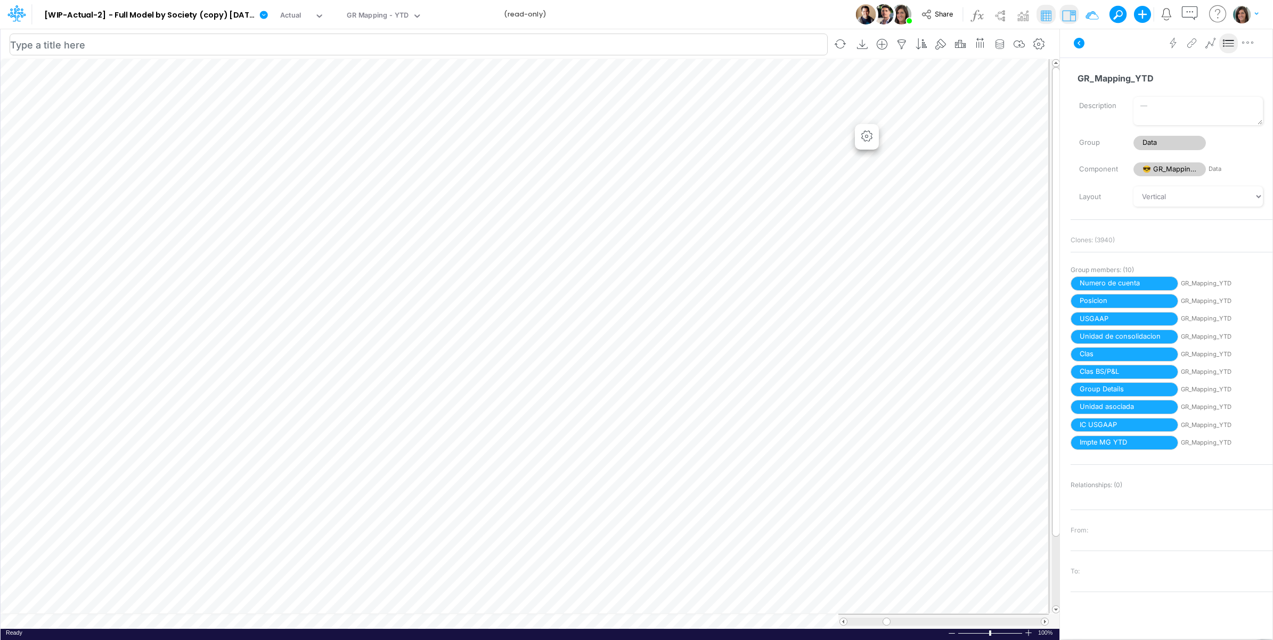
scroll to position [0, 1]
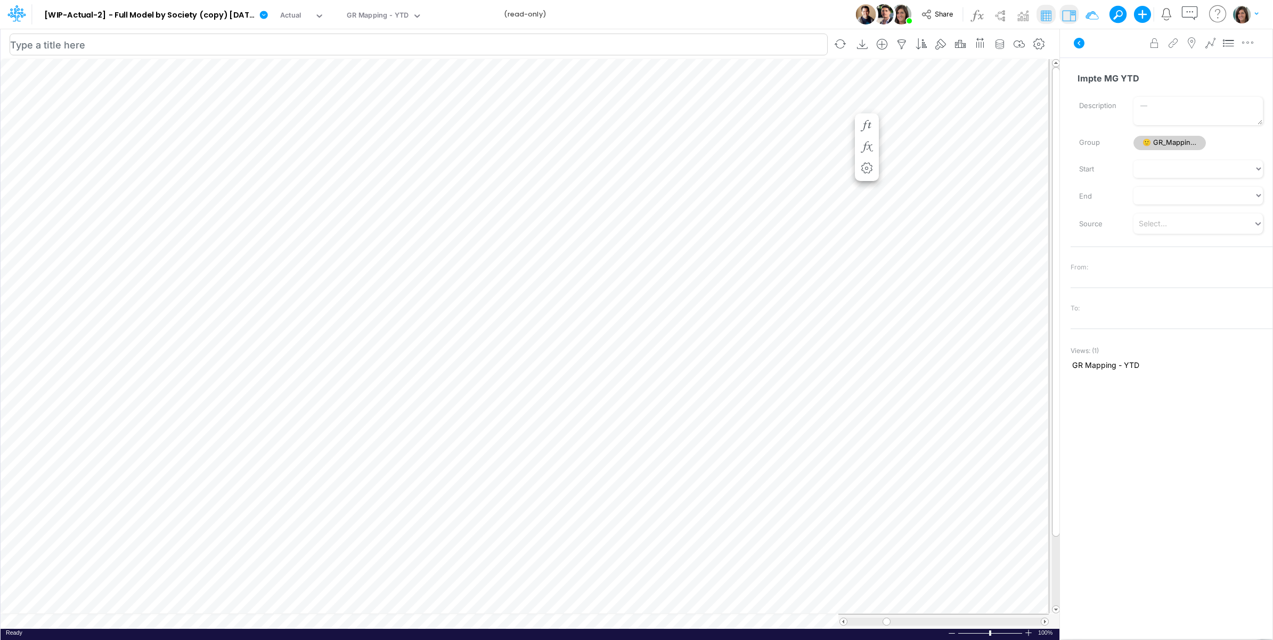
scroll to position [0, 1]
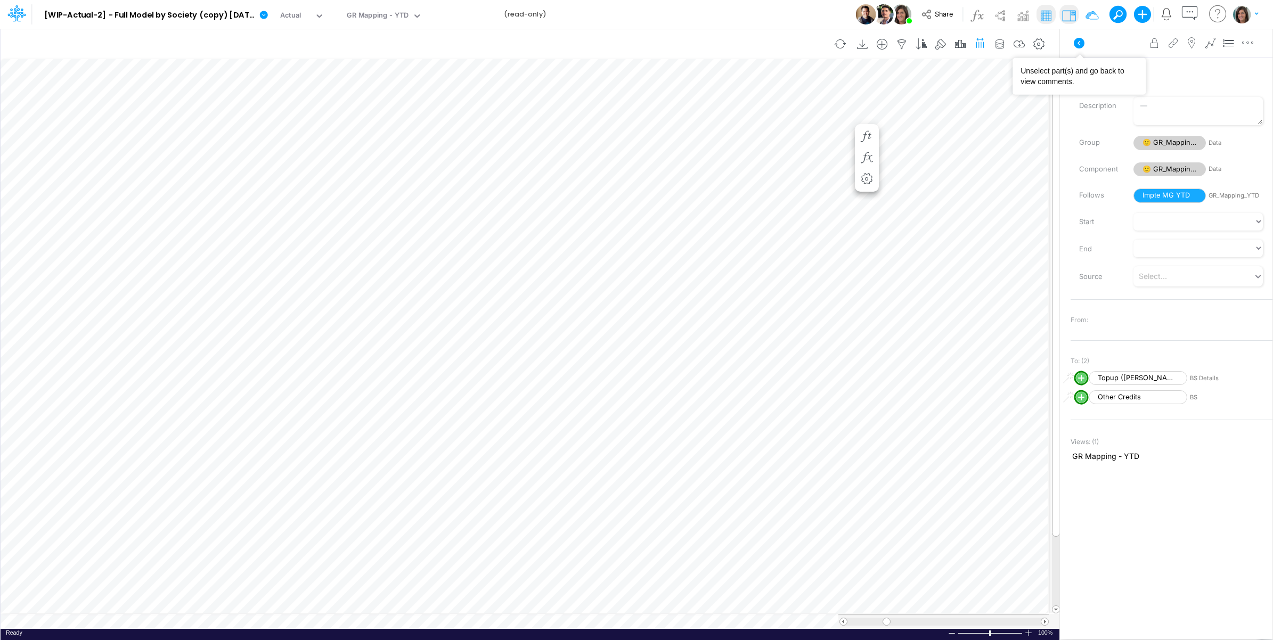
click at [1080, 41] on icon at bounding box center [1079, 43] width 11 height 11
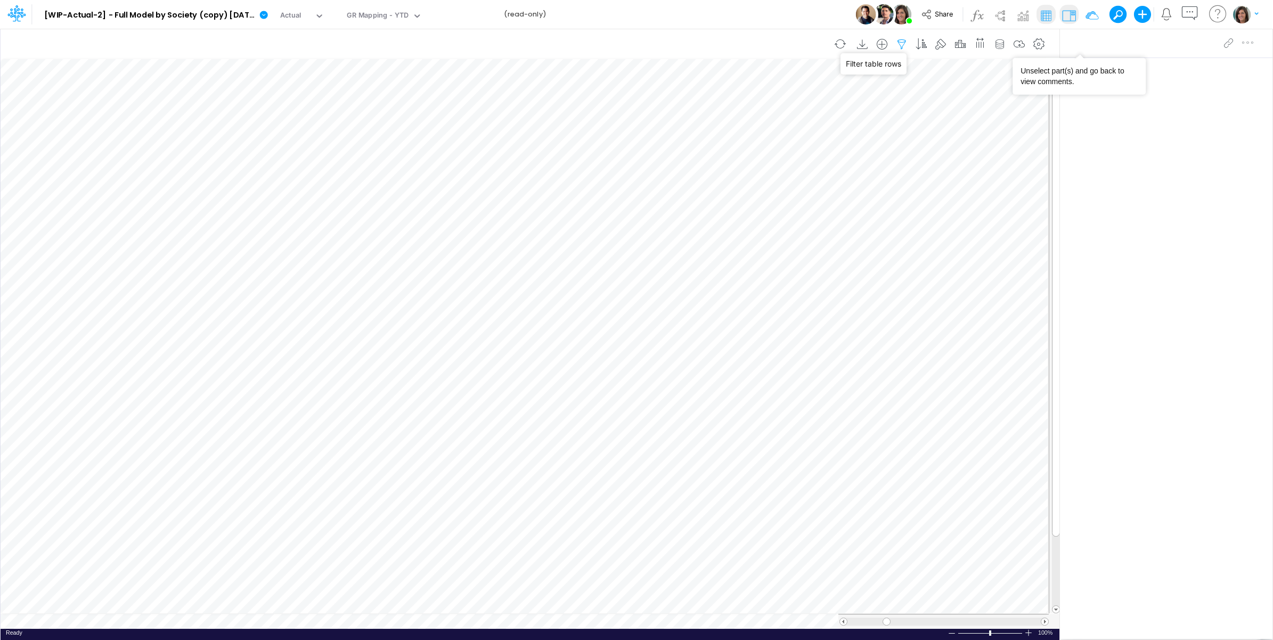
click at [902, 40] on icon "button" at bounding box center [902, 44] width 16 height 11
select select "startsWith"
click at [824, 148] on input "Topup" at bounding box center [838, 148] width 72 height 18
drag, startPoint x: 796, startPoint y: 12, endPoint x: 752, endPoint y: 12, distance: 44.8
click at [792, 12] on div "Model [WIP-Actual-2] - Full Model by Society (copy) 2025-09-30T16:44:44UTC Edit…" at bounding box center [637, 14] width 1146 height 29
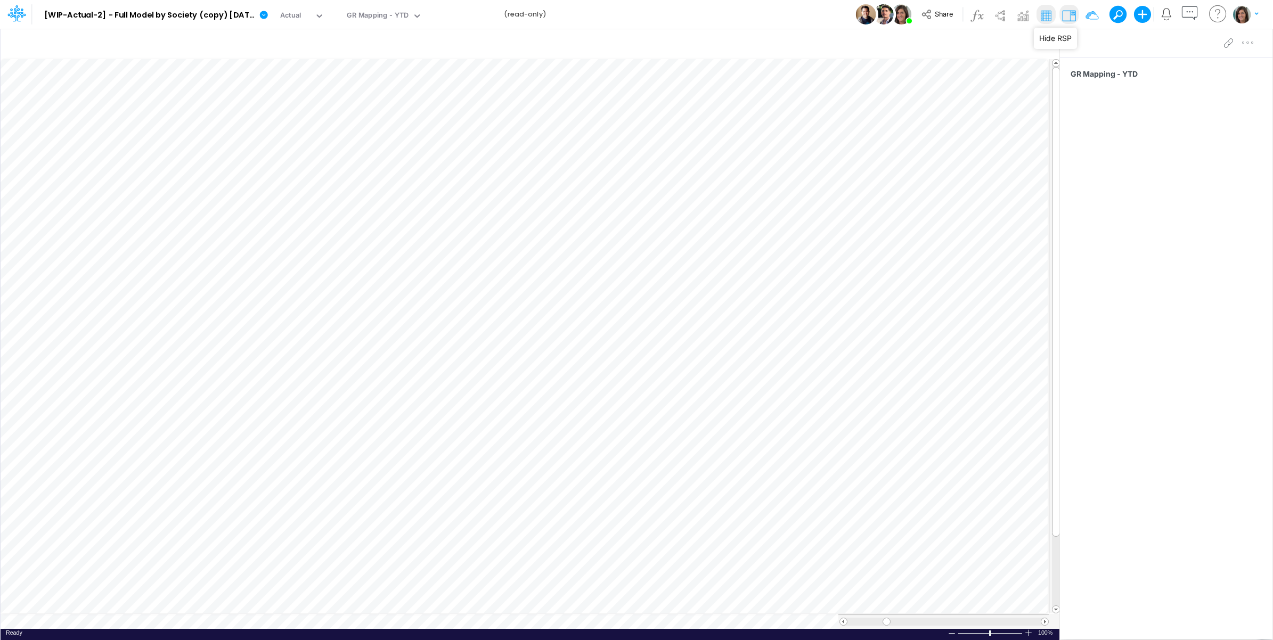
drag, startPoint x: 1068, startPoint y: 12, endPoint x: 1033, endPoint y: 31, distance: 39.6
click at [1067, 12] on img at bounding box center [1069, 15] width 17 height 17
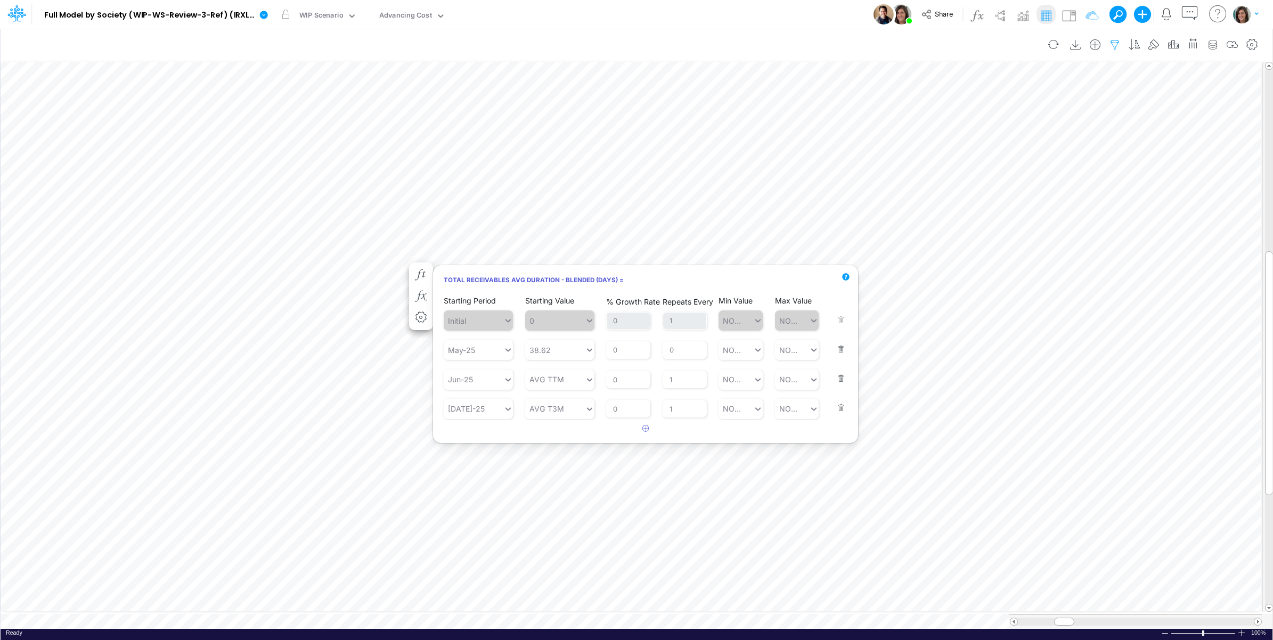
scroll to position [0, 1]
click at [1074, 12] on img at bounding box center [1069, 15] width 17 height 17
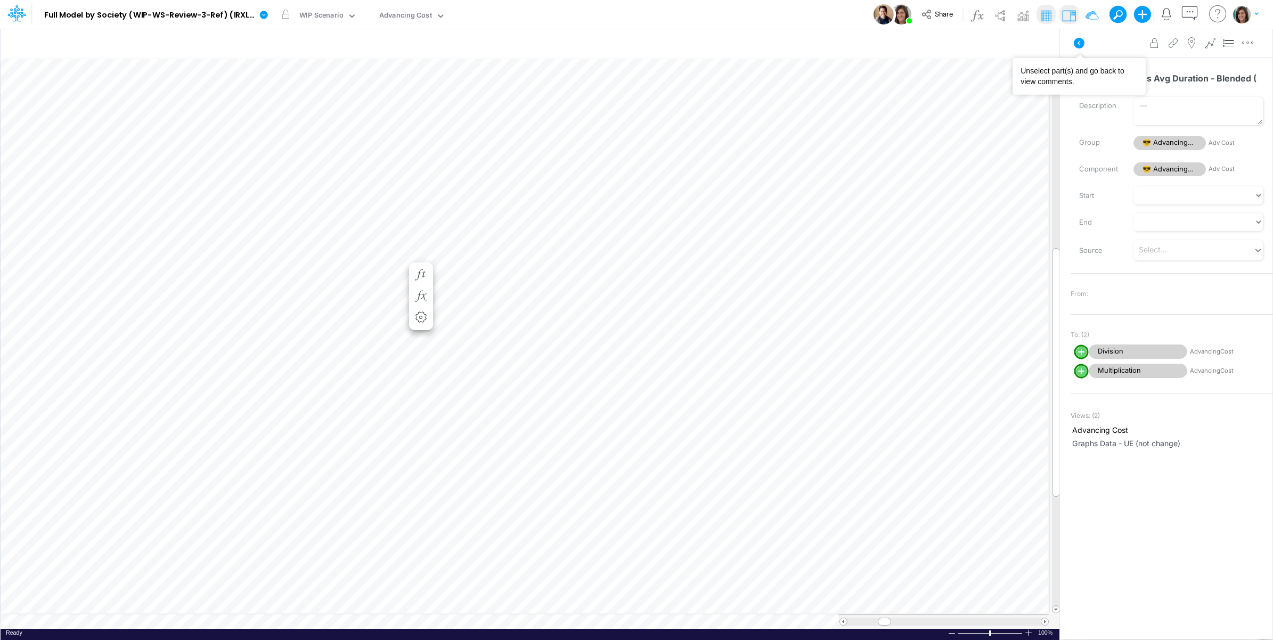
drag, startPoint x: 1077, startPoint y: 44, endPoint x: 1073, endPoint y: 28, distance: 16.9
click at [1077, 44] on icon at bounding box center [1079, 43] width 11 height 11
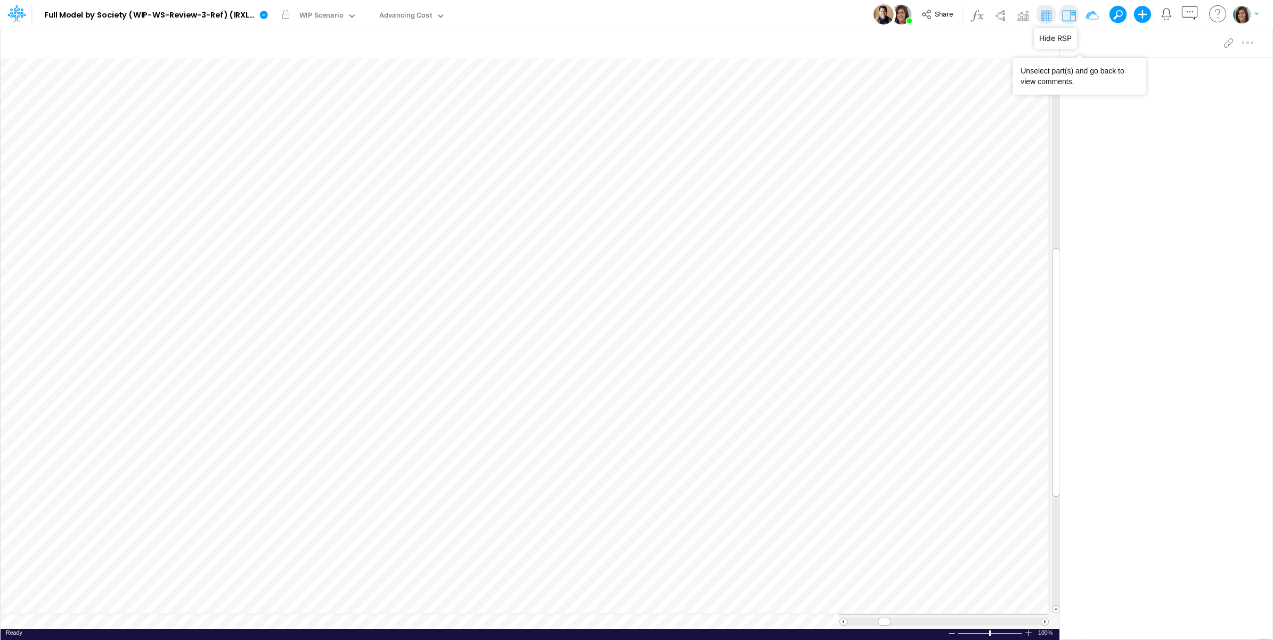
drag, startPoint x: 1069, startPoint y: 17, endPoint x: 770, endPoint y: 3, distance: 299.2
click at [1067, 17] on img at bounding box center [1069, 15] width 17 height 17
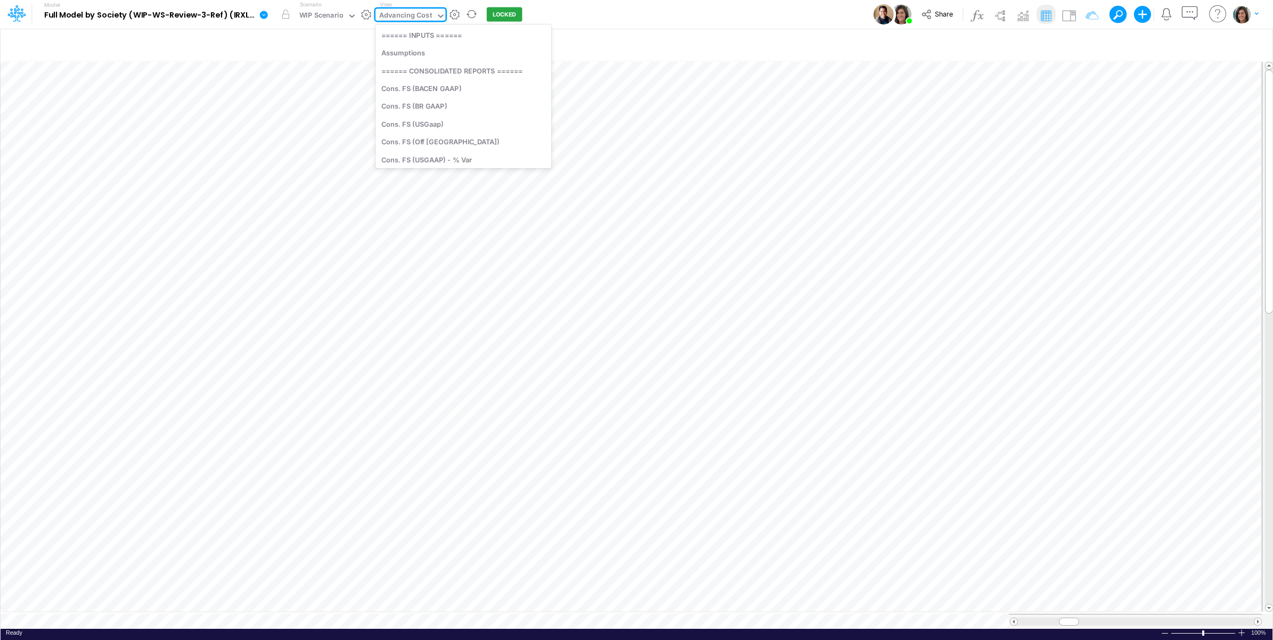
click at [406, 17] on div "Advancing Cost" at bounding box center [405, 16] width 53 height 12
type input "01br"
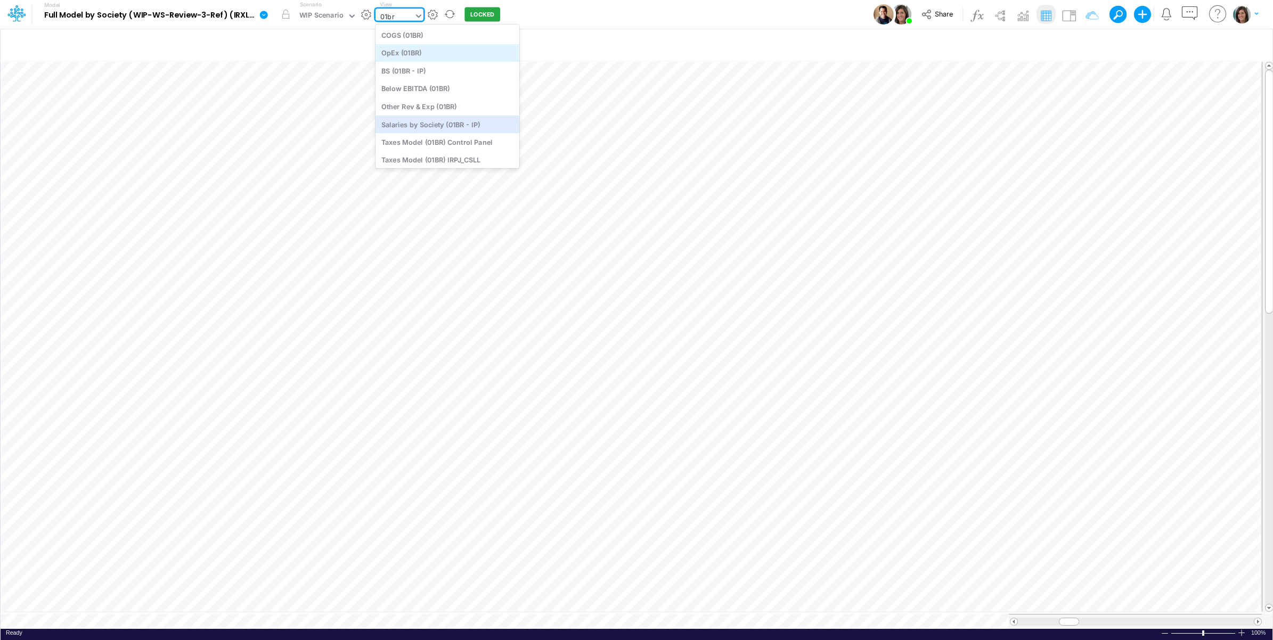
scroll to position [0, 0]
click at [432, 126] on div "BS (01BR - IP)" at bounding box center [448, 124] width 144 height 18
type input "BS (01BR - IP)"
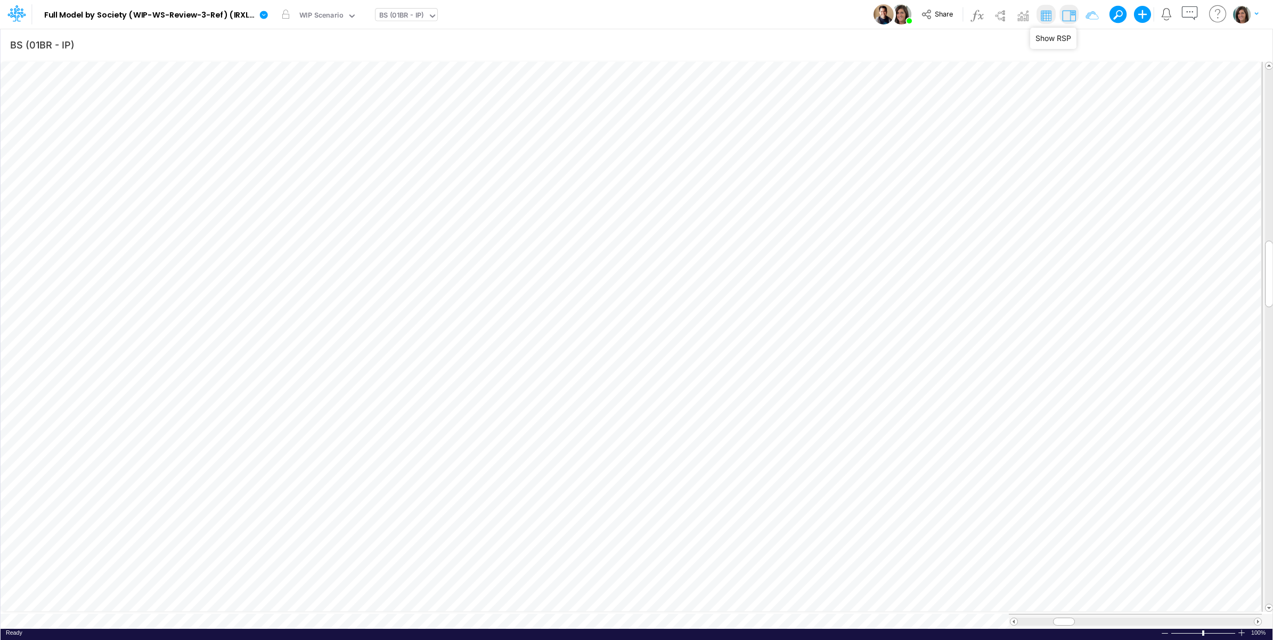
click at [1066, 11] on img at bounding box center [1069, 15] width 17 height 17
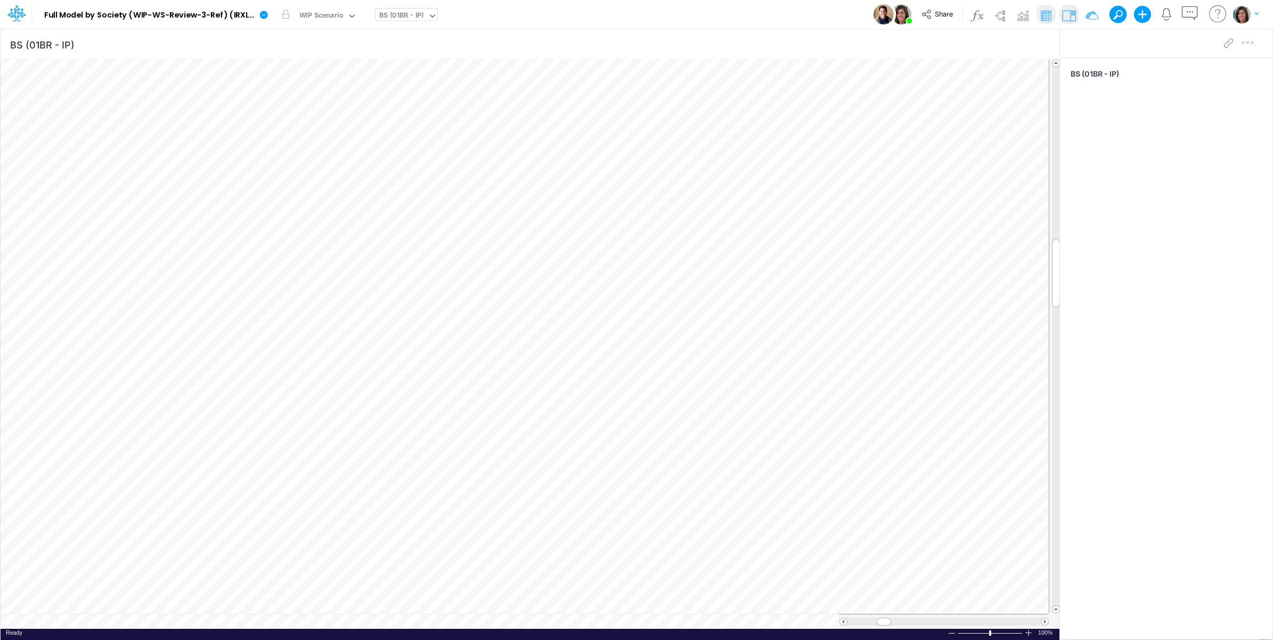
scroll to position [0, 1]
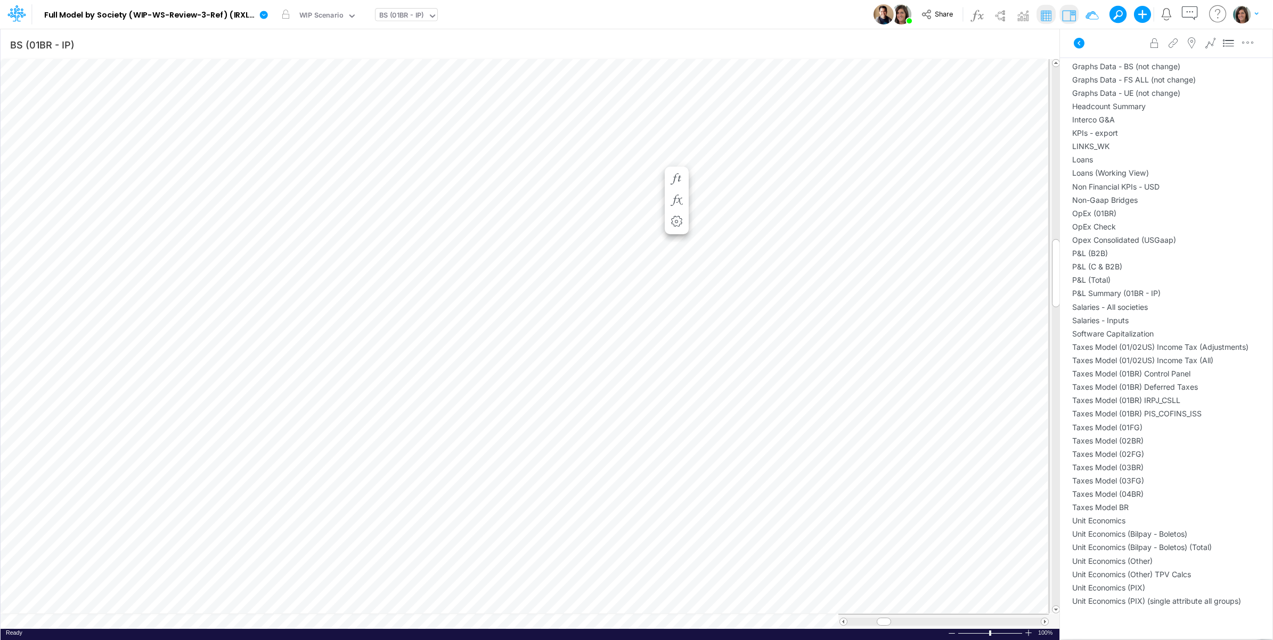
scroll to position [1290, 0]
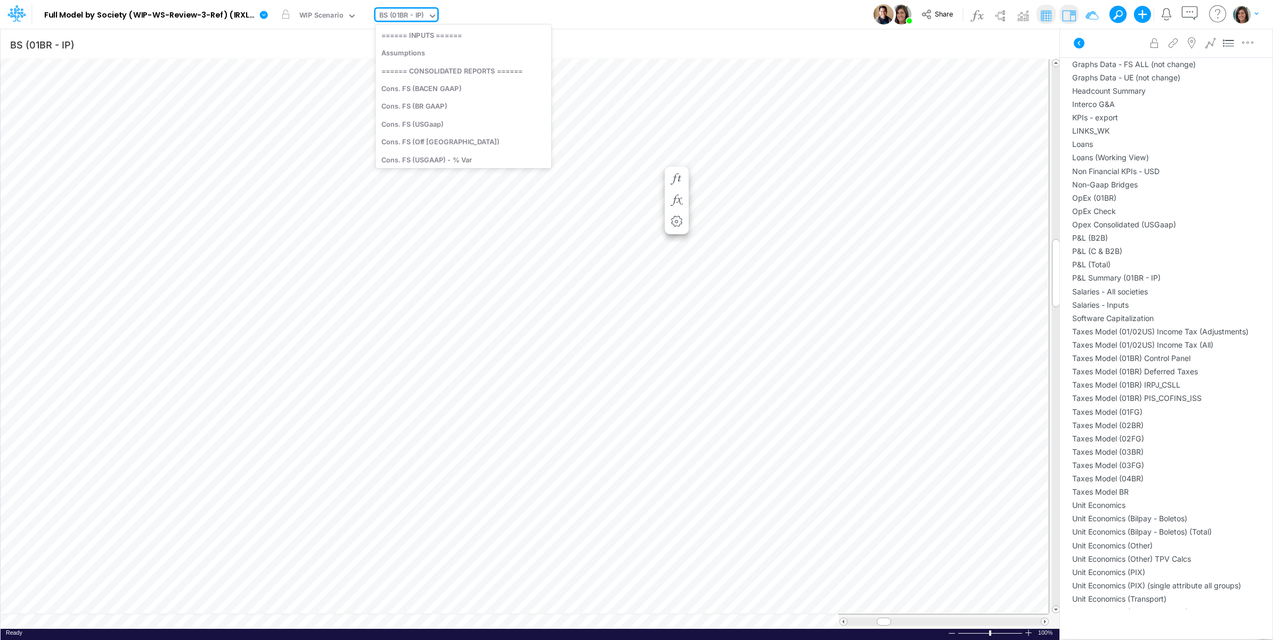
click at [403, 11] on div "BS (01BR - IP)" at bounding box center [401, 16] width 45 height 12
type input "ytd"
click at [417, 40] on div "GR Mapping - YTD" at bounding box center [448, 35] width 144 height 18
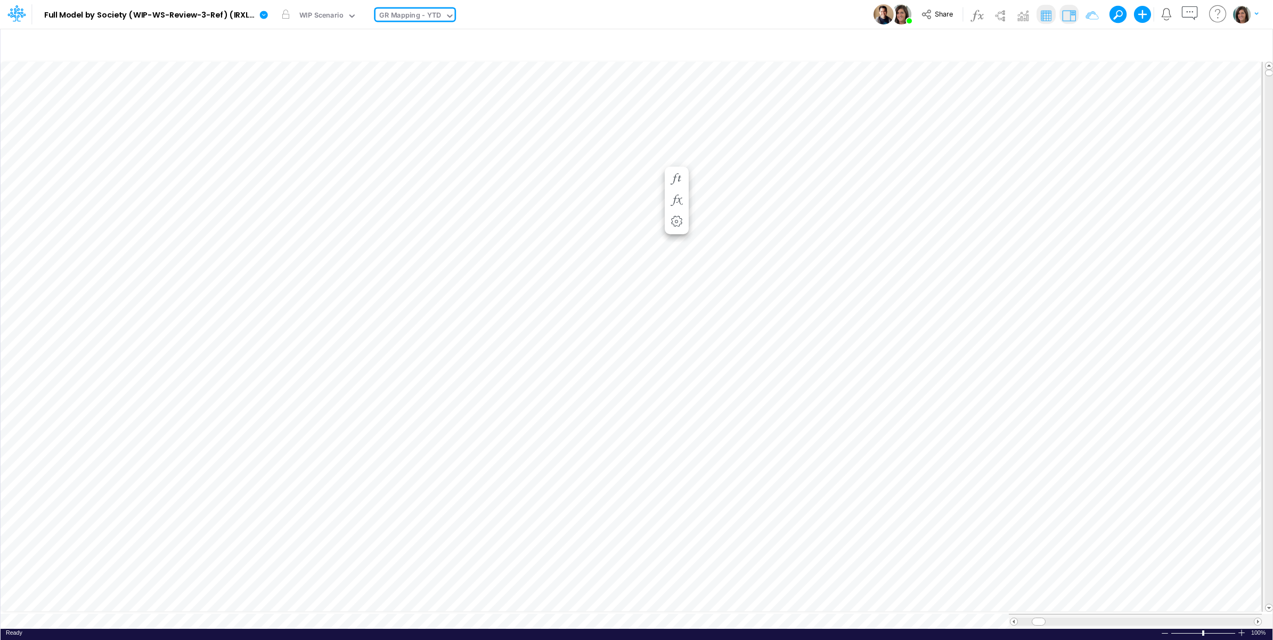
click at [1069, 14] on img at bounding box center [1069, 15] width 17 height 17
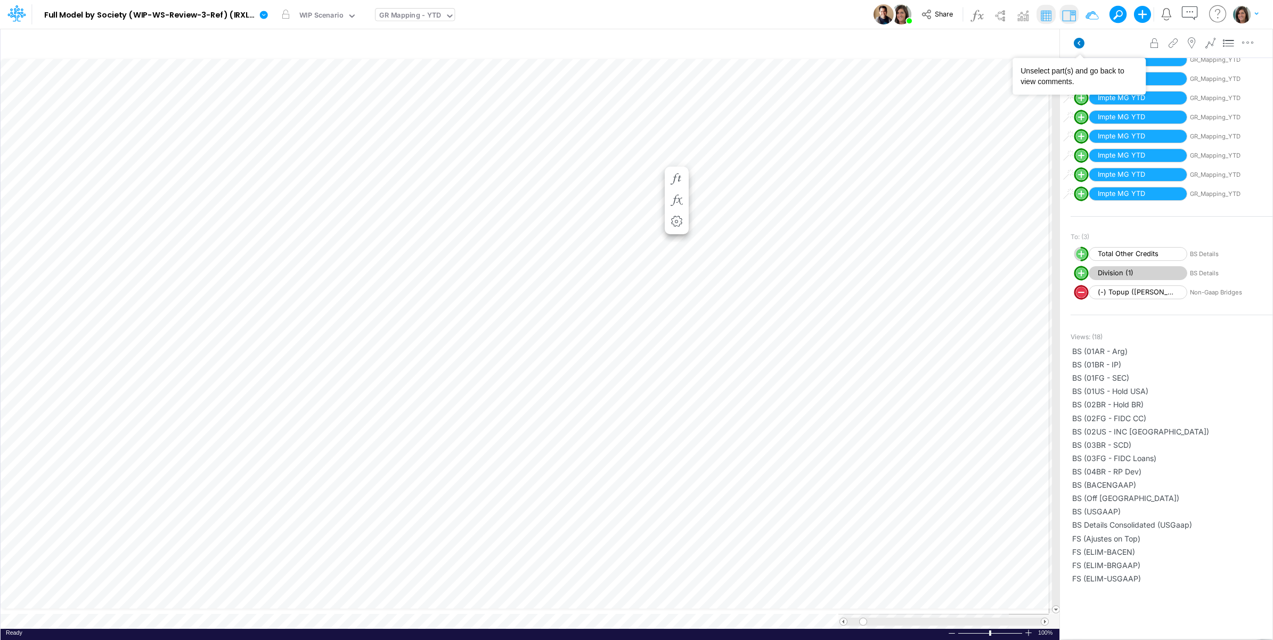
scroll to position [288, 0]
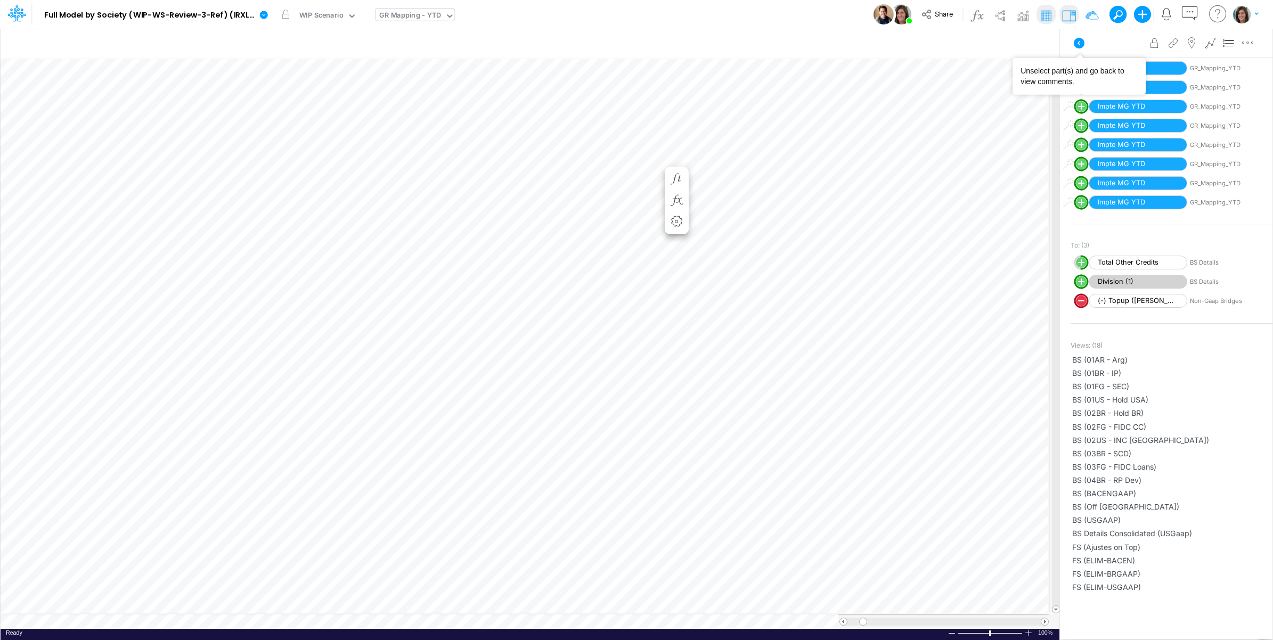
click at [1078, 37] on icon at bounding box center [1079, 43] width 13 height 13
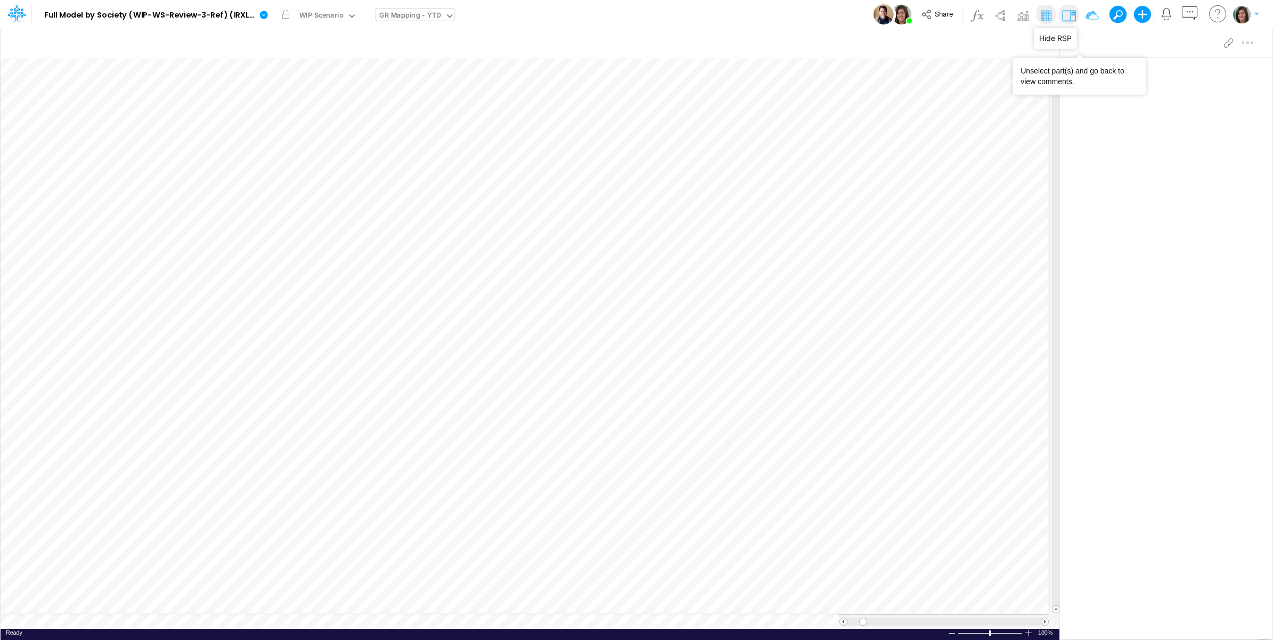
click at [1070, 14] on img at bounding box center [1069, 15] width 17 height 17
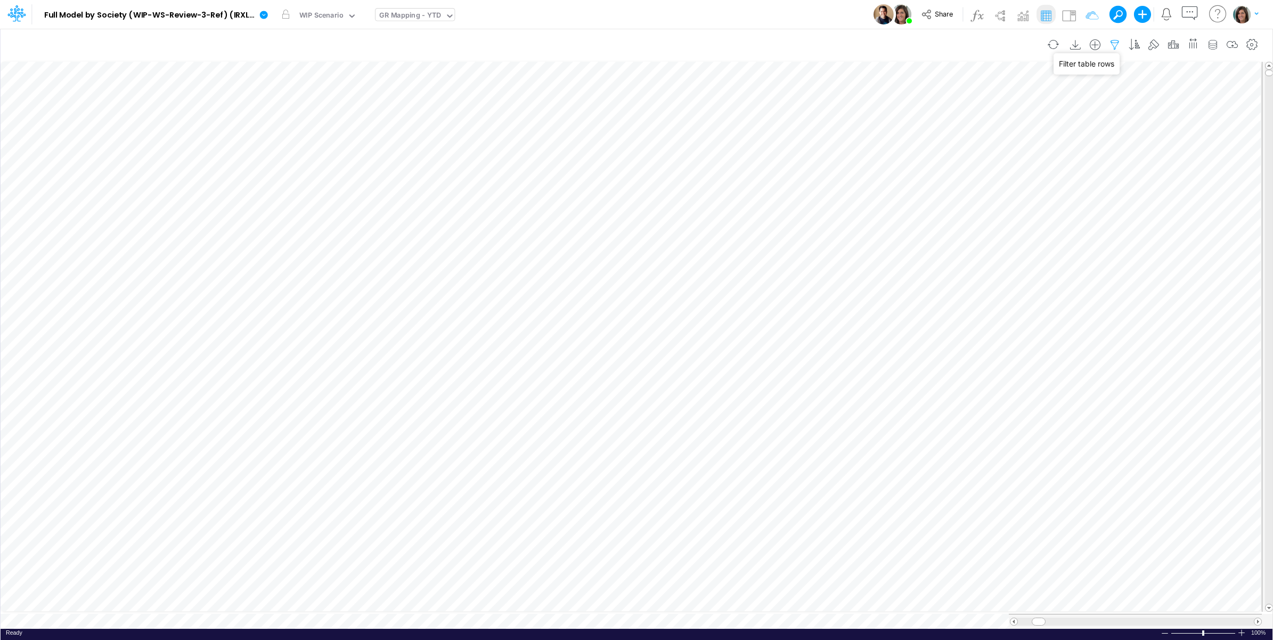
click at [1114, 41] on icon "button" at bounding box center [1115, 44] width 16 height 11
click at [953, 117] on icon "button" at bounding box center [951, 113] width 7 height 7
select select "tableSearchOR"
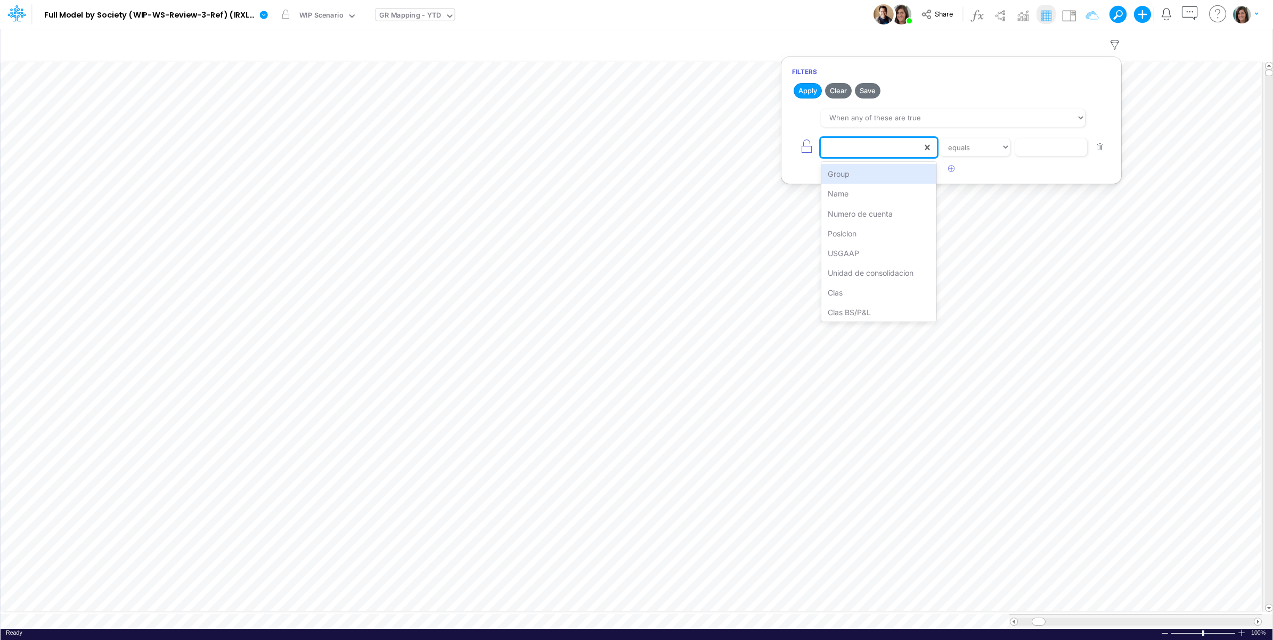
click at [848, 152] on div at bounding box center [871, 148] width 101 height 18
type input "gr"
click at [869, 195] on div "Group Details" at bounding box center [879, 194] width 116 height 20
click at [983, 144] on select "equals not equal starts with ends with contains" at bounding box center [974, 148] width 71 height 18
select select "startsWith"
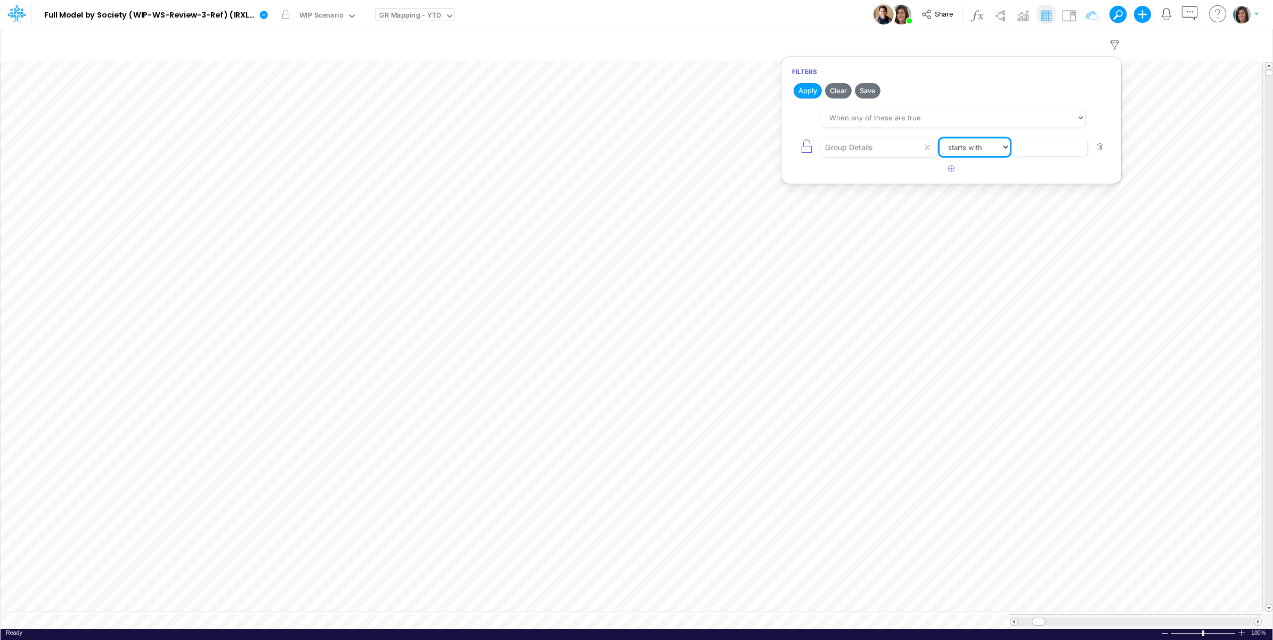
click at [940, 139] on select "equals not equal starts with ends with contains" at bounding box center [975, 148] width 71 height 18
click at [1048, 148] on input "text" at bounding box center [1051, 148] width 72 height 18
paste input "Topup"
type input "Topup"
click at [802, 89] on button "Apply" at bounding box center [808, 90] width 28 height 15
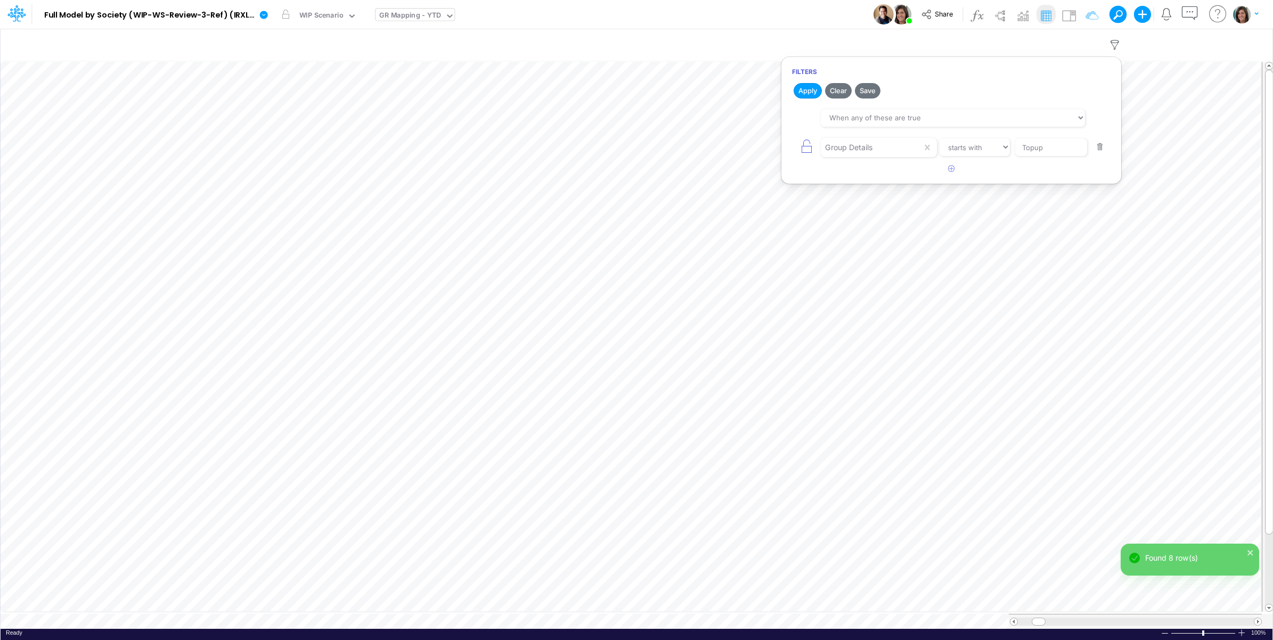
click at [832, 3] on div "Model Full Model by Society (WIP-WS-Review-3-Ref) (IRXLPEQr3HYSFDHjRTbZY_1kmEWG…" at bounding box center [637, 14] width 1146 height 29
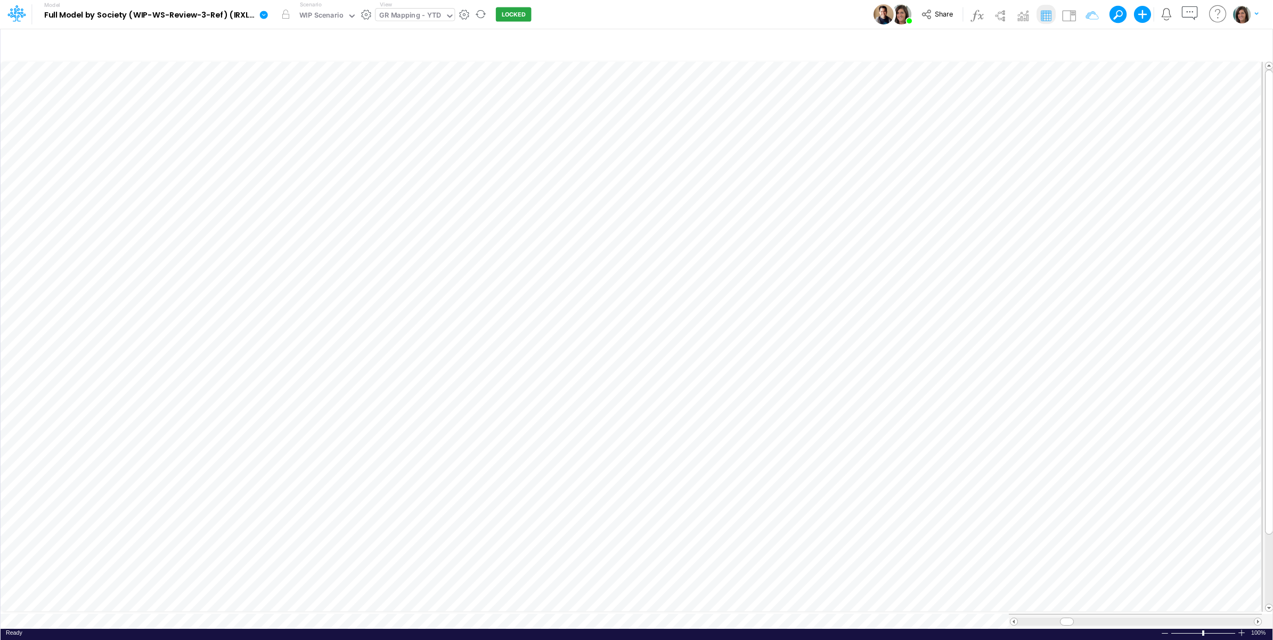
click at [265, 17] on icon at bounding box center [264, 15] width 8 height 8
click at [296, 40] on button "Edit model settings" at bounding box center [318, 43] width 114 height 17
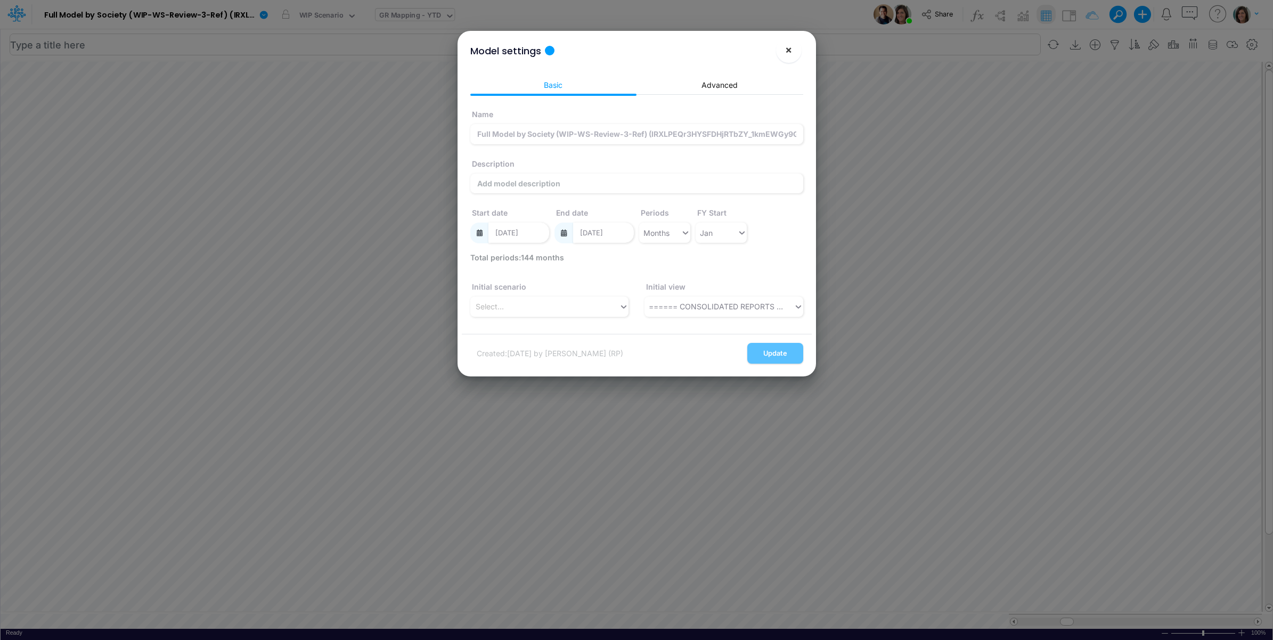
drag, startPoint x: 788, startPoint y: 52, endPoint x: 742, endPoint y: 54, distance: 46.4
click at [786, 53] on span "×" at bounding box center [788, 49] width 7 height 13
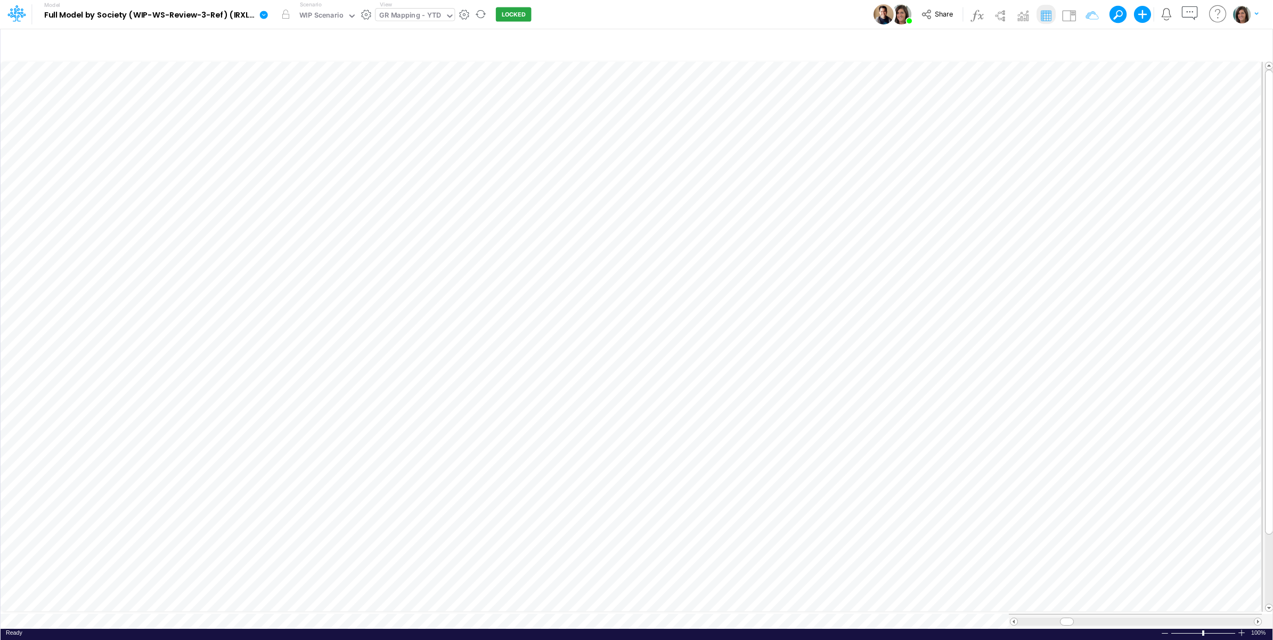
click at [264, 16] on icon at bounding box center [264, 15] width 10 height 10
click at [285, 110] on button "View model info" at bounding box center [318, 110] width 114 height 17
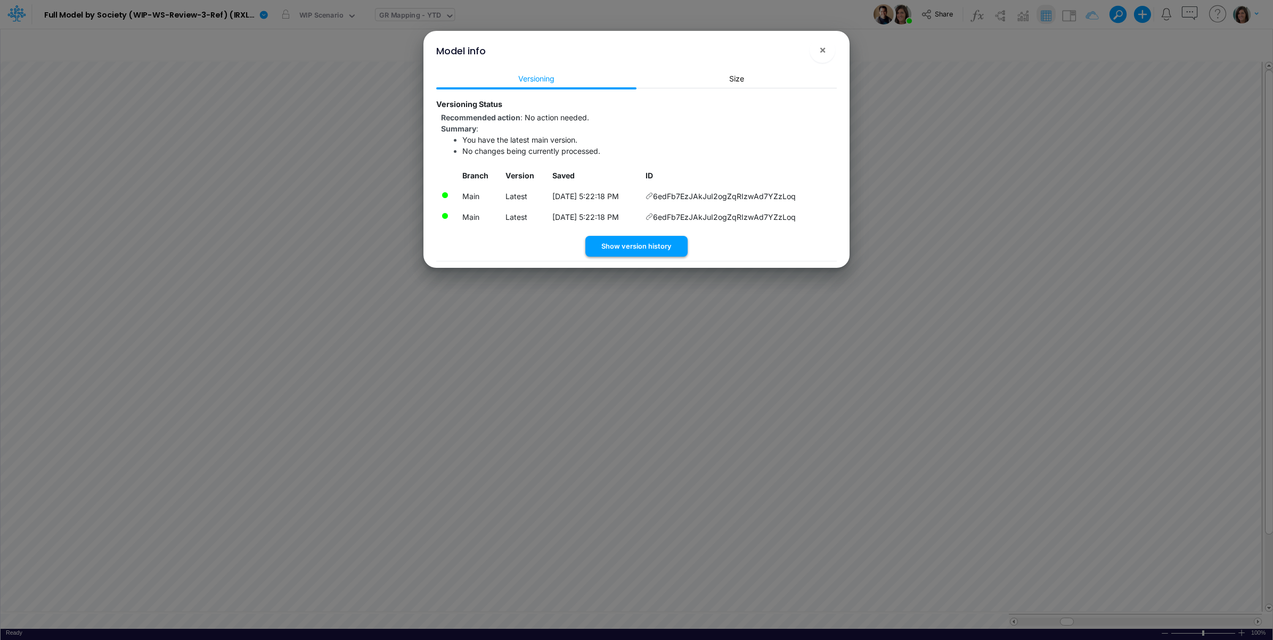
click at [628, 249] on button "Show version history" at bounding box center [636, 246] width 102 height 21
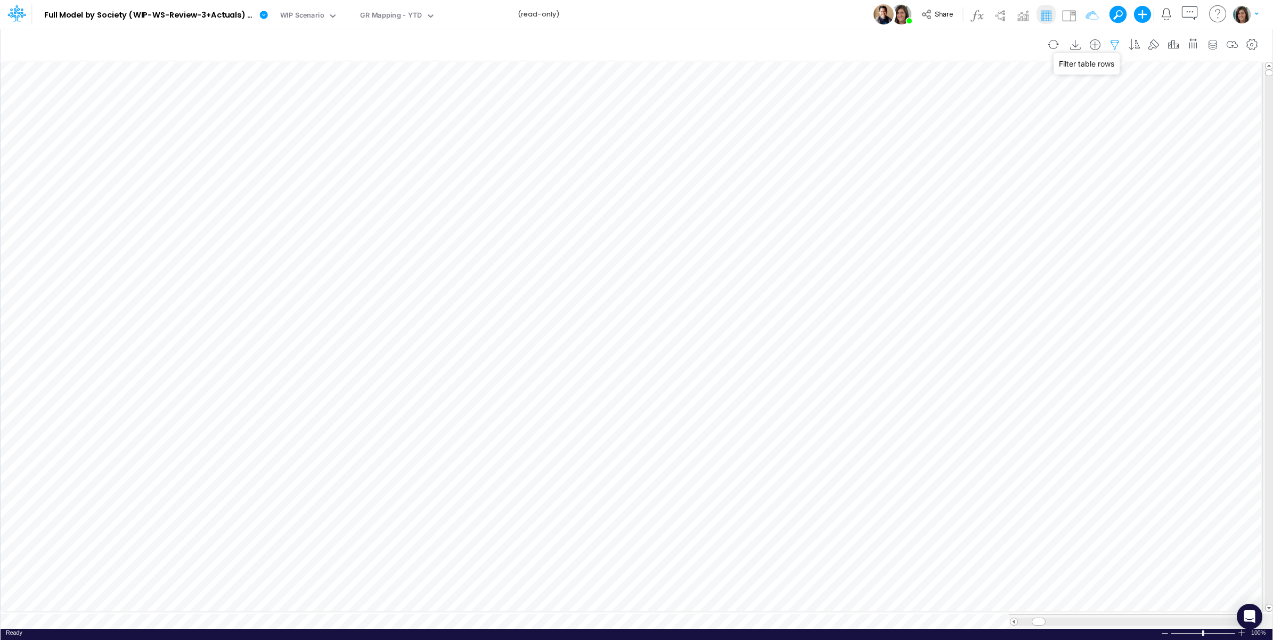
click at [1109, 46] on icon "button" at bounding box center [1115, 44] width 16 height 11
click at [946, 110] on button "button" at bounding box center [951, 114] width 21 height 18
select select "tableSearchOR"
click at [858, 150] on div at bounding box center [871, 148] width 101 height 18
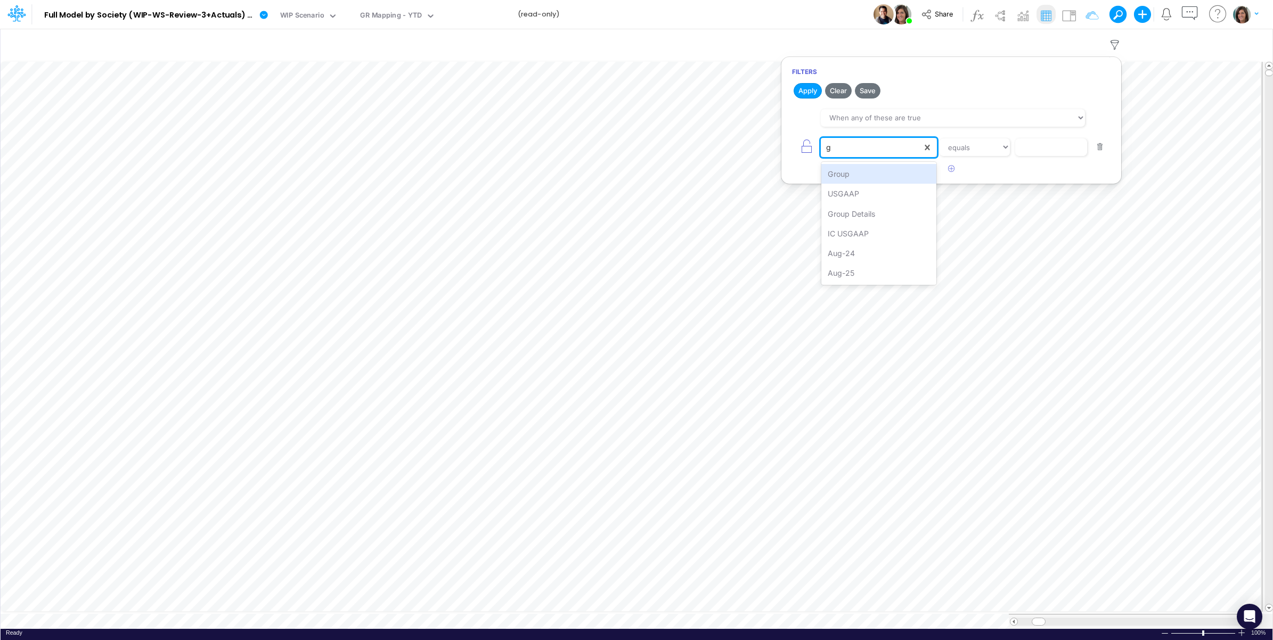
type input "gr"
click at [876, 189] on div "Group Details" at bounding box center [879, 194] width 116 height 20
drag, startPoint x: 980, startPoint y: 149, endPoint x: 980, endPoint y: 157, distance: 8.0
click at [980, 149] on select "equals not equal starts with ends with contains" at bounding box center [974, 148] width 71 height 18
select select "startsWith"
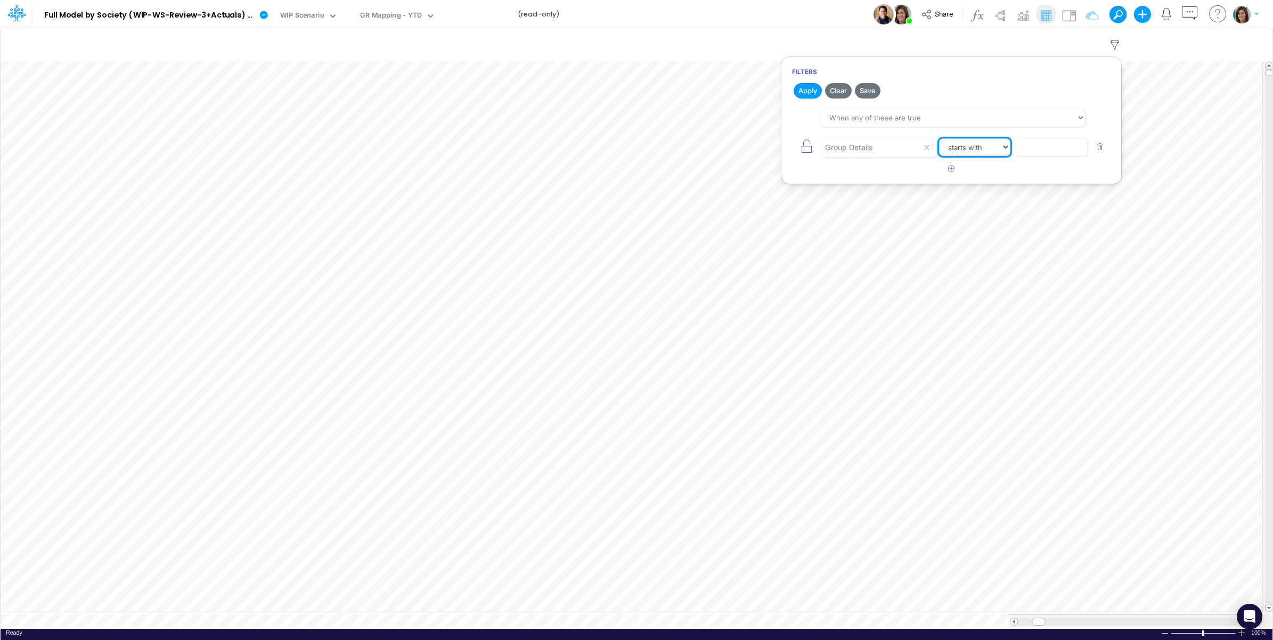
click at [939, 139] on select "equals not equal starts with ends with contains" at bounding box center [974, 148] width 71 height 18
click at [1055, 144] on input "text" at bounding box center [1051, 148] width 72 height 18
type input "Topup"
click at [808, 94] on button "Apply" at bounding box center [808, 90] width 28 height 15
click at [728, 12] on div "Model Full Model by Society (WIP-WS-Review-3+Actuals) (IRXLPEQr3HYSFDHjRTbZY_1k…" at bounding box center [637, 14] width 1146 height 29
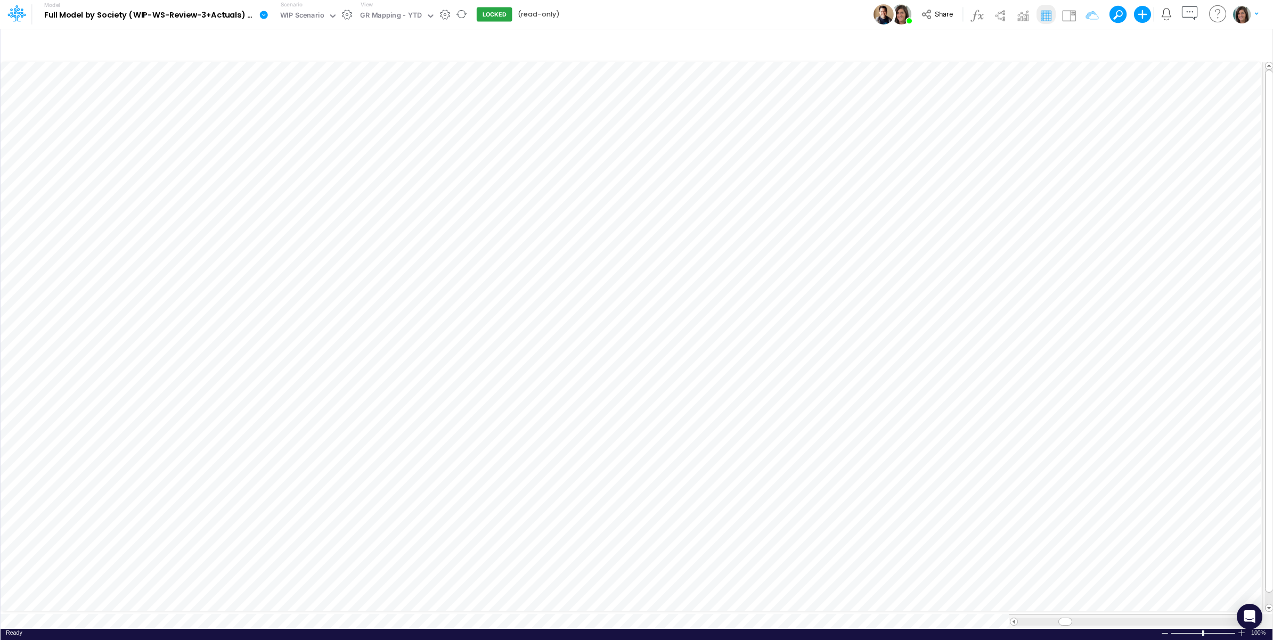
click at [259, 14] on icon at bounding box center [264, 15] width 10 height 10
click at [286, 38] on button "Edit model settings" at bounding box center [318, 43] width 114 height 17
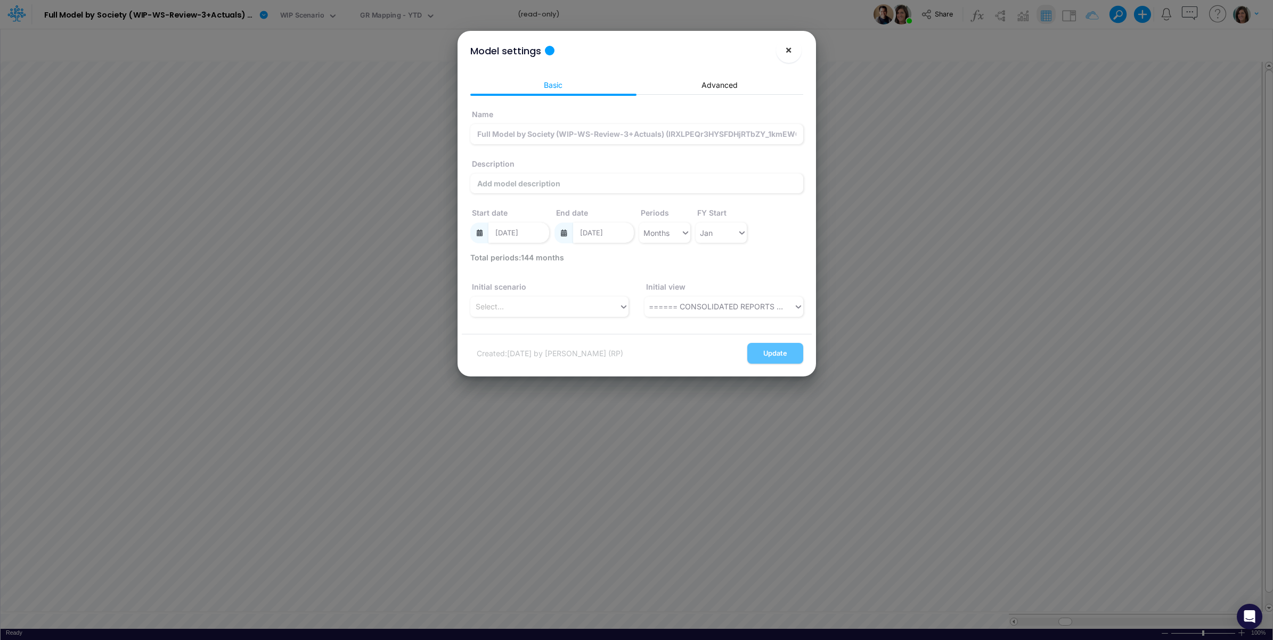
click at [789, 51] on span "×" at bounding box center [788, 49] width 7 height 13
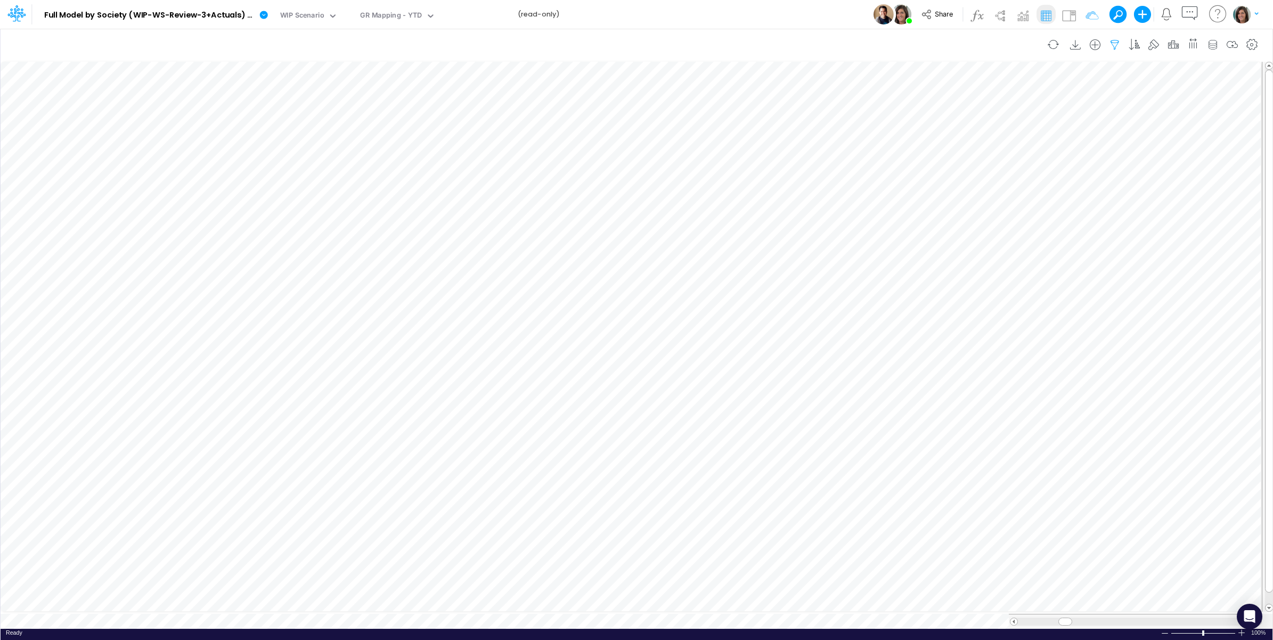
click at [1114, 43] on icon "button" at bounding box center [1115, 44] width 16 height 11
select select "tableSearchOR"
select select "startsWith"
click at [949, 174] on button "button" at bounding box center [951, 169] width 21 height 18
click at [862, 188] on div "equals not equal starts with ends with contains" at bounding box center [951, 177] width 319 height 24
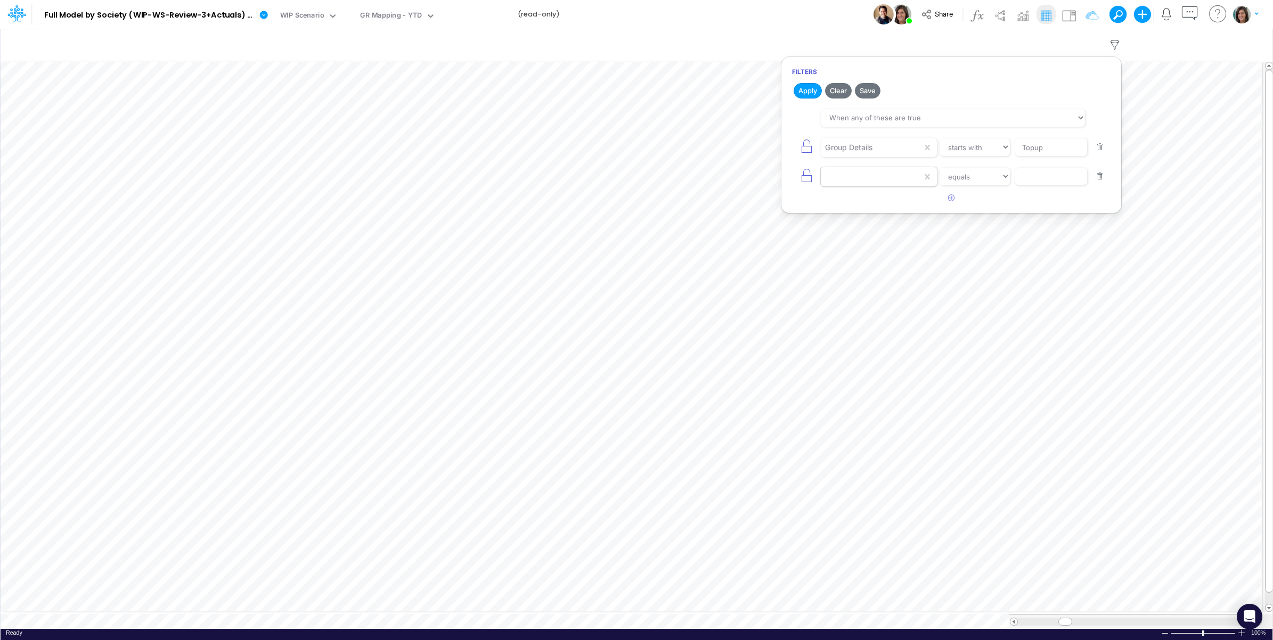
click at [863, 178] on div at bounding box center [871, 177] width 101 height 18
type input "jun-25"
click at [879, 208] on div "Jun-25" at bounding box center [879, 204] width 116 height 20
click at [1049, 172] on input "text" at bounding box center [1051, 177] width 72 height 18
paste input "641,418.34"
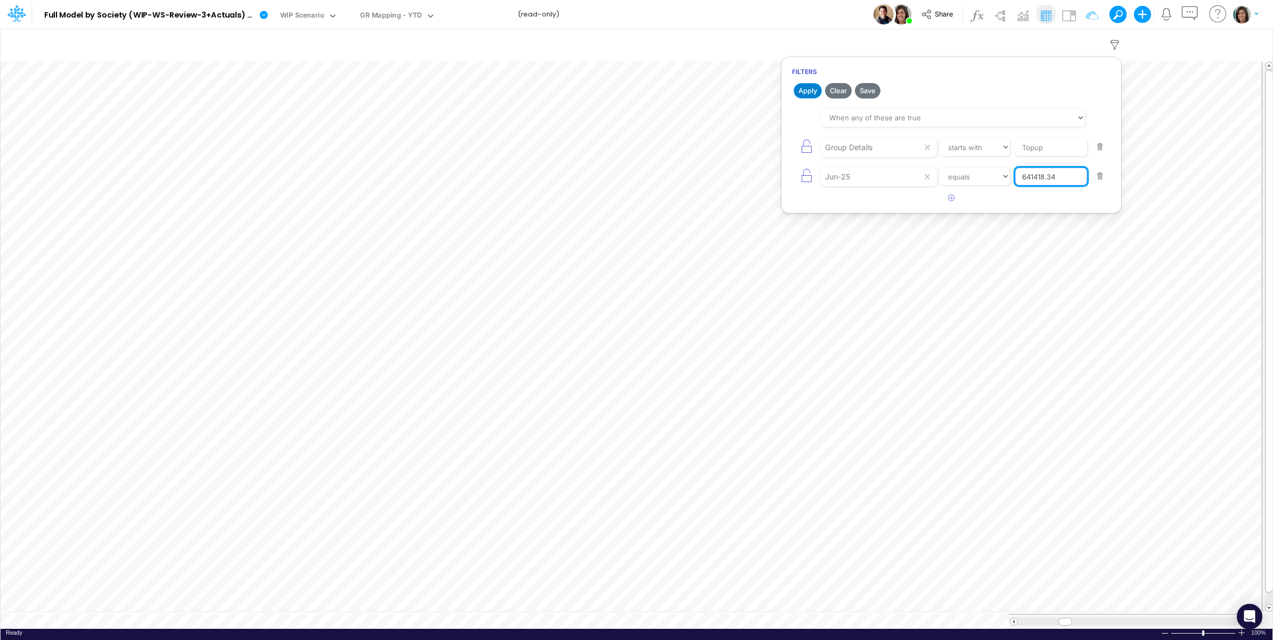
type input "641418.34"
click at [808, 92] on button "Apply" at bounding box center [808, 90] width 28 height 15
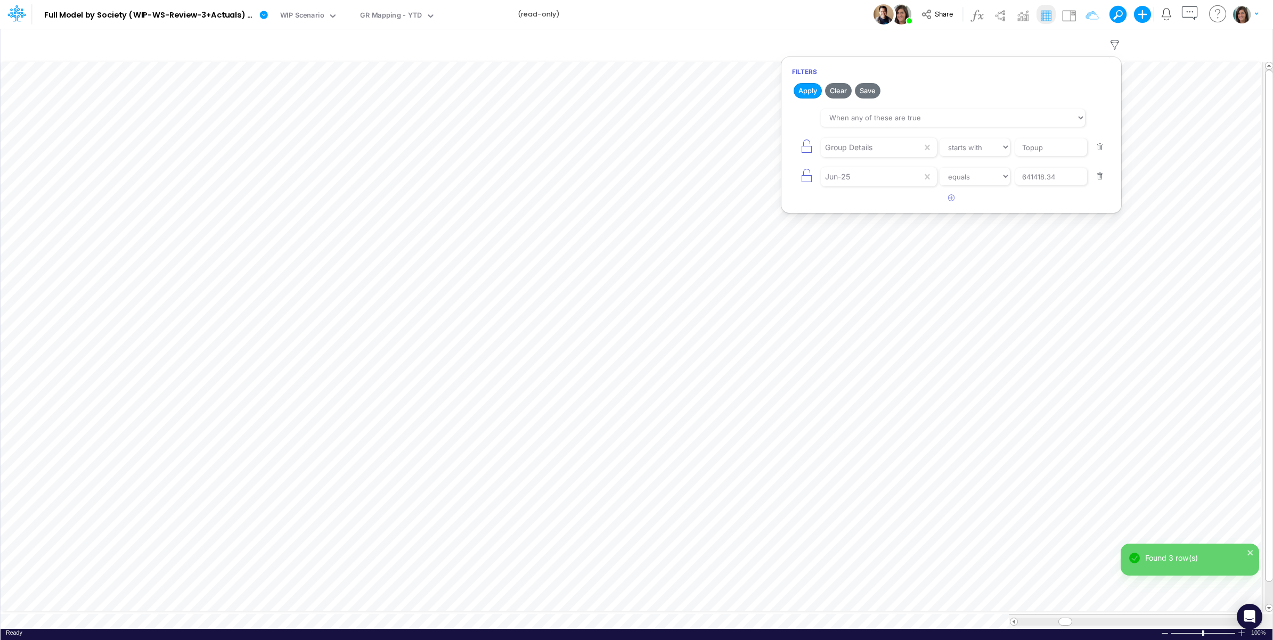
click at [834, 12] on div "Model Full Model by Society (WIP-WS-Review-3+Actuals) (IRXLPEQr3HYSFDHjRTbZY_1k…" at bounding box center [637, 14] width 1146 height 29
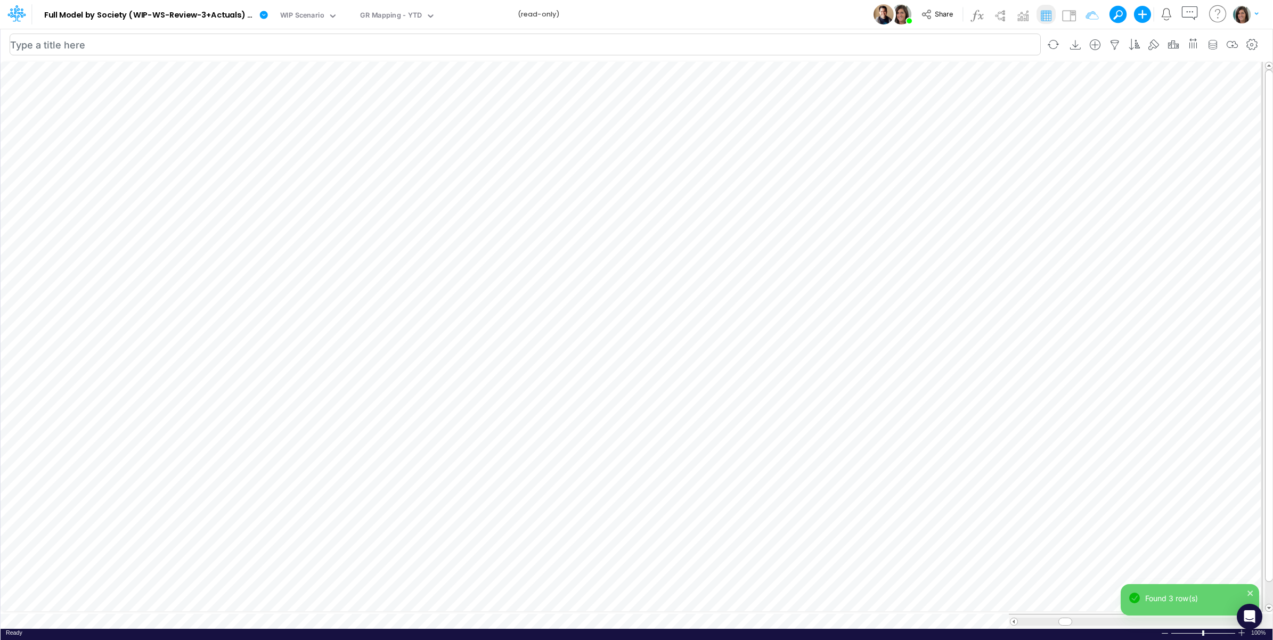
scroll to position [0, 1]
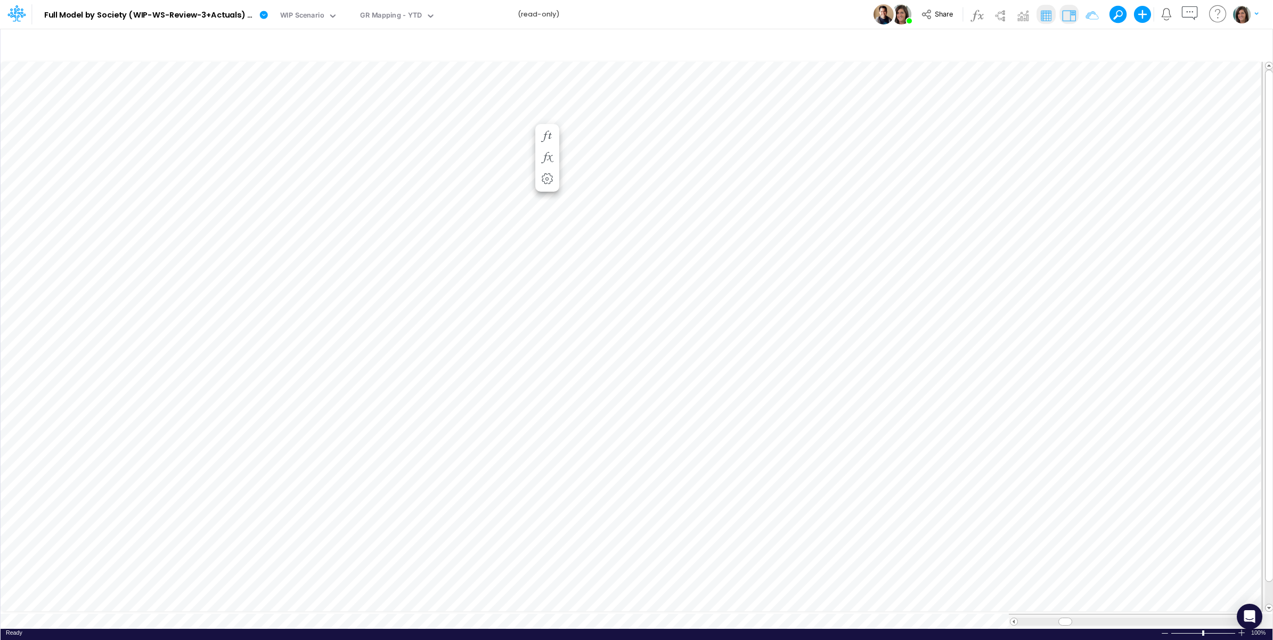
click at [1071, 21] on img at bounding box center [1069, 15] width 17 height 17
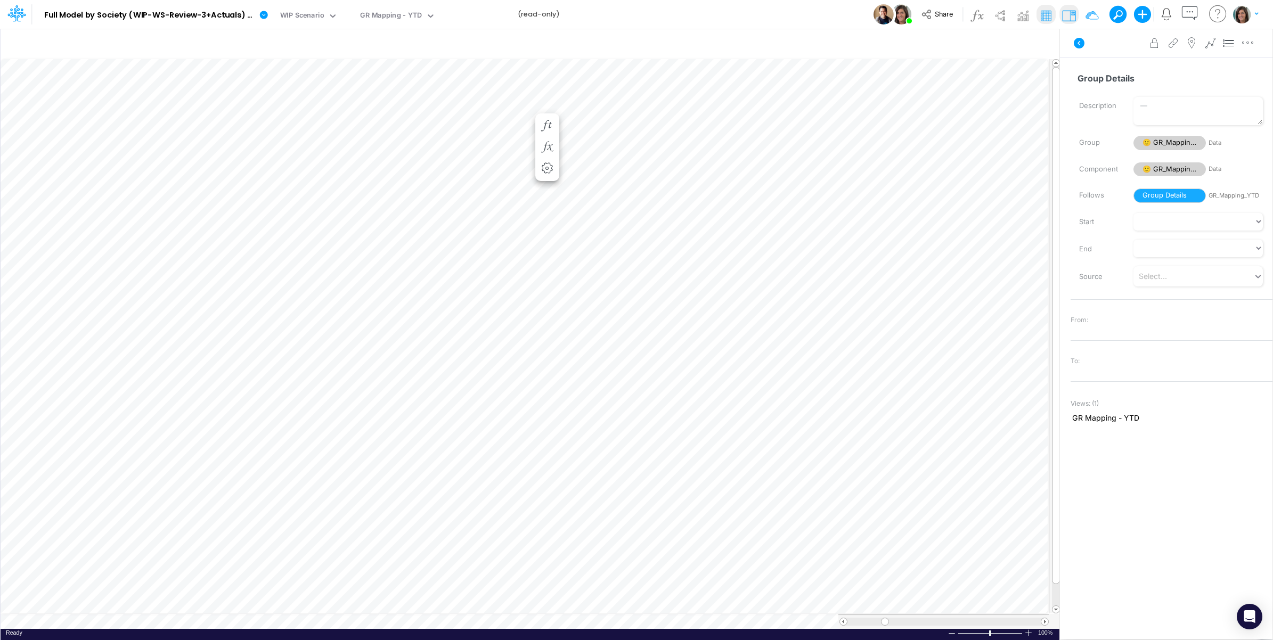
scroll to position [0, 1]
click at [548, 113] on icon "button" at bounding box center [547, 115] width 16 height 11
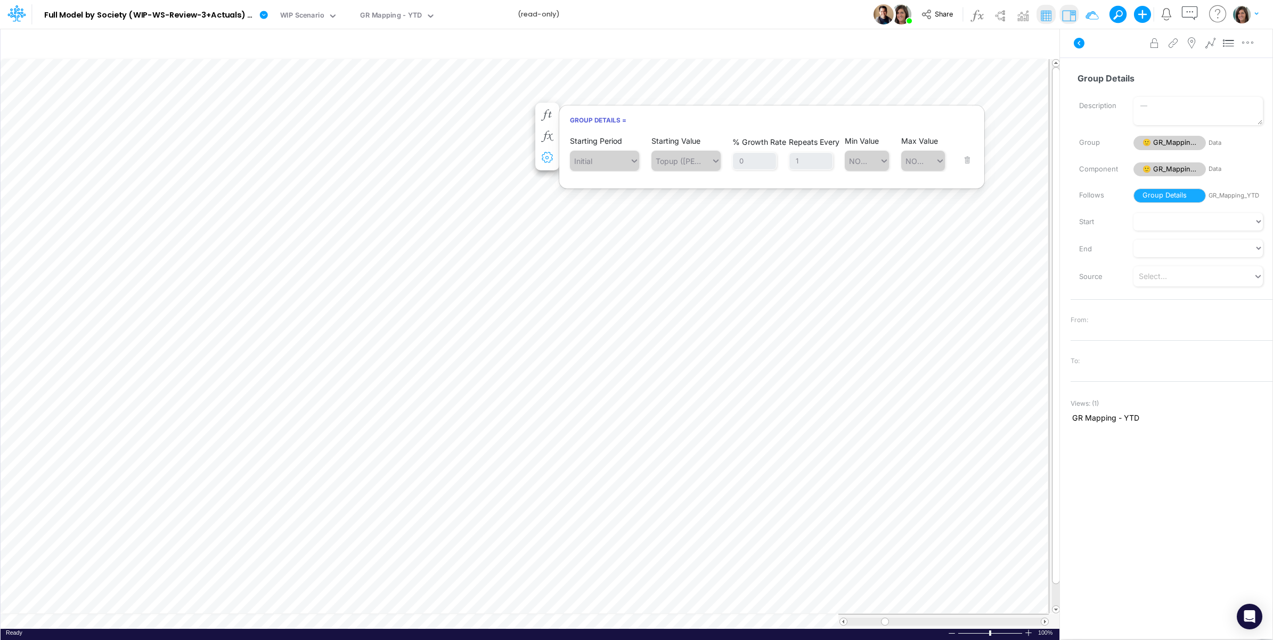
scroll to position [0, 1]
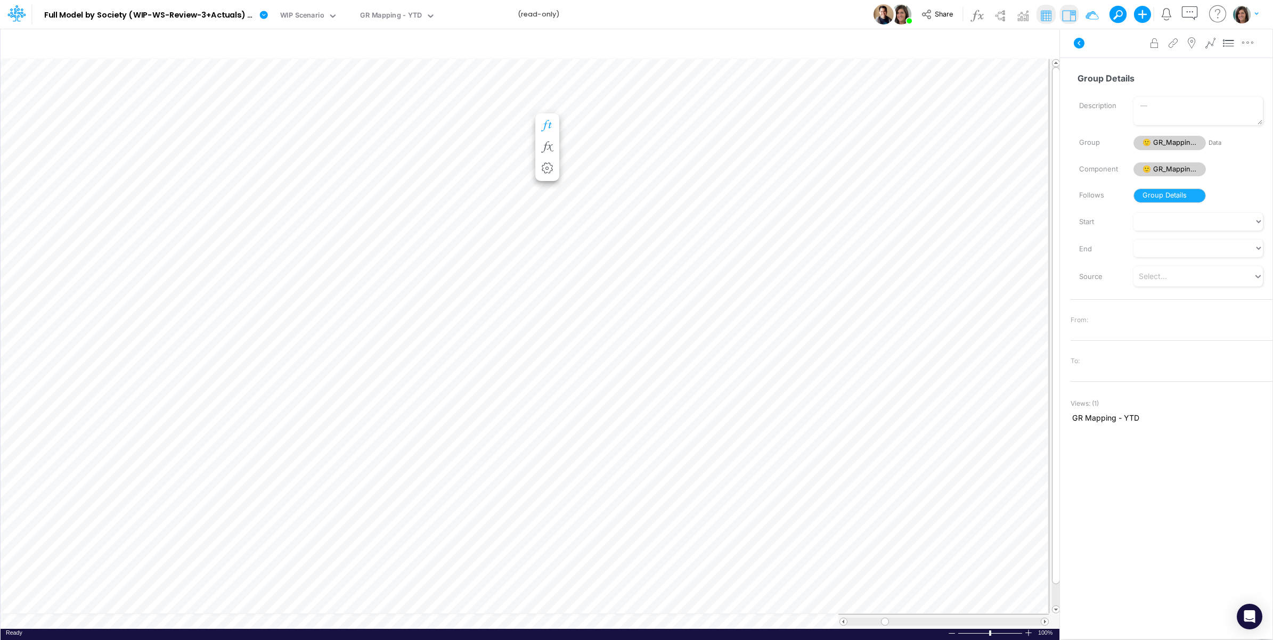
click at [548, 124] on icon "button" at bounding box center [547, 125] width 16 height 11
click at [622, 14] on div "Model Full Model by Society (WIP-WS-Review-3+Actuals) (IRXLPEQr3HYSFDHjRTbZY_1k…" at bounding box center [637, 14] width 1146 height 29
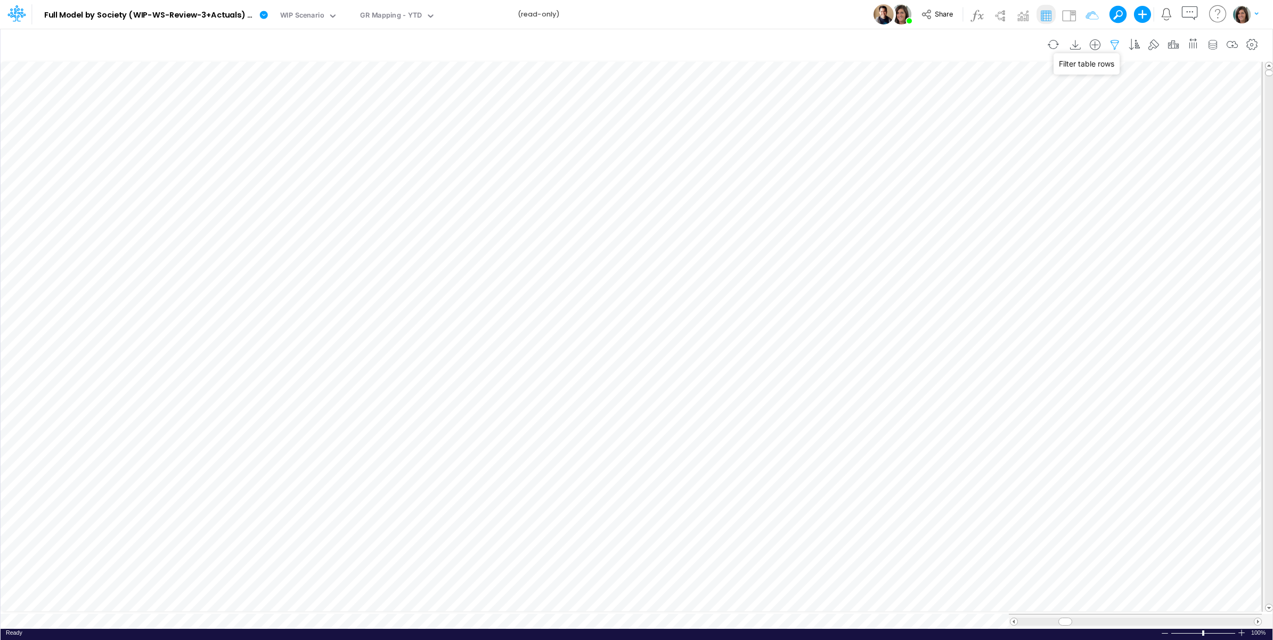
click at [1107, 40] on icon "button" at bounding box center [1115, 44] width 16 height 11
click at [953, 116] on icon "button" at bounding box center [951, 113] width 7 height 7
select select "tableSearchOR"
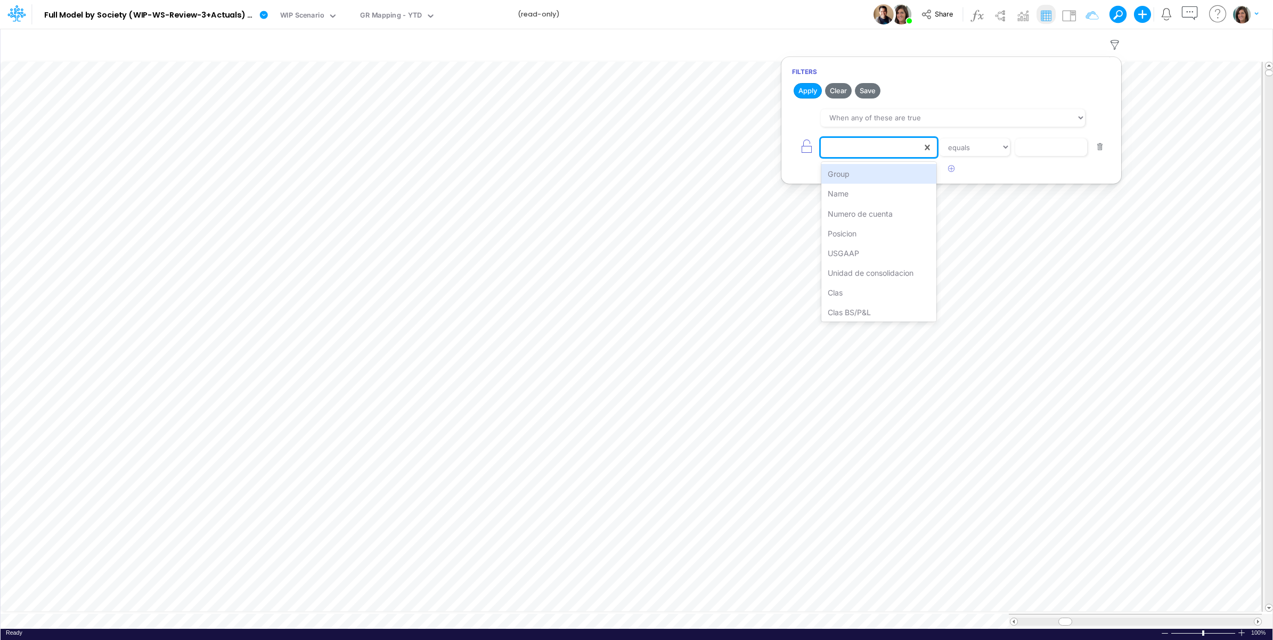
click at [850, 150] on div at bounding box center [871, 148] width 101 height 18
type input "gr"
click at [877, 193] on div "Group Details" at bounding box center [879, 194] width 116 height 20
click at [981, 153] on select "equals not equal starts with ends with contains" at bounding box center [975, 148] width 71 height 18
select select "startsWith"
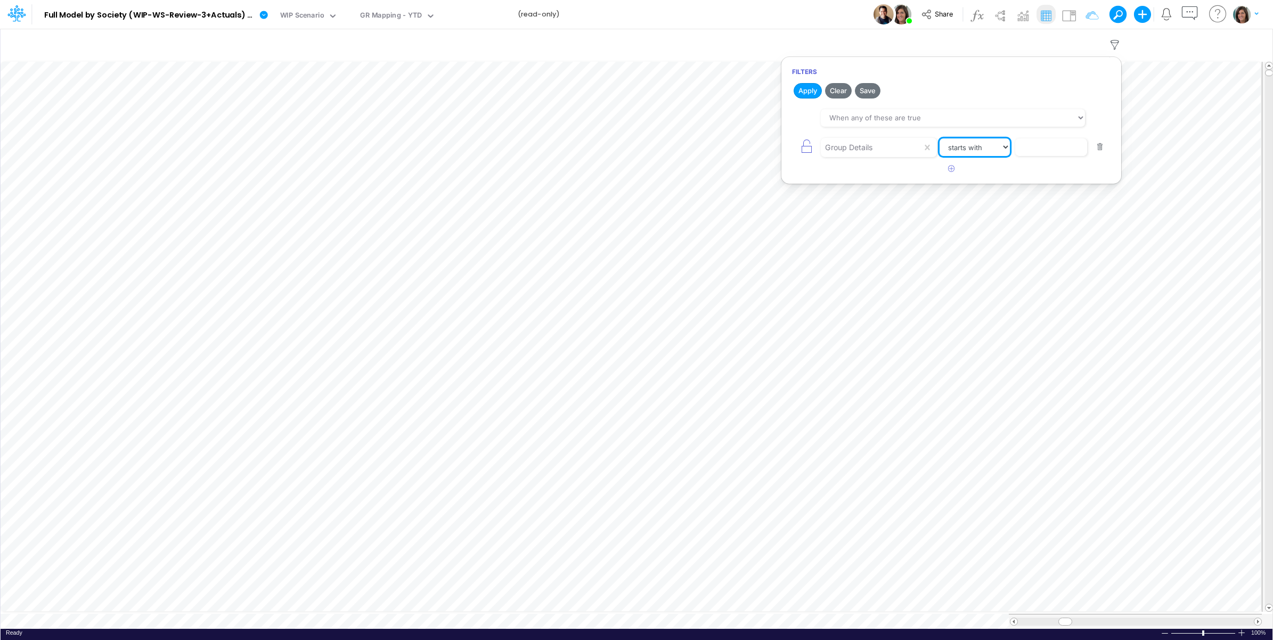
click at [940, 139] on select "equals not equal starts with ends with contains" at bounding box center [975, 148] width 71 height 18
click at [1035, 145] on input "text" at bounding box center [1051, 148] width 72 height 18
type input "Topup"
click at [804, 89] on button "Apply" at bounding box center [808, 90] width 28 height 15
click at [811, 17] on div "Model Full Model by Society (WIP-WS-Review-3+Actuals) (IRXLPEQr3HYSFDHjRTbZY_1k…" at bounding box center [637, 14] width 1146 height 29
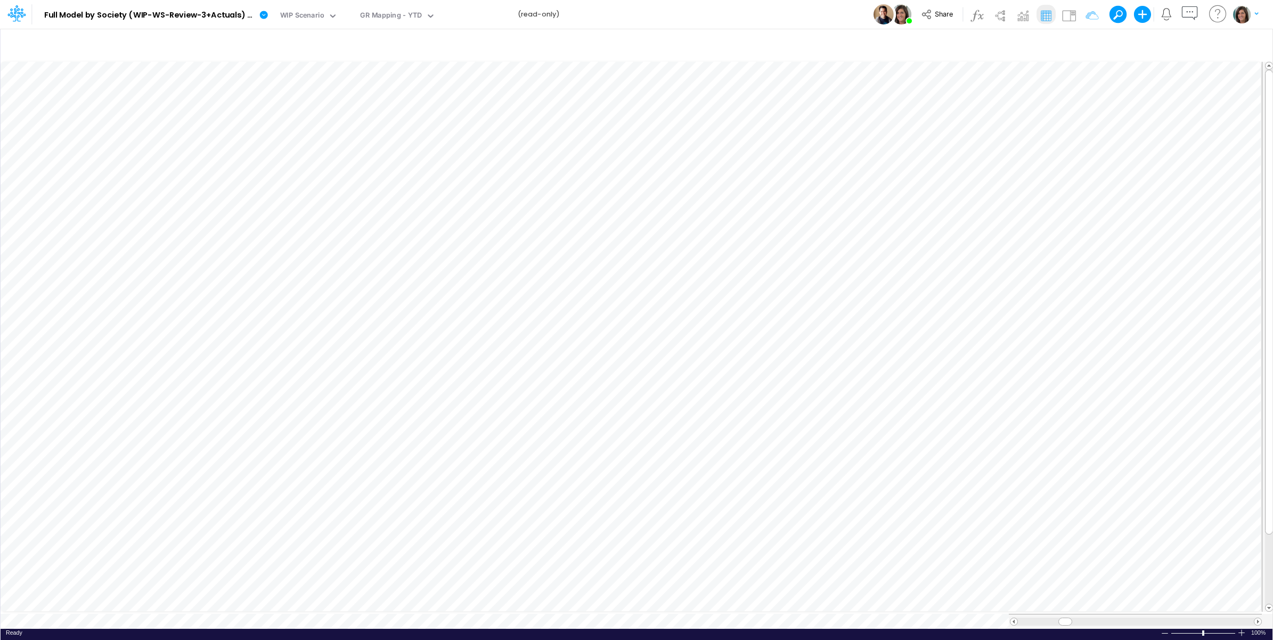
scroll to position [0, 1]
